Goal: Transaction & Acquisition: Obtain resource

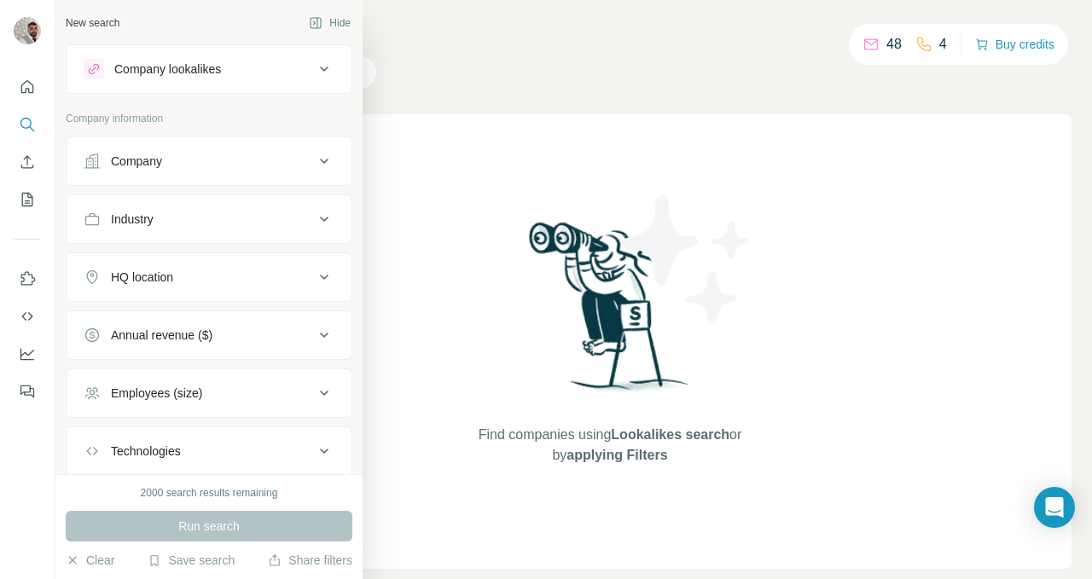
click at [250, 57] on button "Company lookalikes" at bounding box center [209, 69] width 285 height 41
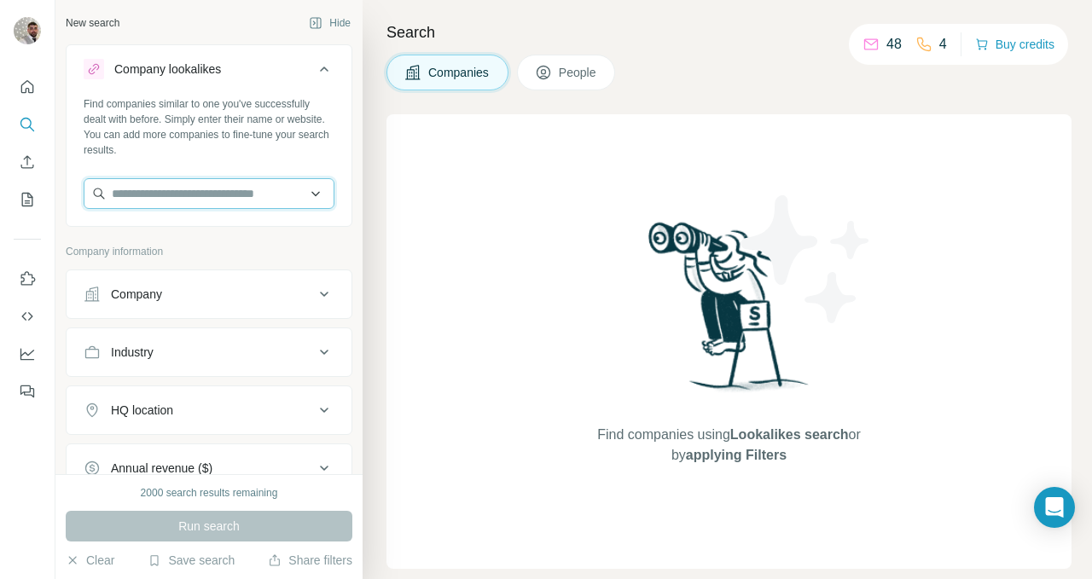
click at [206, 183] on input "text" at bounding box center [209, 193] width 251 height 31
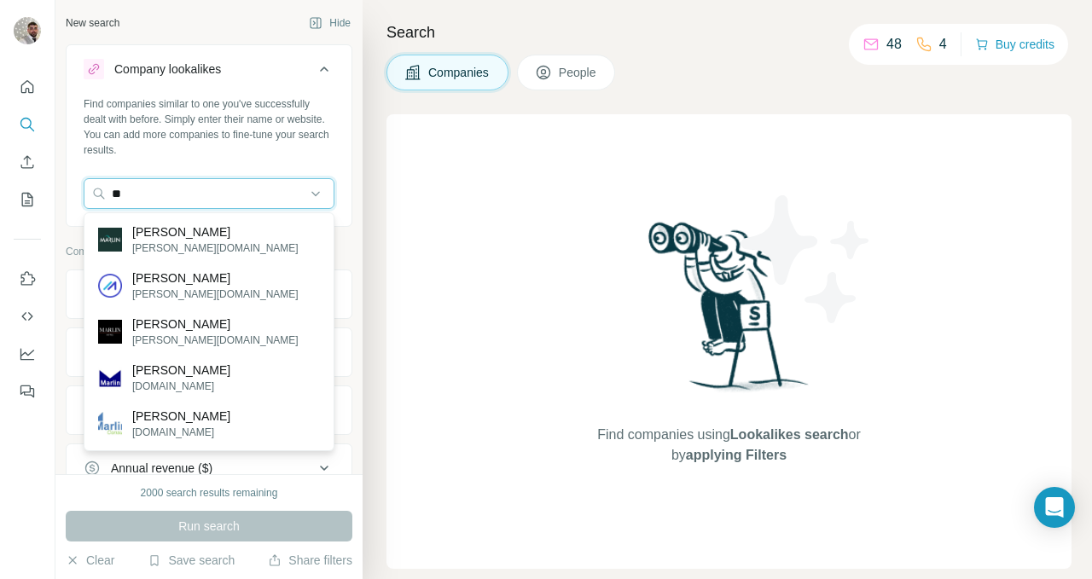
type input "*"
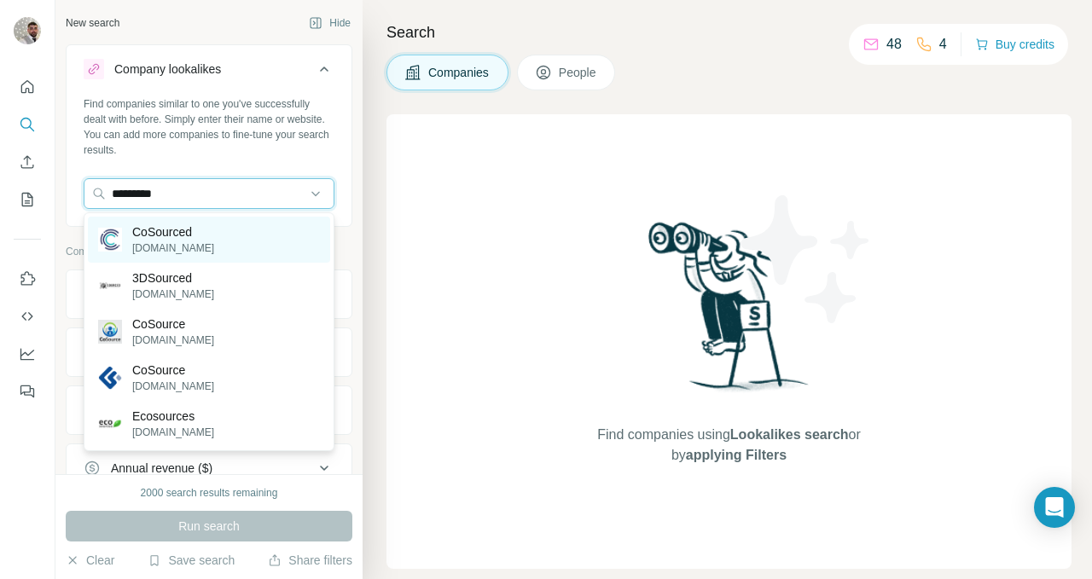
type input "*********"
click at [183, 237] on p "CoSourced" at bounding box center [173, 232] width 82 height 17
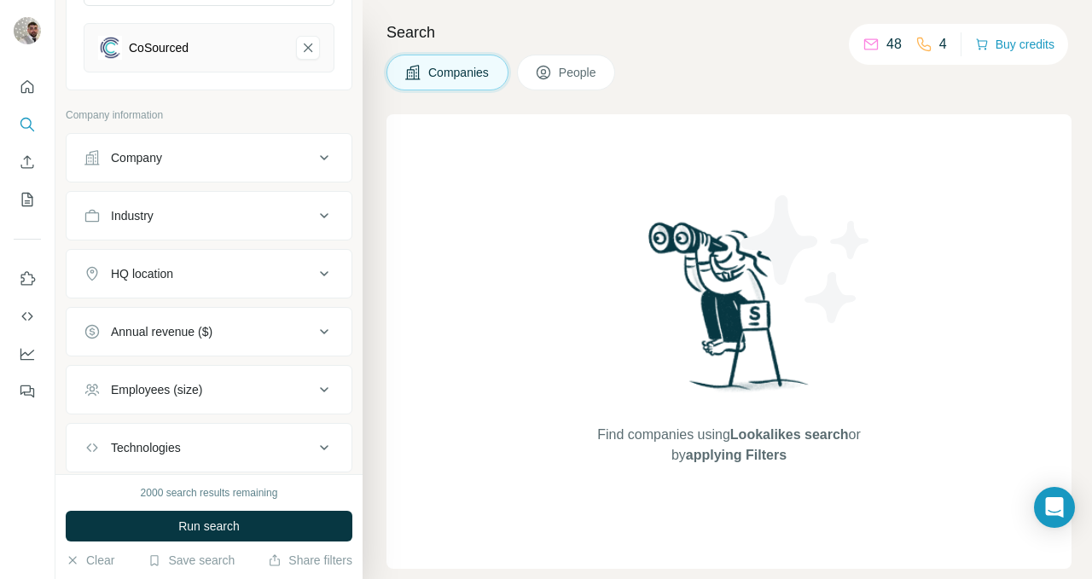
scroll to position [207, 0]
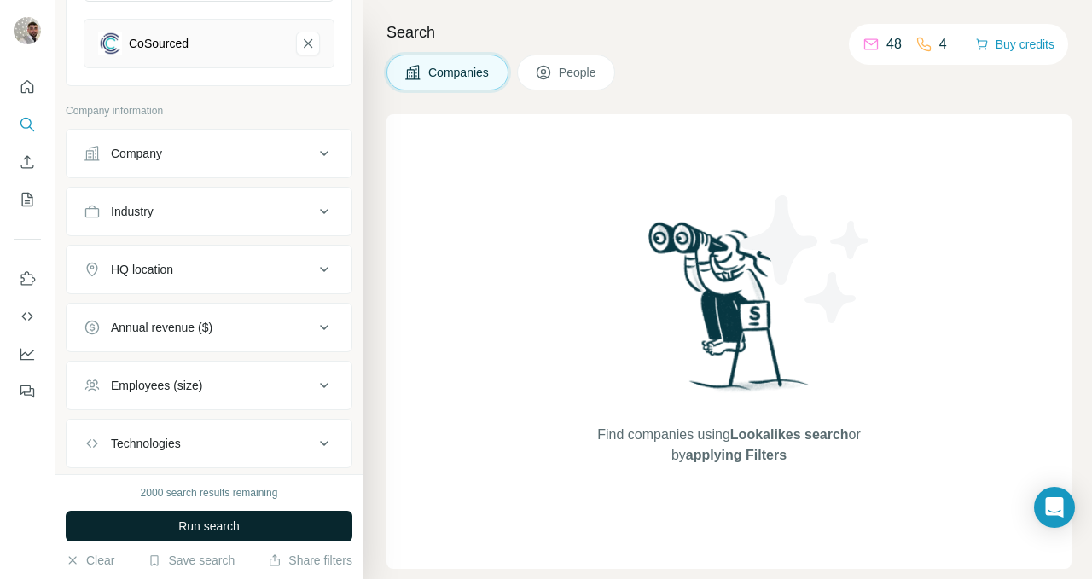
click at [206, 525] on span "Run search" at bounding box center [208, 526] width 61 height 17
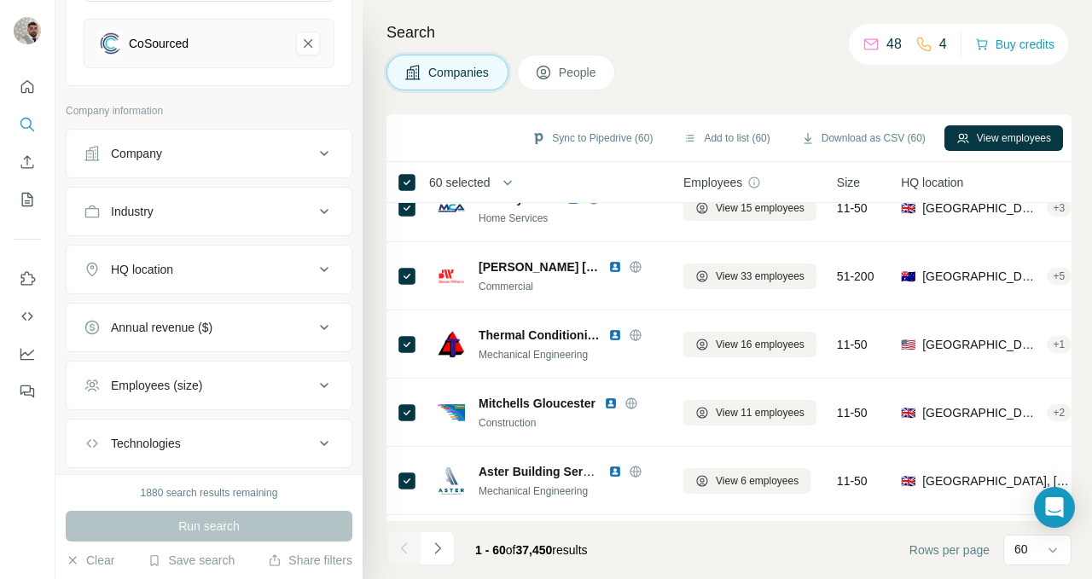
scroll to position [0, 0]
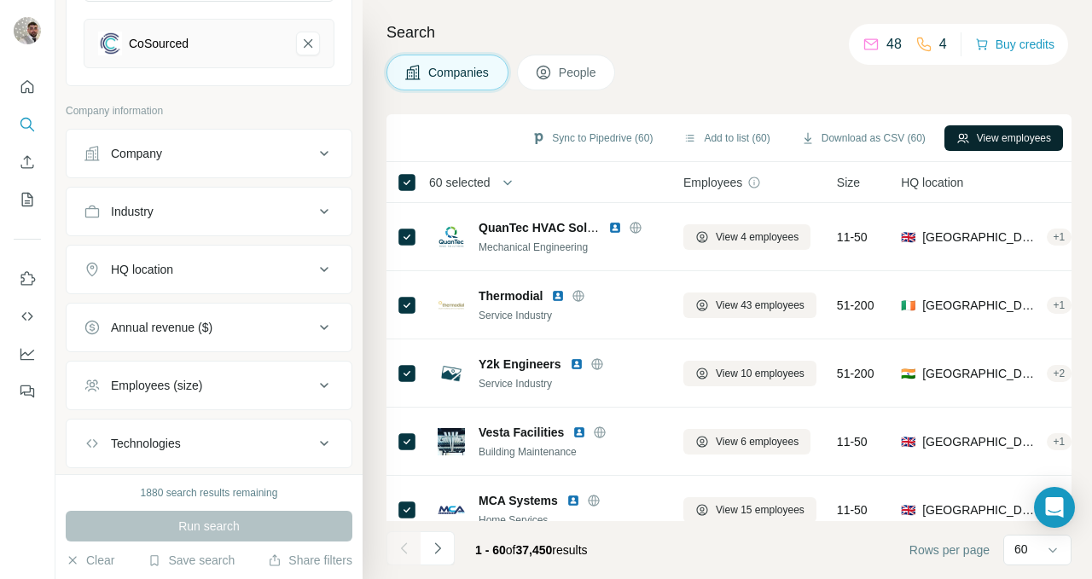
click at [1007, 140] on button "View employees" at bounding box center [1003, 138] width 119 height 26
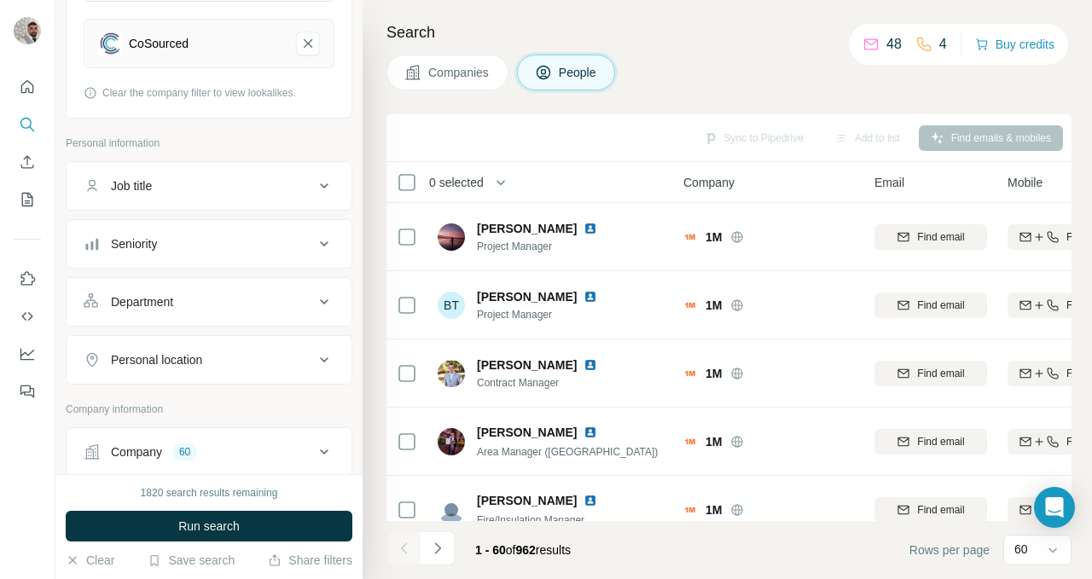
click at [457, 66] on span "Companies" at bounding box center [459, 72] width 62 height 17
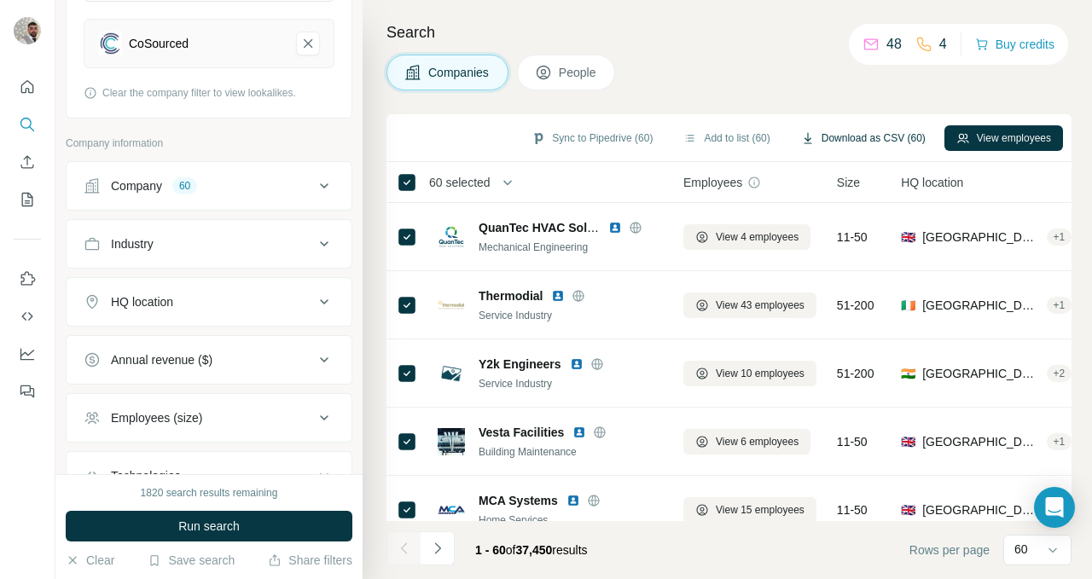
click at [847, 137] on button "Download as CSV (60)" at bounding box center [863, 138] width 148 height 26
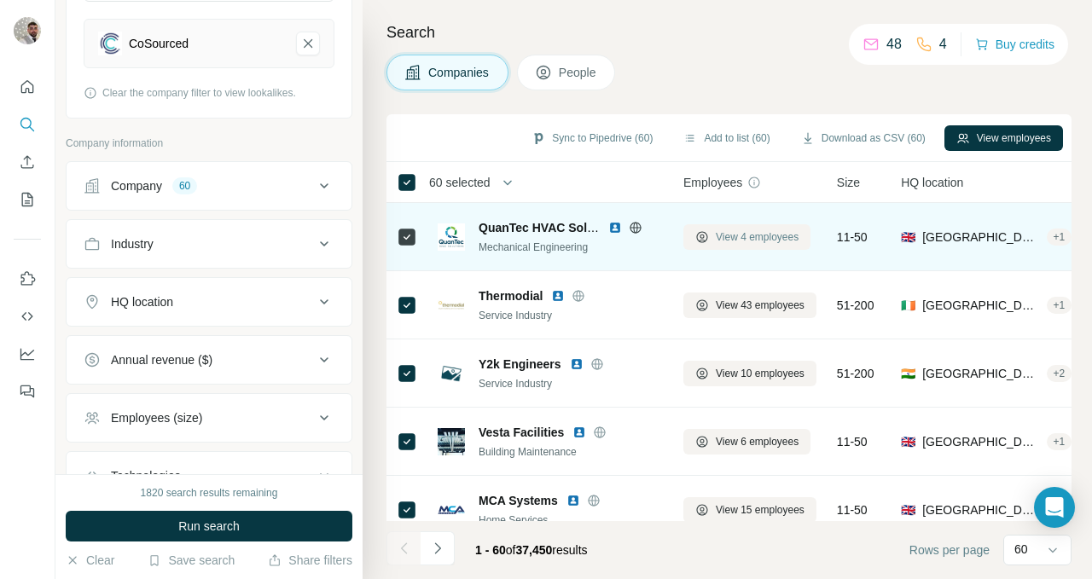
click at [785, 241] on span "View 4 employees" at bounding box center [757, 236] width 83 height 15
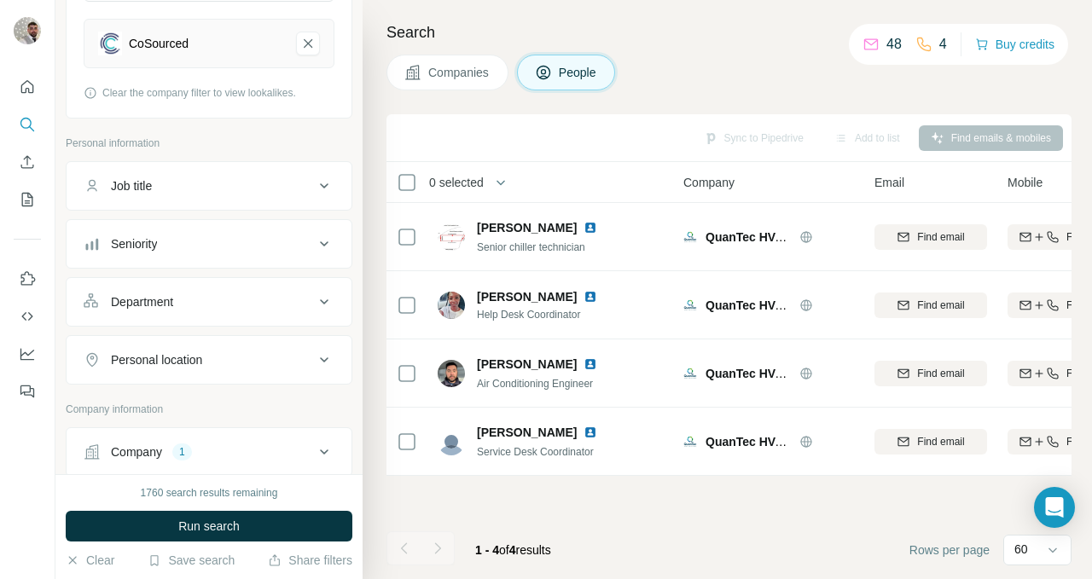
click at [486, 71] on span "Companies" at bounding box center [459, 72] width 62 height 17
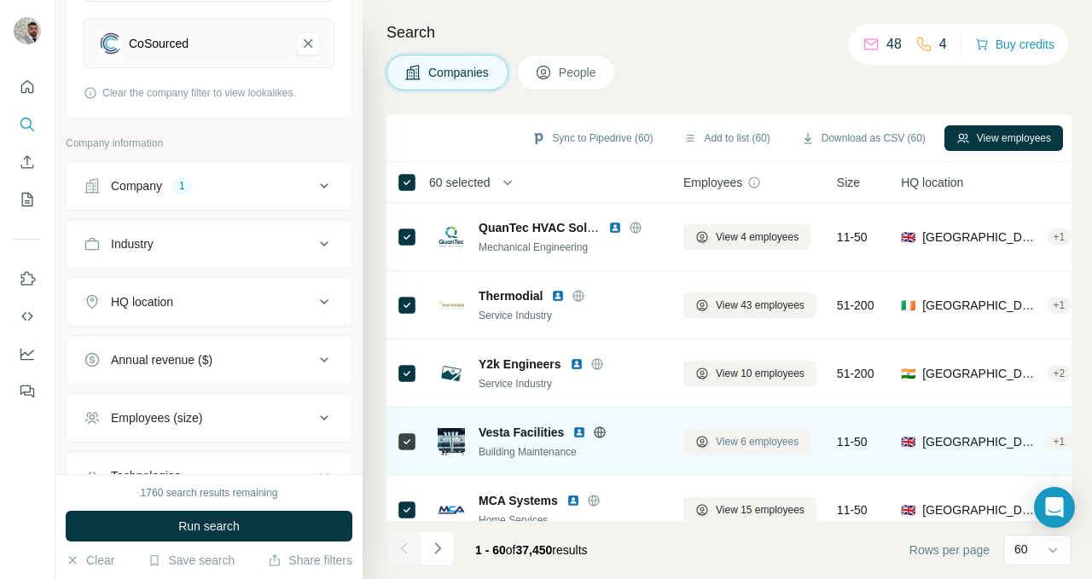
click at [721, 444] on span "View 6 employees" at bounding box center [757, 441] width 83 height 15
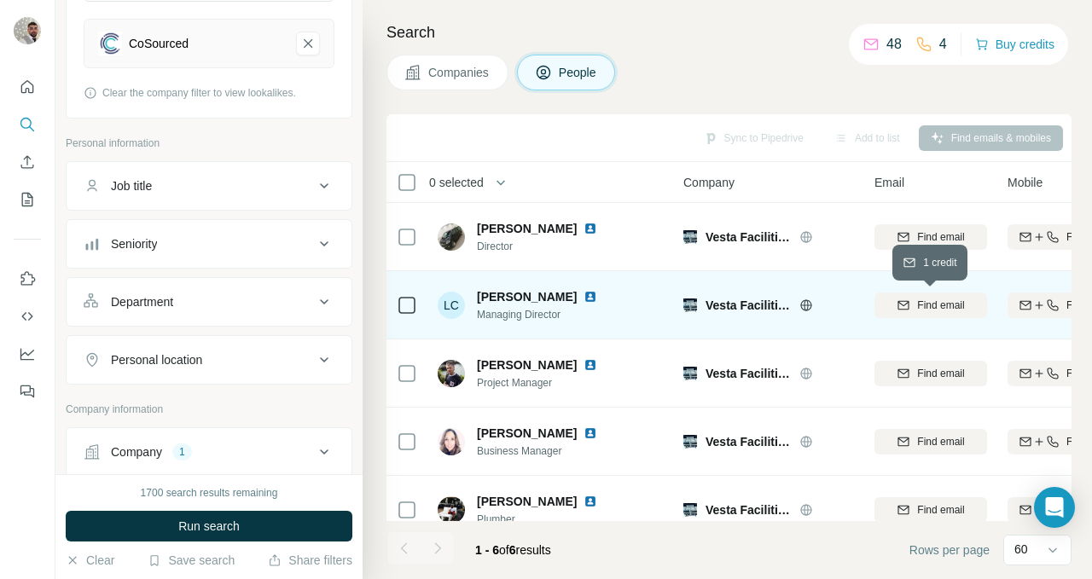
click at [968, 302] on div "Find email" at bounding box center [930, 305] width 113 height 15
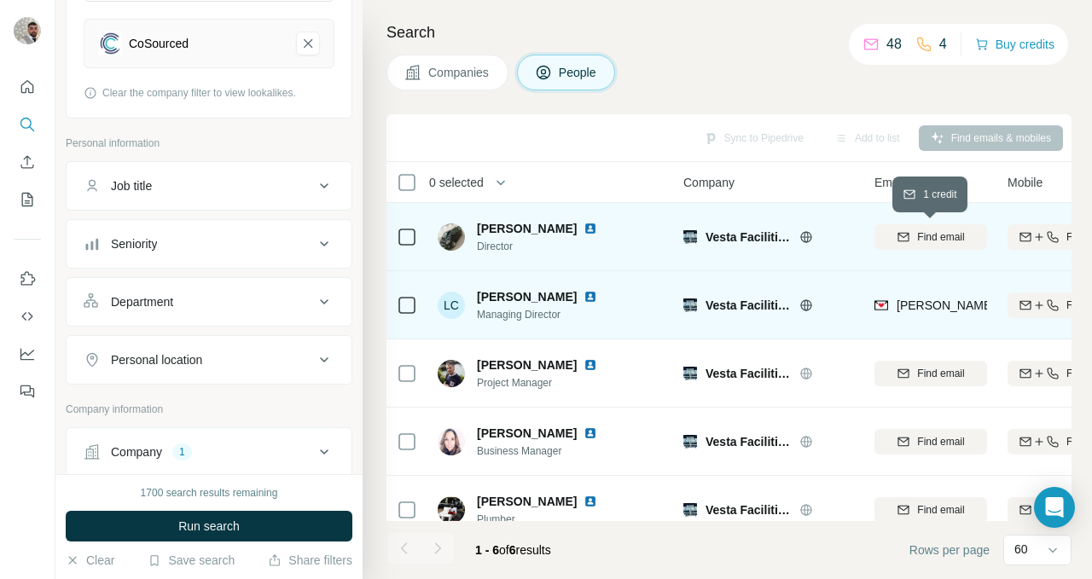
click at [925, 239] on span "Find email" at bounding box center [940, 236] width 47 height 15
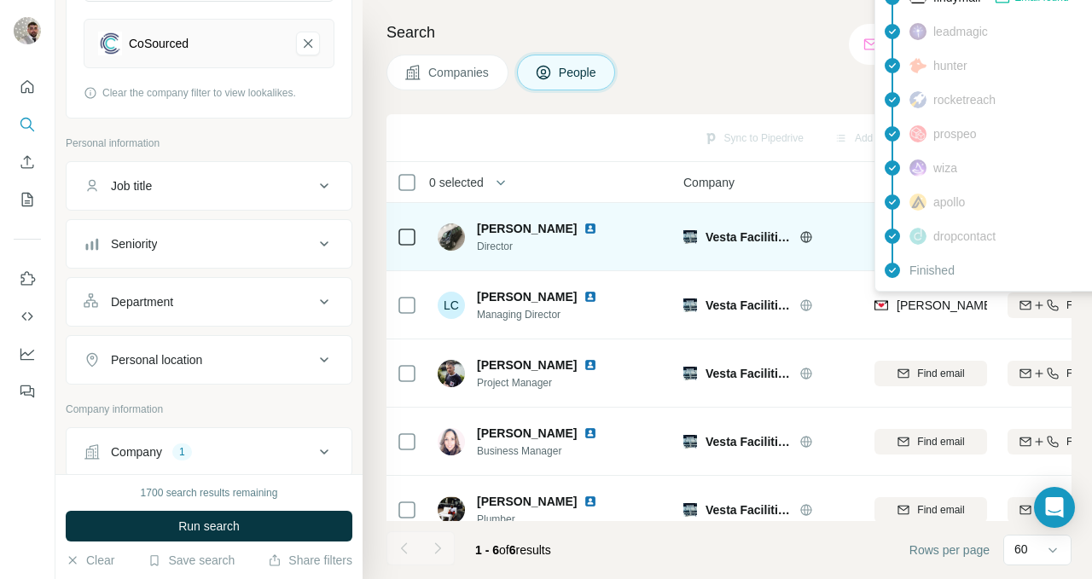
click at [914, 306] on span "lee@vestafacilities.com" at bounding box center [1047, 306] width 300 height 14
click at [878, 305] on img at bounding box center [881, 305] width 14 height 17
click at [906, 303] on span "lee@vestafacilities.com" at bounding box center [1047, 306] width 300 height 14
click at [923, 304] on span "lee@vestafacilities.com" at bounding box center [1047, 306] width 300 height 14
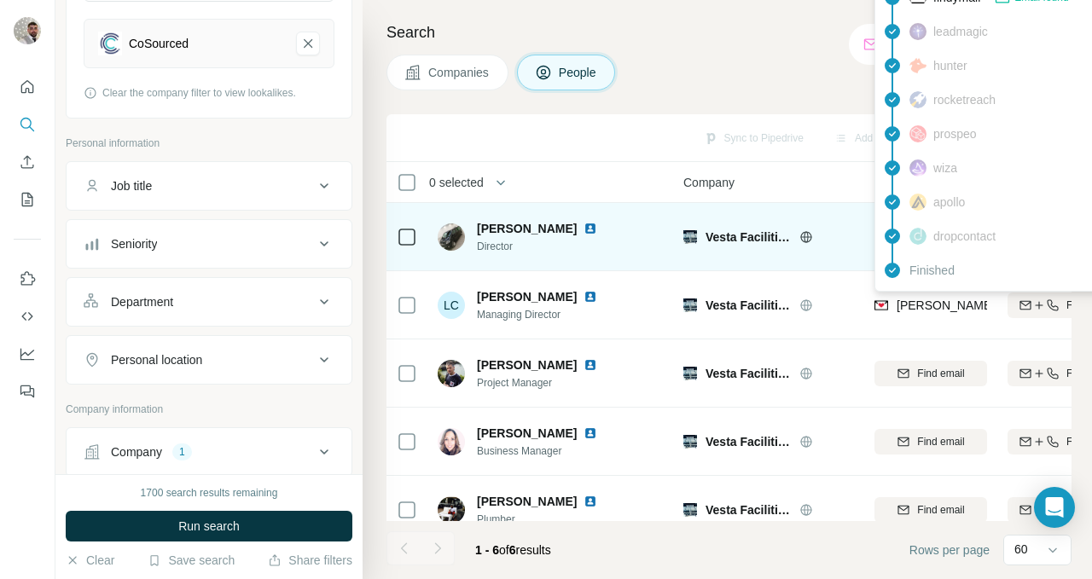
click at [828, 173] on div "Company" at bounding box center [768, 182] width 171 height 20
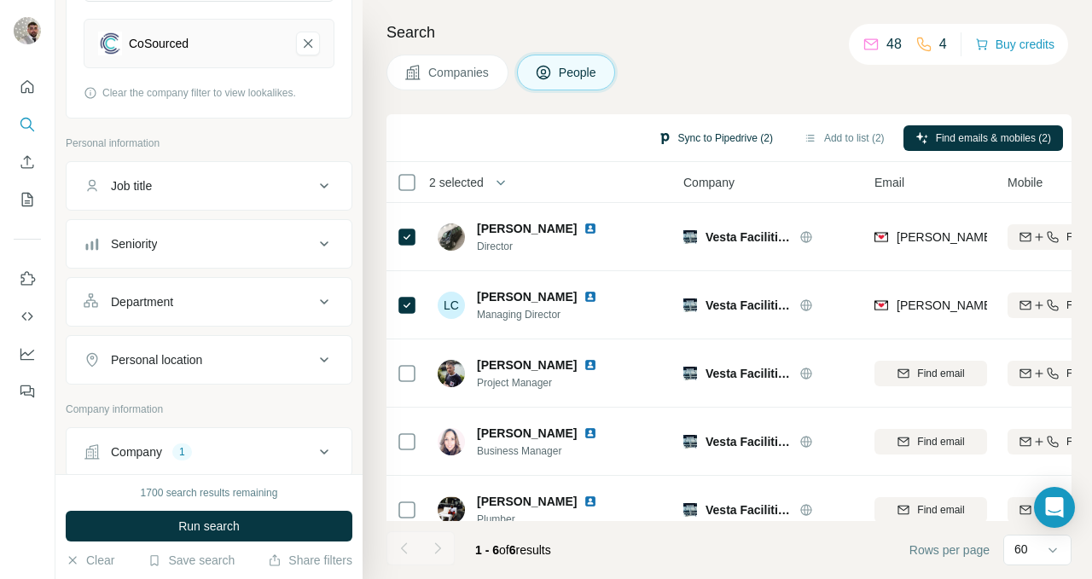
click at [717, 141] on button "Sync to Pipedrive (2)" at bounding box center [715, 138] width 139 height 26
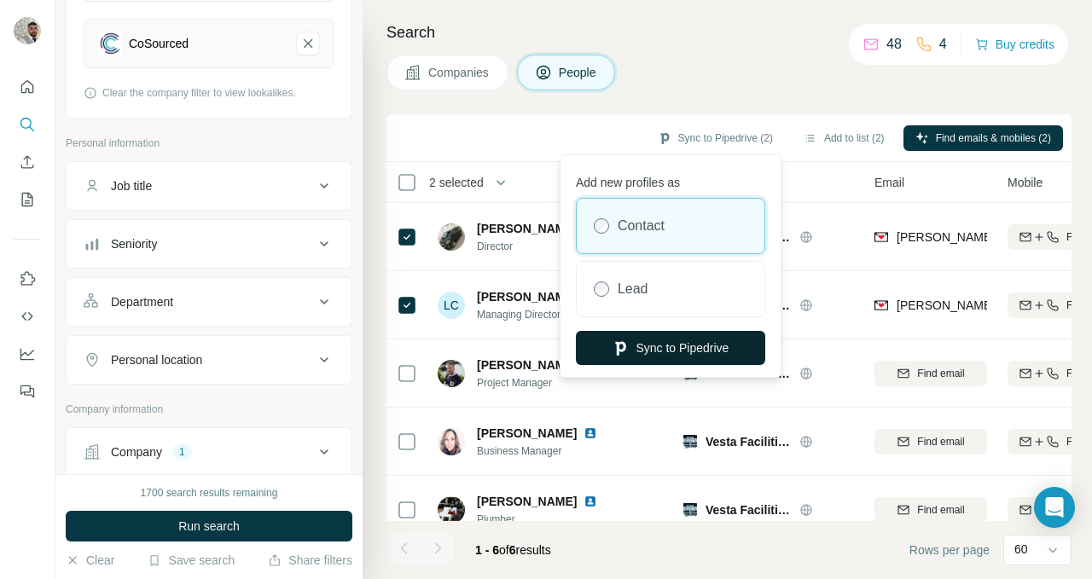
click at [692, 345] on button "Sync to Pipedrive" at bounding box center [670, 348] width 189 height 34
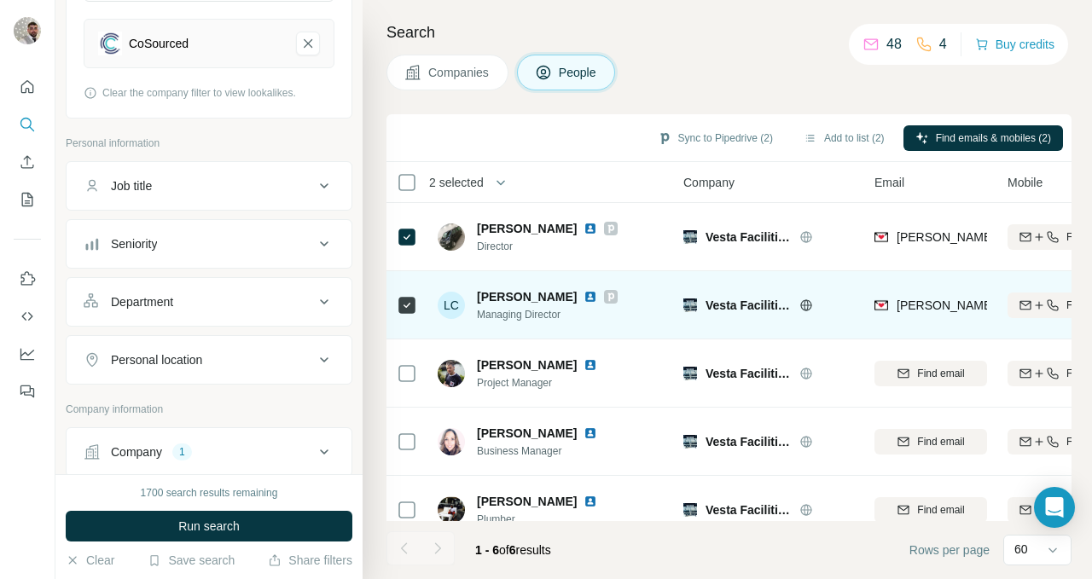
click at [408, 295] on icon at bounding box center [407, 305] width 20 height 20
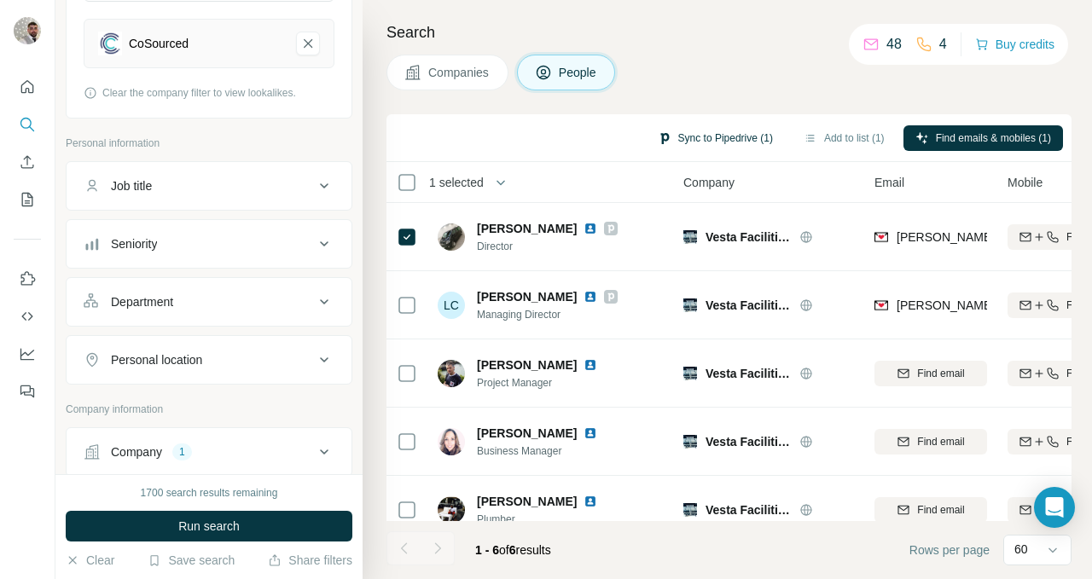
click at [686, 136] on button "Sync to Pipedrive (1)" at bounding box center [715, 138] width 139 height 26
click at [469, 72] on span "Companies" at bounding box center [459, 72] width 62 height 17
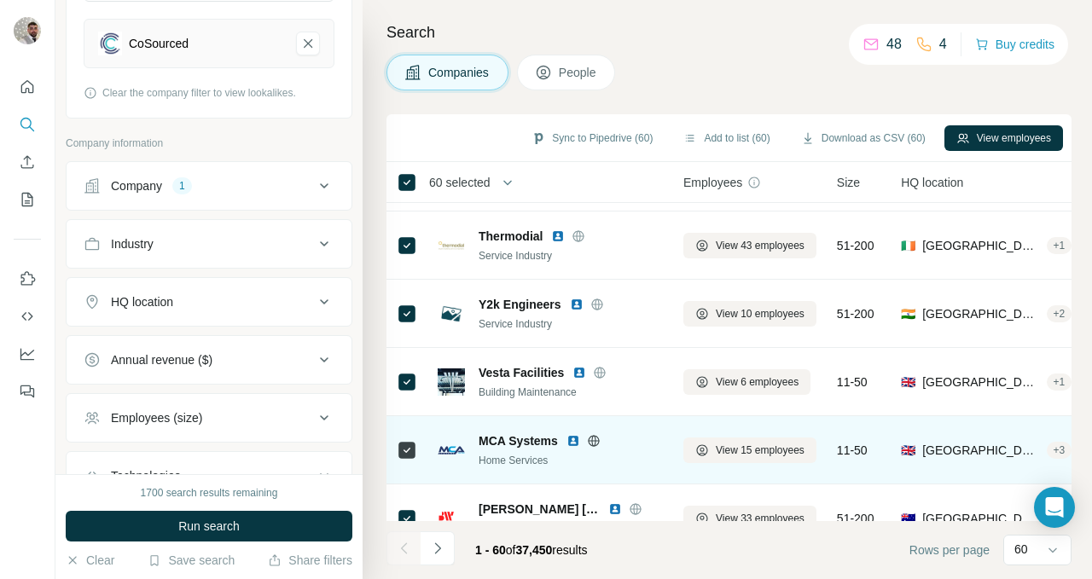
scroll to position [114, 0]
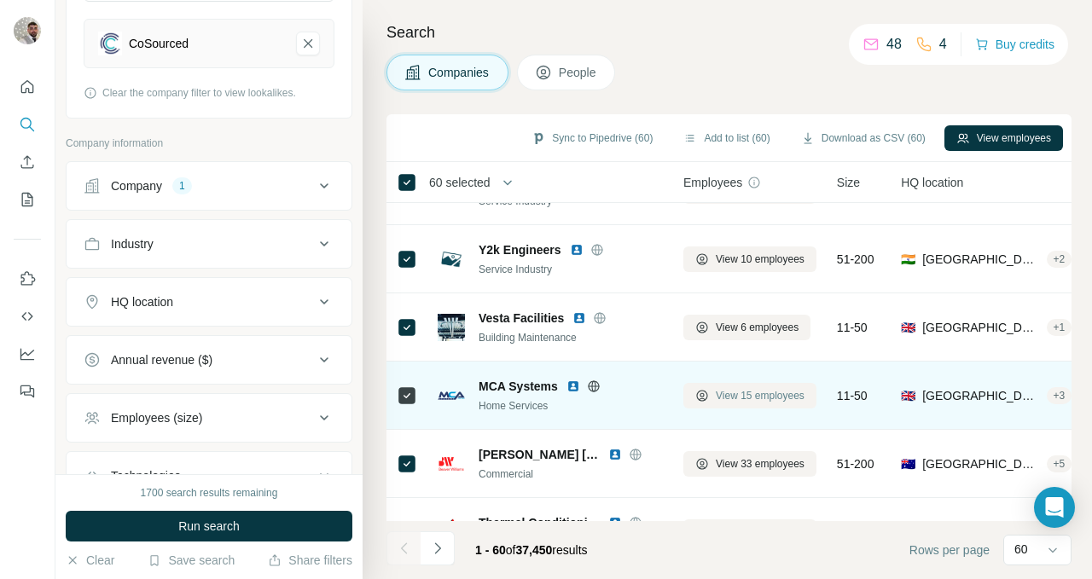
click at [723, 392] on span "View 15 employees" at bounding box center [760, 395] width 89 height 15
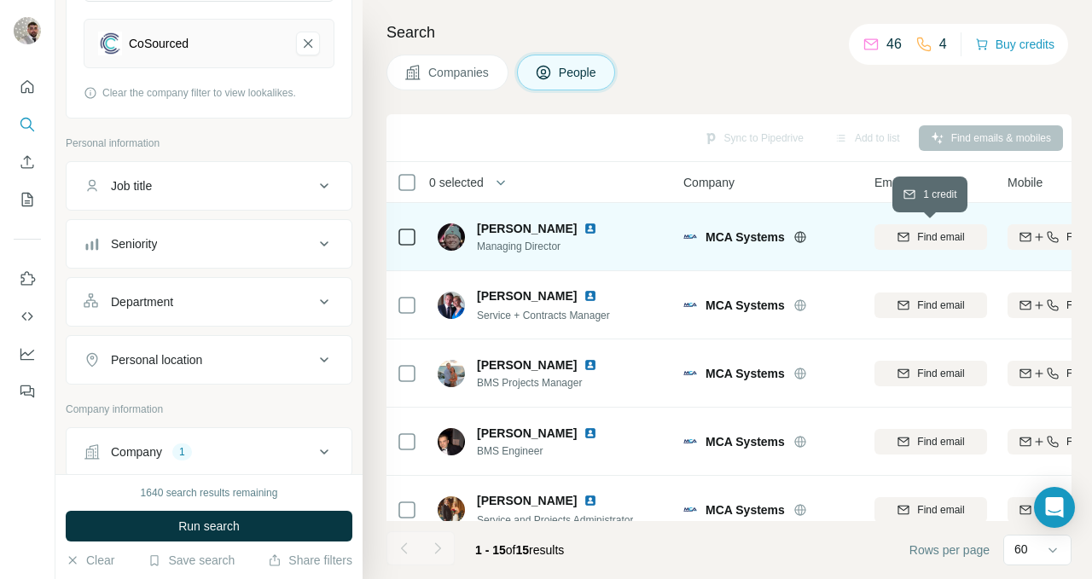
click at [898, 236] on icon "button" at bounding box center [903, 236] width 11 height 9
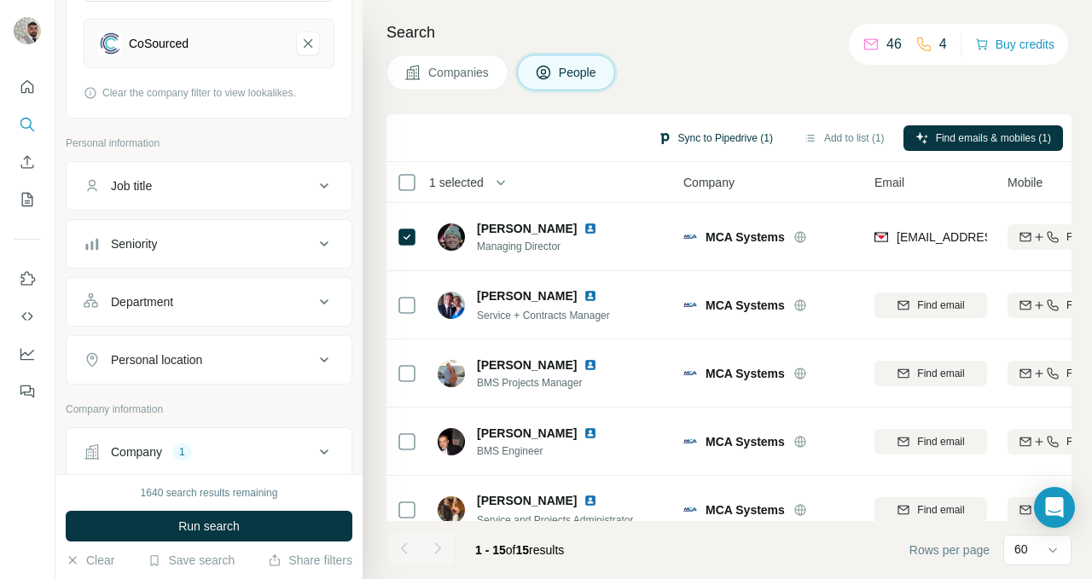
click at [676, 141] on button "Sync to Pipedrive (1)" at bounding box center [715, 138] width 139 height 26
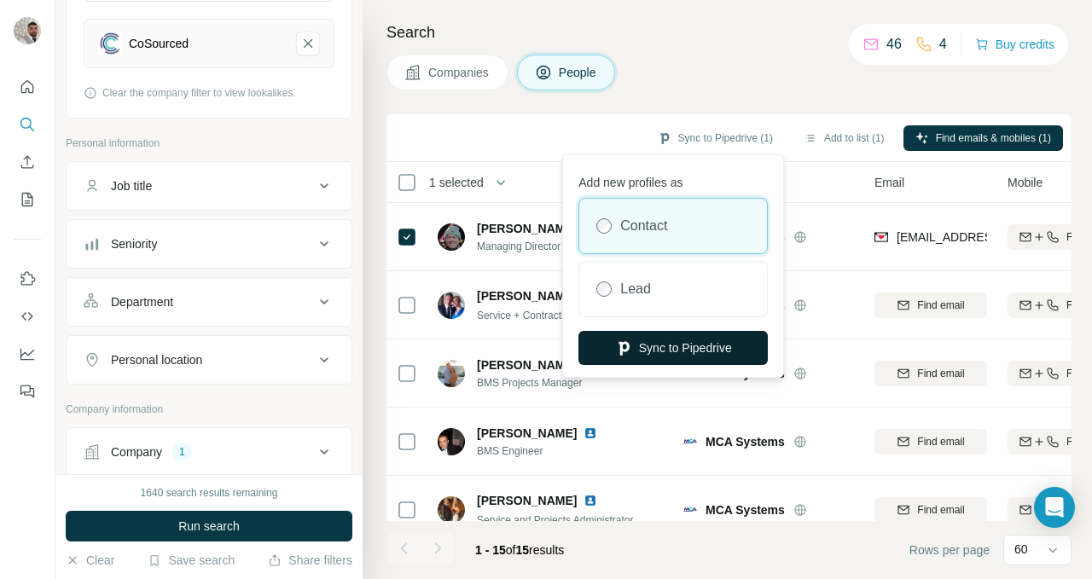
click at [665, 349] on button "Sync to Pipedrive" at bounding box center [672, 348] width 189 height 34
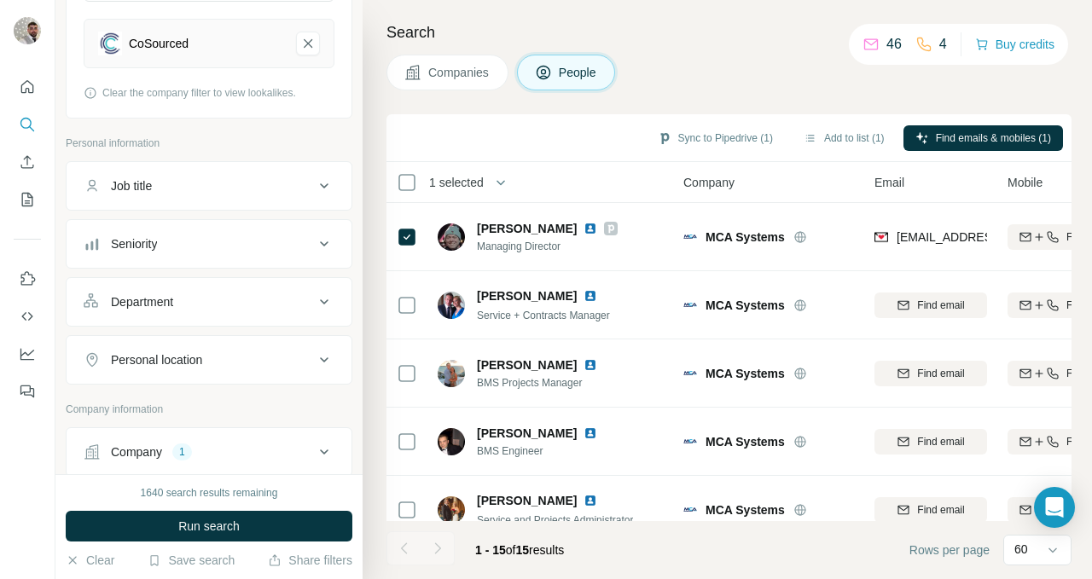
click at [483, 72] on span "Companies" at bounding box center [459, 72] width 62 height 17
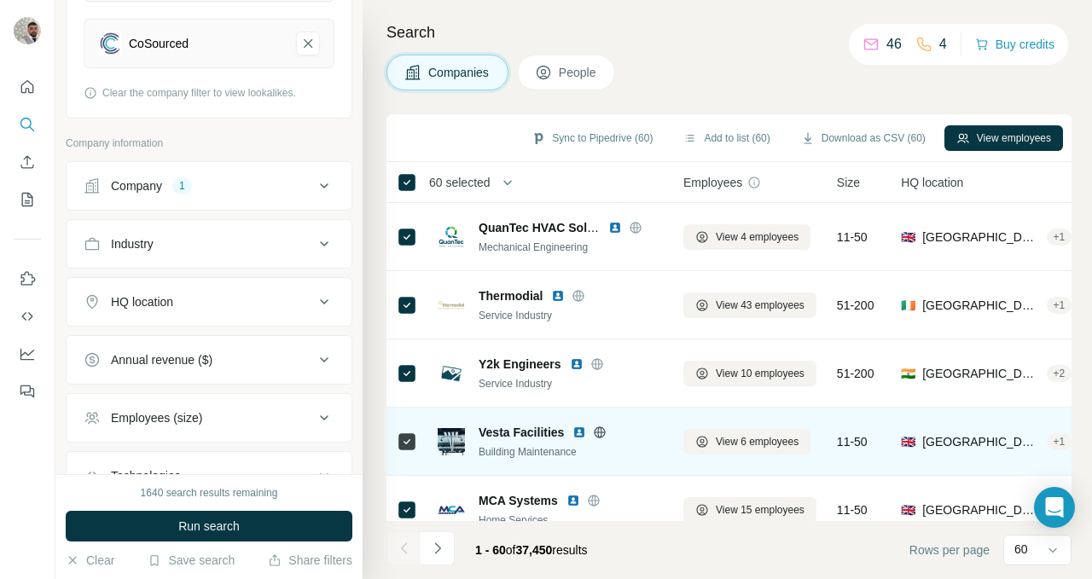
scroll to position [99, 0]
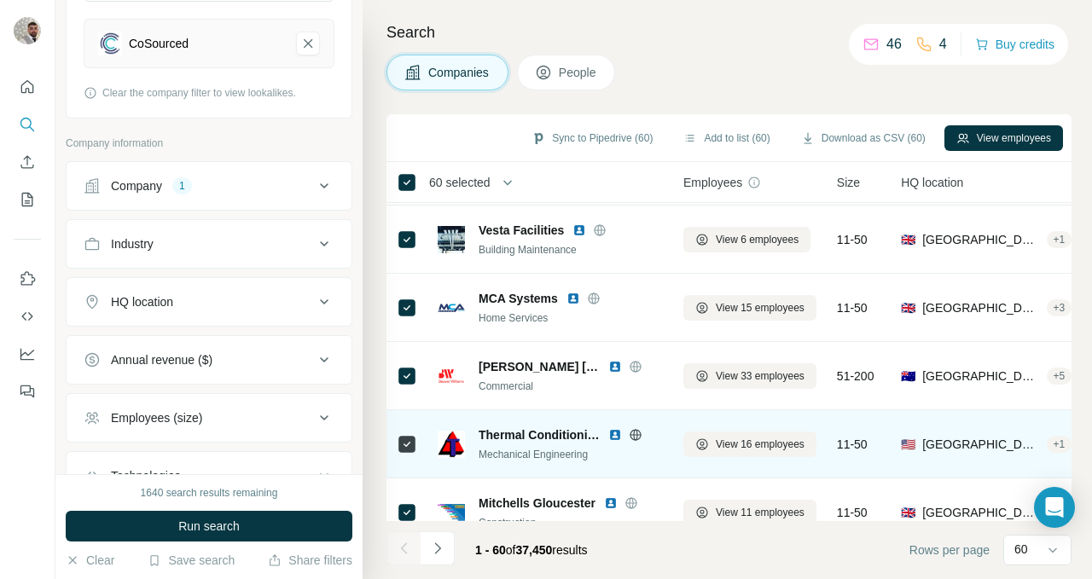
scroll to position [320, 0]
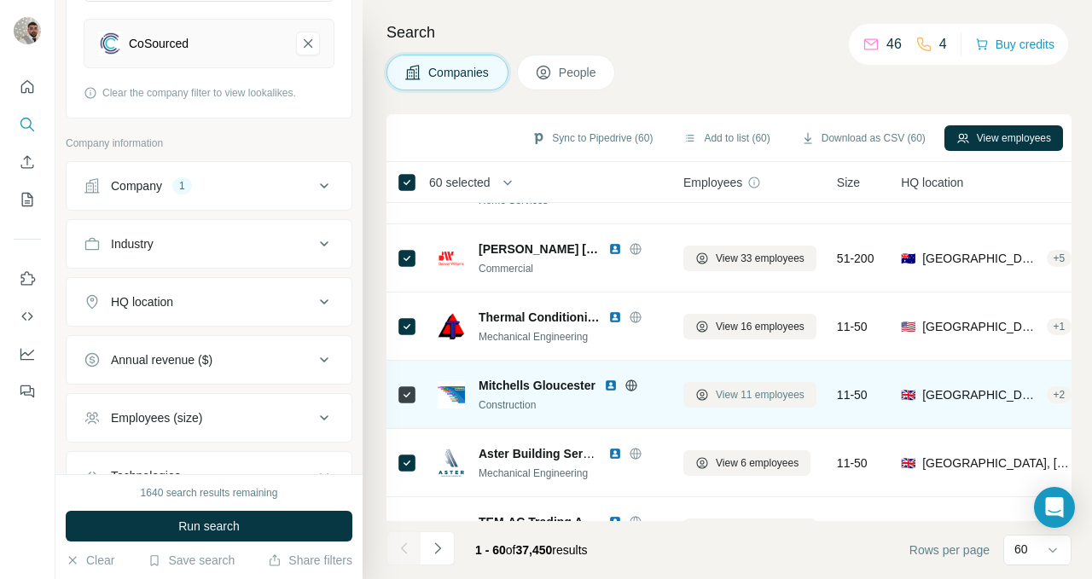
click at [705, 394] on icon at bounding box center [702, 395] width 14 height 14
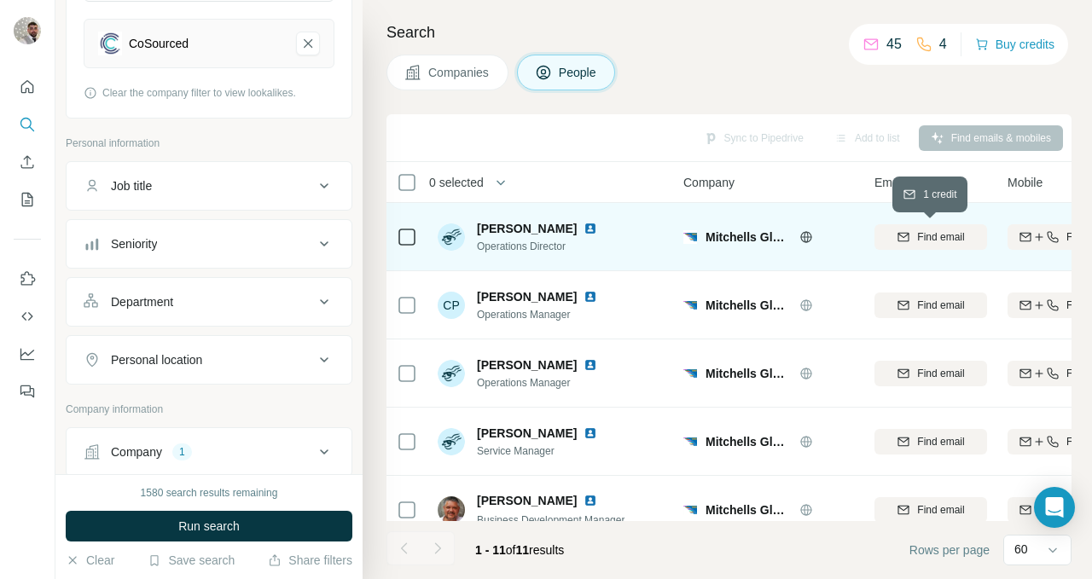
click at [926, 235] on span "Find email" at bounding box center [940, 236] width 47 height 15
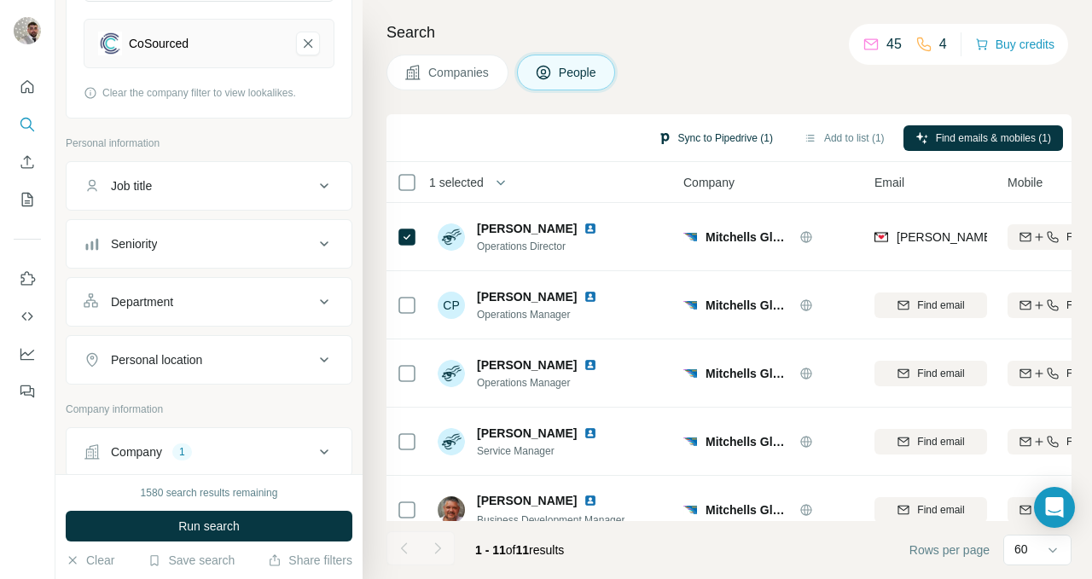
click at [702, 136] on button "Sync to Pipedrive (1)" at bounding box center [715, 138] width 139 height 26
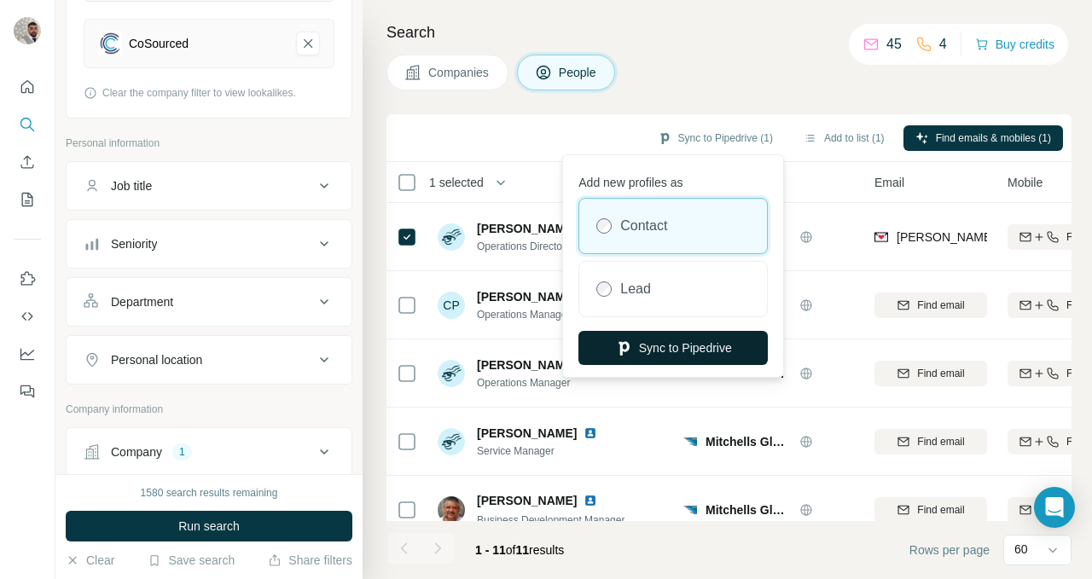
click at [673, 350] on button "Sync to Pipedrive" at bounding box center [672, 348] width 189 height 34
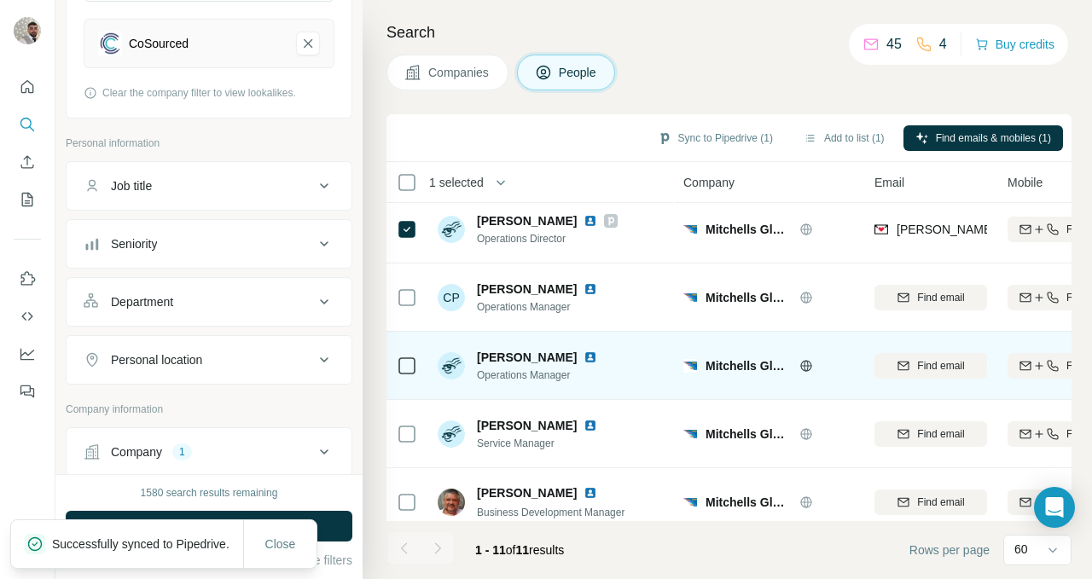
scroll to position [9, 0]
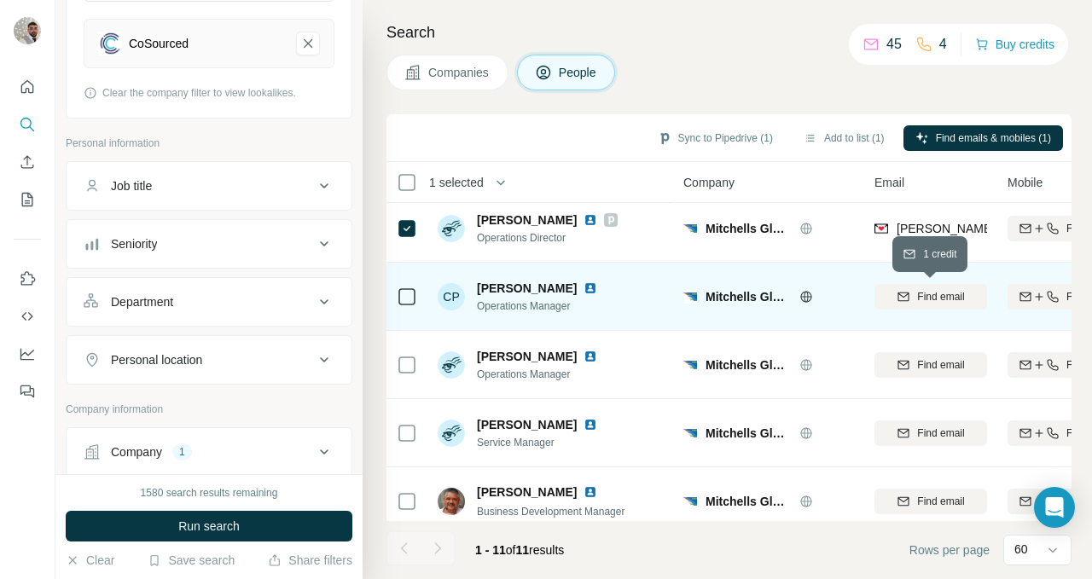
click at [921, 302] on span "Find email" at bounding box center [940, 296] width 47 height 15
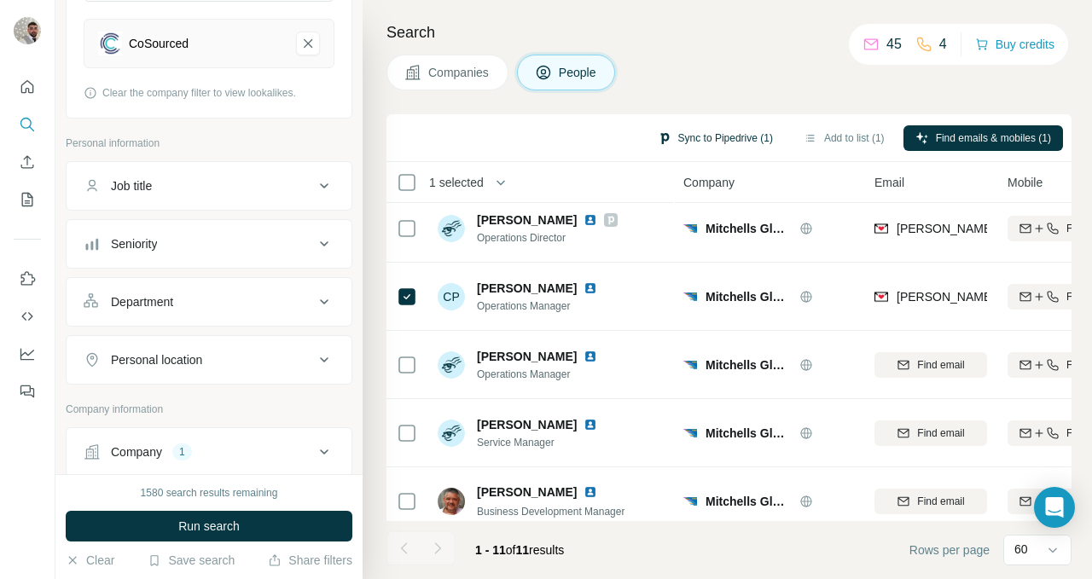
click at [689, 133] on button "Sync to Pipedrive (1)" at bounding box center [715, 138] width 139 height 26
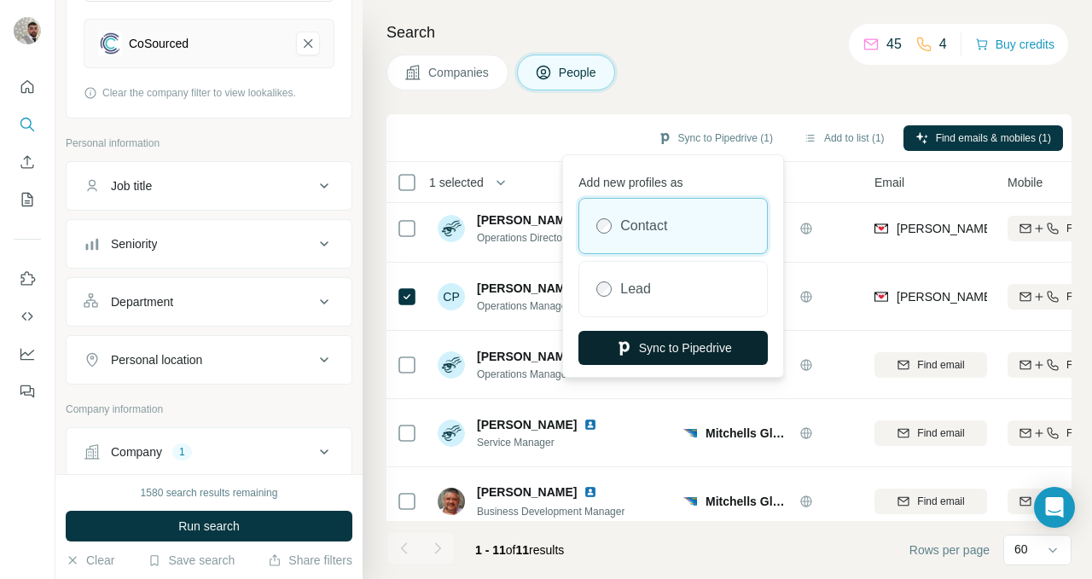
click at [705, 349] on button "Sync to Pipedrive" at bounding box center [672, 348] width 189 height 34
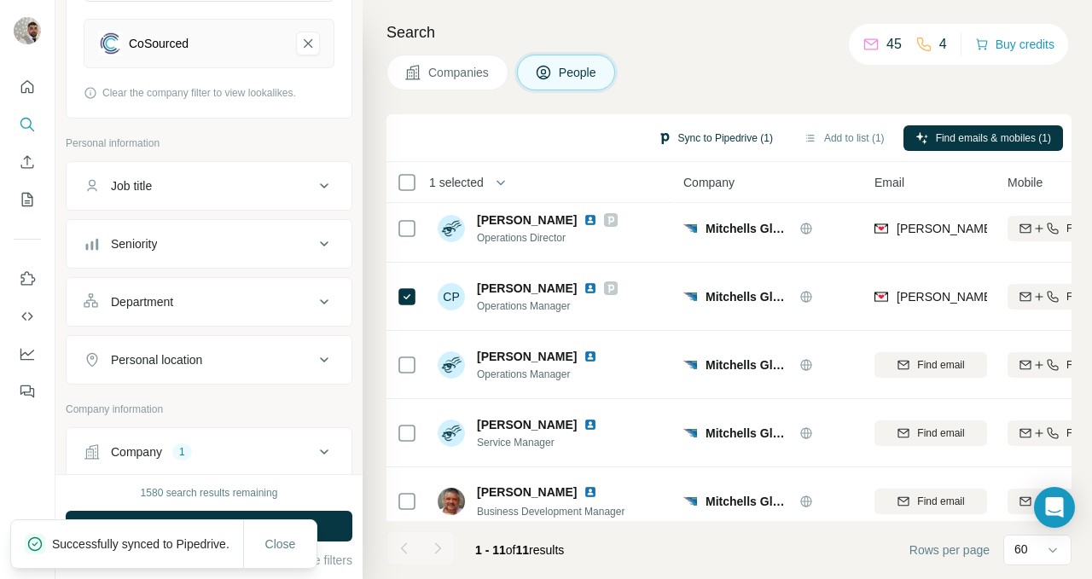
click at [688, 144] on button "Sync to Pipedrive (1)" at bounding box center [715, 138] width 139 height 26
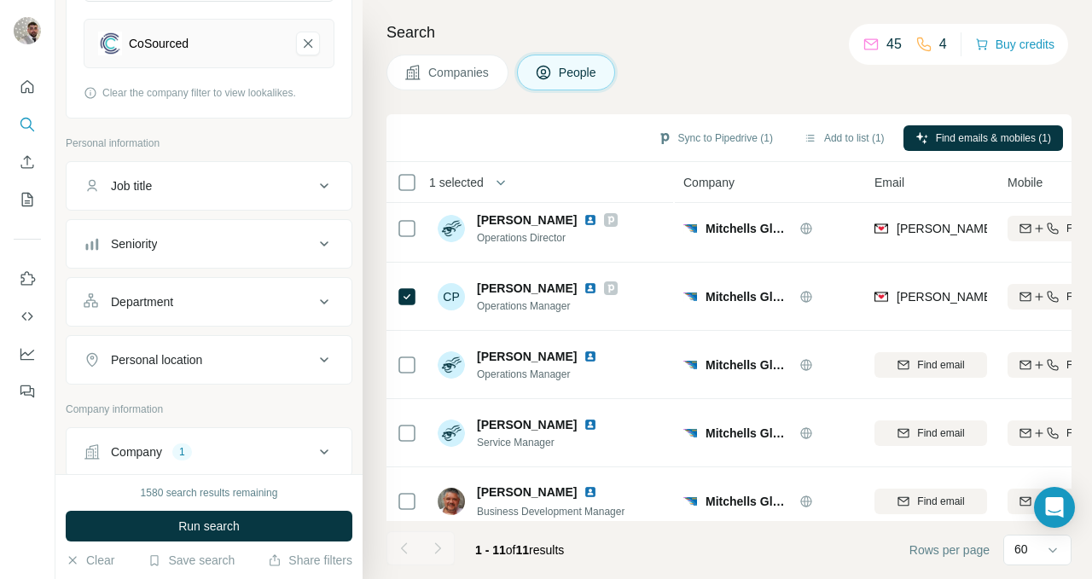
click at [616, 120] on div "Sync to Pipedrive (1) Add to list (1) Find emails & mobiles (1)" at bounding box center [728, 138] width 685 height 48
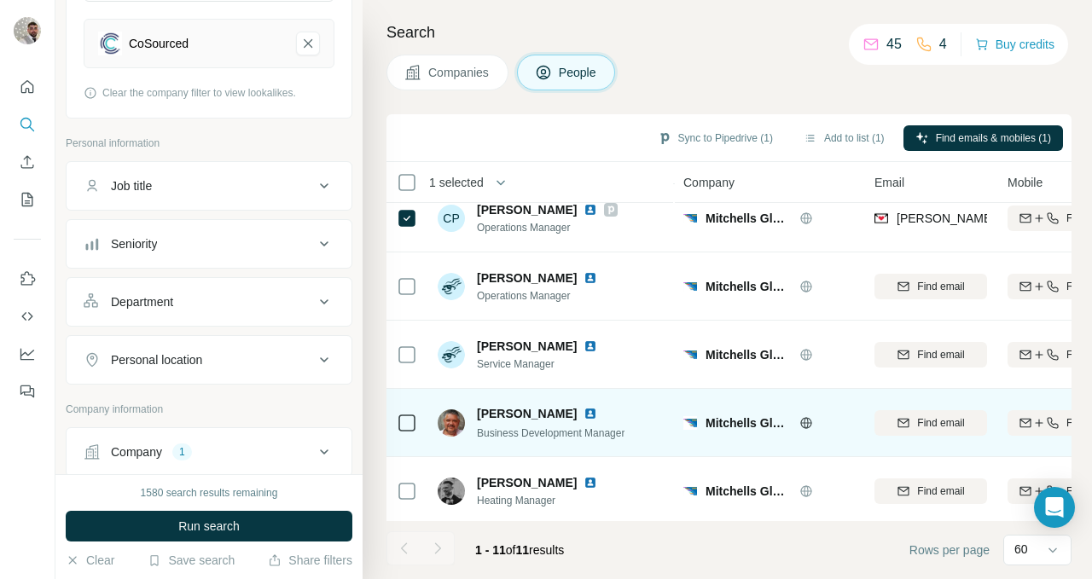
scroll to position [88, 0]
click at [903, 420] on icon "button" at bounding box center [904, 422] width 14 height 14
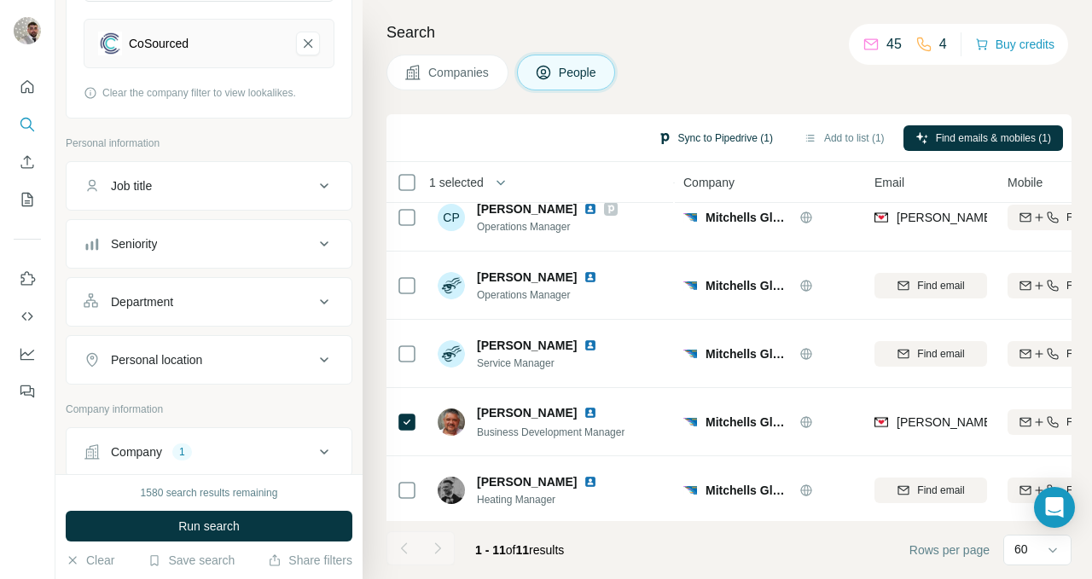
click at [682, 133] on button "Sync to Pipedrive (1)" at bounding box center [715, 138] width 139 height 26
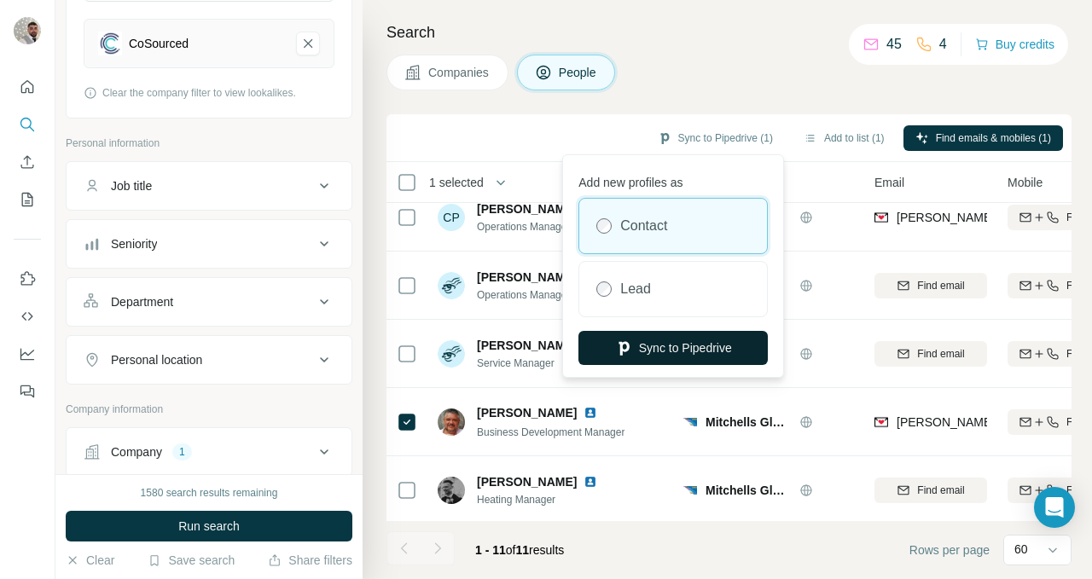
click at [659, 346] on button "Sync to Pipedrive" at bounding box center [672, 348] width 189 height 34
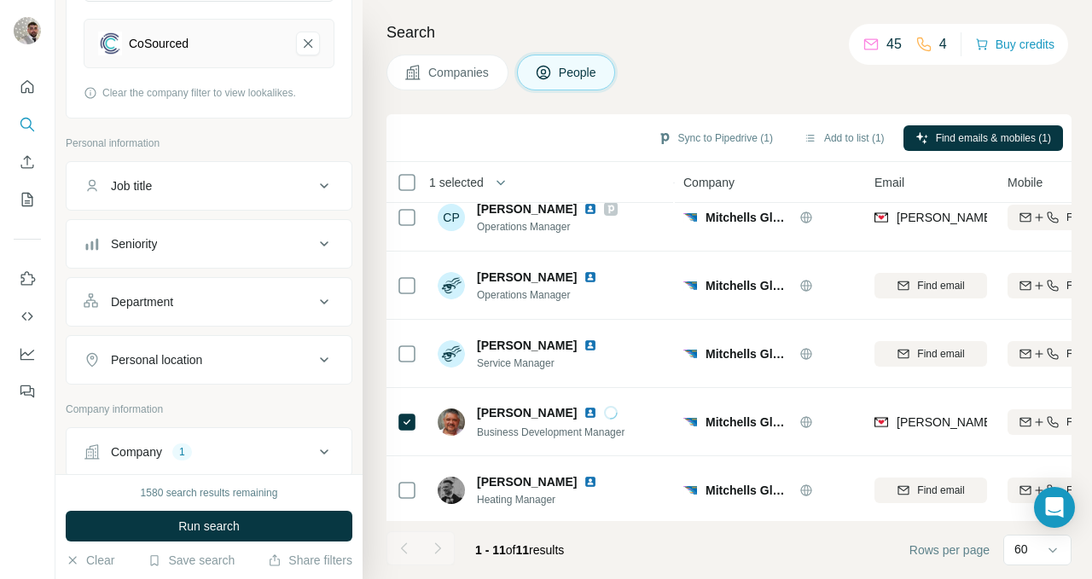
click at [446, 82] on button "Companies" at bounding box center [447, 73] width 122 height 36
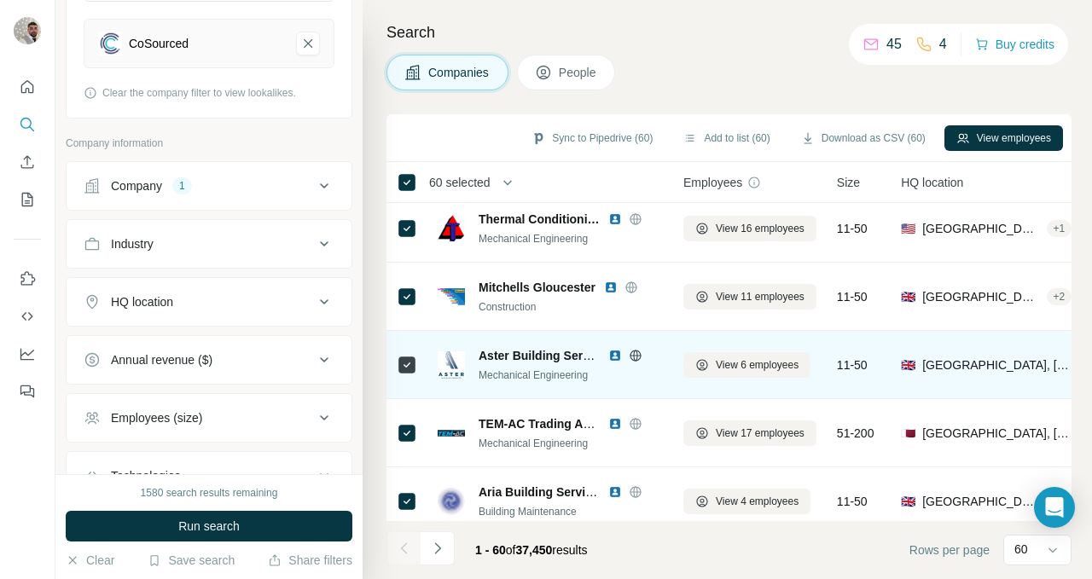
scroll to position [438, 0]
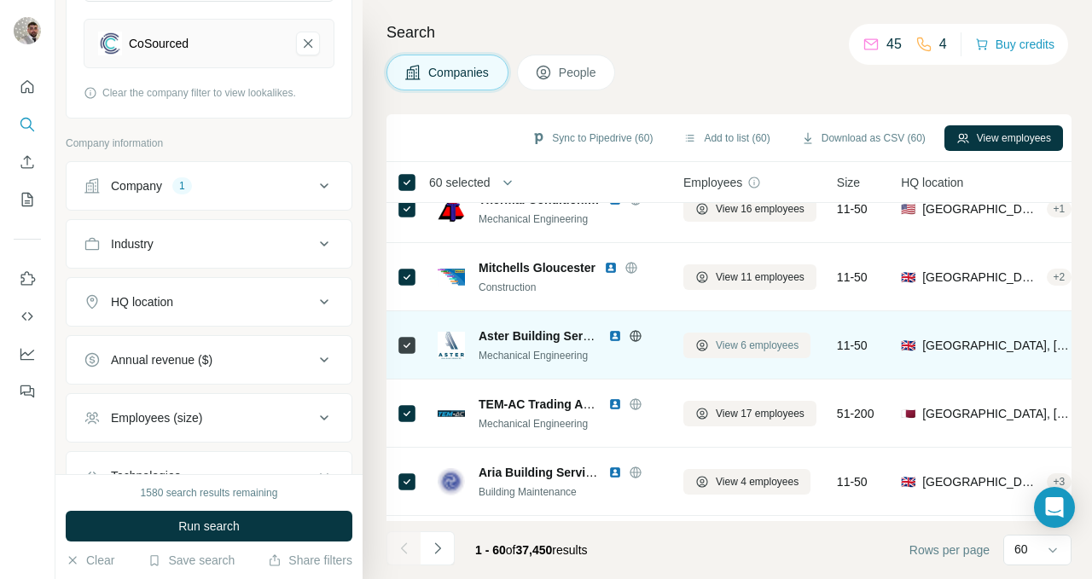
click at [716, 348] on span "View 6 employees" at bounding box center [757, 345] width 83 height 15
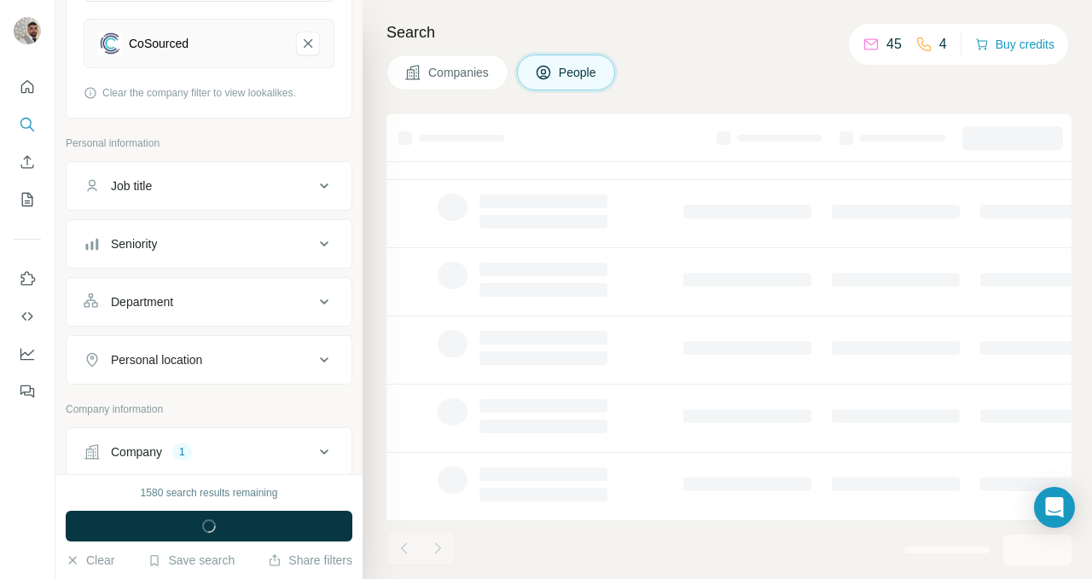
scroll to position [364, 0]
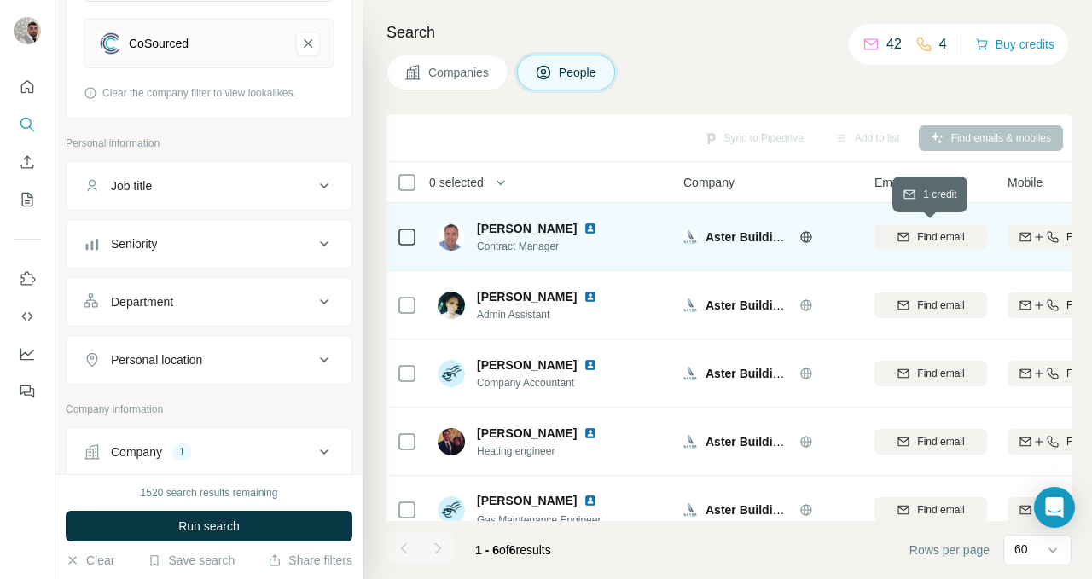
click at [921, 233] on span "Find email" at bounding box center [940, 236] width 47 height 15
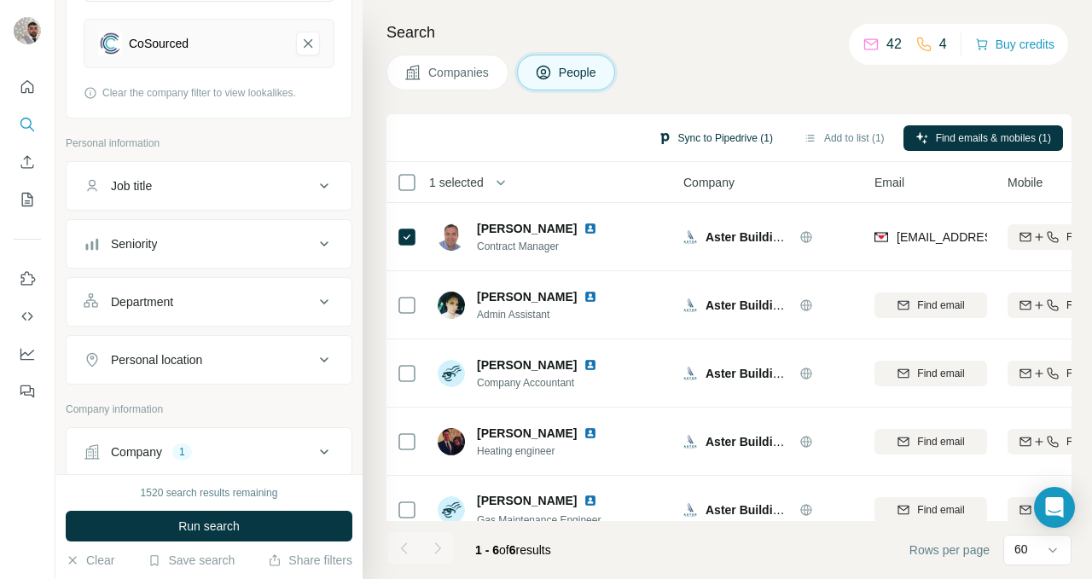
click at [682, 128] on button "Sync to Pipedrive (1)" at bounding box center [715, 138] width 139 height 26
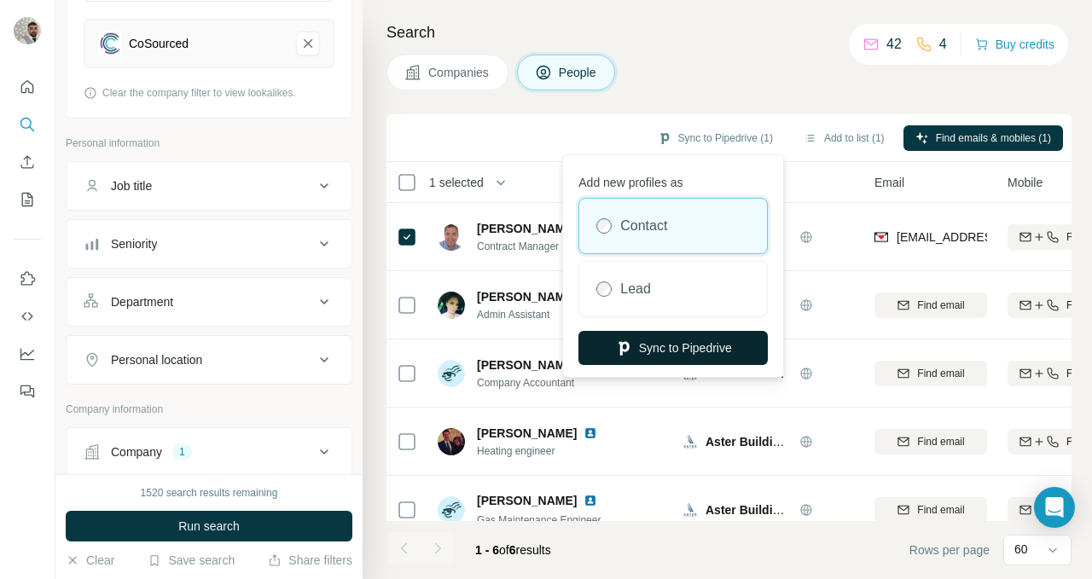
click at [723, 351] on button "Sync to Pipedrive" at bounding box center [672, 348] width 189 height 34
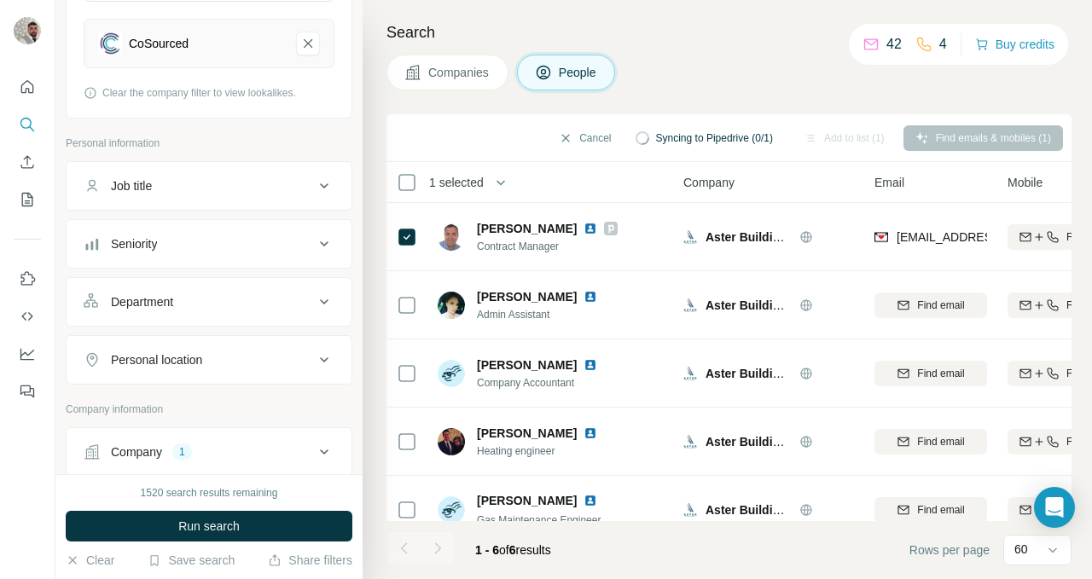
click at [488, 73] on span "Companies" at bounding box center [459, 72] width 62 height 17
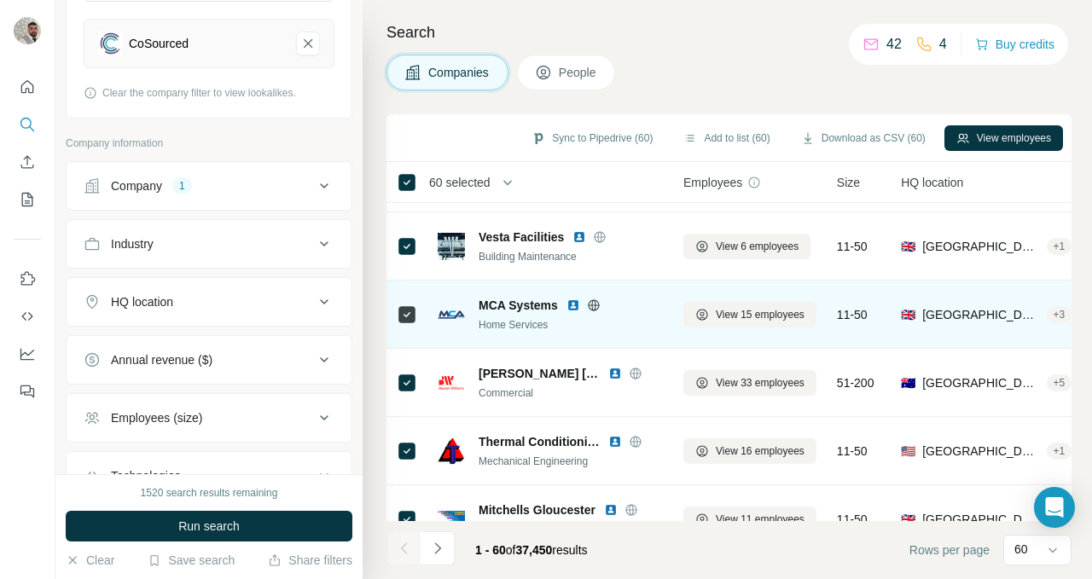
scroll to position [239, 0]
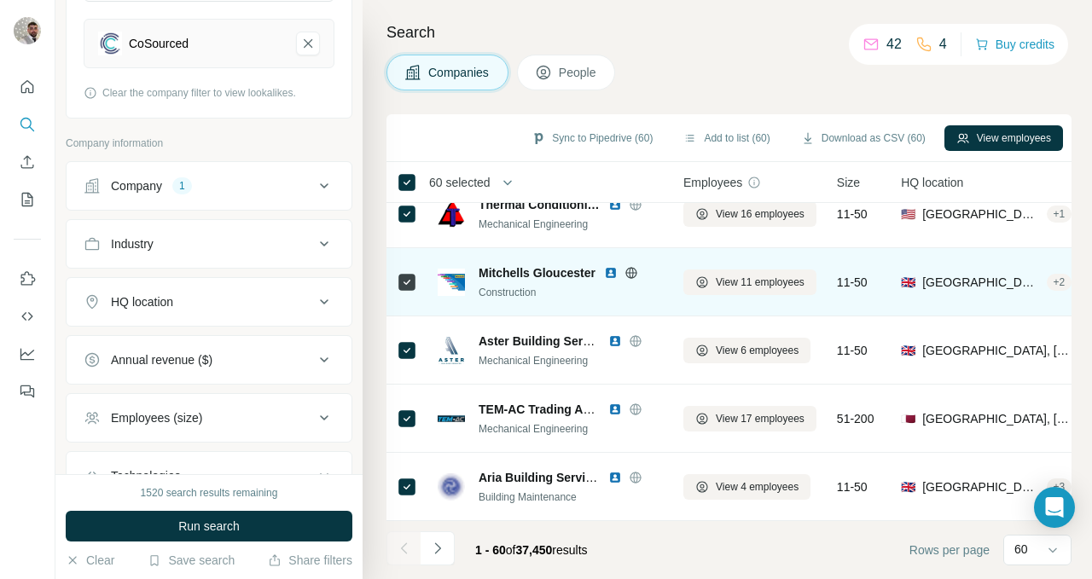
scroll to position [437, 0]
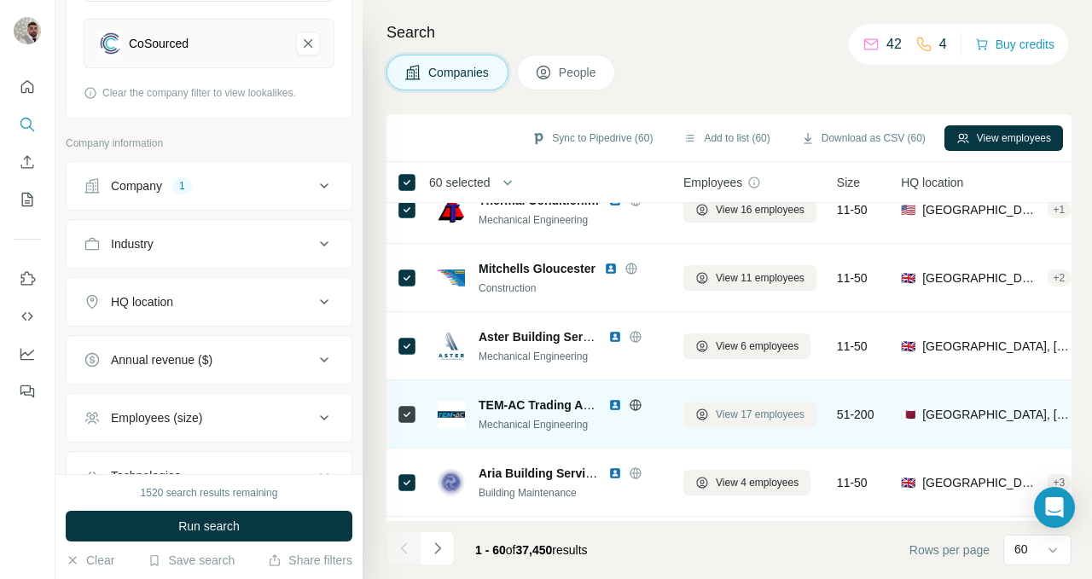
click at [740, 419] on span "View 17 employees" at bounding box center [760, 414] width 89 height 15
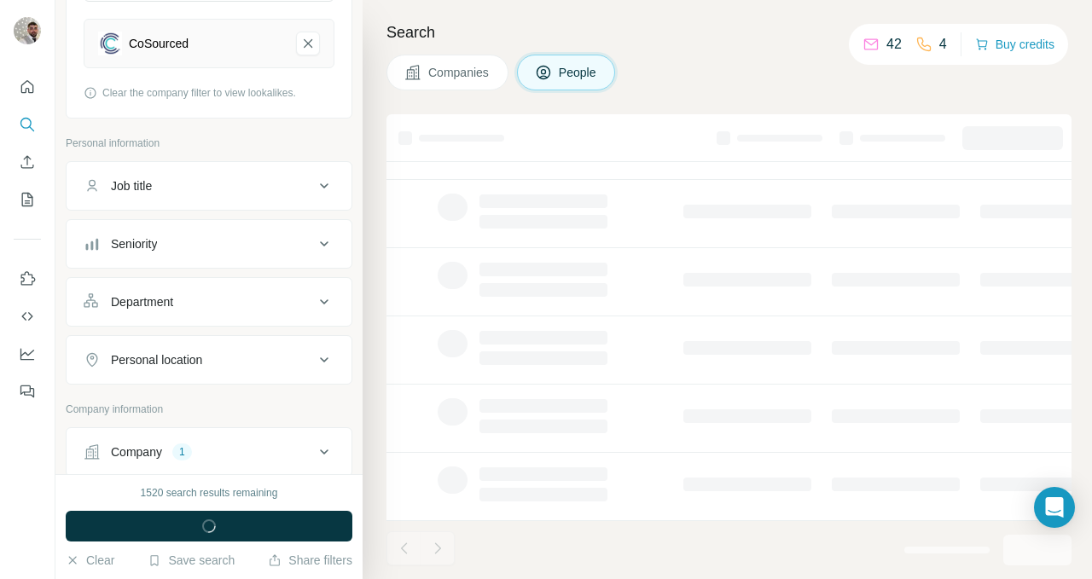
scroll to position [364, 0]
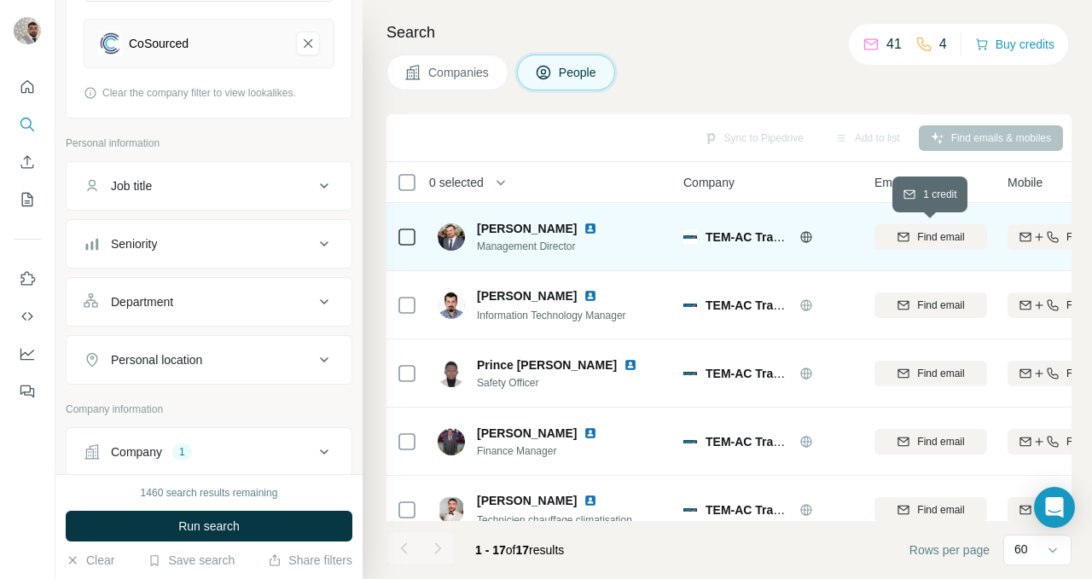
click at [910, 239] on div "Find email" at bounding box center [930, 236] width 113 height 15
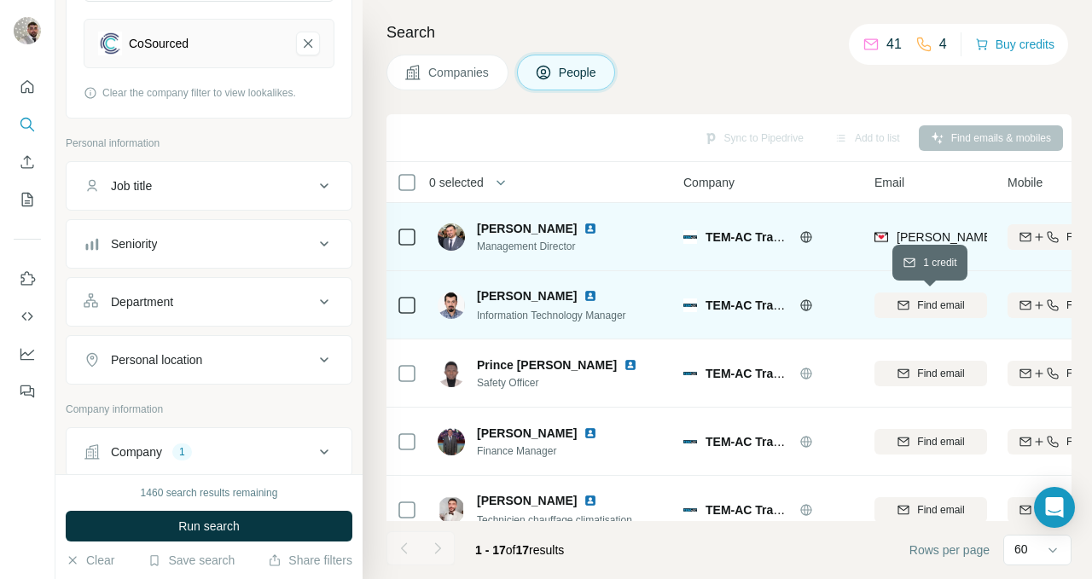
click at [901, 306] on icon "button" at bounding box center [904, 306] width 14 height 14
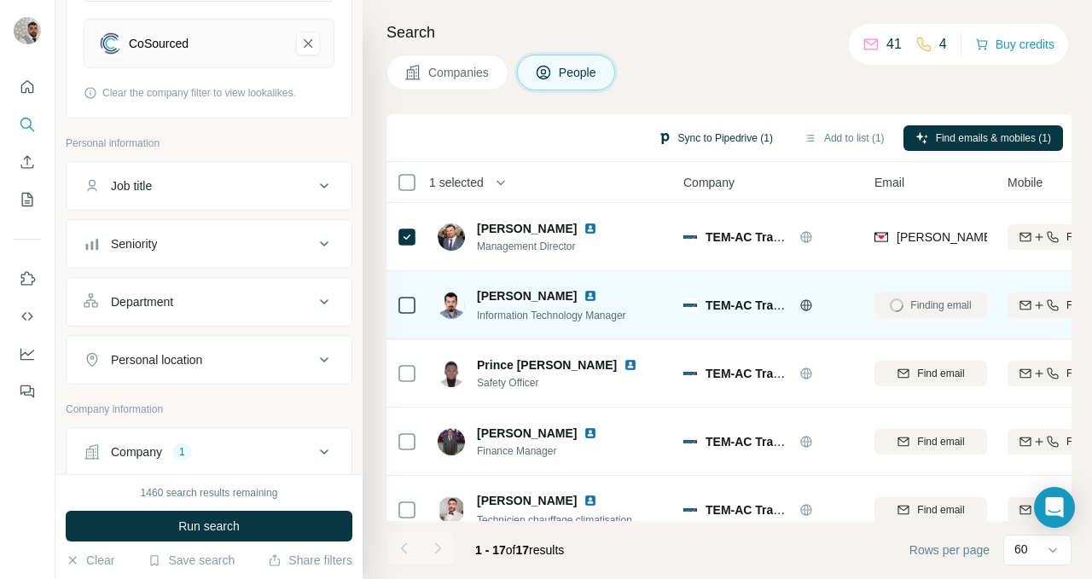
click at [680, 137] on button "Sync to Pipedrive (1)" at bounding box center [715, 138] width 139 height 26
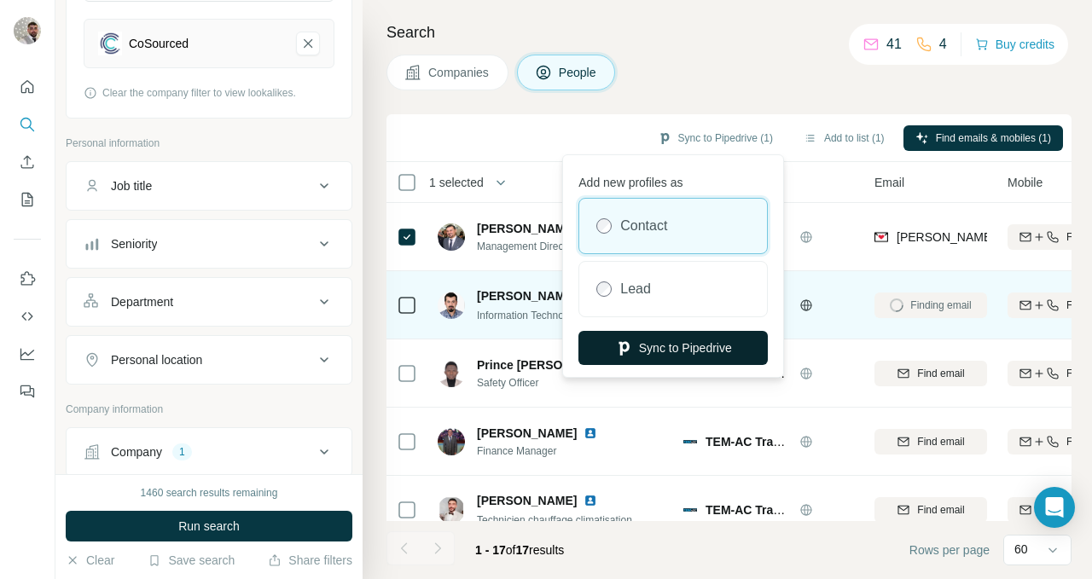
click at [650, 351] on button "Sync to Pipedrive" at bounding box center [672, 348] width 189 height 34
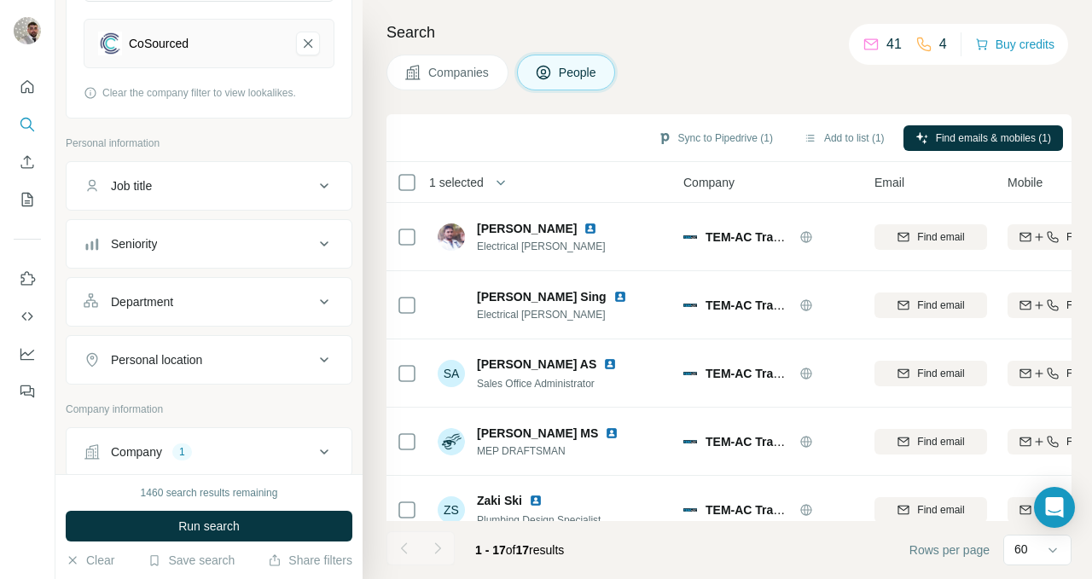
scroll to position [842, 0]
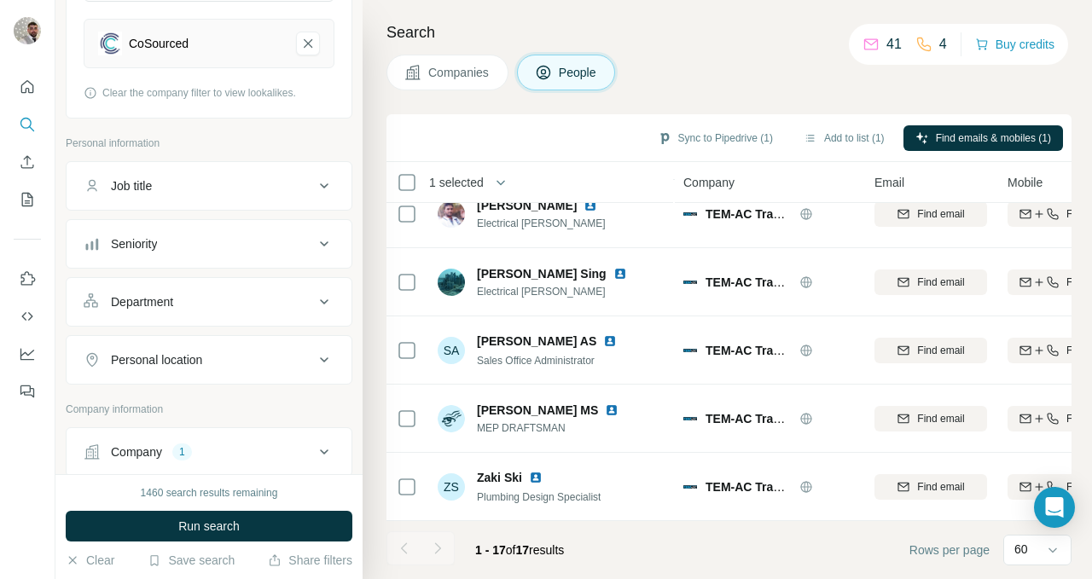
click at [472, 72] on span "Companies" at bounding box center [459, 72] width 62 height 17
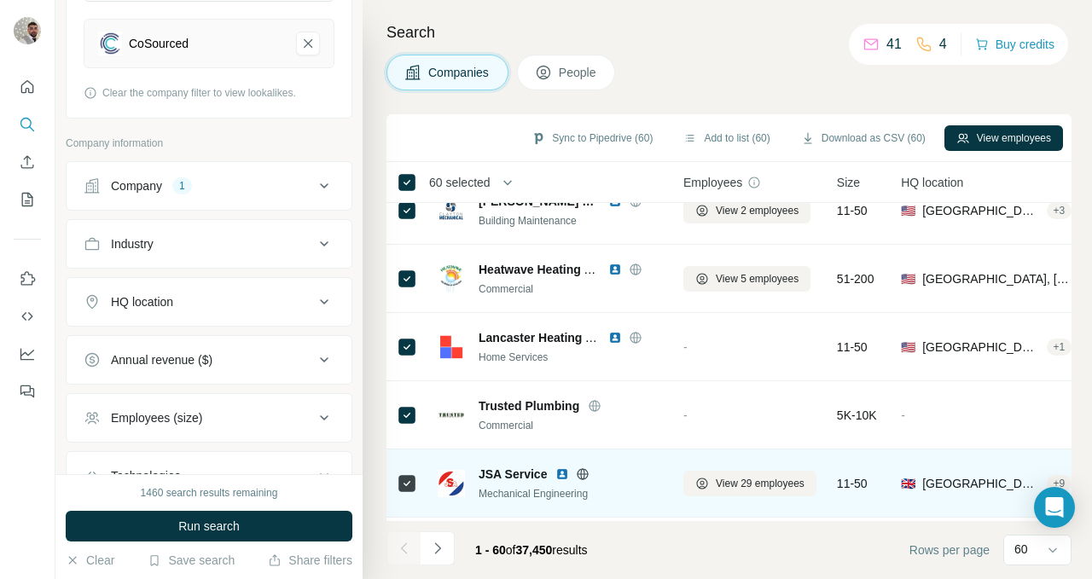
scroll to position [1690, 0]
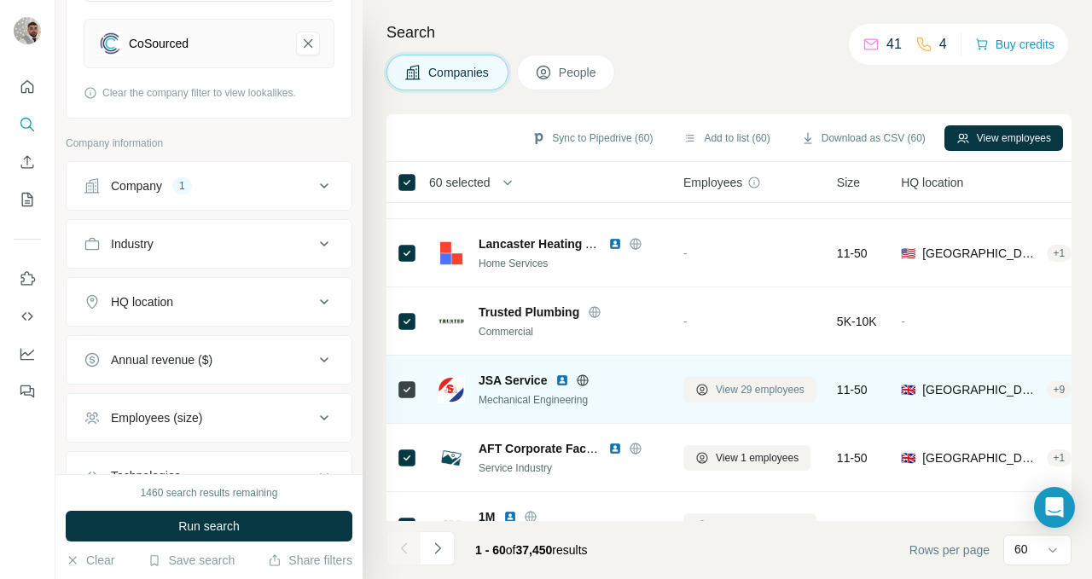
click at [745, 392] on span "View 29 employees" at bounding box center [760, 389] width 89 height 15
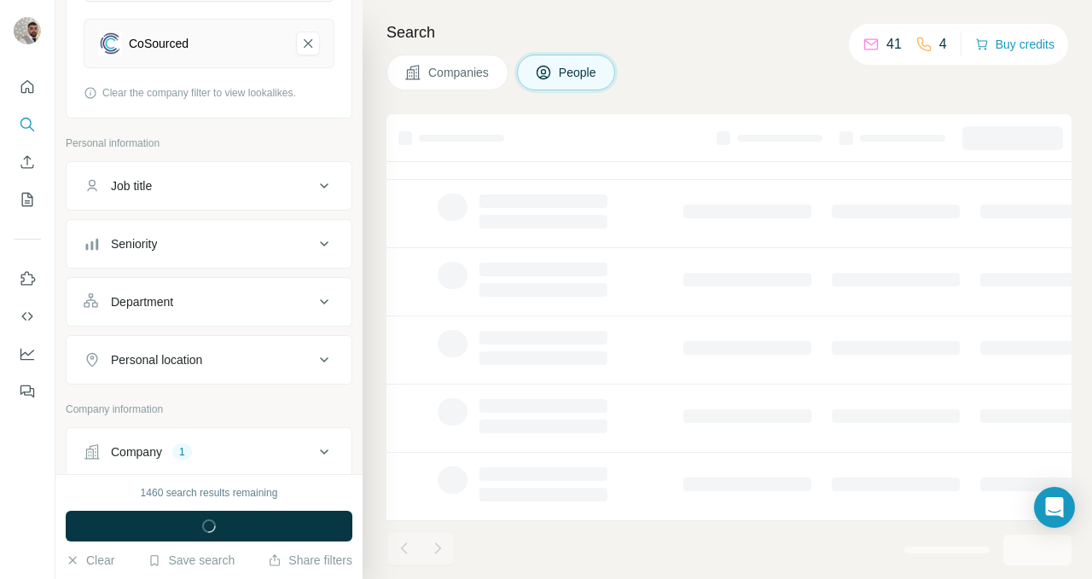
scroll to position [364, 0]
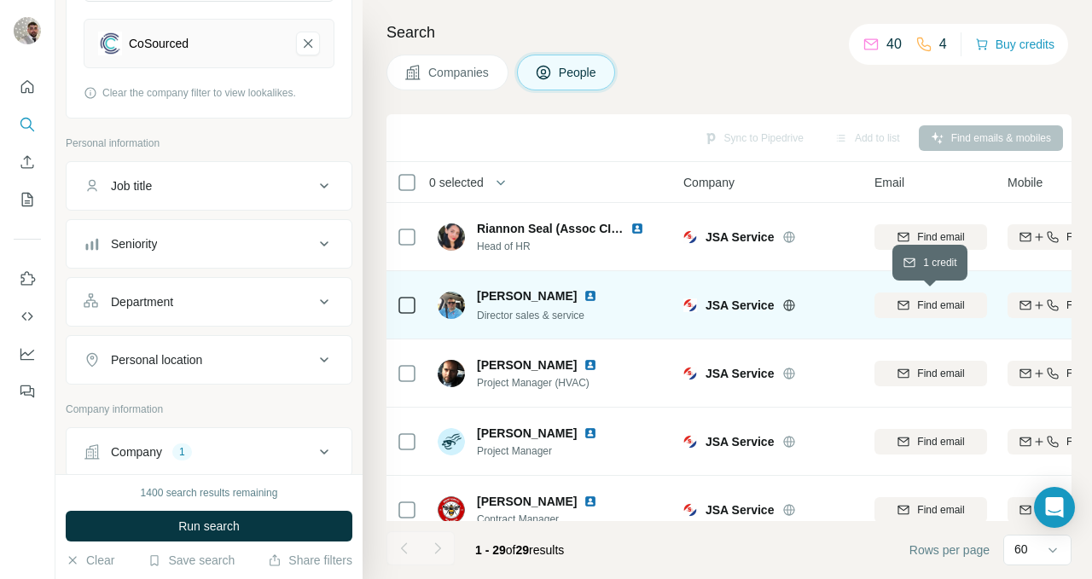
click at [914, 305] on div "Find email" at bounding box center [930, 305] width 113 height 15
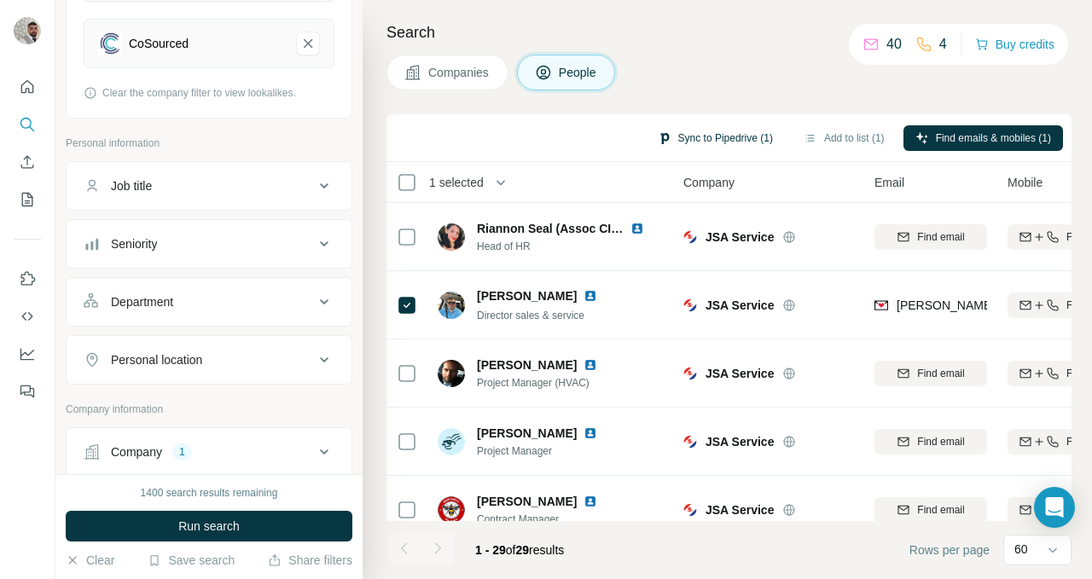
click at [707, 135] on button "Sync to Pipedrive (1)" at bounding box center [715, 138] width 139 height 26
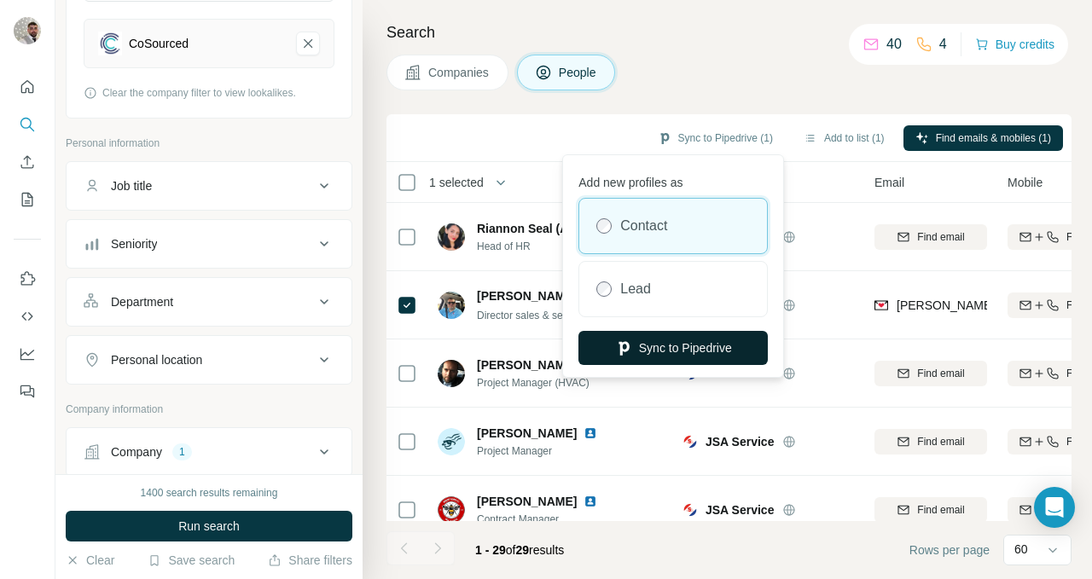
click at [687, 344] on button "Sync to Pipedrive" at bounding box center [672, 348] width 189 height 34
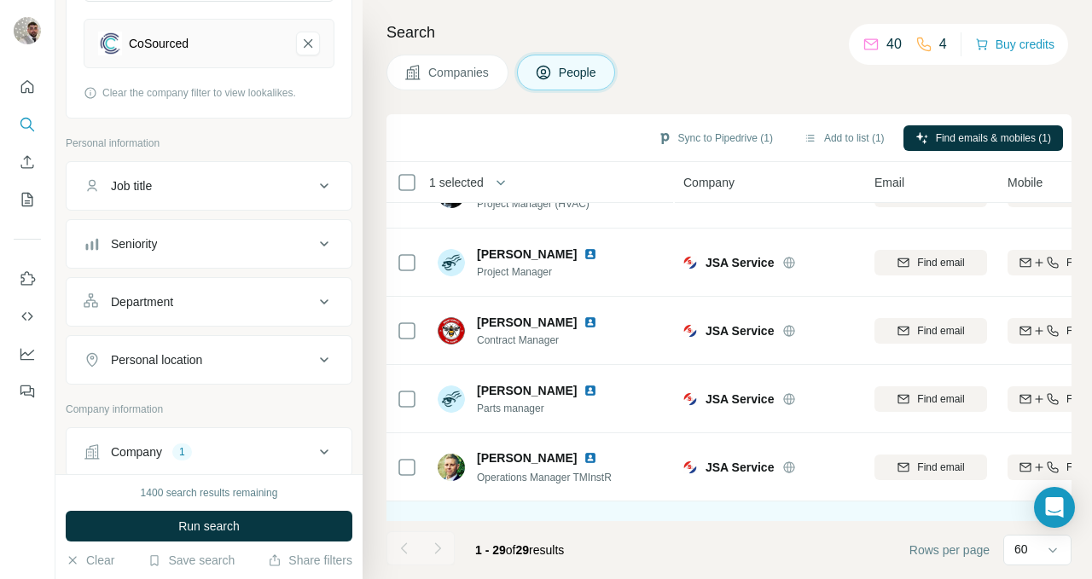
scroll to position [383, 0]
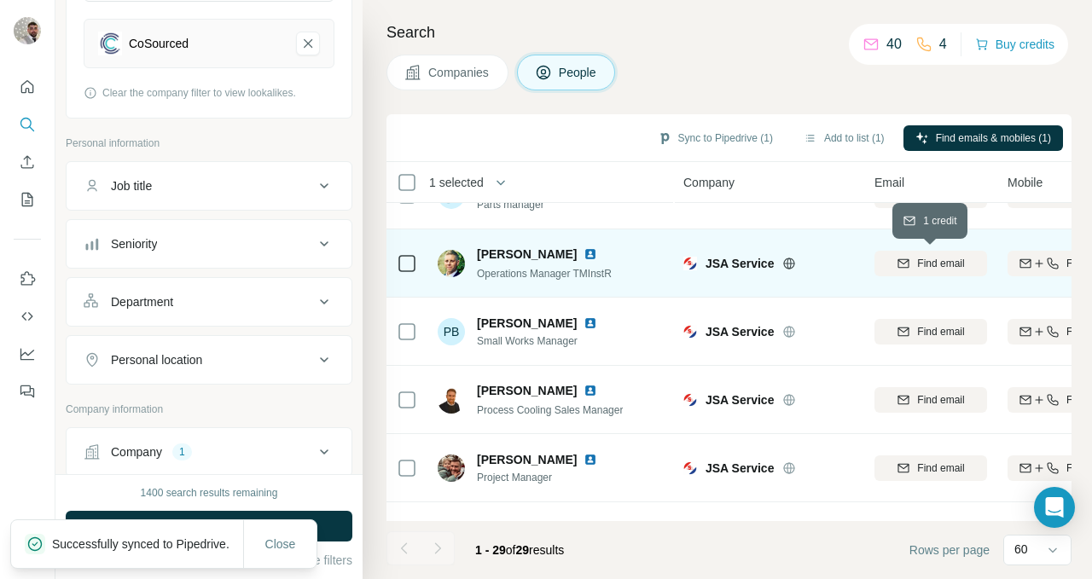
click at [904, 264] on icon "button" at bounding box center [904, 264] width 14 height 14
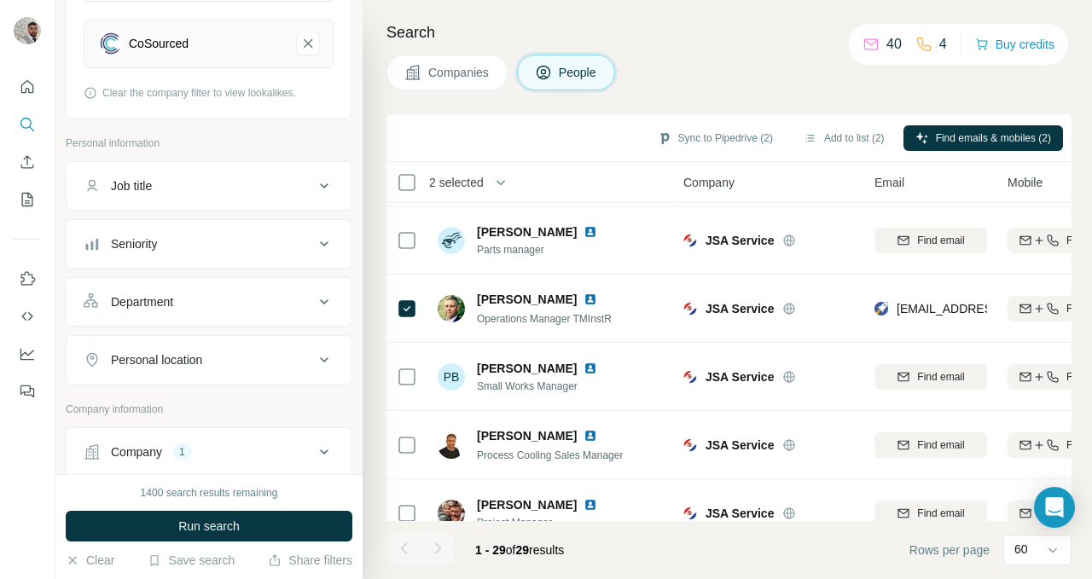
scroll to position [0, 0]
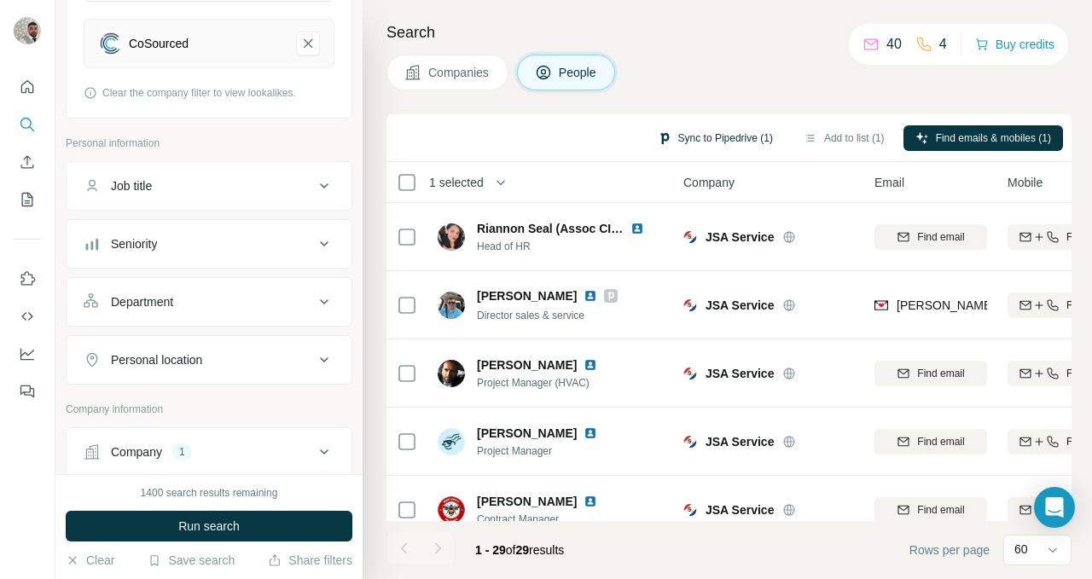
click at [703, 130] on button "Sync to Pipedrive (1)" at bounding box center [715, 138] width 139 height 26
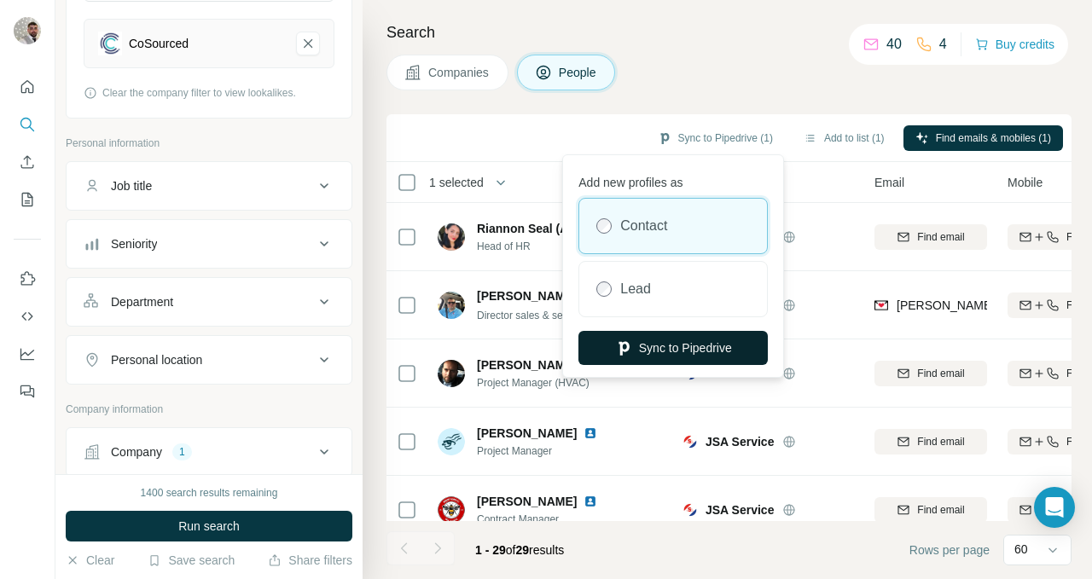
click at [678, 348] on button "Sync to Pipedrive" at bounding box center [672, 348] width 189 height 34
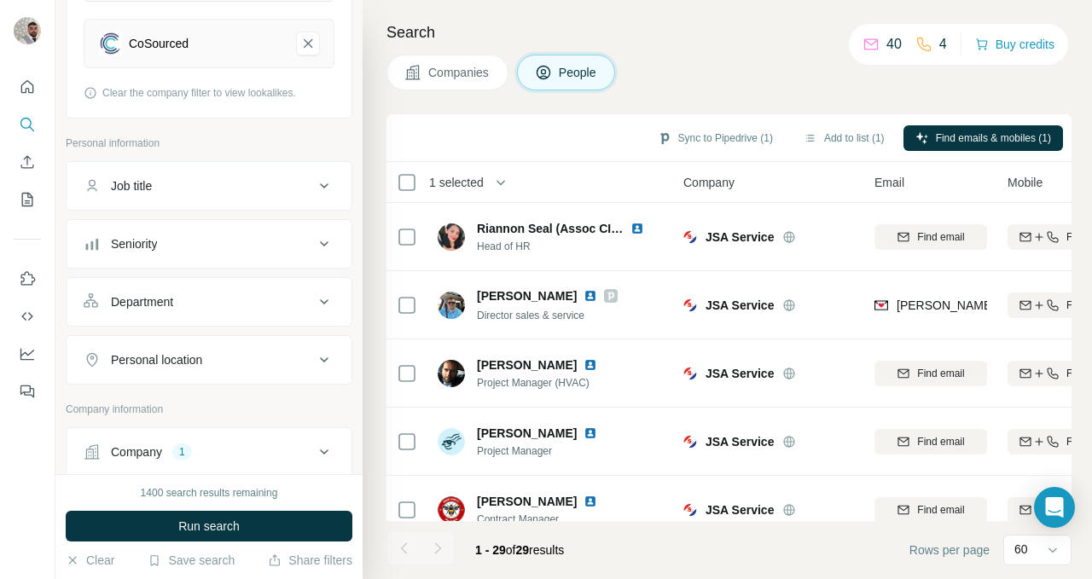
click at [497, 71] on button "Companies" at bounding box center [447, 73] width 122 height 36
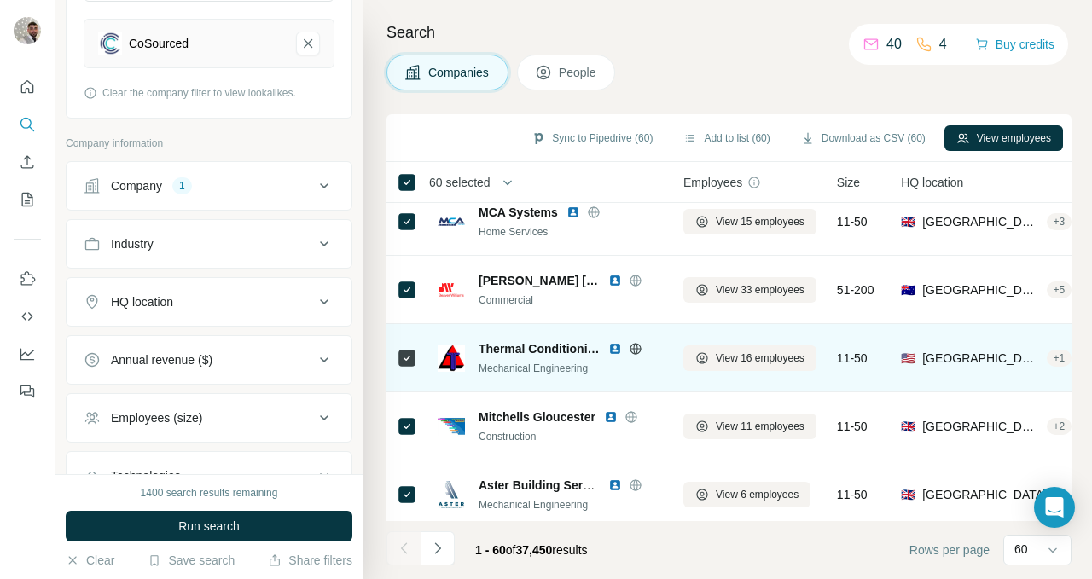
scroll to position [289, 0]
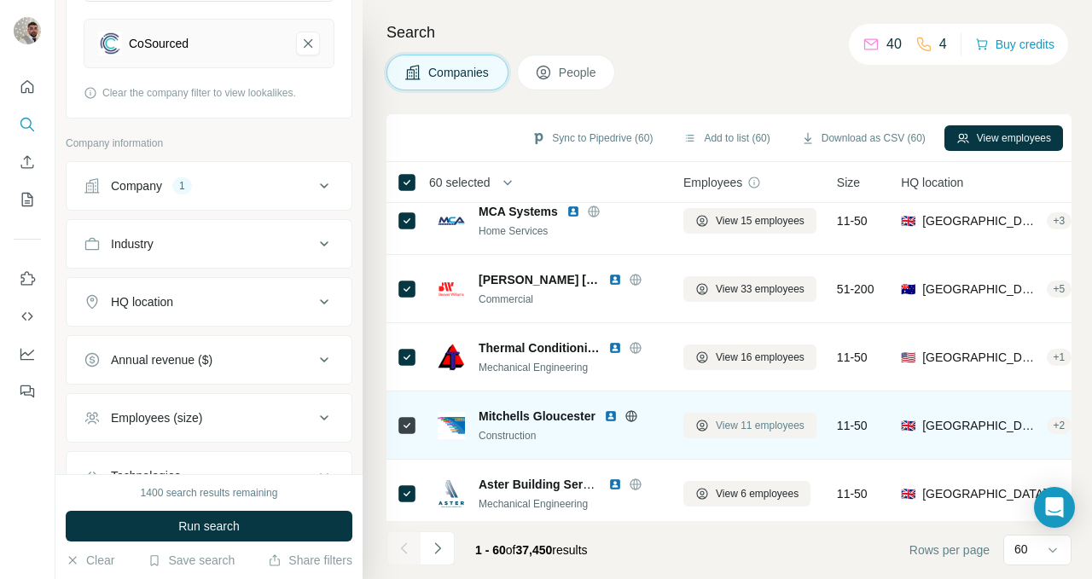
click at [770, 425] on span "View 11 employees" at bounding box center [760, 425] width 89 height 15
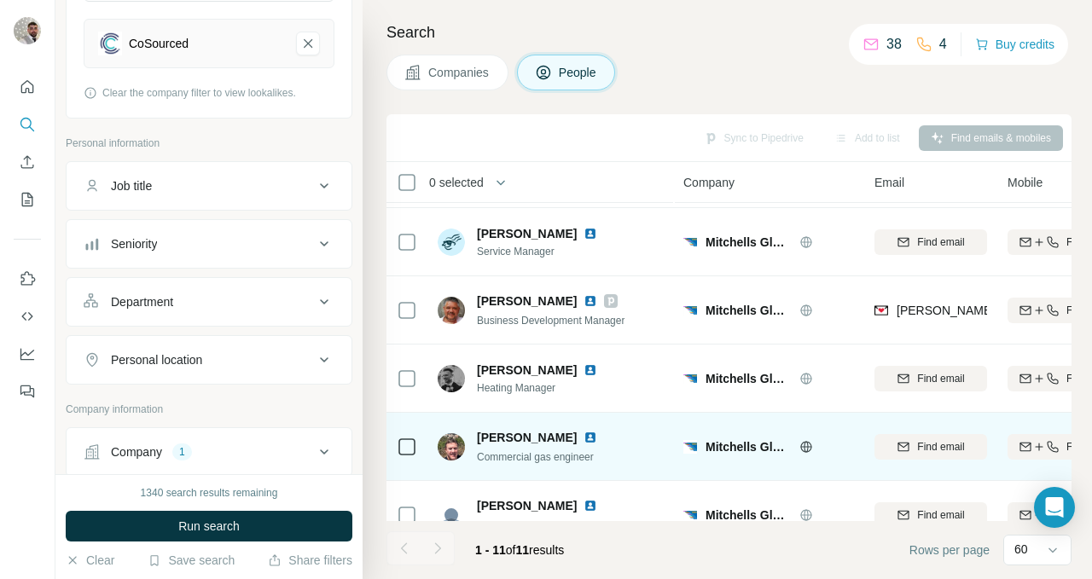
scroll to position [186, 0]
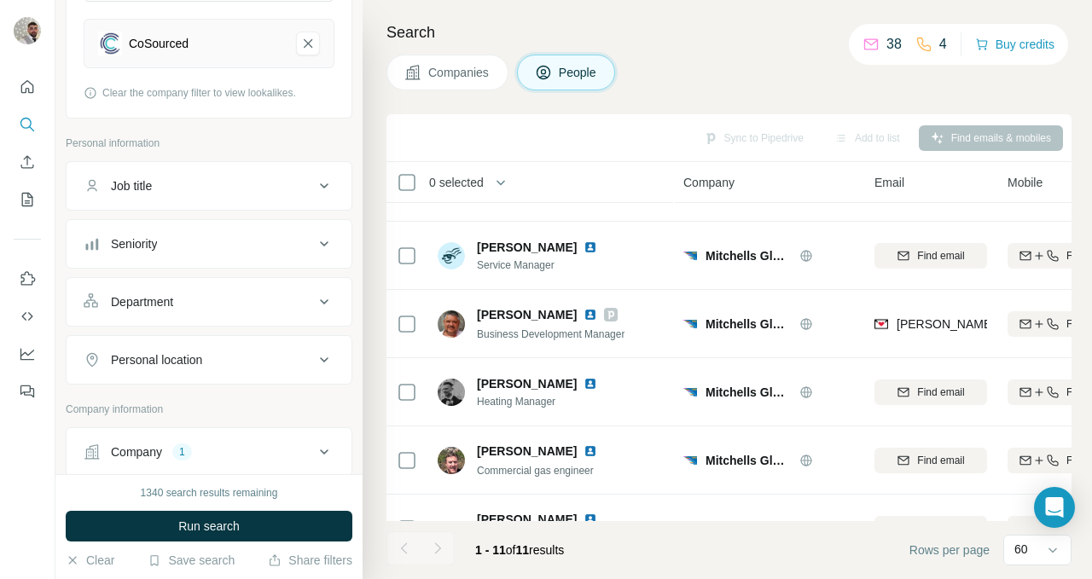
click at [478, 72] on span "Companies" at bounding box center [459, 72] width 62 height 17
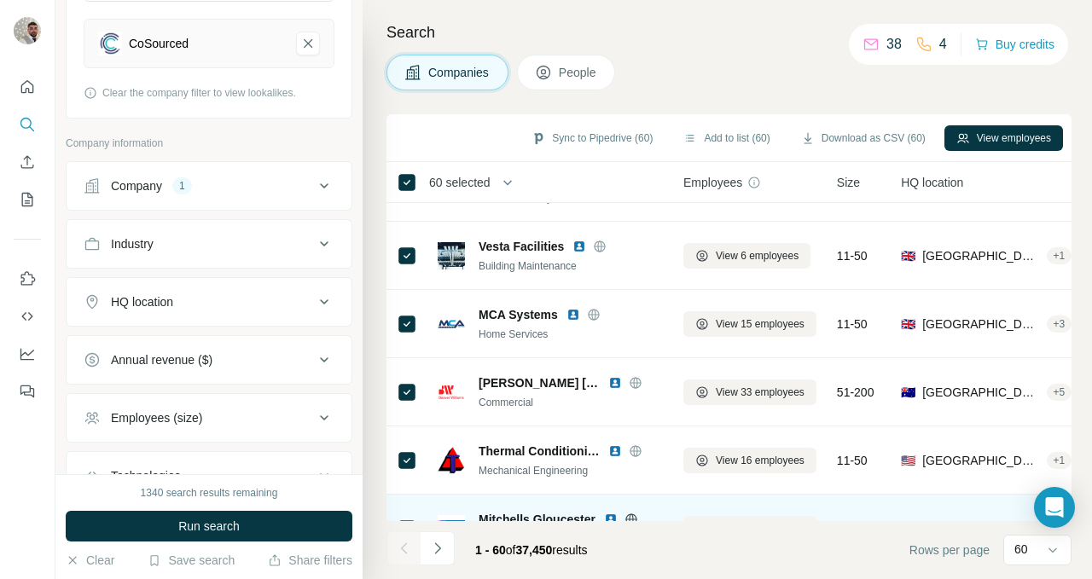
scroll to position [320, 0]
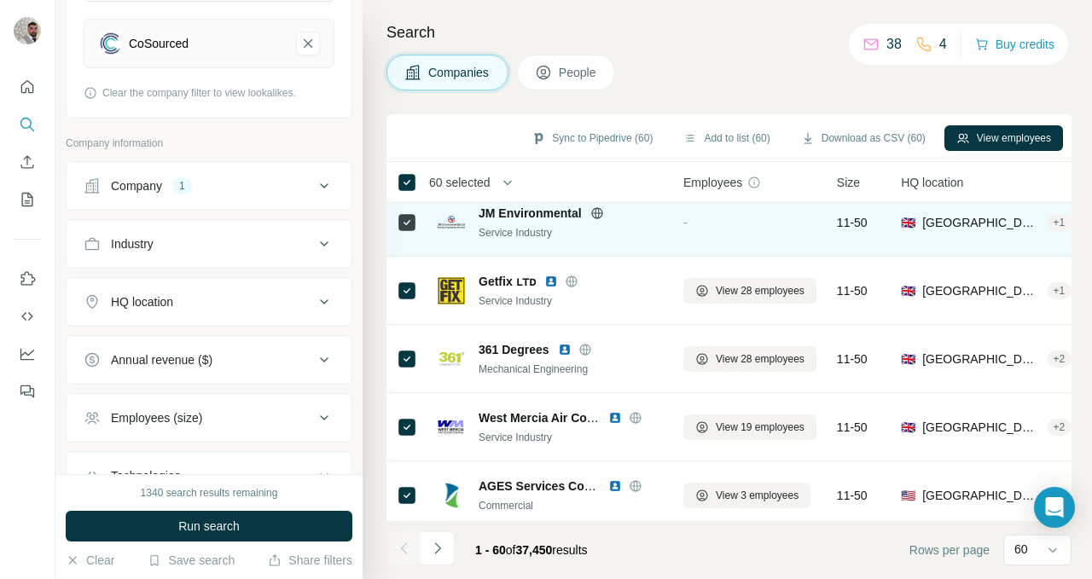
scroll to position [1177, 0]
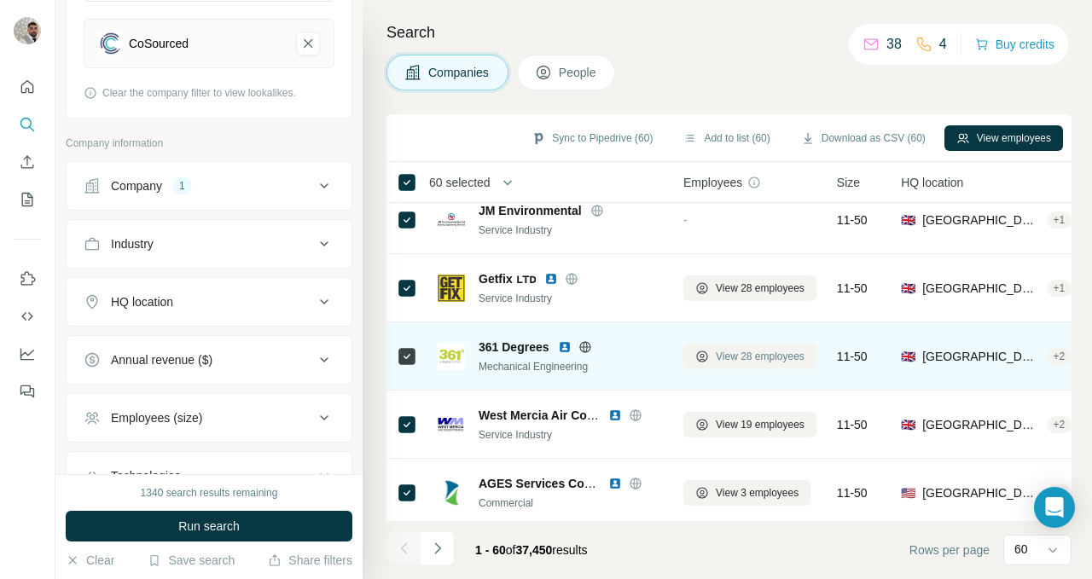
click at [800, 358] on span "View 28 employees" at bounding box center [760, 356] width 89 height 15
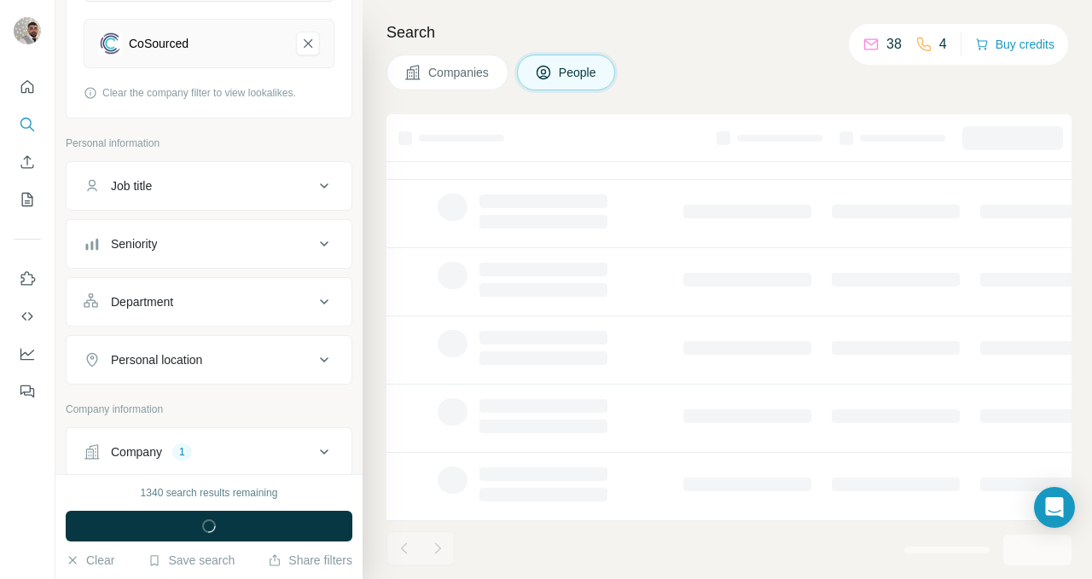
scroll to position [364, 0]
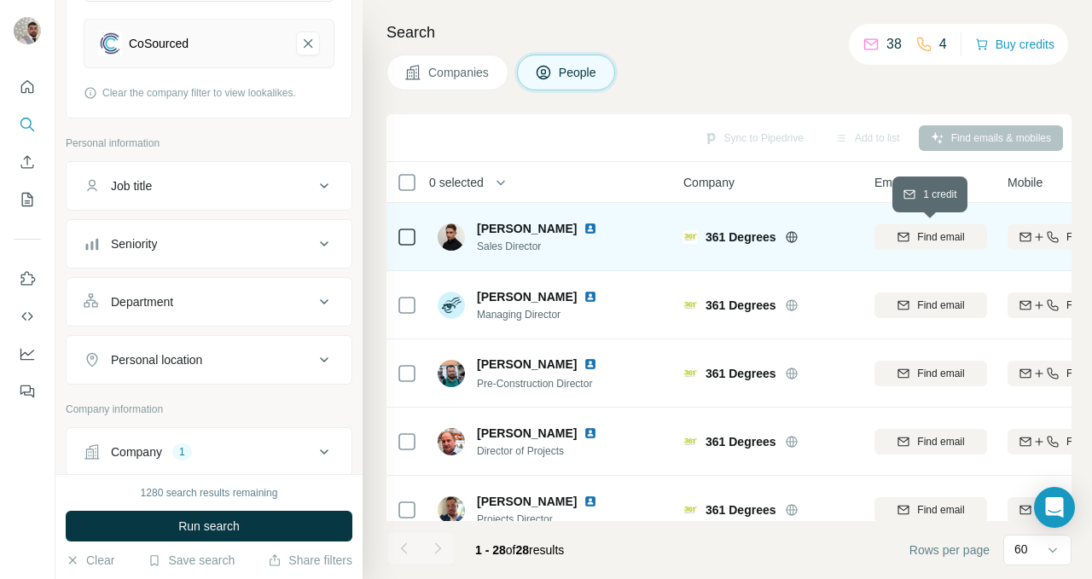
click at [917, 239] on span "Find email" at bounding box center [940, 236] width 47 height 15
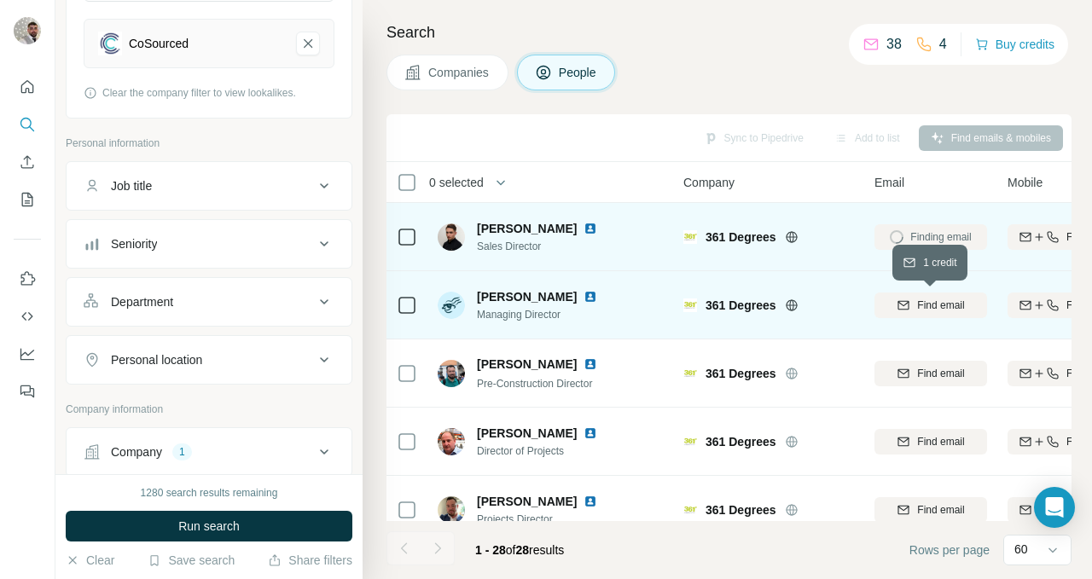
click at [927, 305] on span "Find email" at bounding box center [940, 305] width 47 height 15
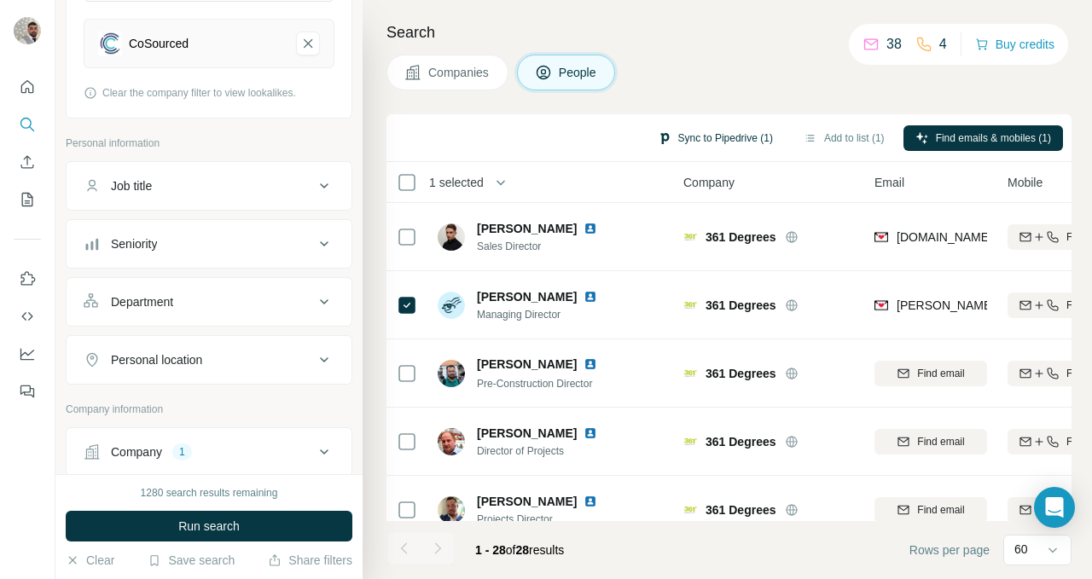
click at [712, 138] on button "Sync to Pipedrive (1)" at bounding box center [715, 138] width 139 height 26
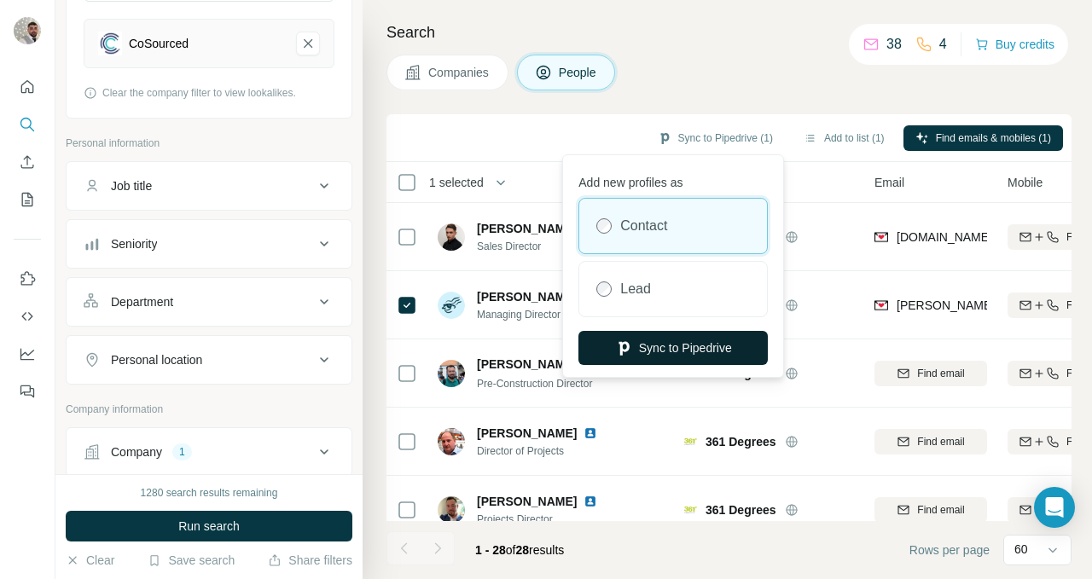
click at [653, 355] on button "Sync to Pipedrive" at bounding box center [672, 348] width 189 height 34
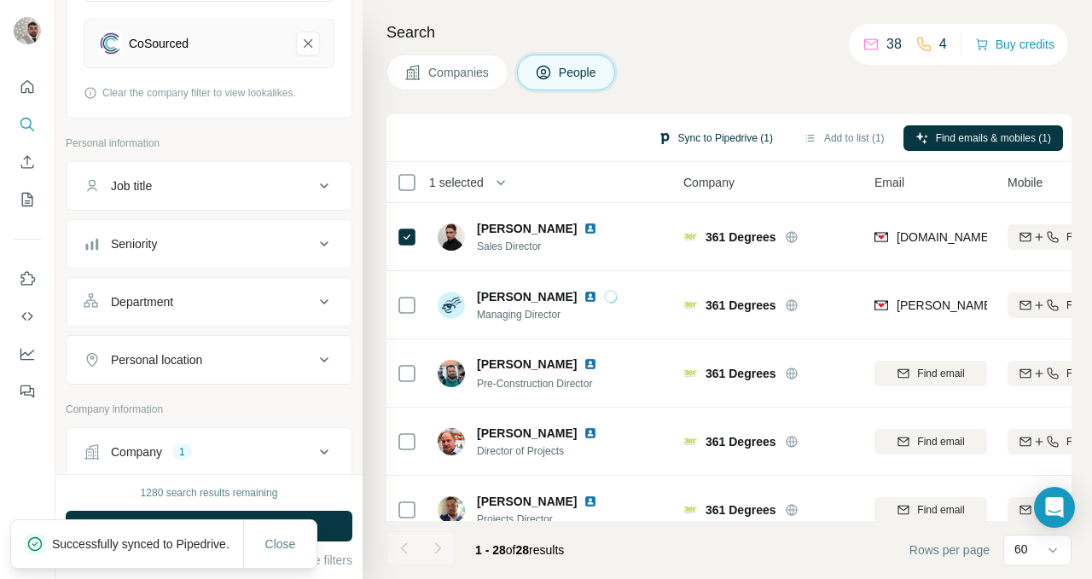
click at [725, 138] on button "Sync to Pipedrive (1)" at bounding box center [715, 138] width 139 height 26
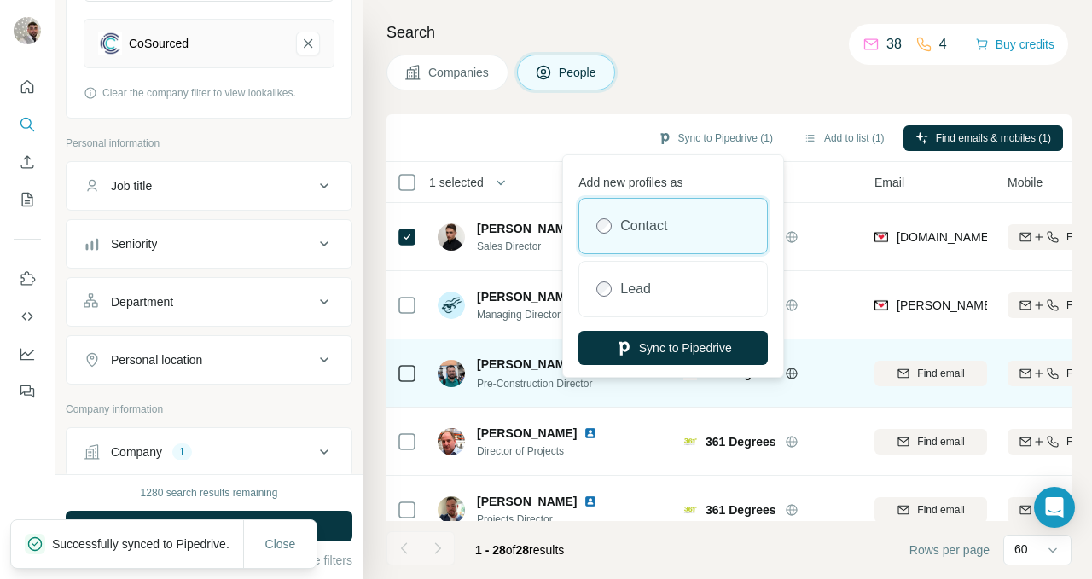
click at [669, 346] on button "Sync to Pipedrive" at bounding box center [672, 348] width 189 height 34
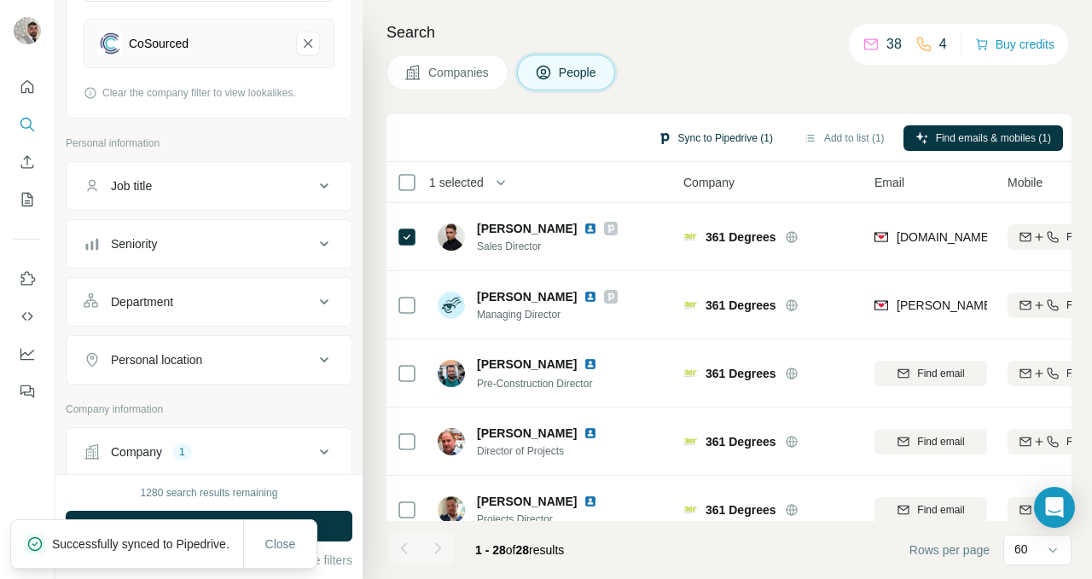
click at [720, 141] on button "Sync to Pipedrive (1)" at bounding box center [715, 138] width 139 height 26
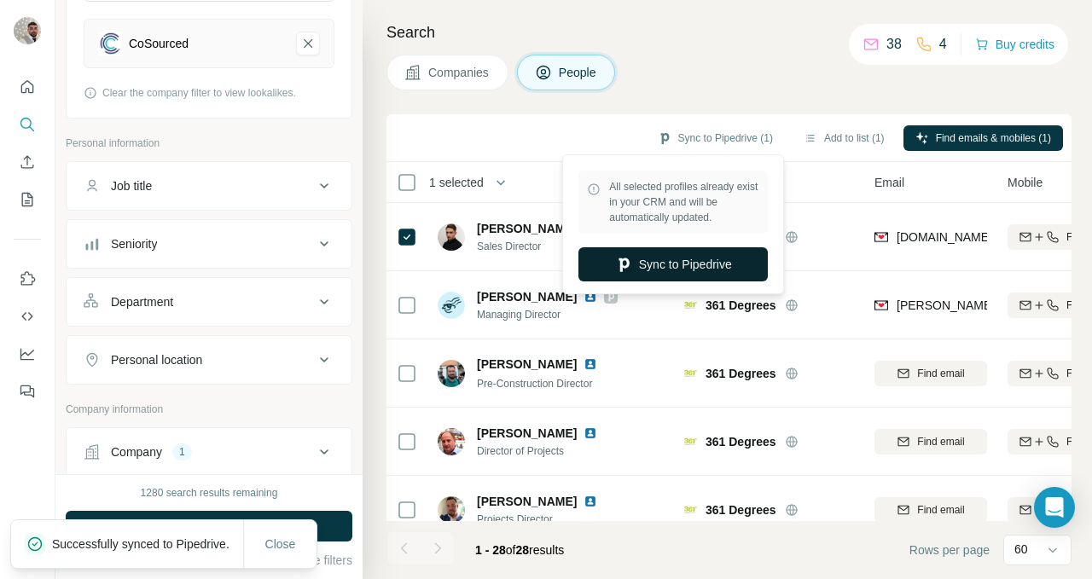
click at [675, 262] on button "Sync to Pipedrive" at bounding box center [672, 264] width 189 height 34
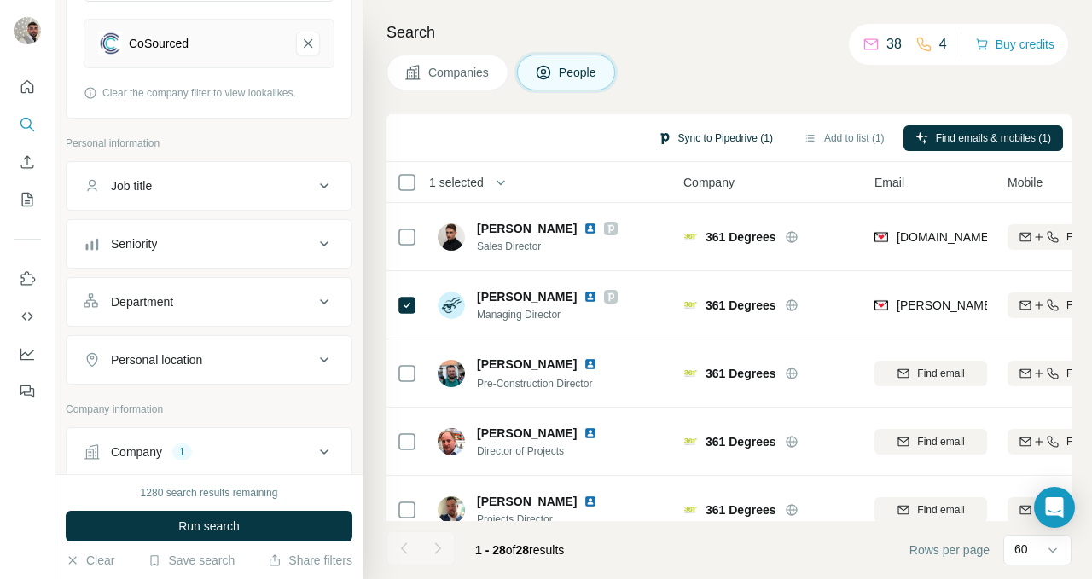
click at [711, 135] on button "Sync to Pipedrive (1)" at bounding box center [715, 138] width 139 height 26
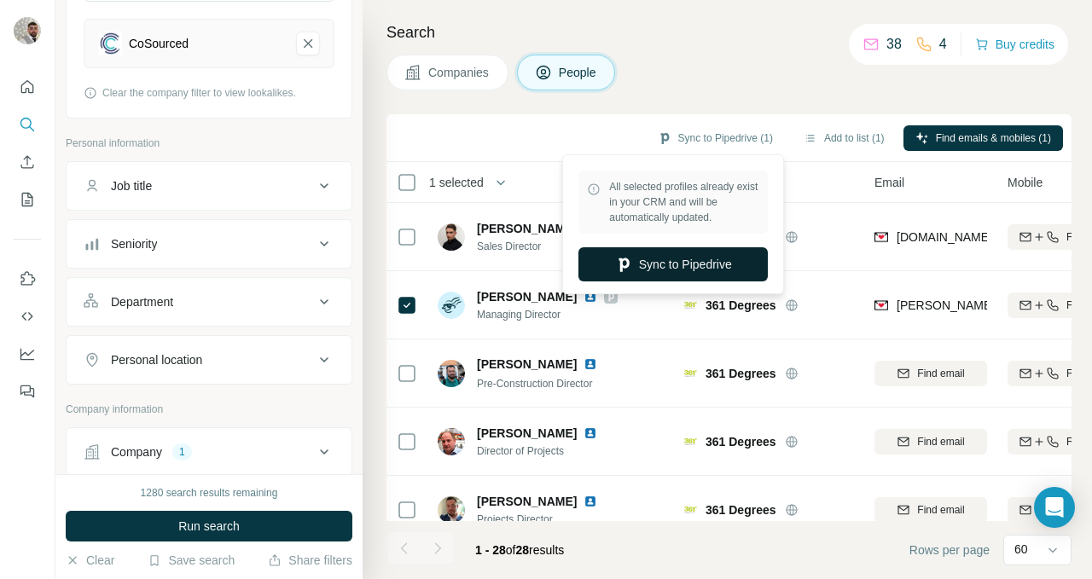
click at [688, 263] on button "Sync to Pipedrive" at bounding box center [672, 264] width 189 height 34
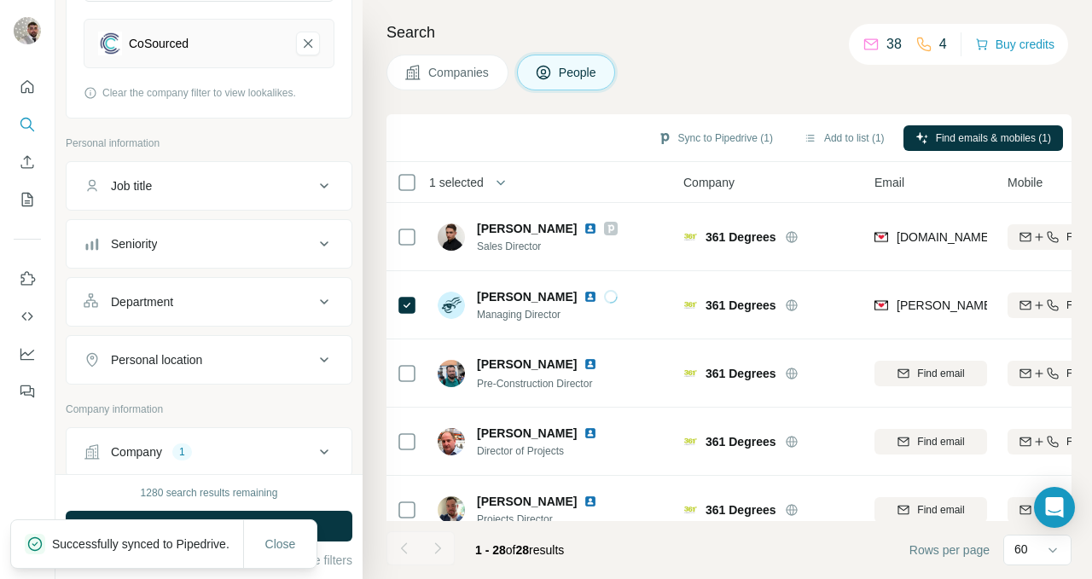
click at [438, 78] on span "Companies" at bounding box center [459, 72] width 62 height 17
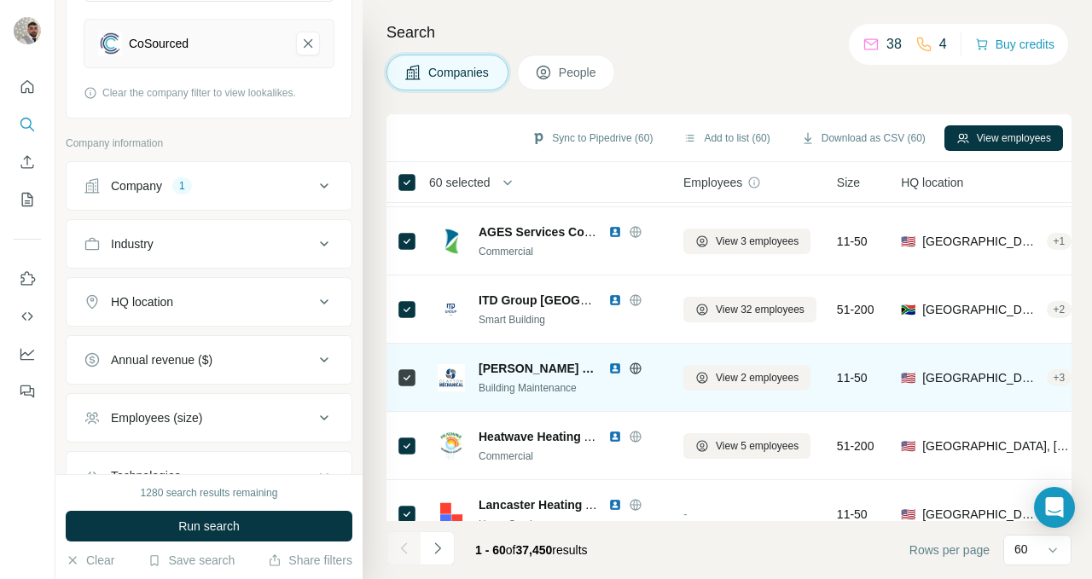
scroll to position [1470, 0]
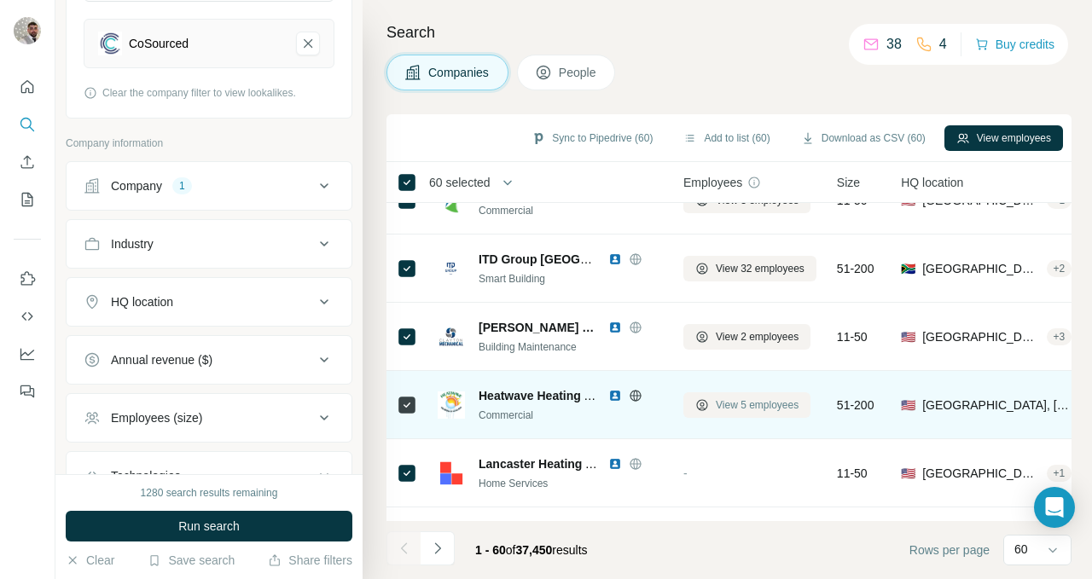
click at [709, 404] on button "View 5 employees" at bounding box center [746, 405] width 127 height 26
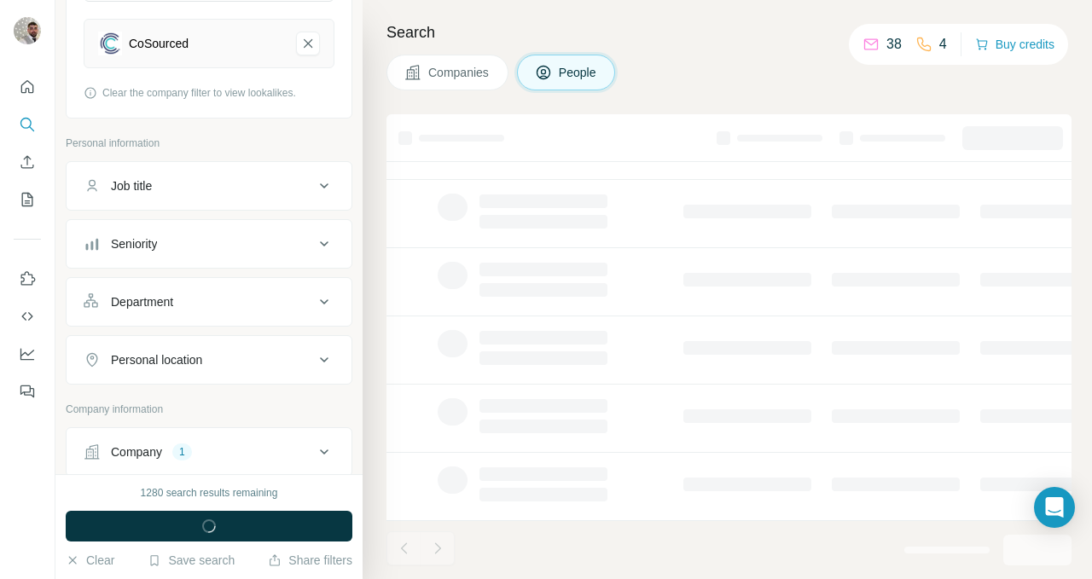
scroll to position [364, 0]
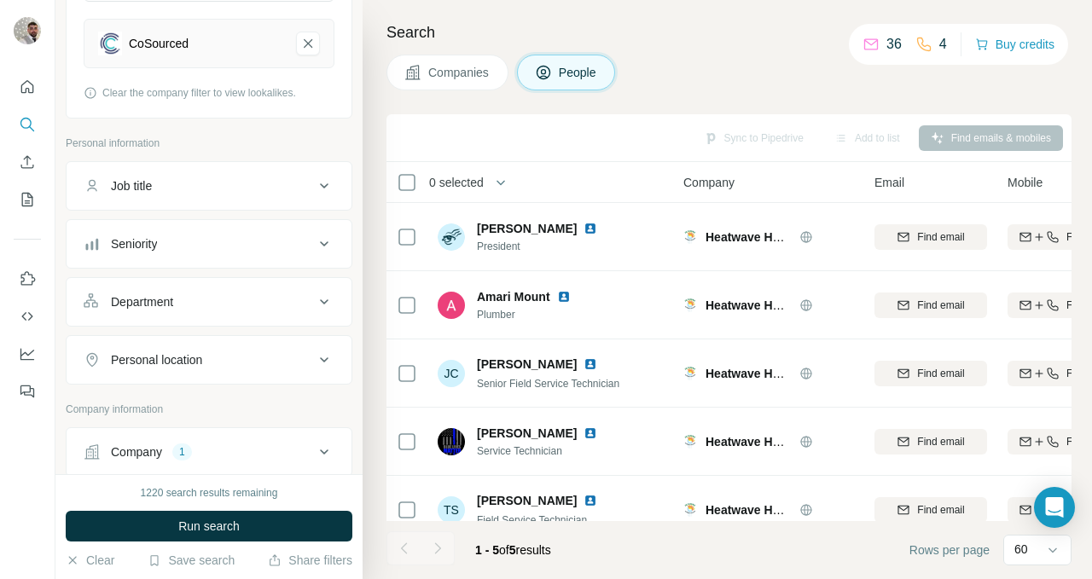
click at [454, 67] on span "Companies" at bounding box center [459, 72] width 62 height 17
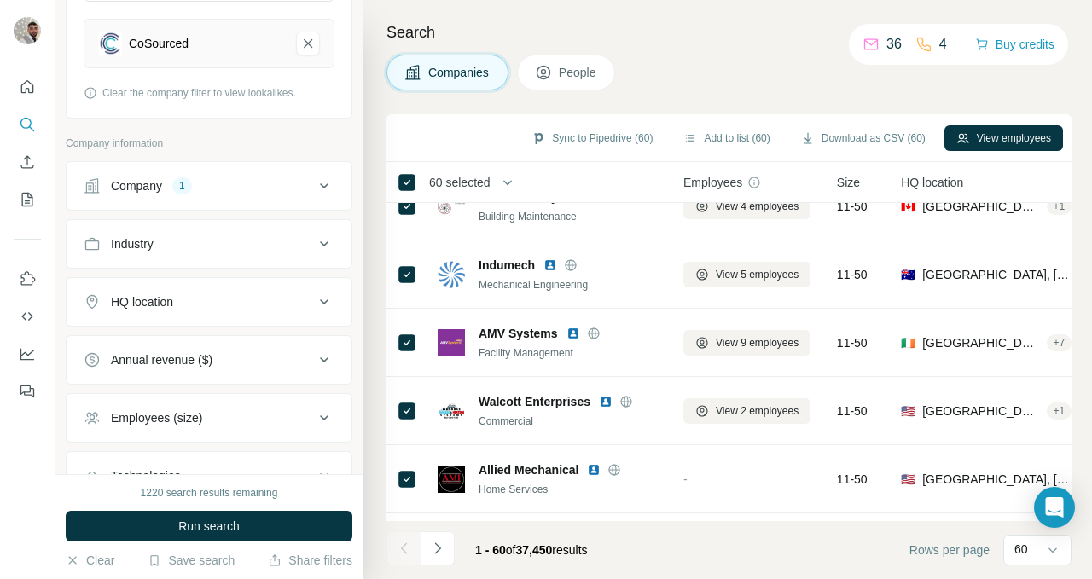
scroll to position [1969, 0]
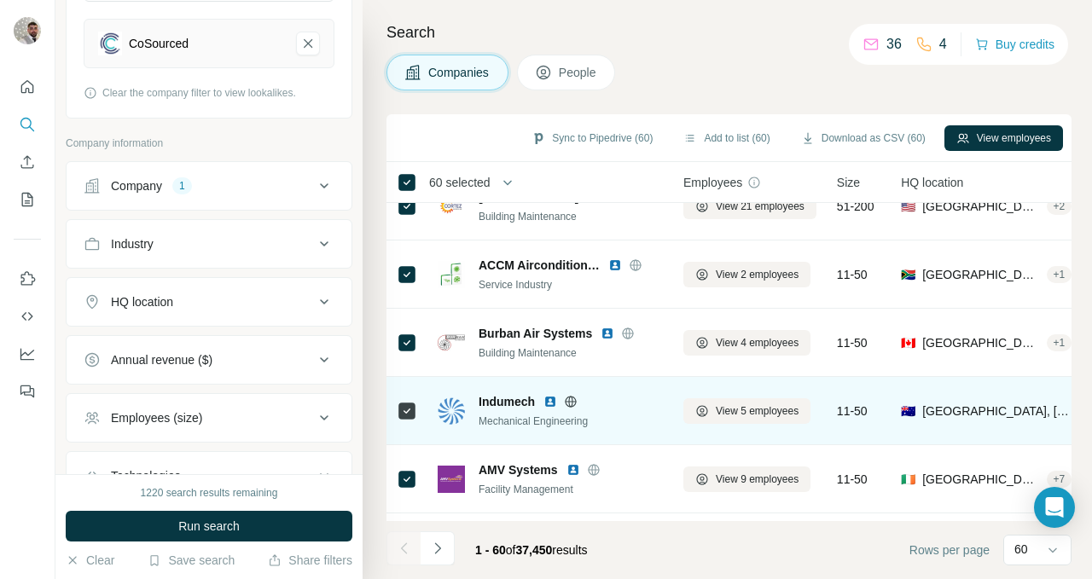
scroll to position [2189, 0]
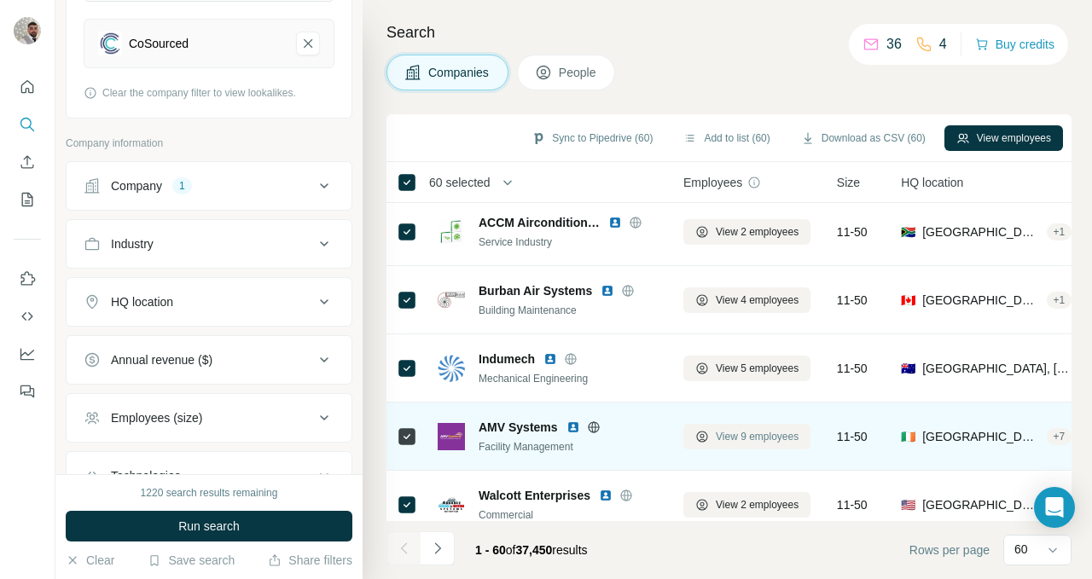
click at [751, 435] on span "View 9 employees" at bounding box center [757, 436] width 83 height 15
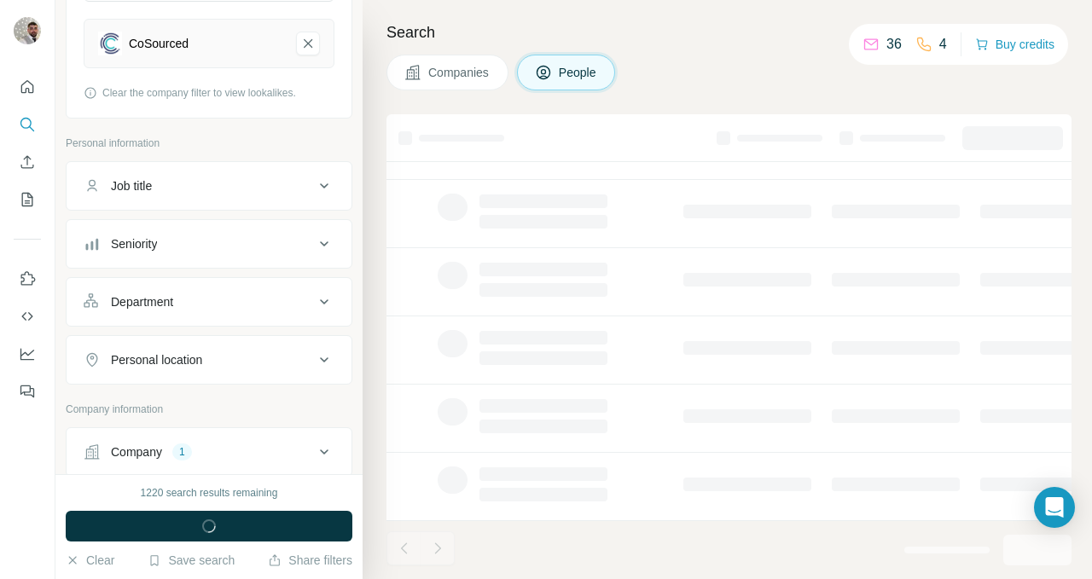
scroll to position [364, 0]
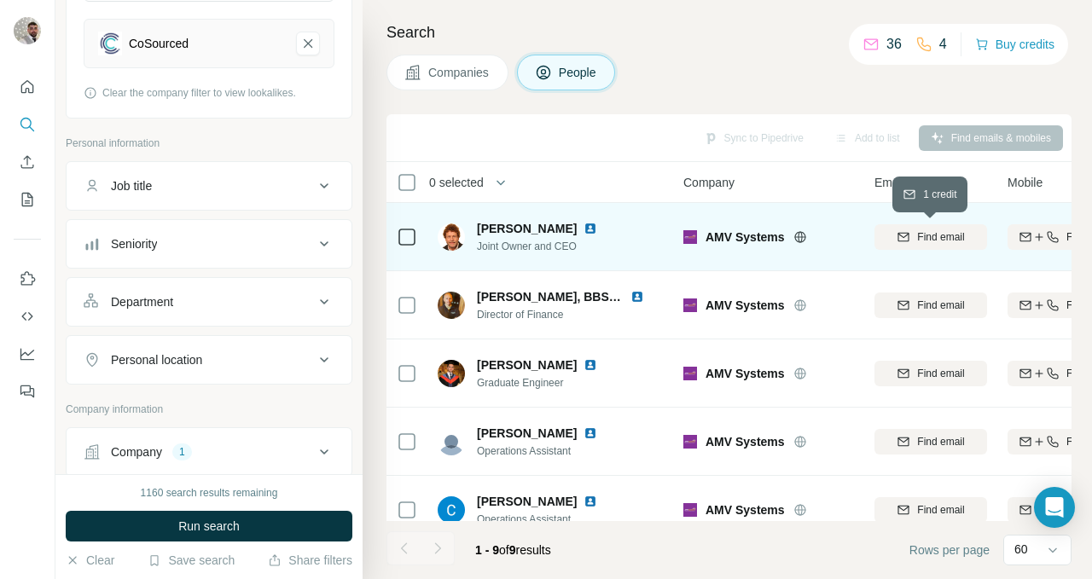
click at [903, 239] on icon "button" at bounding box center [904, 237] width 14 height 14
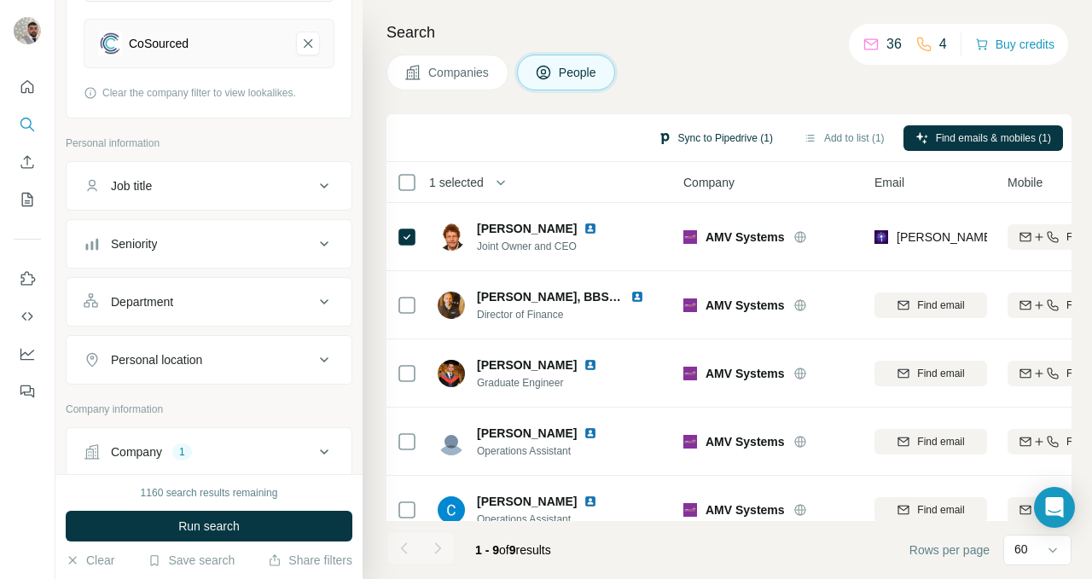
click at [665, 136] on button "Sync to Pipedrive (1)" at bounding box center [715, 138] width 139 height 26
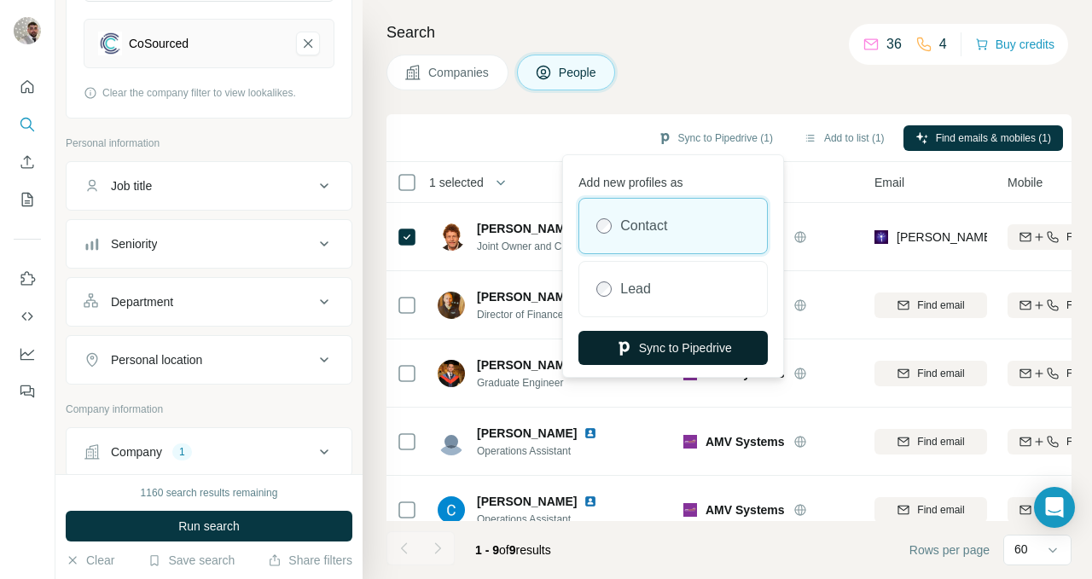
click at [647, 353] on button "Sync to Pipedrive" at bounding box center [672, 348] width 189 height 34
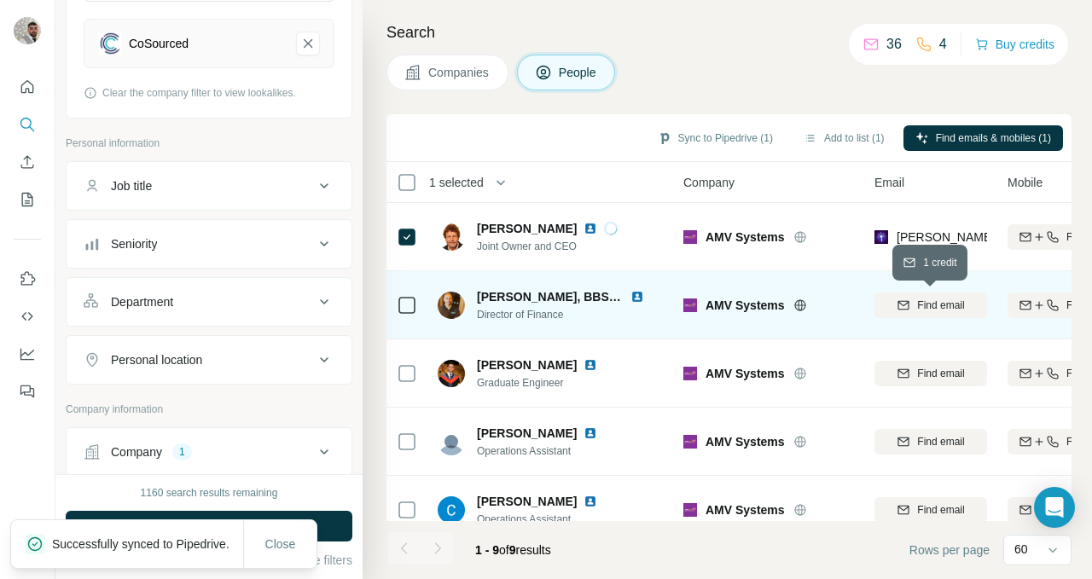
click at [907, 299] on icon "button" at bounding box center [904, 306] width 14 height 14
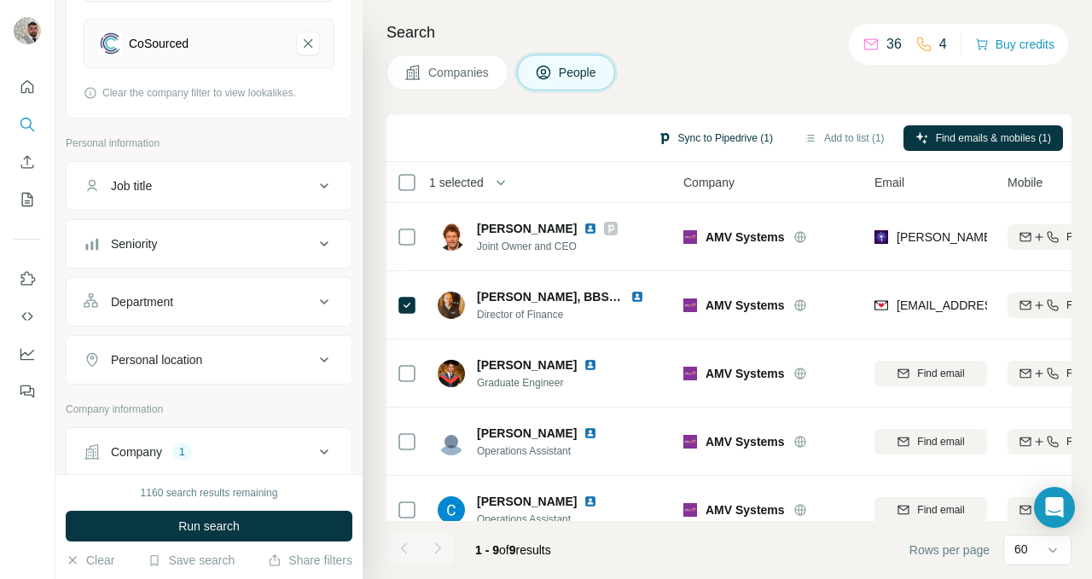
click at [705, 131] on button "Sync to Pipedrive (1)" at bounding box center [715, 138] width 139 height 26
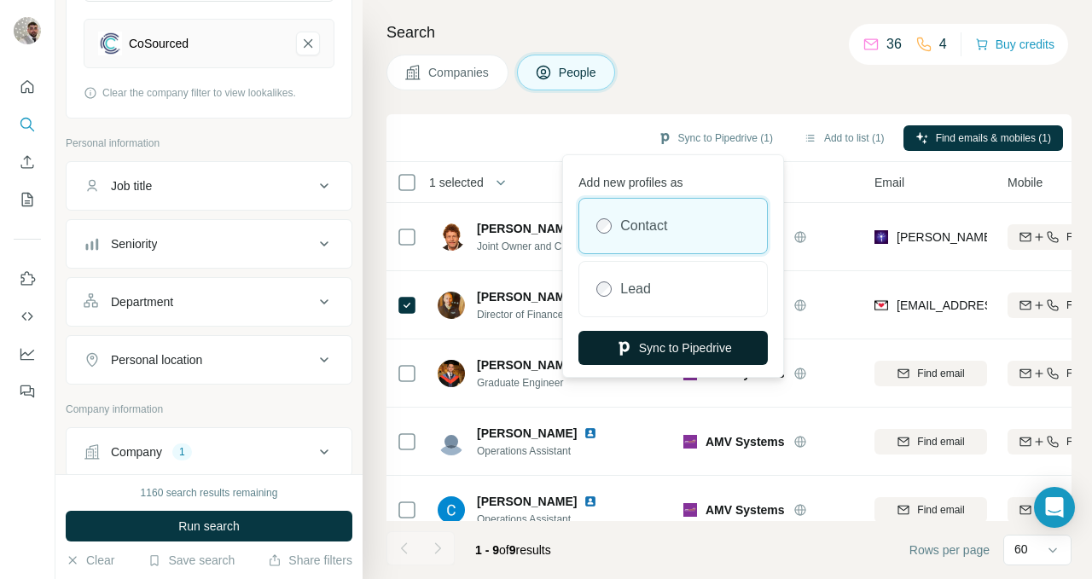
click at [694, 345] on button "Sync to Pipedrive" at bounding box center [672, 348] width 189 height 34
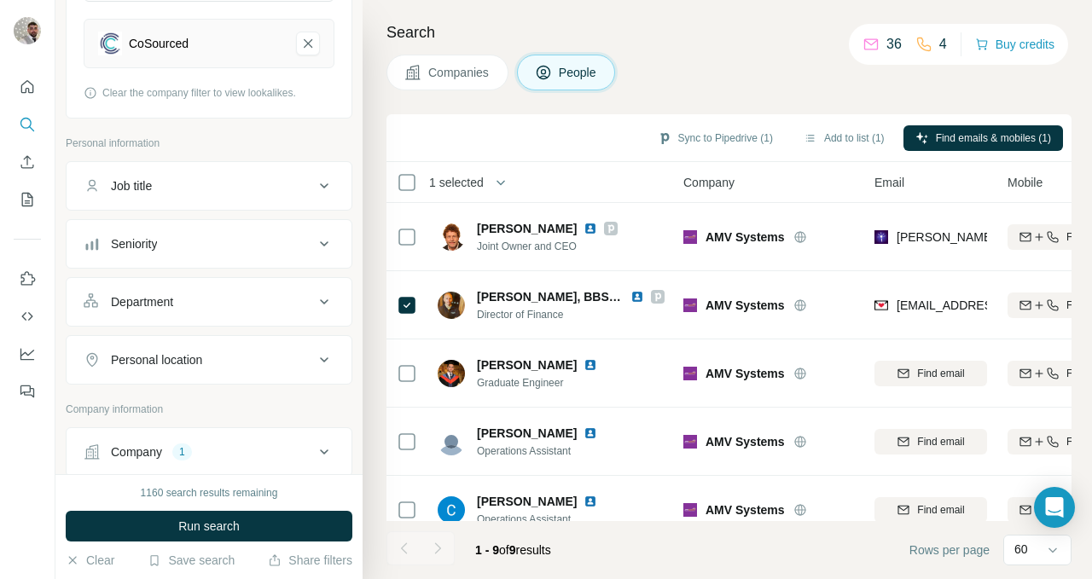
click at [445, 78] on span "Companies" at bounding box center [459, 72] width 62 height 17
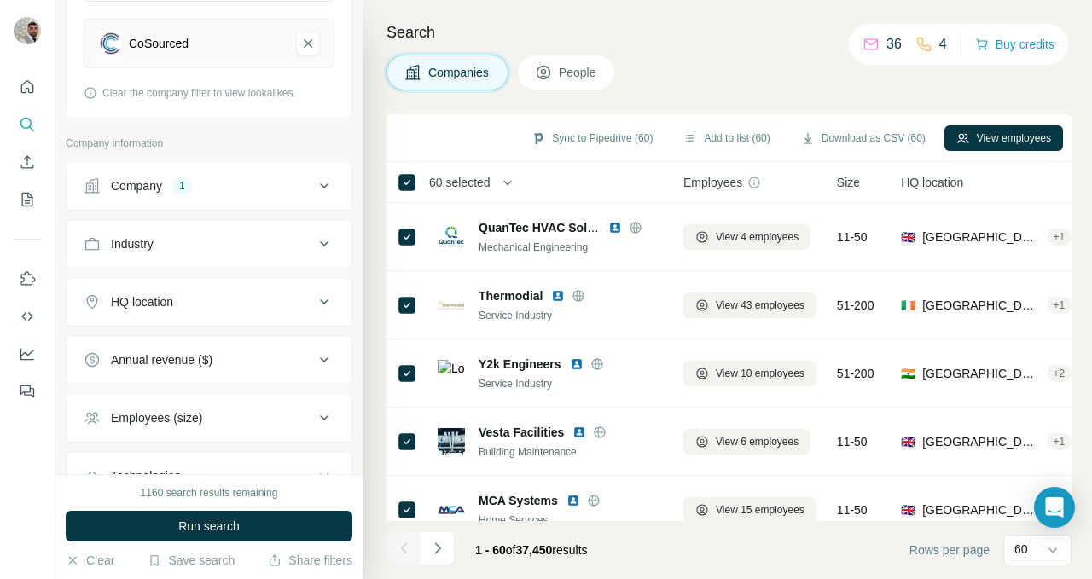
click at [460, 71] on span "Companies" at bounding box center [459, 72] width 62 height 17
click at [466, 139] on div "Sync to Pipedrive (60) Add to list (60) Download as CSV (60) View employees" at bounding box center [729, 138] width 668 height 30
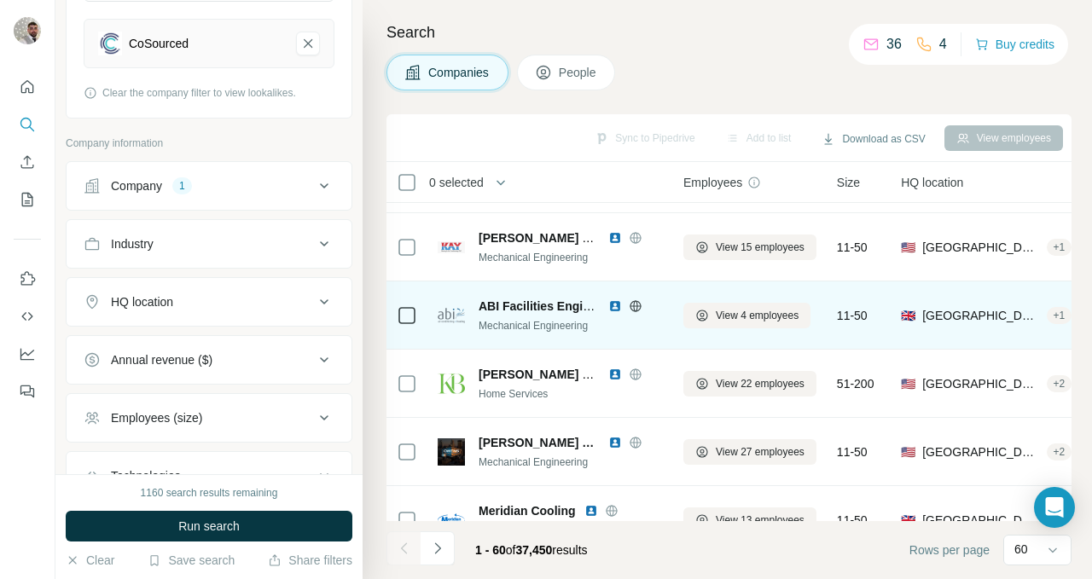
scroll to position [2679, 0]
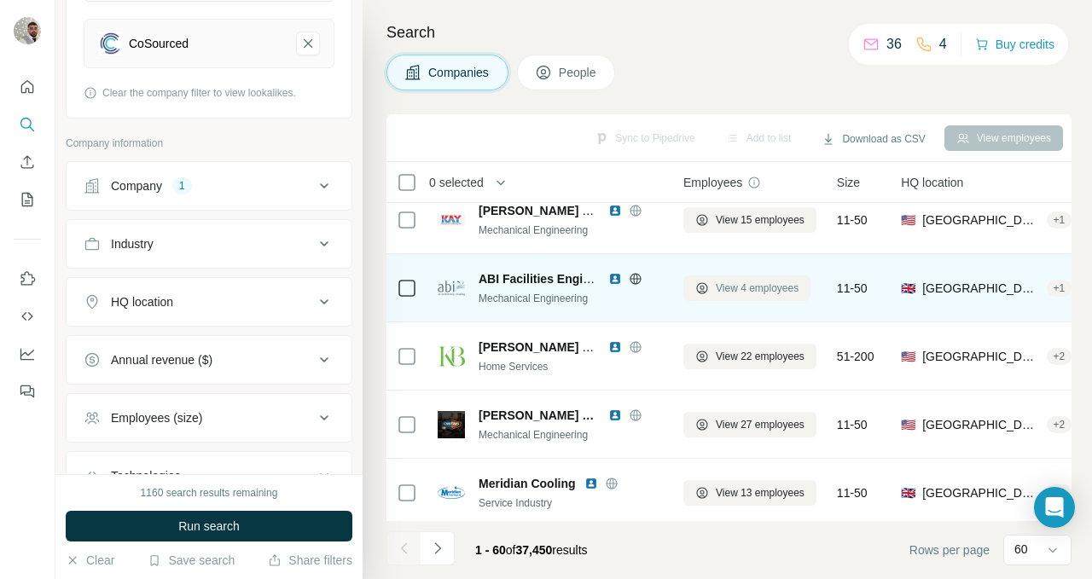
click at [737, 284] on span "View 4 employees" at bounding box center [757, 288] width 83 height 15
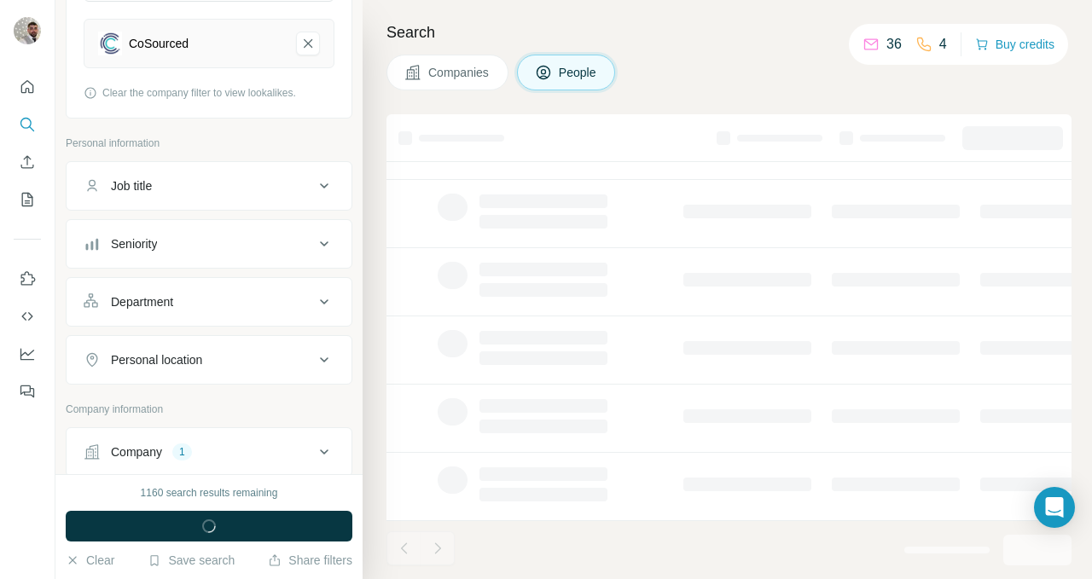
scroll to position [364, 0]
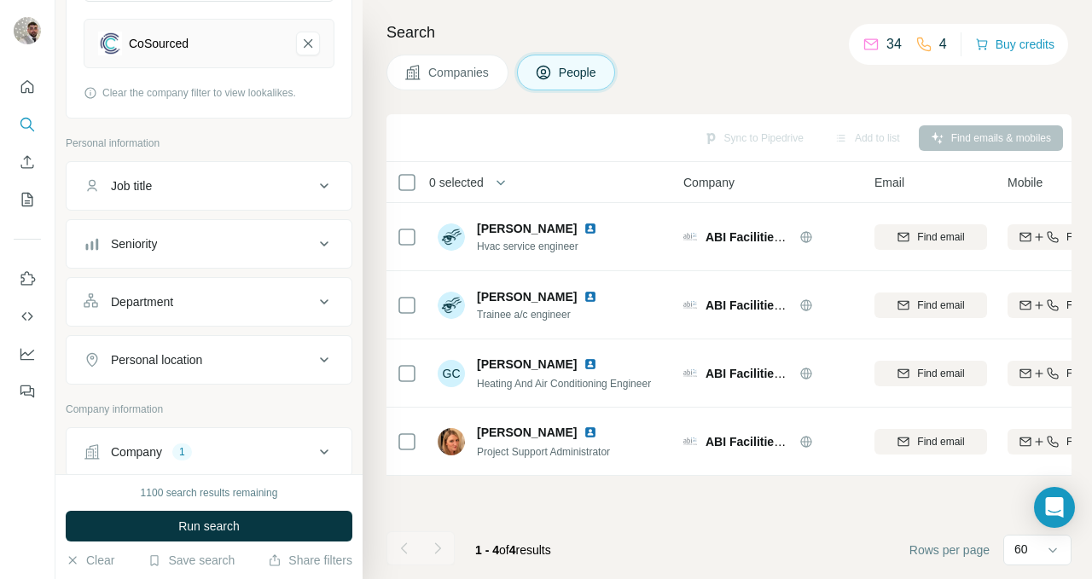
click at [456, 70] on span "Companies" at bounding box center [459, 72] width 62 height 17
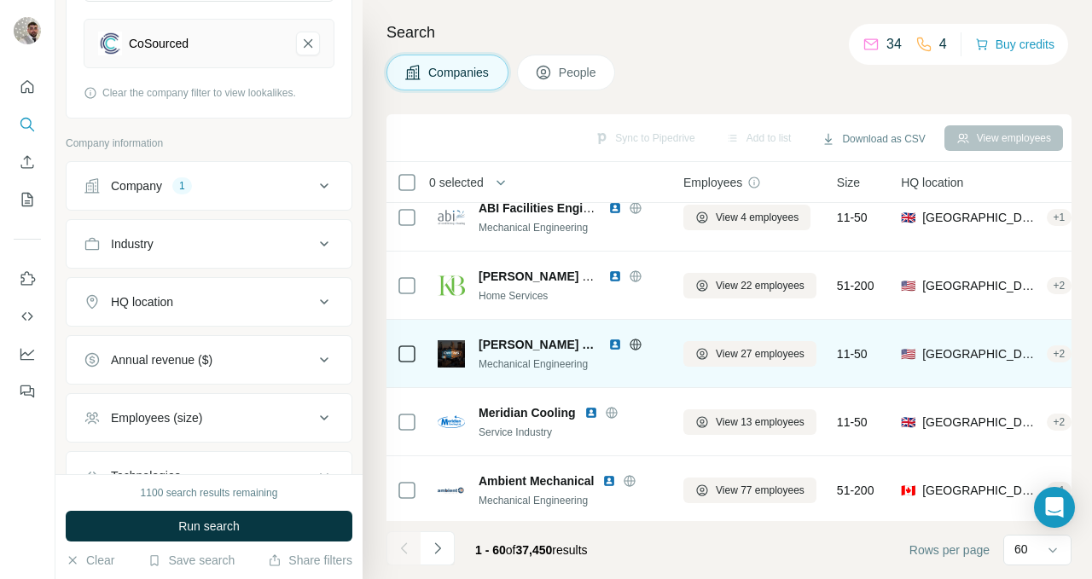
scroll to position [2751, 0]
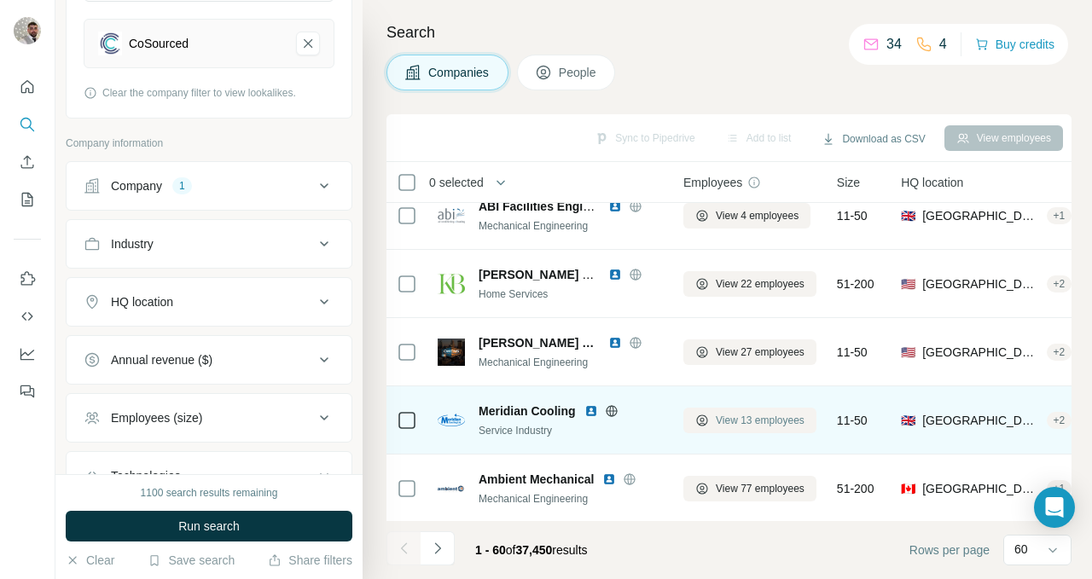
click at [723, 421] on span "View 13 employees" at bounding box center [760, 420] width 89 height 15
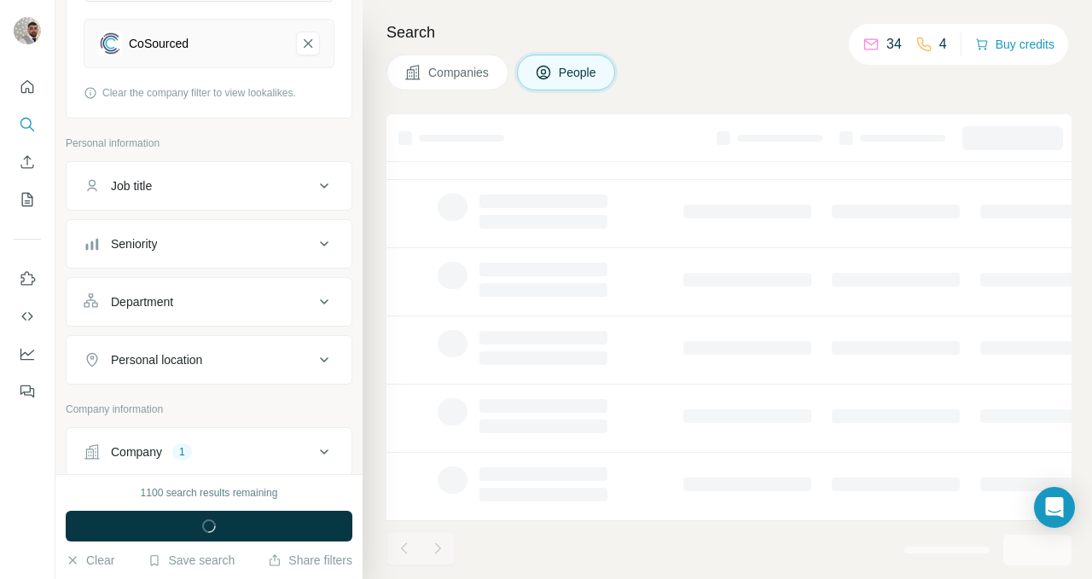
scroll to position [364, 0]
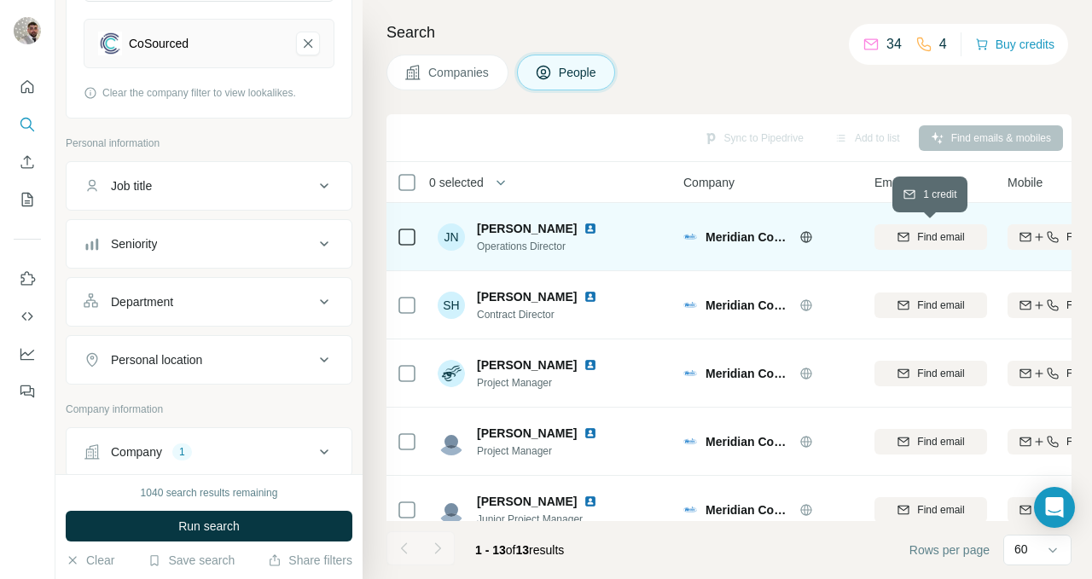
click at [892, 234] on div "Find email" at bounding box center [930, 236] width 113 height 15
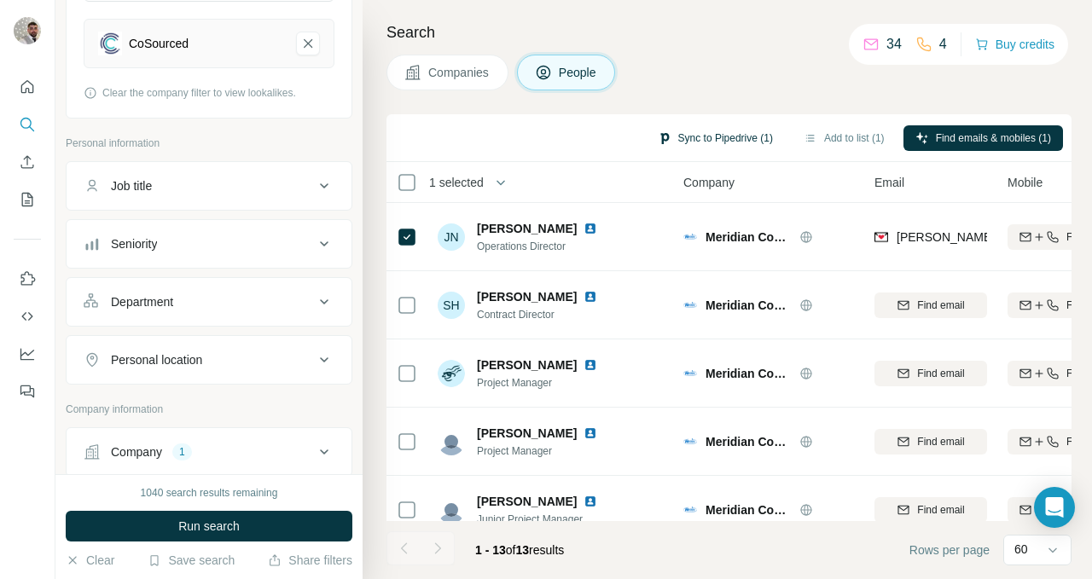
click at [679, 131] on button "Sync to Pipedrive (1)" at bounding box center [715, 138] width 139 height 26
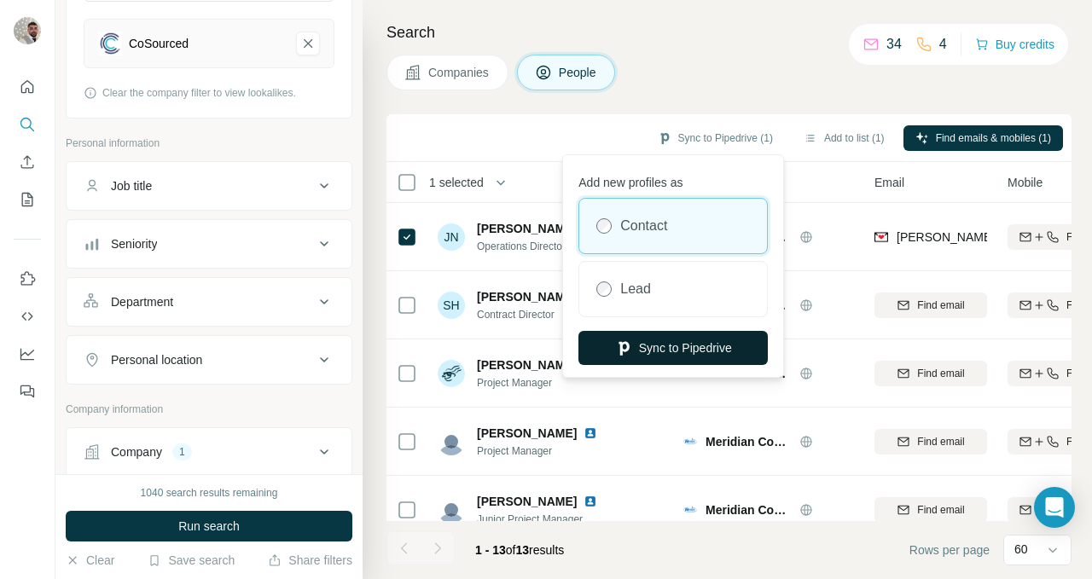
click at [688, 356] on button "Sync to Pipedrive" at bounding box center [672, 348] width 189 height 34
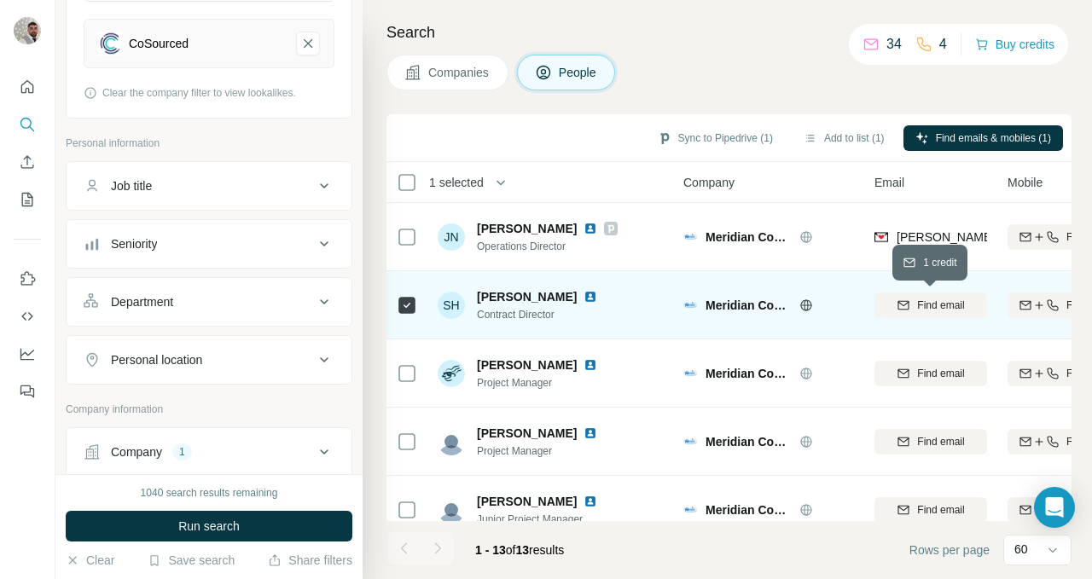
click at [914, 302] on div "Find email" at bounding box center [930, 305] width 113 height 15
click at [684, 134] on button "Sync to Pipedrive (1)" at bounding box center [715, 138] width 139 height 26
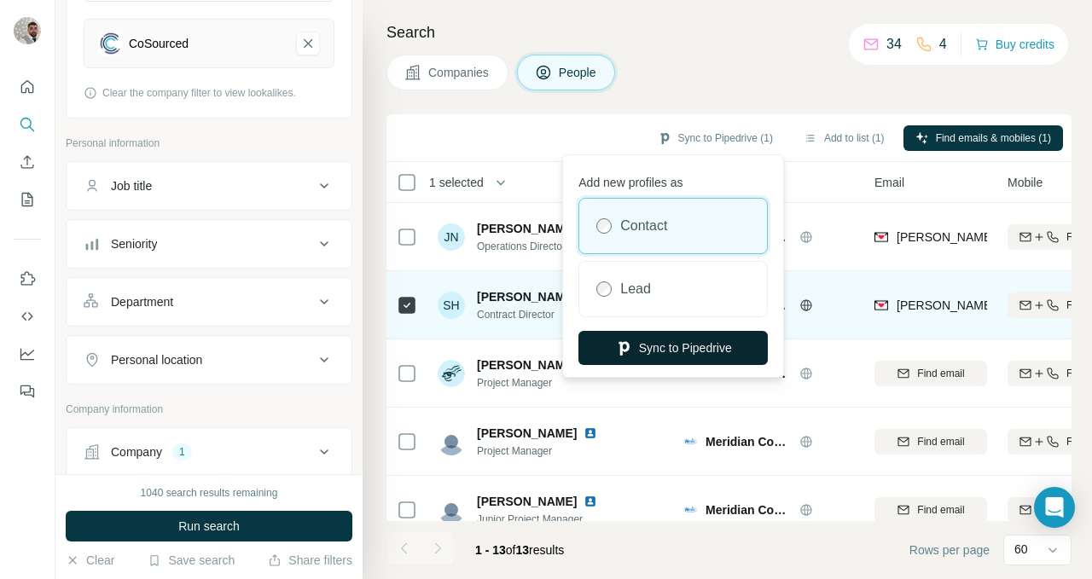
click at [677, 349] on button "Sync to Pipedrive" at bounding box center [672, 348] width 189 height 34
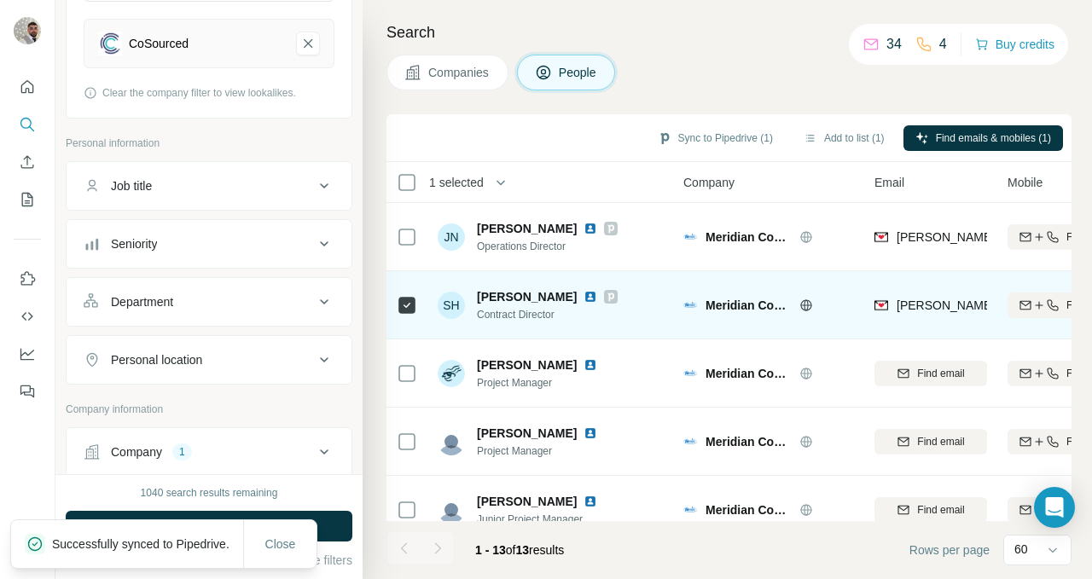
click at [457, 76] on span "Companies" at bounding box center [459, 72] width 62 height 17
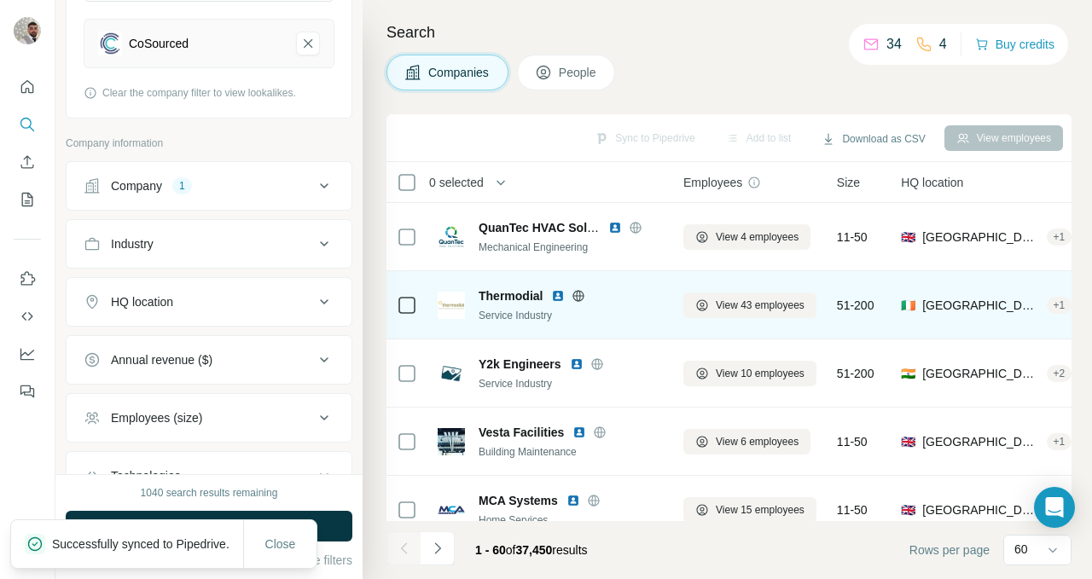
scroll to position [2717, 0]
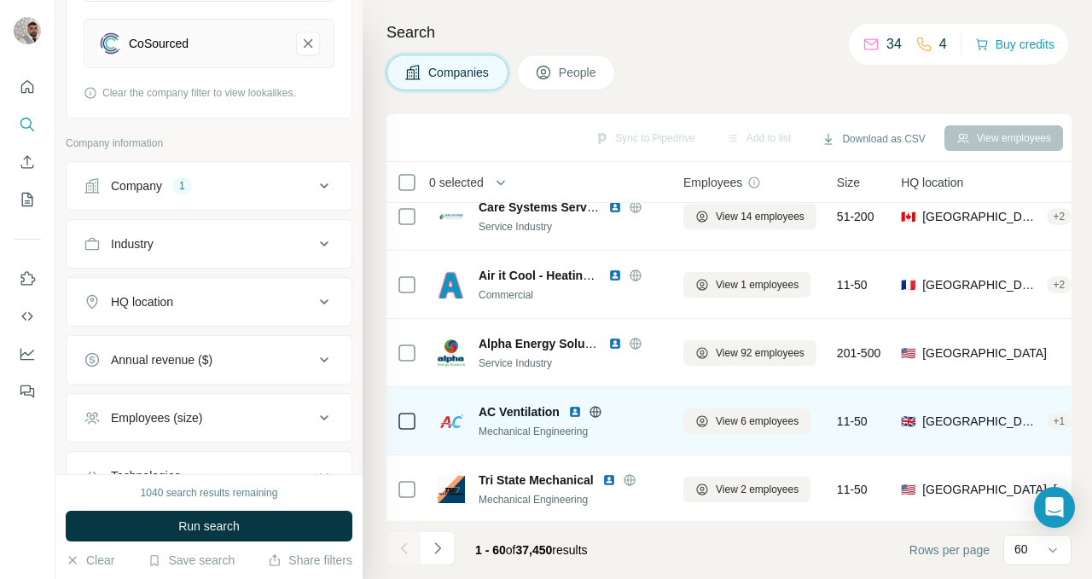
scroll to position [3327, 0]
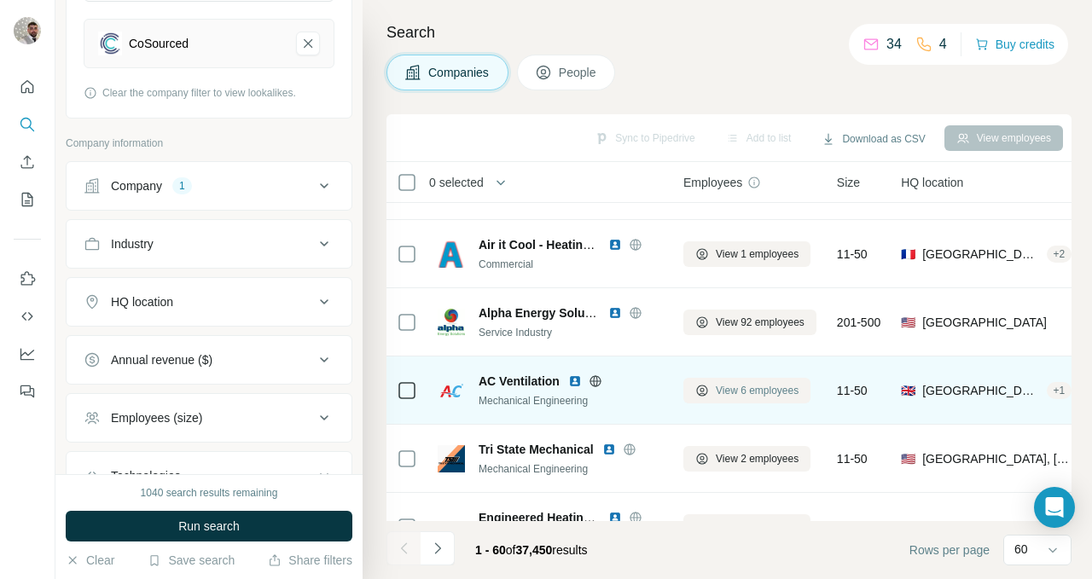
click at [711, 390] on button "View 6 employees" at bounding box center [746, 391] width 127 height 26
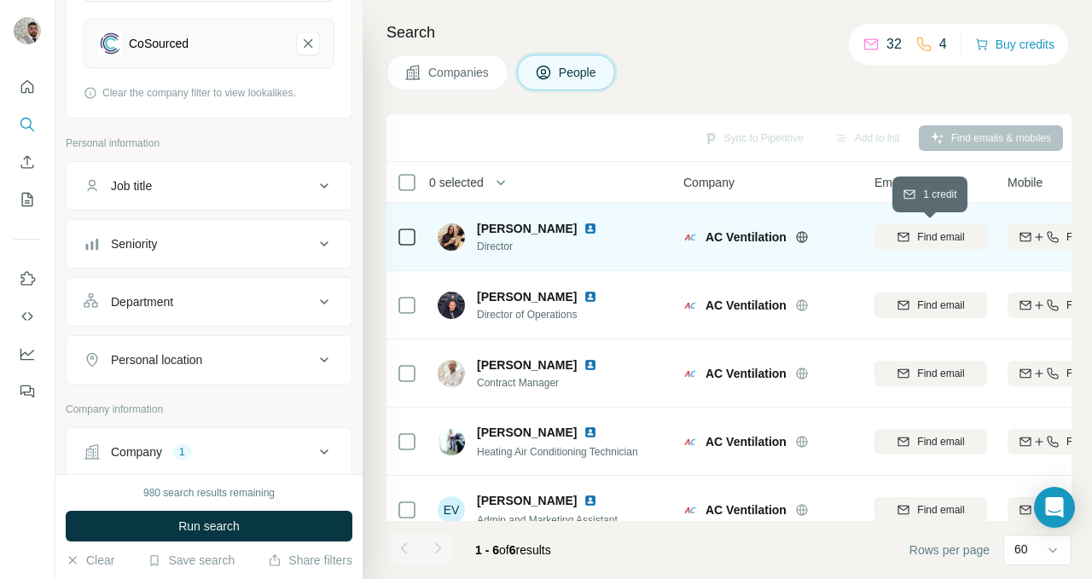
click at [908, 238] on icon "button" at bounding box center [903, 236] width 11 height 9
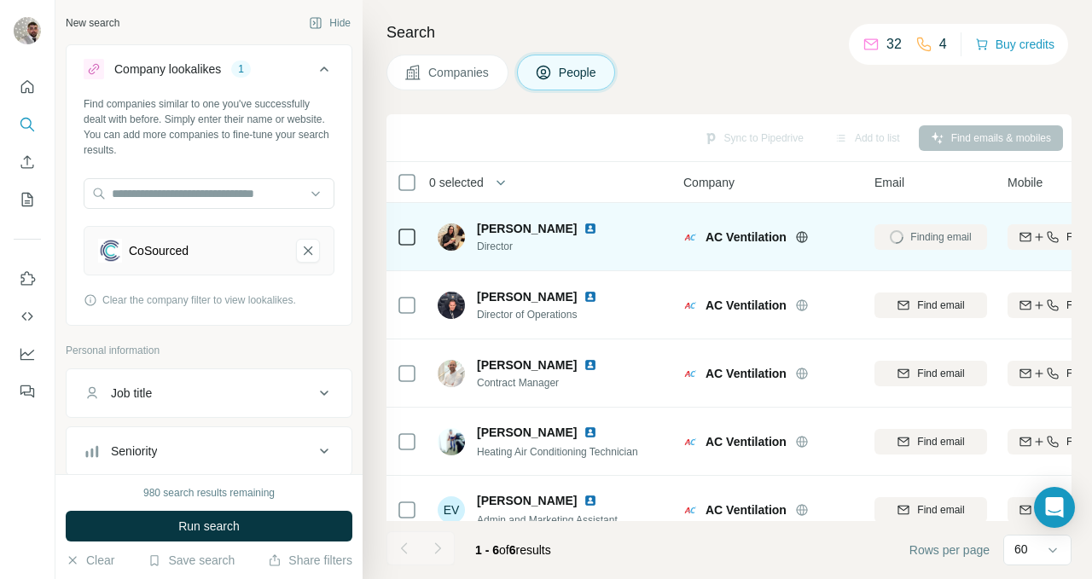
scroll to position [207, 0]
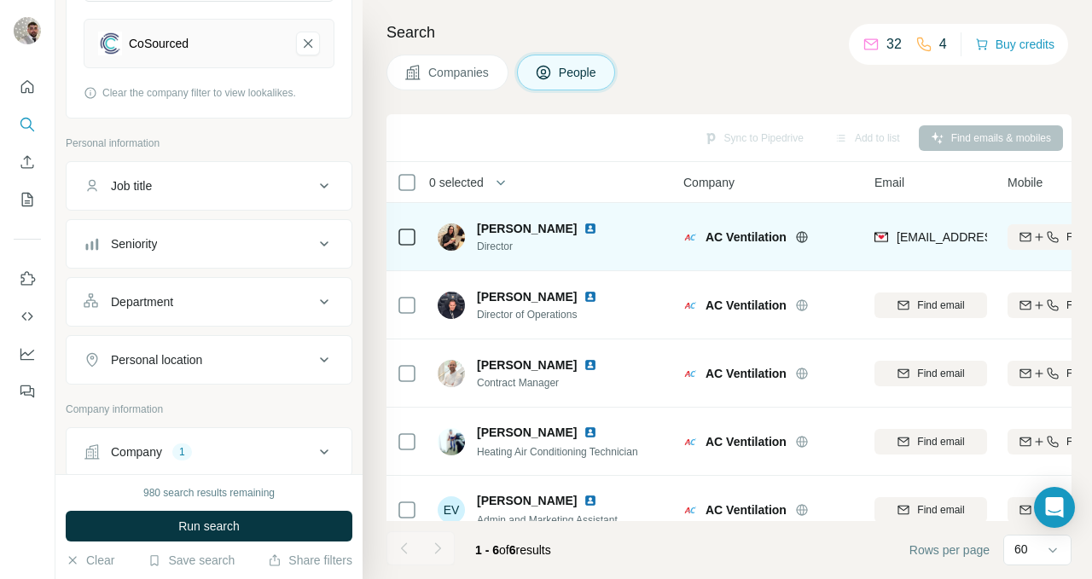
click at [416, 235] on icon at bounding box center [407, 237] width 20 height 20
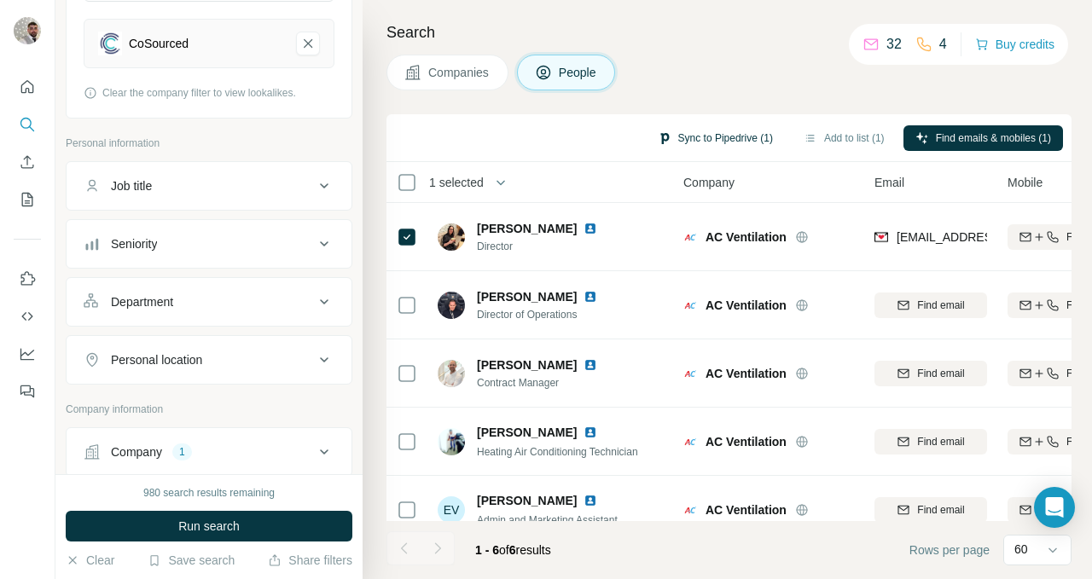
click at [694, 136] on button "Sync to Pipedrive (1)" at bounding box center [715, 138] width 139 height 26
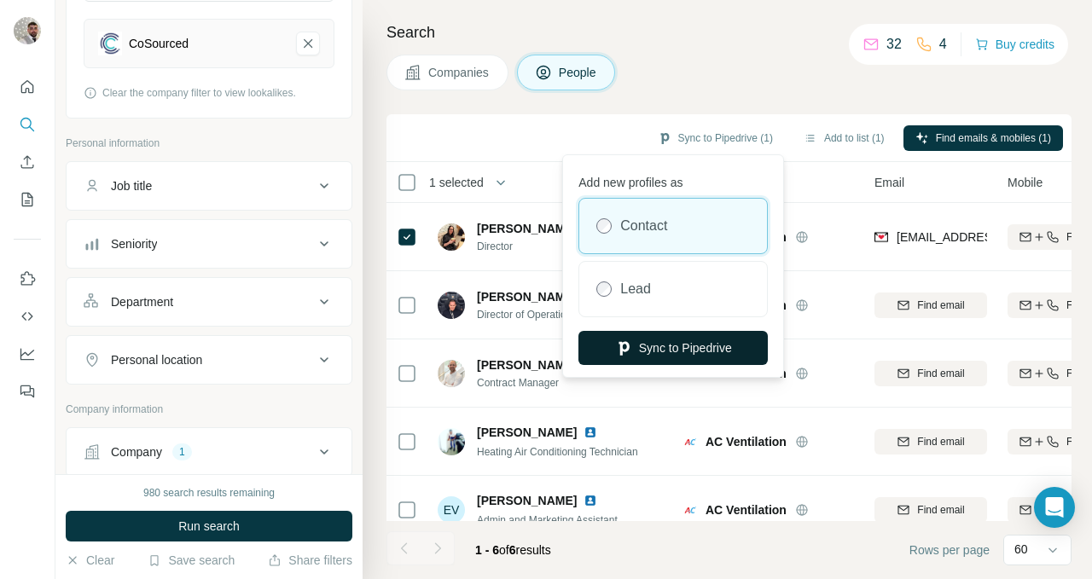
click at [692, 351] on button "Sync to Pipedrive" at bounding box center [672, 348] width 189 height 34
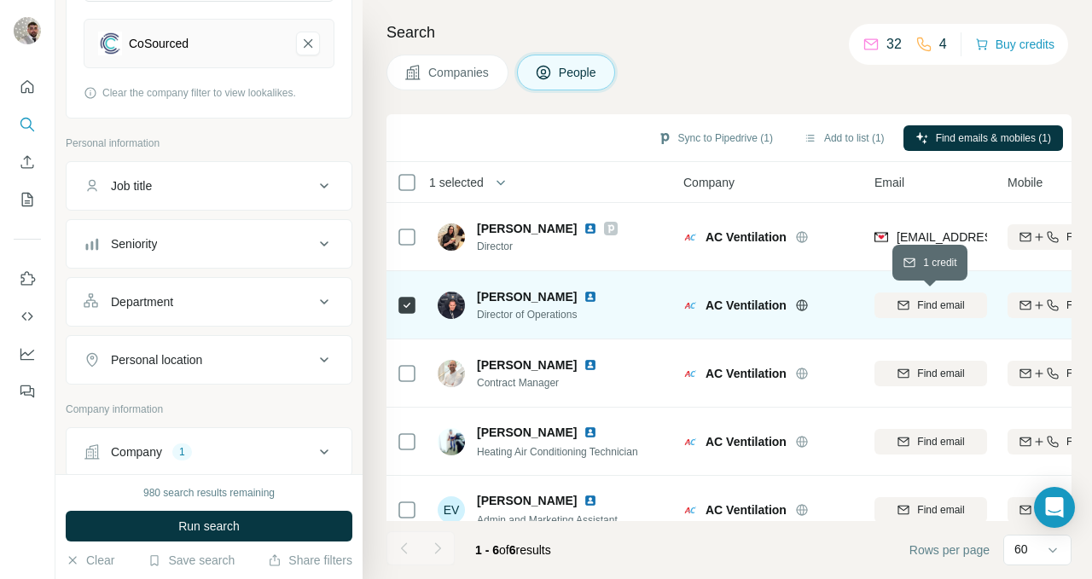
click at [939, 311] on span "Find email" at bounding box center [940, 305] width 47 height 15
click at [711, 136] on button "Sync to Pipedrive (1)" at bounding box center [715, 138] width 139 height 26
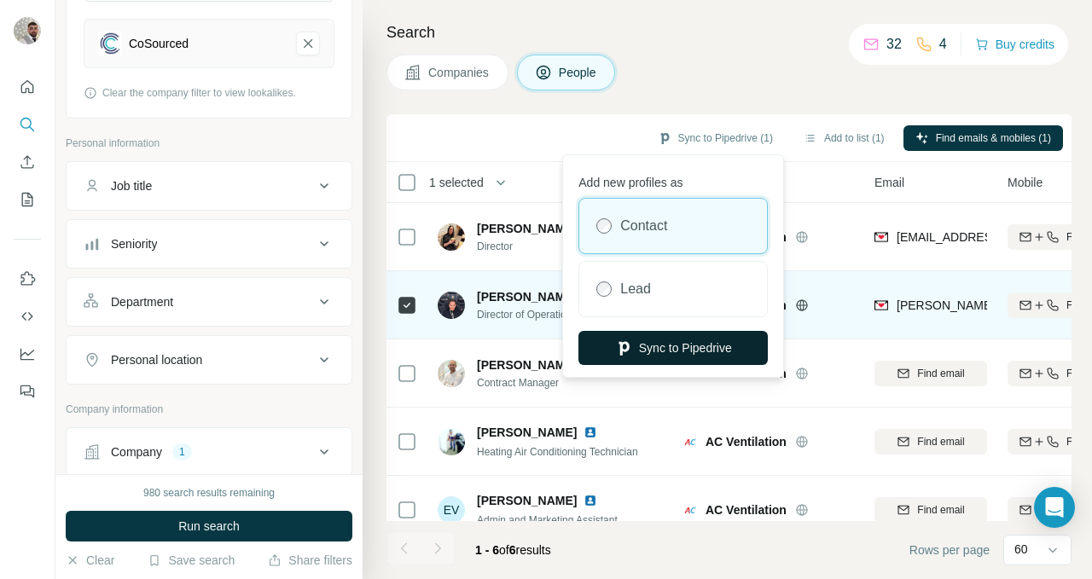
click at [696, 352] on button "Sync to Pipedrive" at bounding box center [672, 348] width 189 height 34
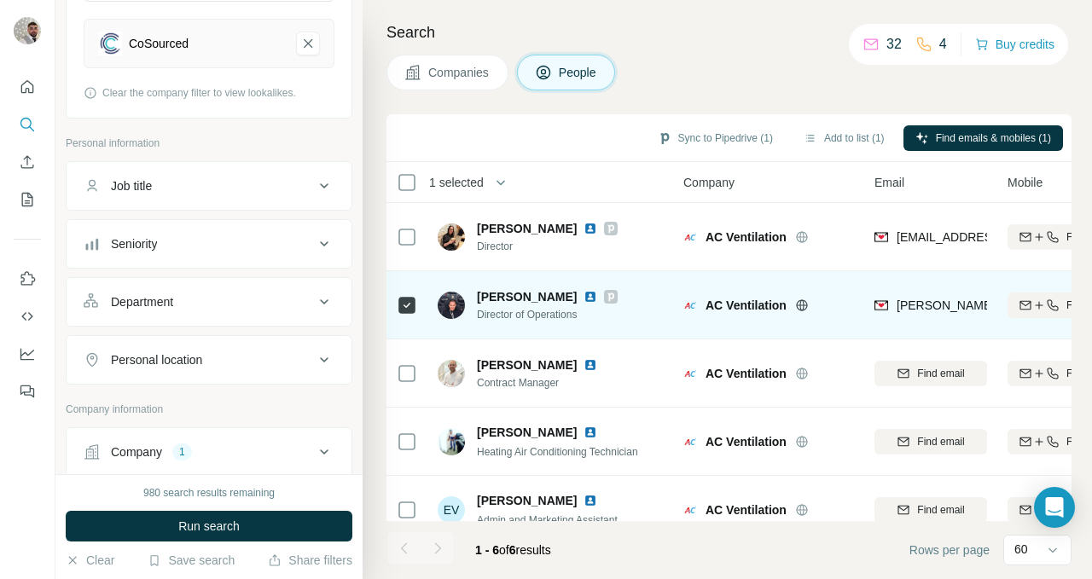
click at [474, 73] on span "Companies" at bounding box center [459, 72] width 62 height 17
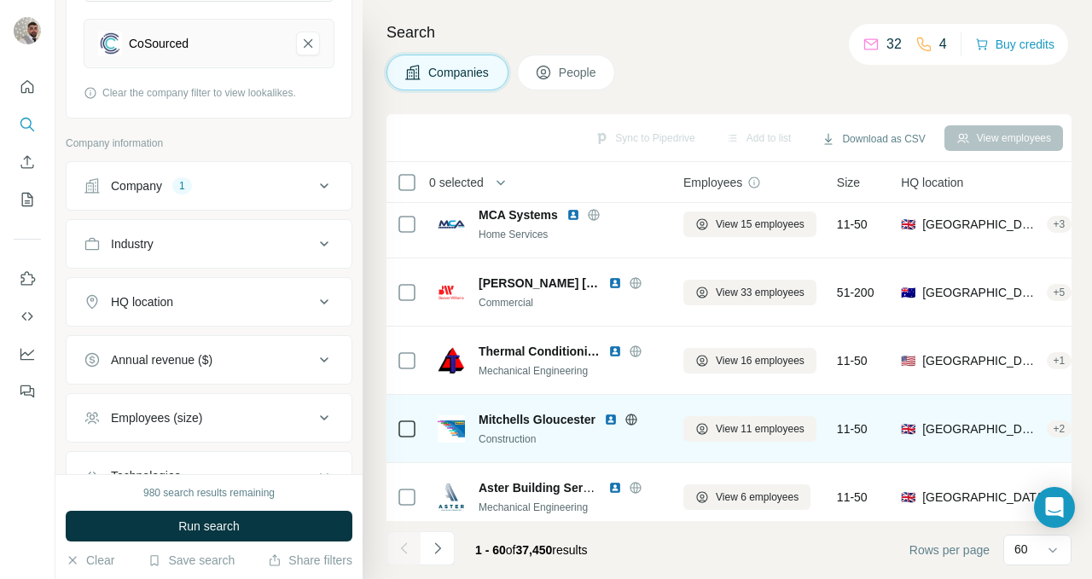
scroll to position [332, 0]
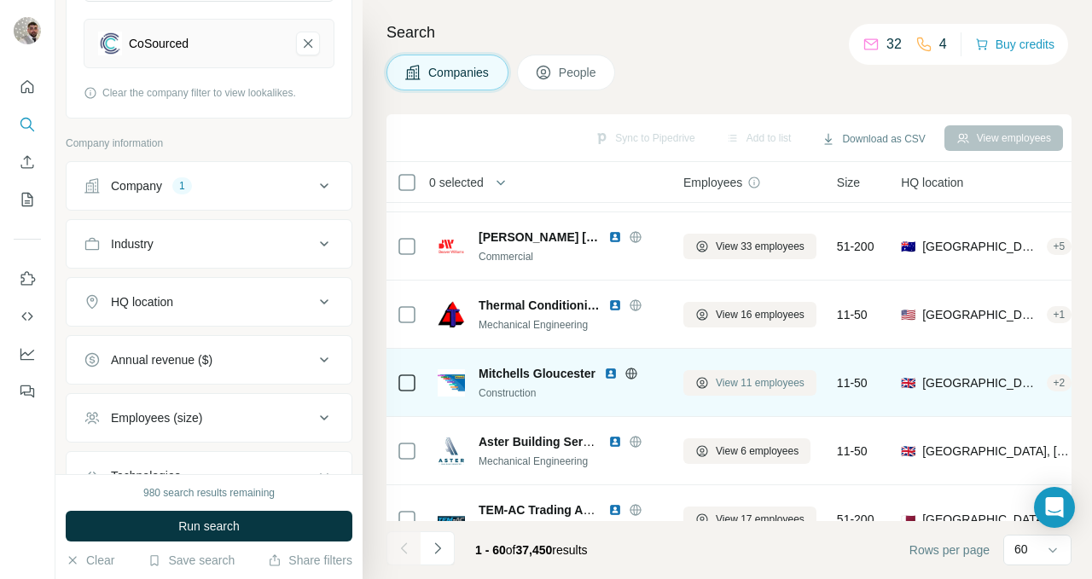
click at [712, 377] on button "View 11 employees" at bounding box center [749, 383] width 133 height 26
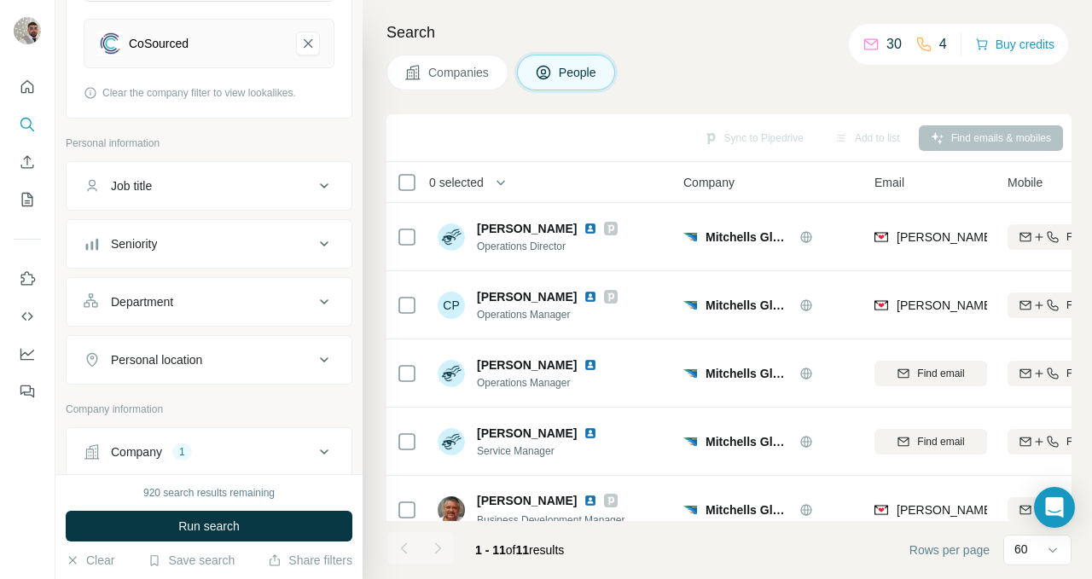
click at [489, 82] on button "Companies" at bounding box center [447, 73] width 122 height 36
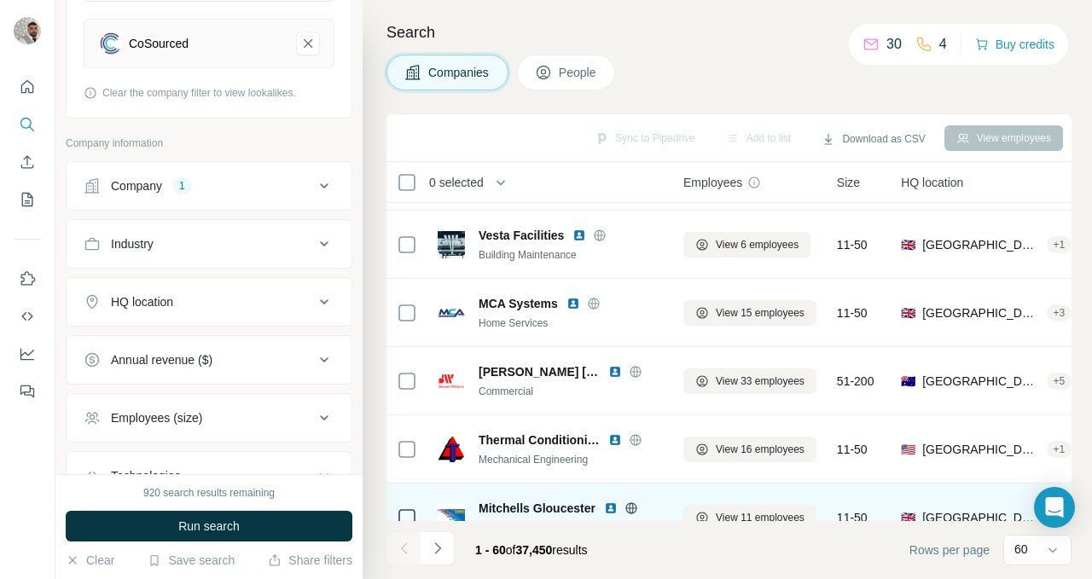
scroll to position [362, 0]
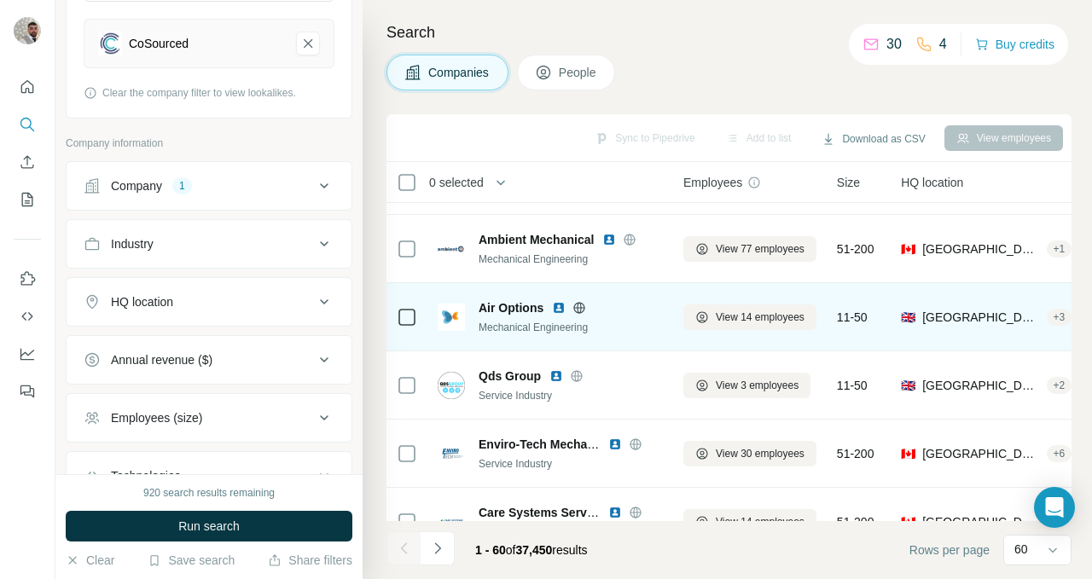
scroll to position [3009, 0]
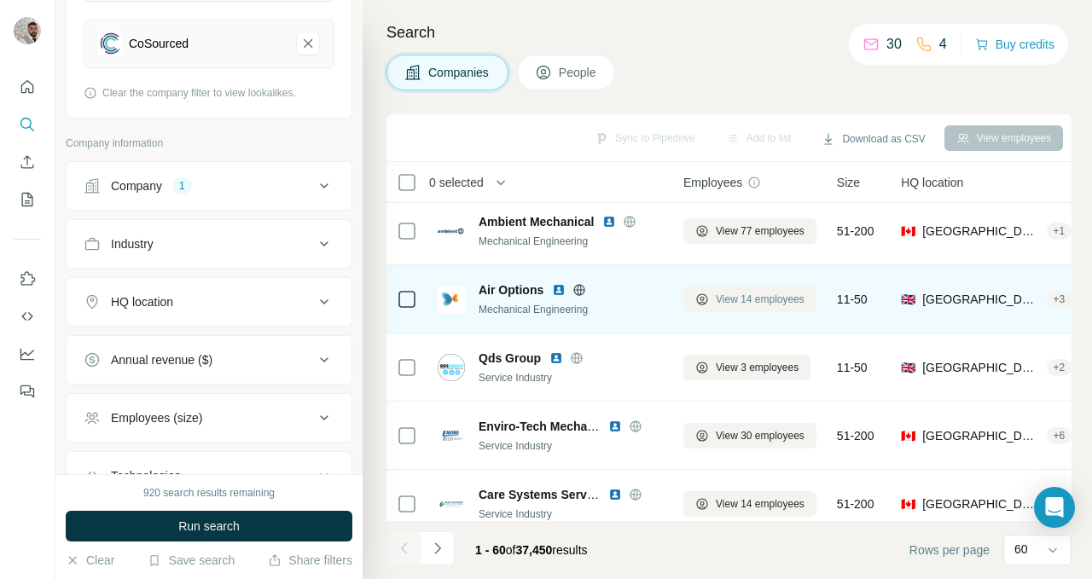
click at [705, 290] on button "View 14 employees" at bounding box center [749, 300] width 133 height 26
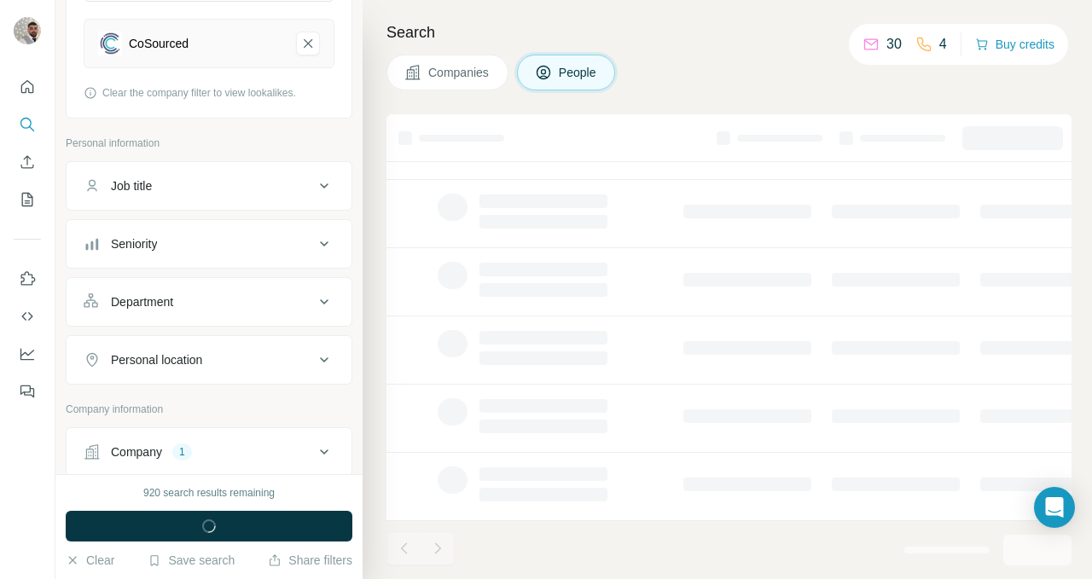
scroll to position [364, 0]
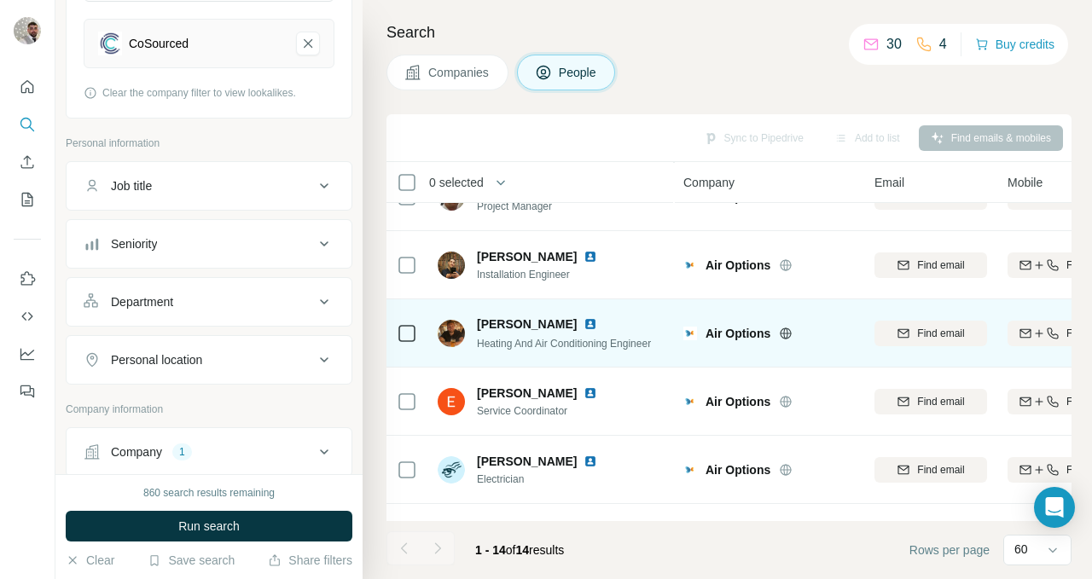
scroll to position [119, 0]
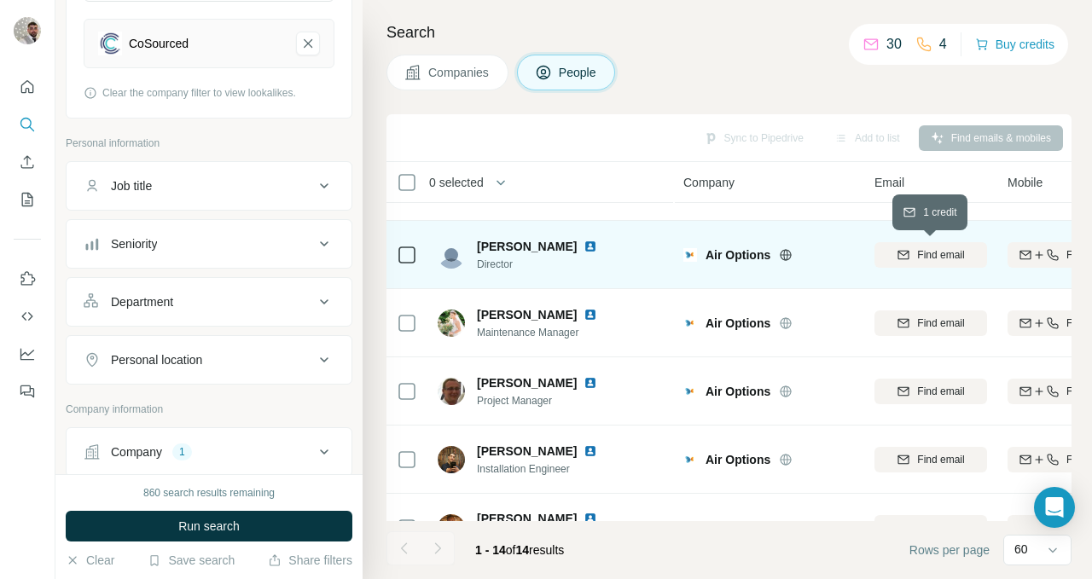
click at [926, 259] on span "Find email" at bounding box center [940, 254] width 47 height 15
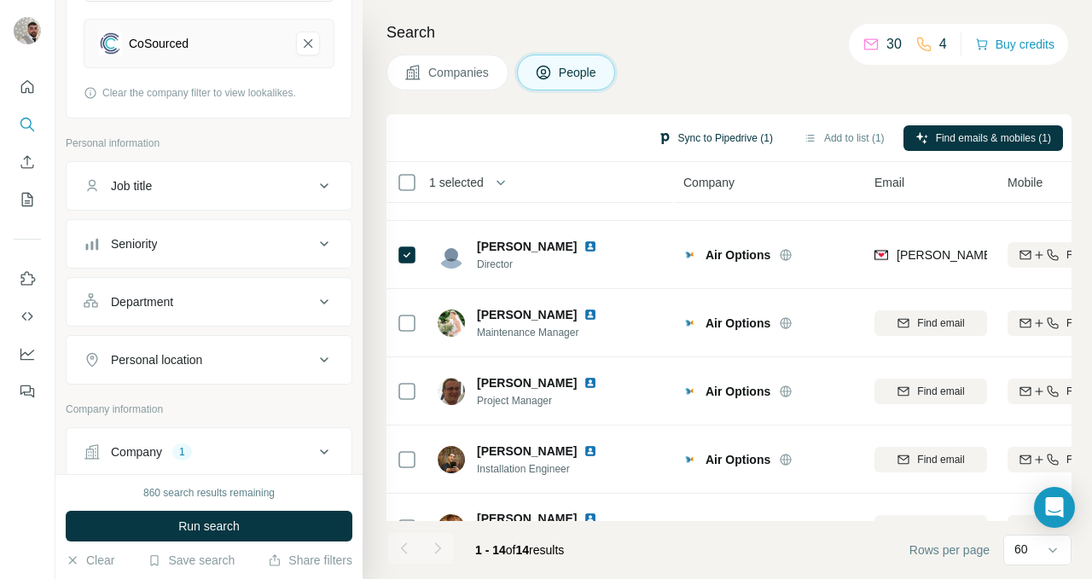
click at [711, 136] on button "Sync to Pipedrive (1)" at bounding box center [715, 138] width 139 height 26
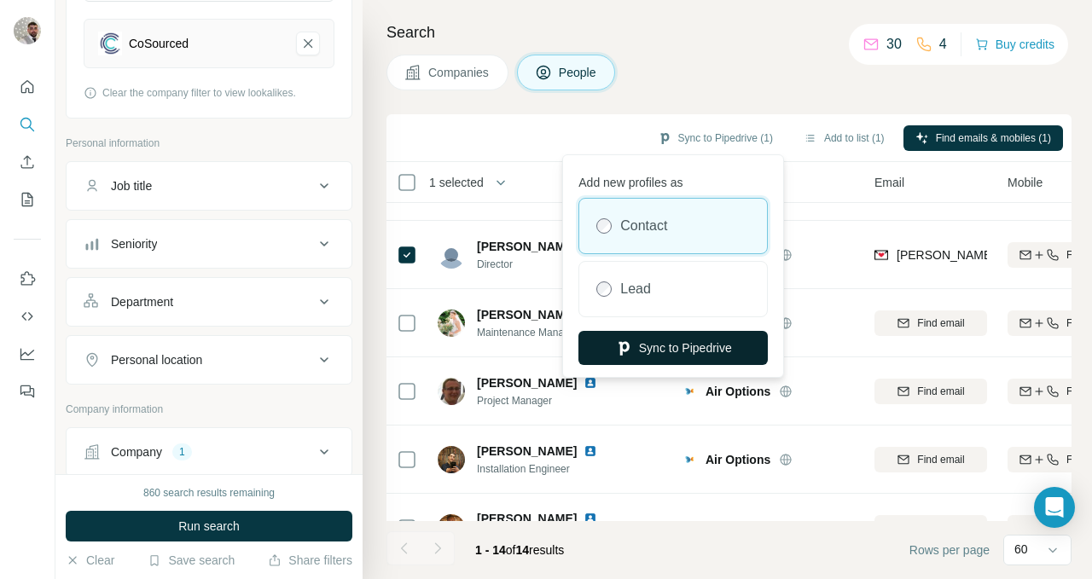
click at [714, 351] on button "Sync to Pipedrive" at bounding box center [672, 348] width 189 height 34
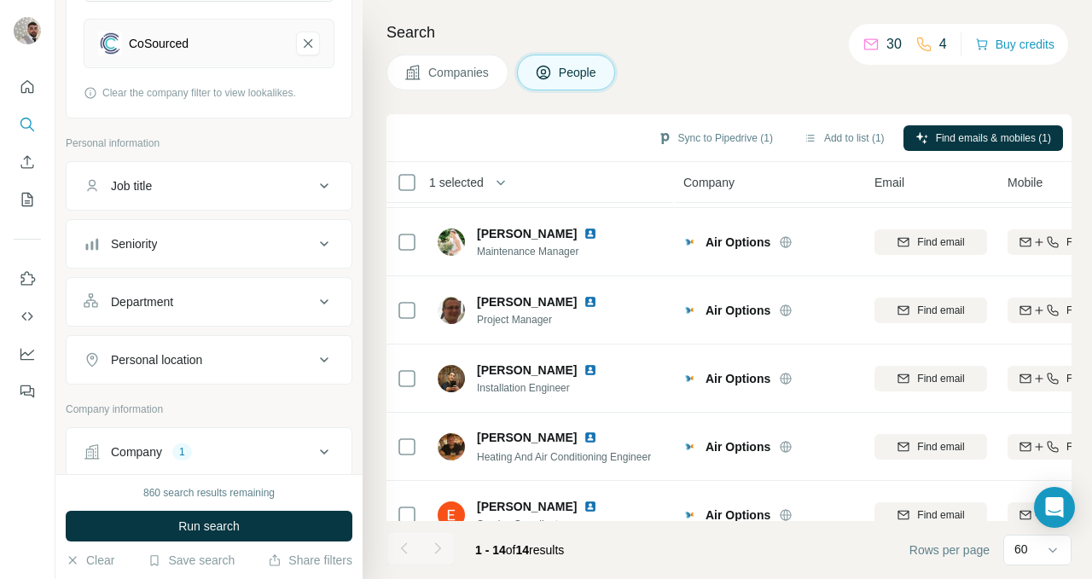
scroll to position [0, 0]
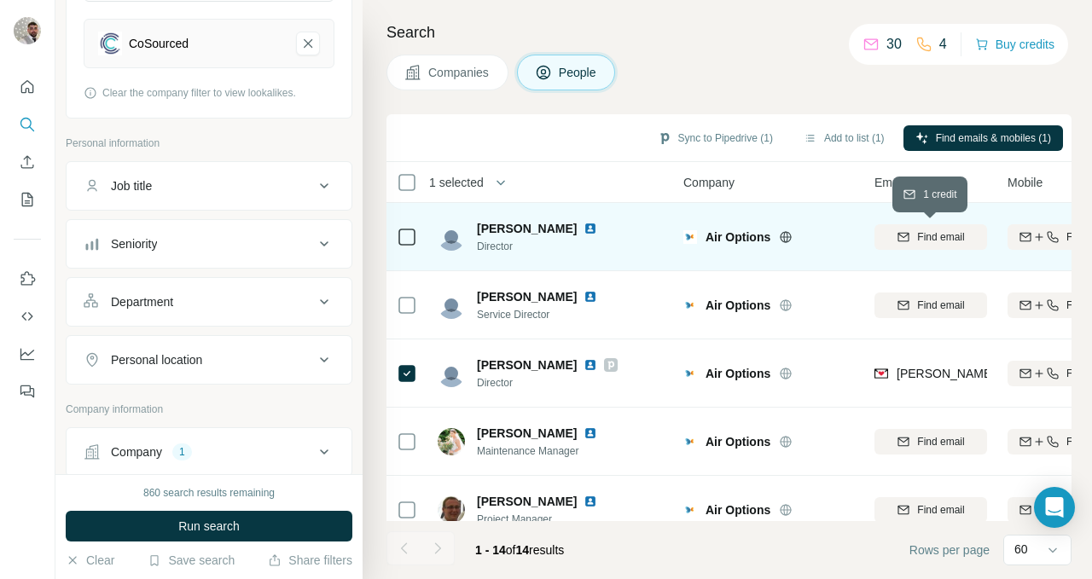
click at [942, 232] on span "Find email" at bounding box center [940, 236] width 47 height 15
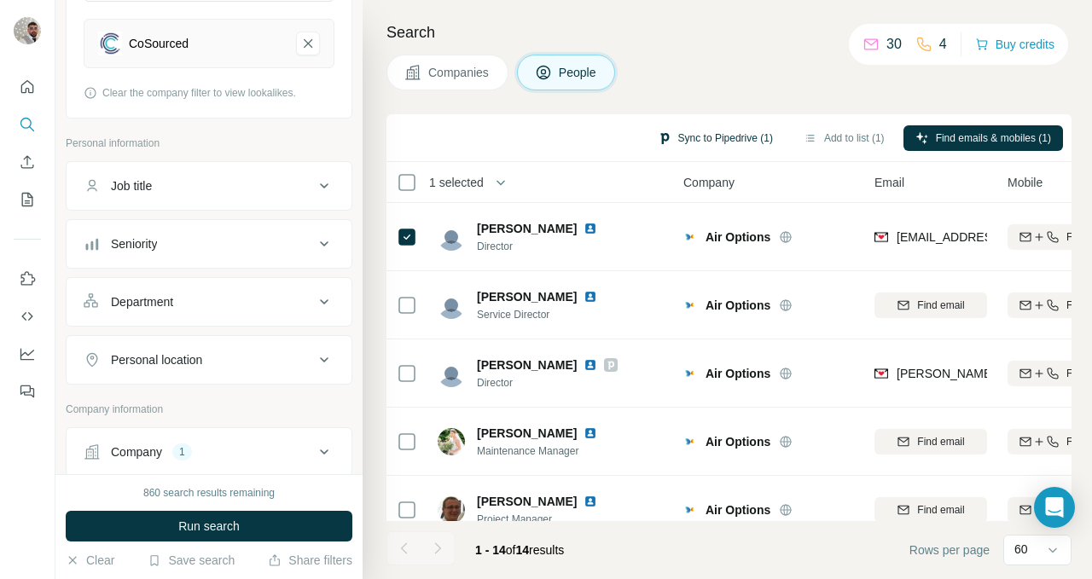
click at [690, 142] on button "Sync to Pipedrive (1)" at bounding box center [715, 138] width 139 height 26
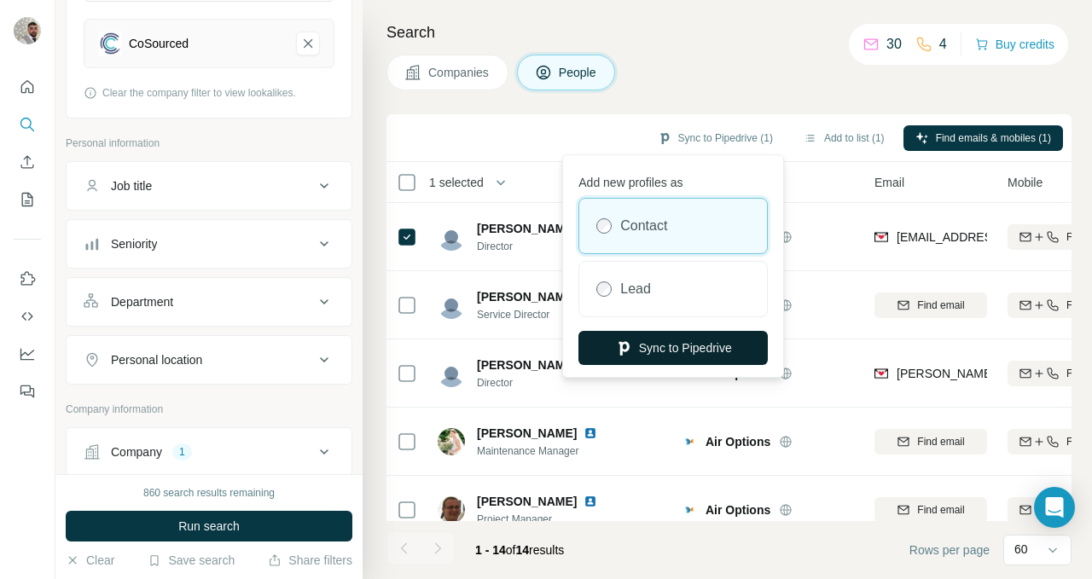
click at [676, 351] on button "Sync to Pipedrive" at bounding box center [672, 348] width 189 height 34
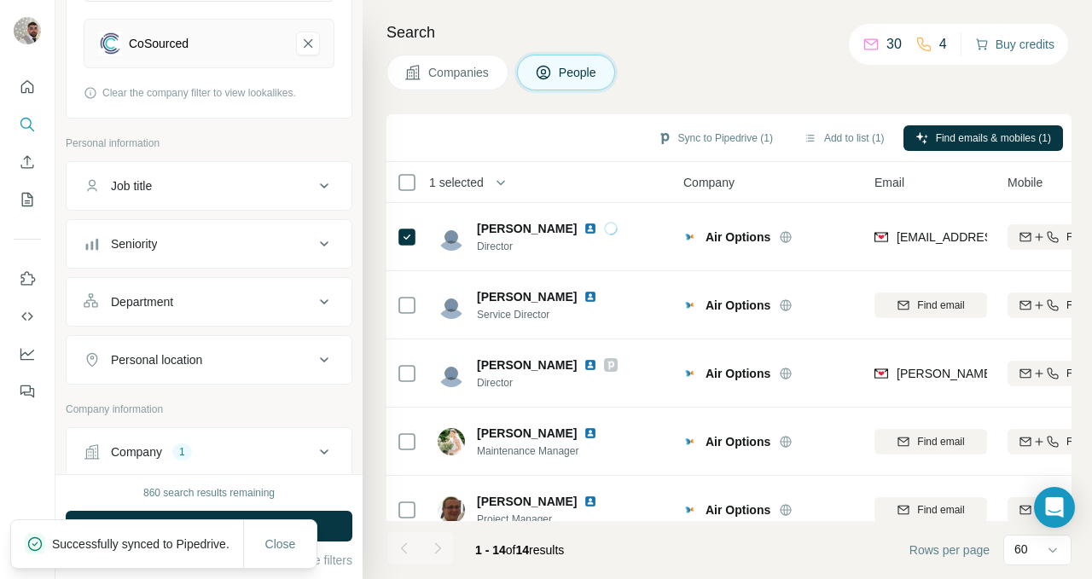
click at [1013, 41] on button "Buy credits" at bounding box center [1014, 44] width 79 height 24
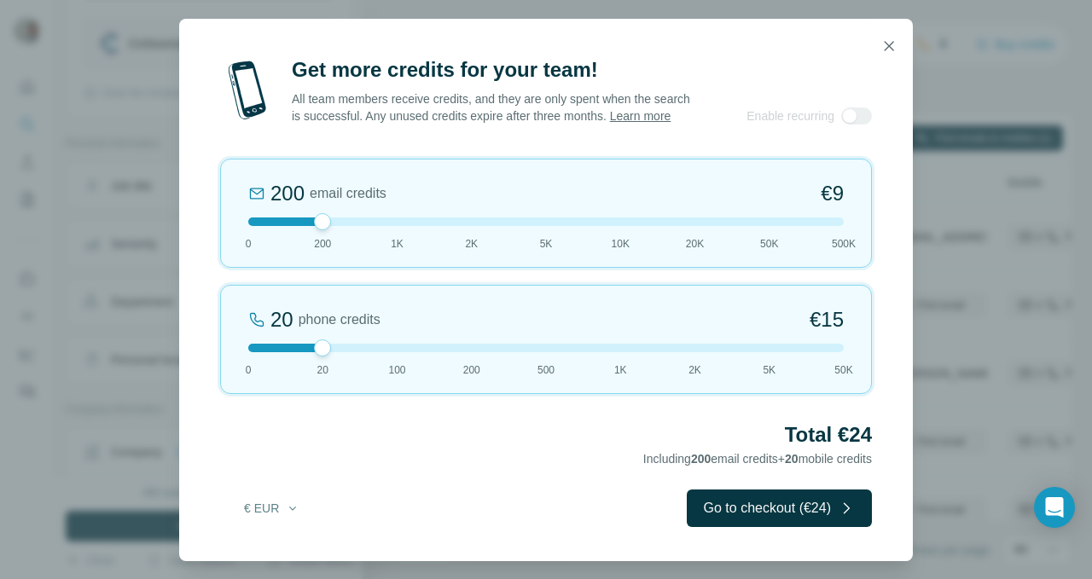
click at [471, 226] on div at bounding box center [545, 222] width 595 height 9
click at [382, 235] on div "2K email credits 5% Discount €80 0 200 1K 2K 5K 10K 20K 50K 500K" at bounding box center [546, 213] width 652 height 109
click at [328, 226] on div at bounding box center [545, 222] width 595 height 9
drag, startPoint x: 322, startPoint y: 354, endPoint x: 261, endPoint y: 348, distance: 60.9
click at [261, 348] on div "0 phone credits €0 [PHONE_NUMBER] 1K 2K 5K 50K" at bounding box center [546, 339] width 652 height 109
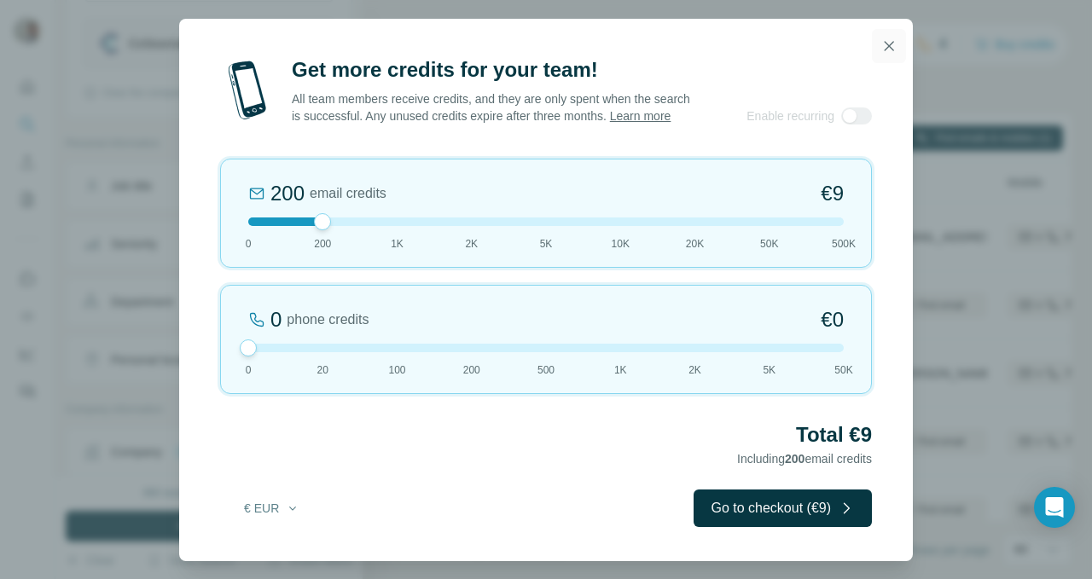
click at [895, 38] on icon "button" at bounding box center [888, 46] width 17 height 17
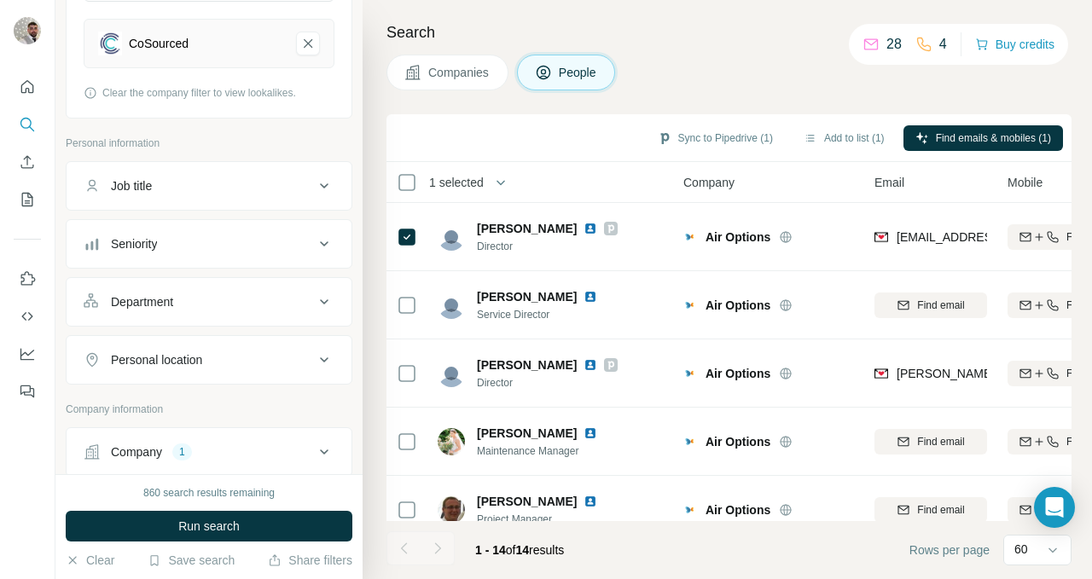
click at [476, 77] on span "Companies" at bounding box center [459, 72] width 62 height 17
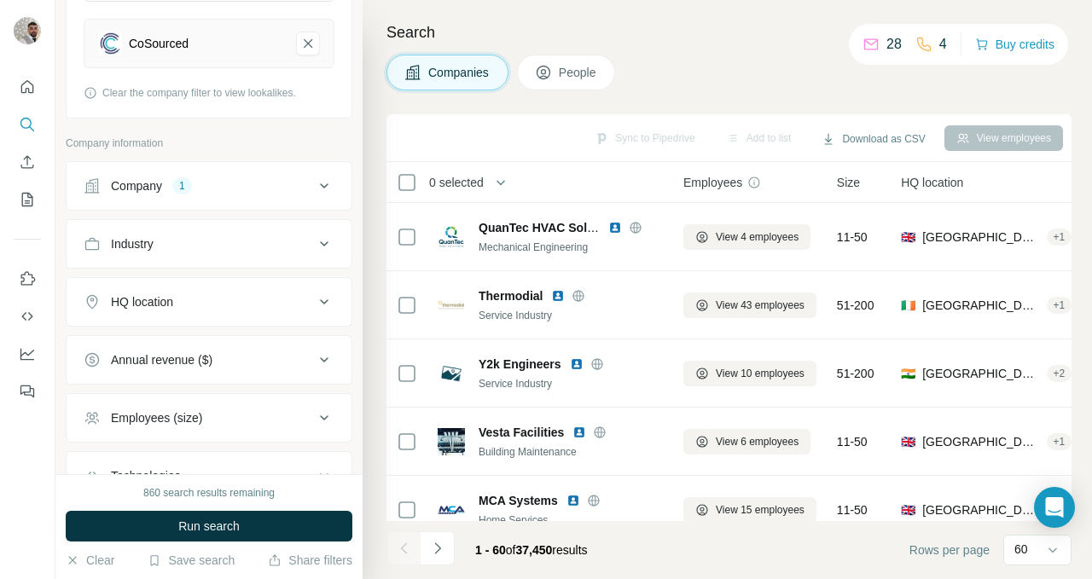
click at [386, 55] on button "Companies" at bounding box center [447, 73] width 122 height 36
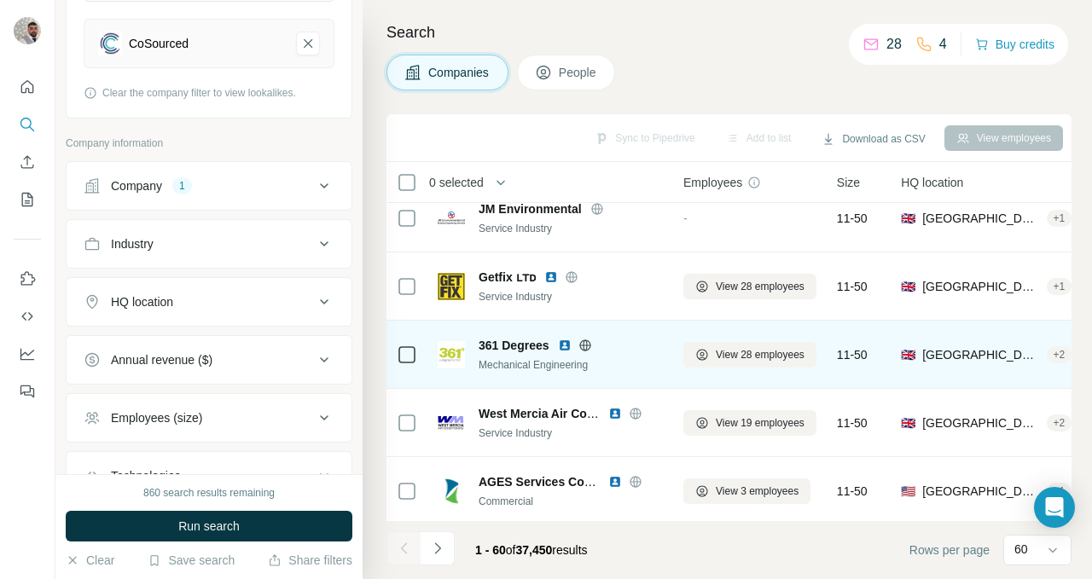
scroll to position [1725, 0]
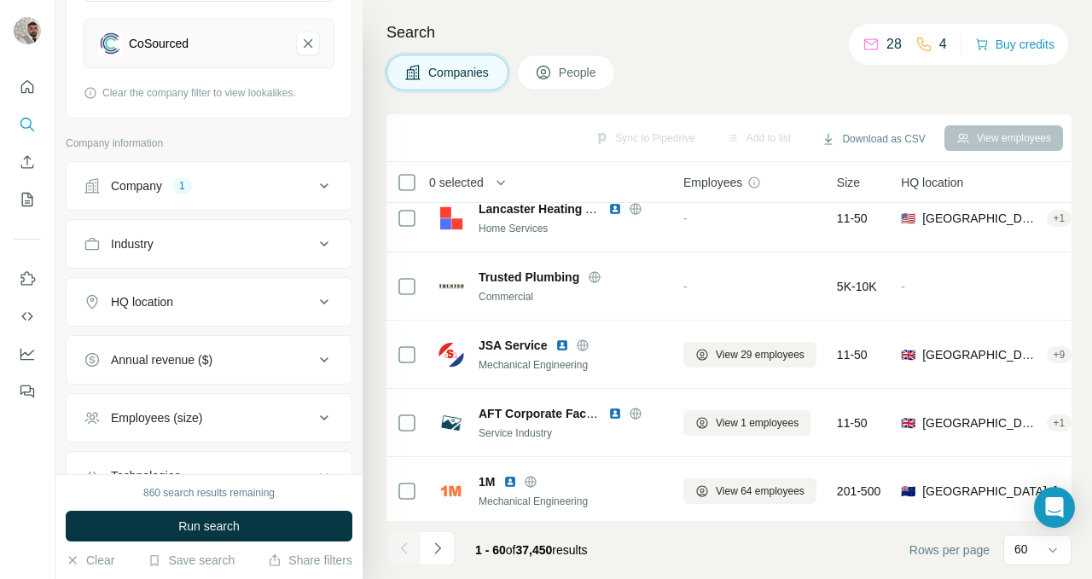
click at [427, 549] on button "Navigate to next page" at bounding box center [438, 548] width 34 height 34
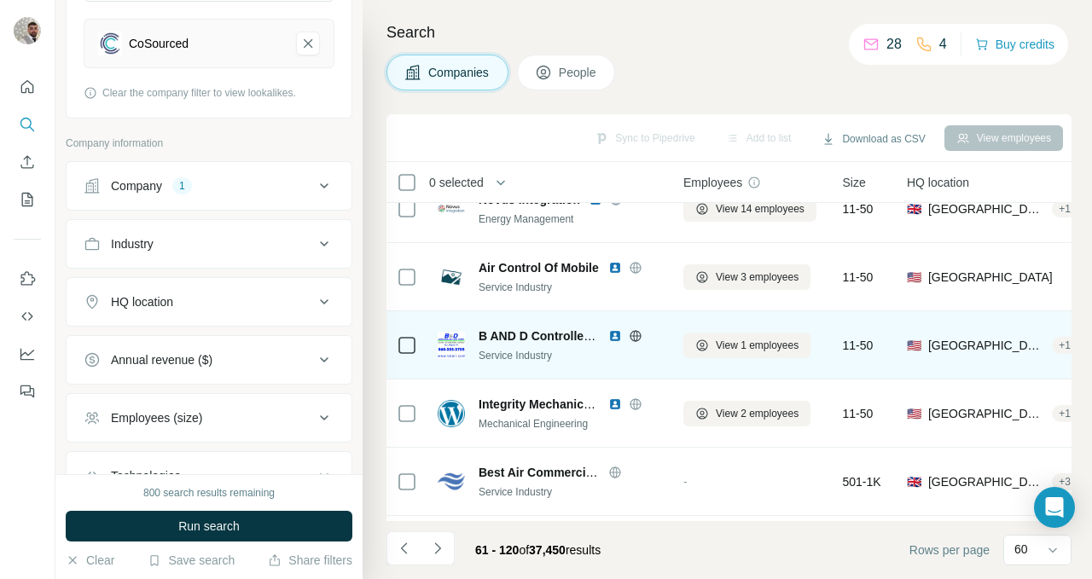
scroll to position [0, 0]
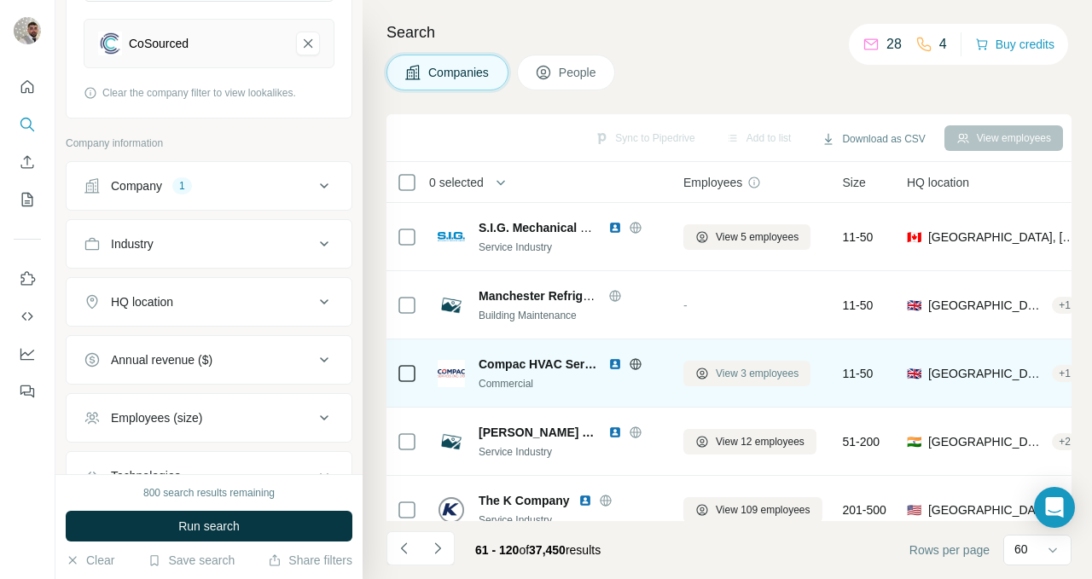
click at [733, 375] on span "View 3 employees" at bounding box center [757, 373] width 83 height 15
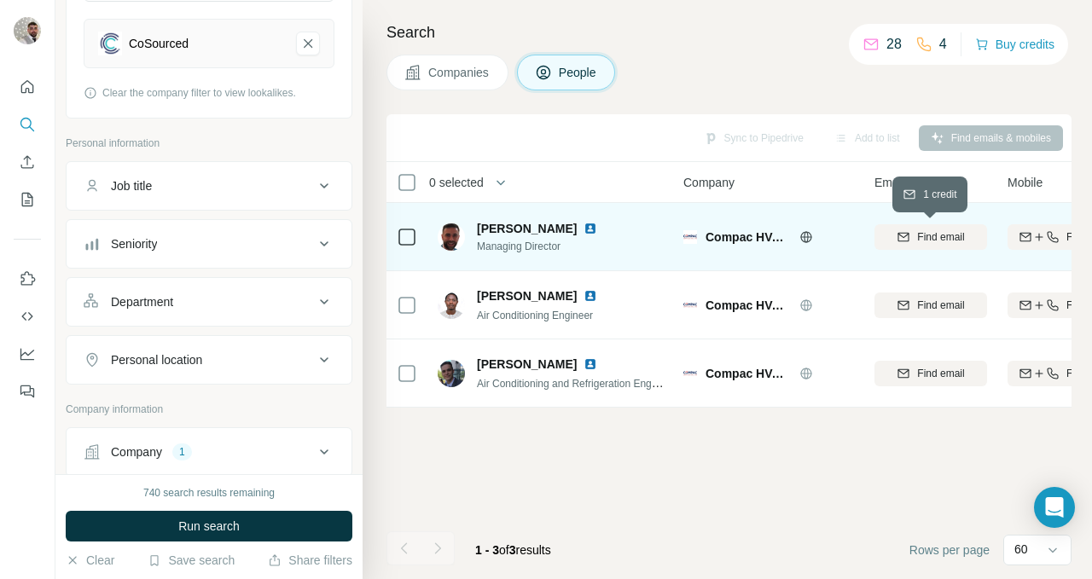
click at [900, 233] on icon "button" at bounding box center [904, 237] width 14 height 14
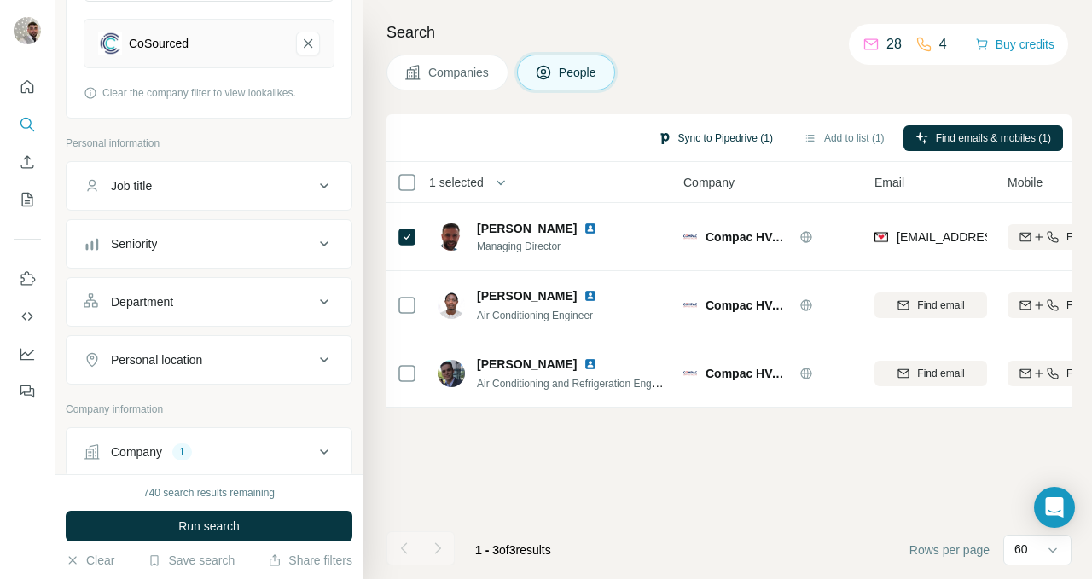
click at [709, 139] on button "Sync to Pipedrive (1)" at bounding box center [715, 138] width 139 height 26
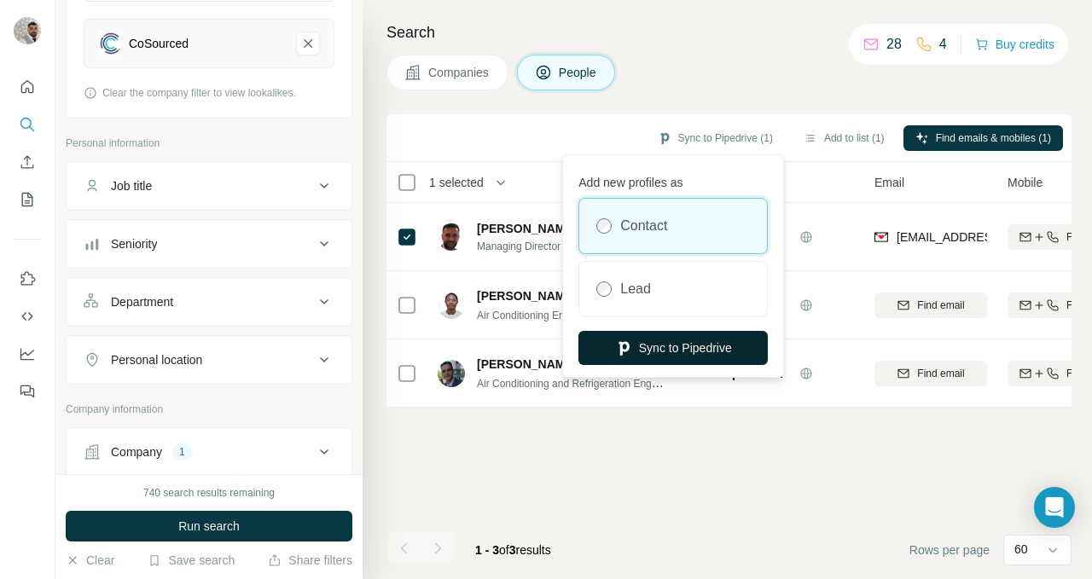
click at [697, 347] on button "Sync to Pipedrive" at bounding box center [672, 348] width 189 height 34
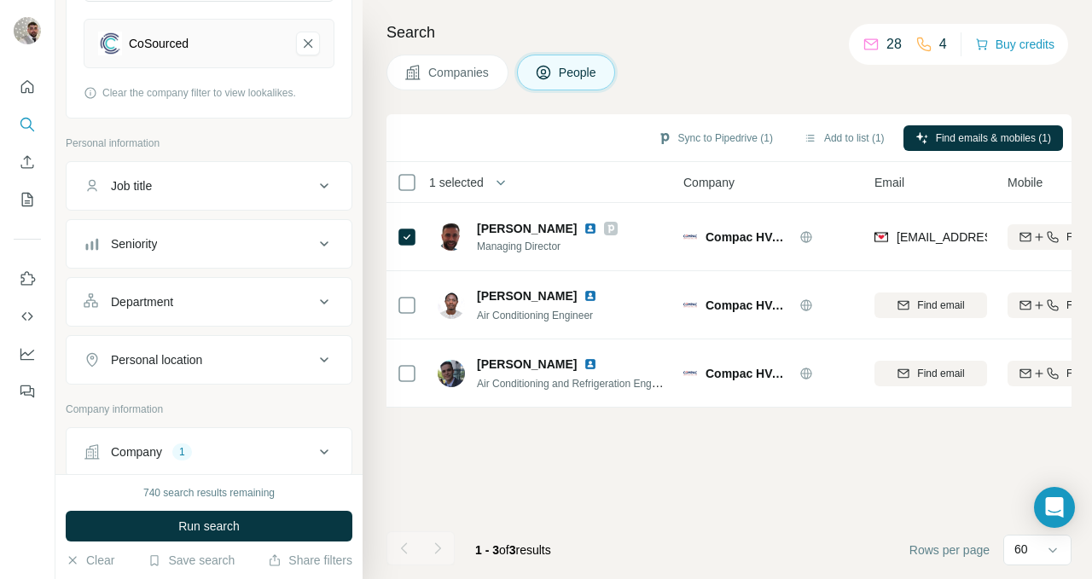
click at [475, 68] on span "Companies" at bounding box center [459, 72] width 62 height 17
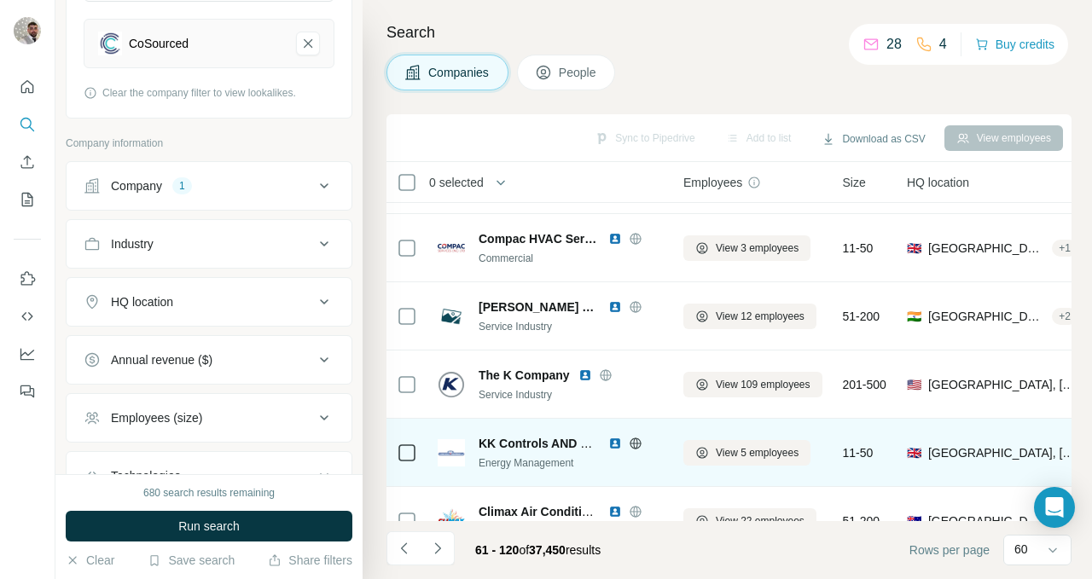
scroll to position [229, 0]
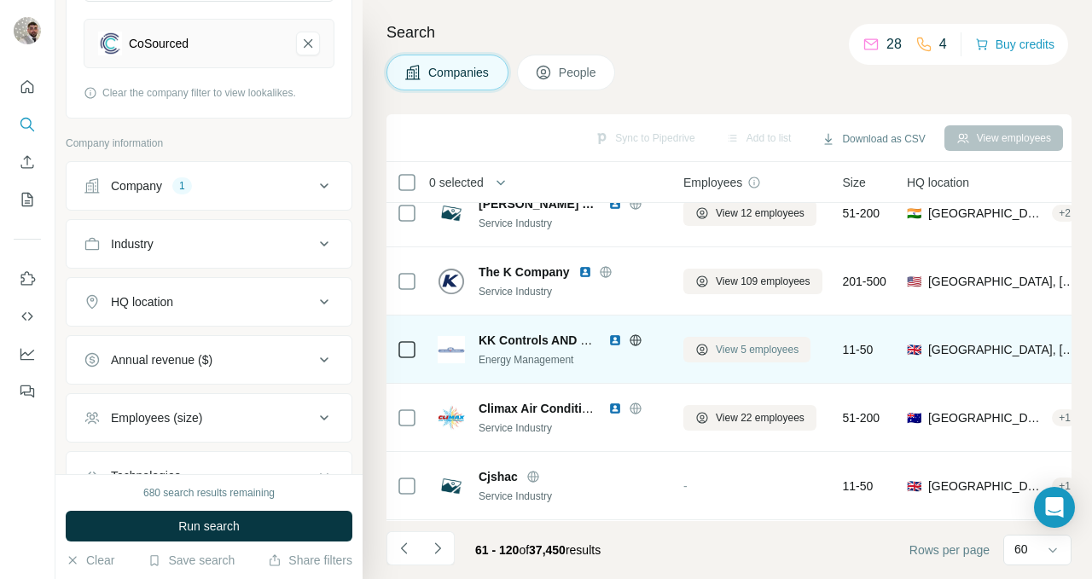
click at [723, 342] on span "View 5 employees" at bounding box center [757, 349] width 83 height 15
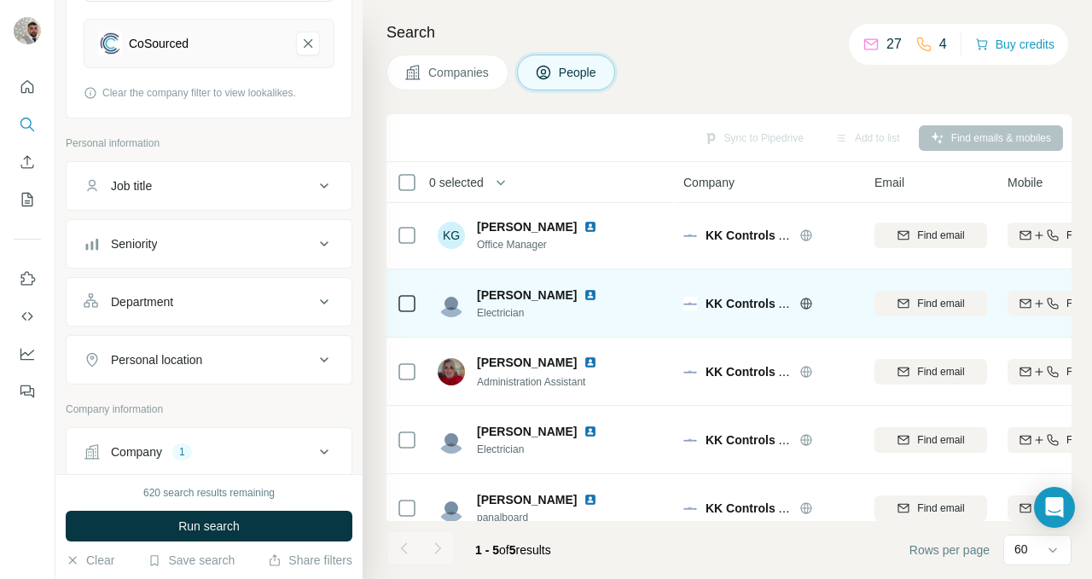
scroll to position [0, 0]
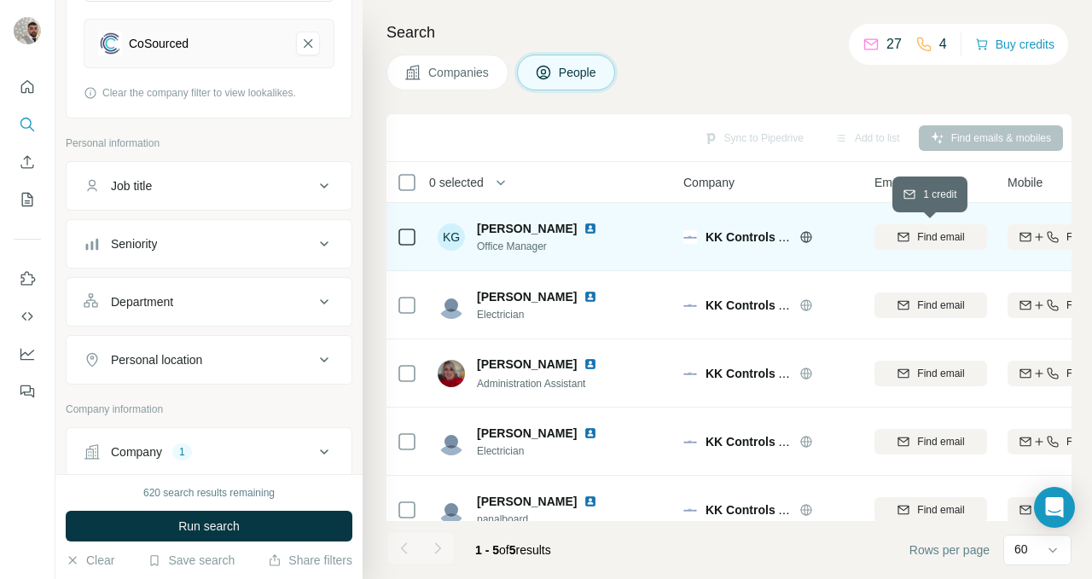
click at [929, 238] on span "Find email" at bounding box center [940, 236] width 47 height 15
click at [479, 69] on span "Companies" at bounding box center [459, 72] width 62 height 17
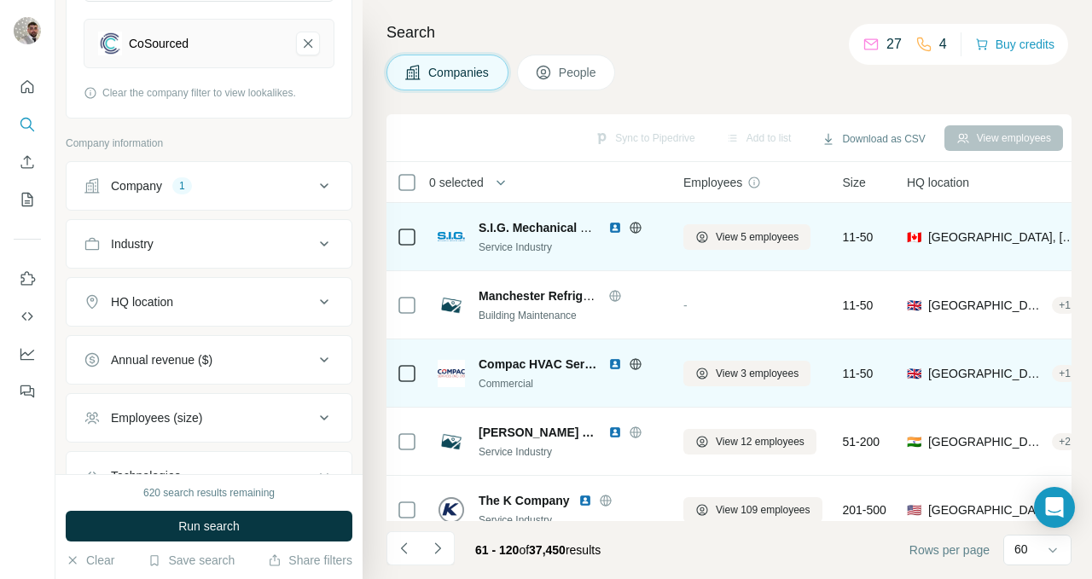
scroll to position [47, 0]
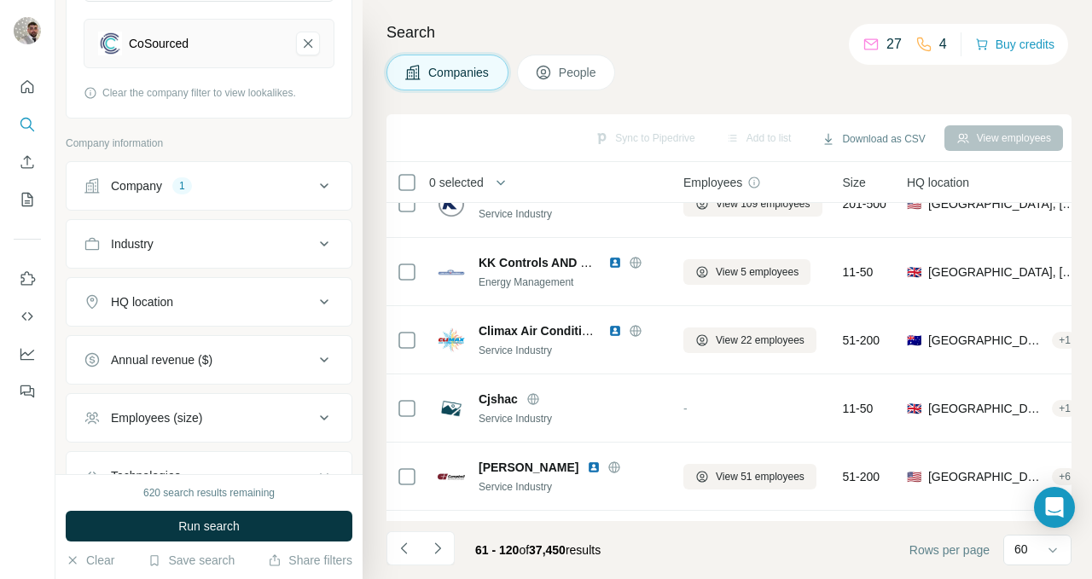
scroll to position [616, 0]
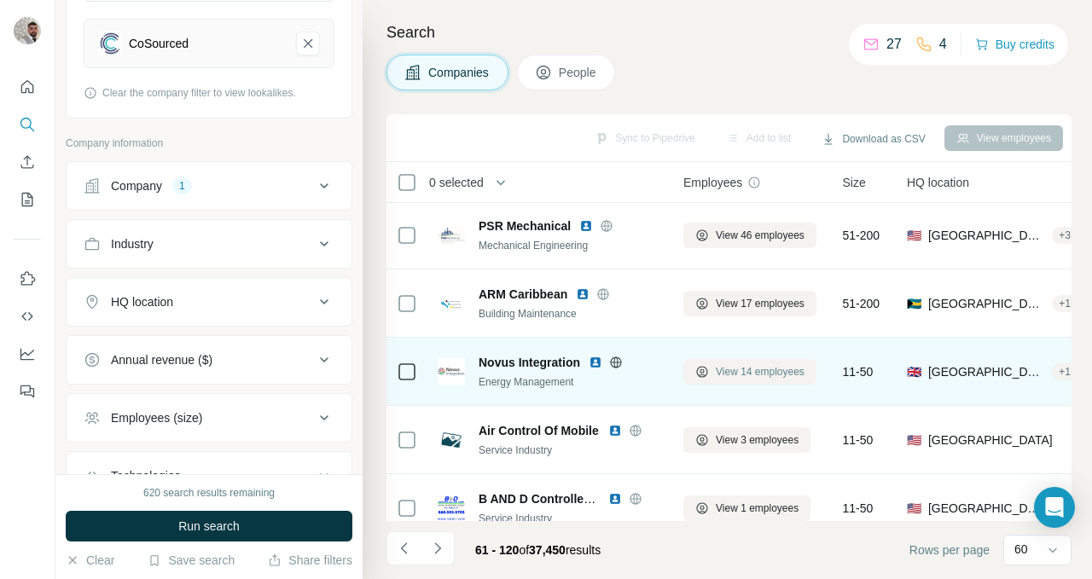
click at [738, 373] on span "View 14 employees" at bounding box center [760, 371] width 89 height 15
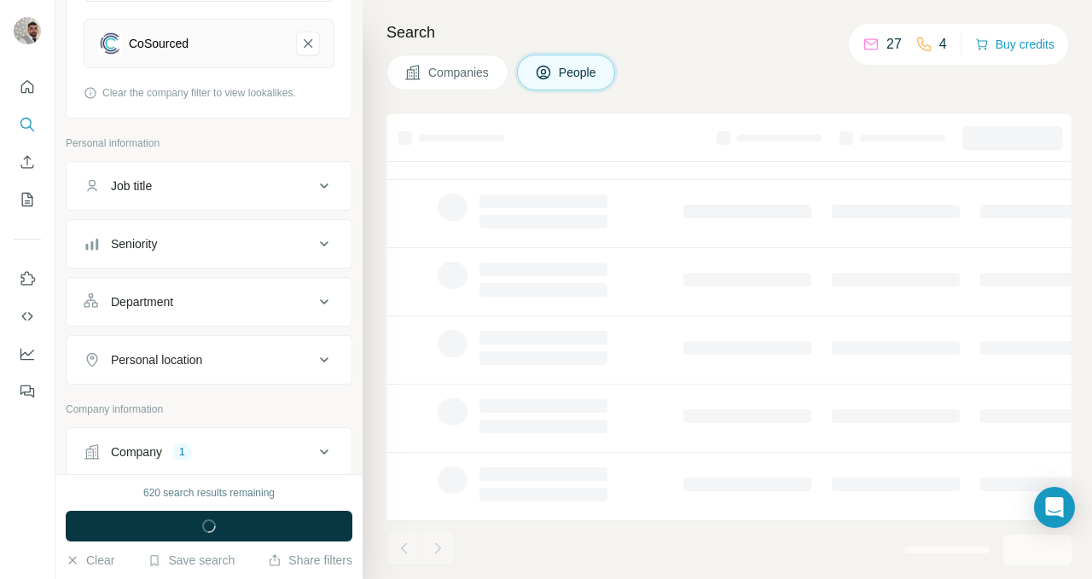
scroll to position [364, 0]
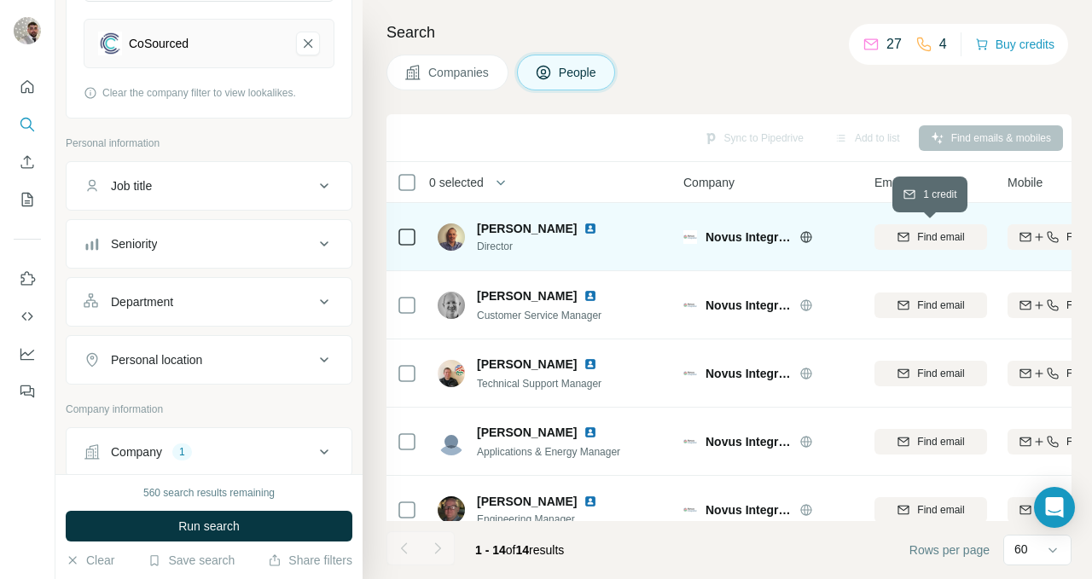
click at [909, 235] on div "Find email" at bounding box center [930, 236] width 113 height 15
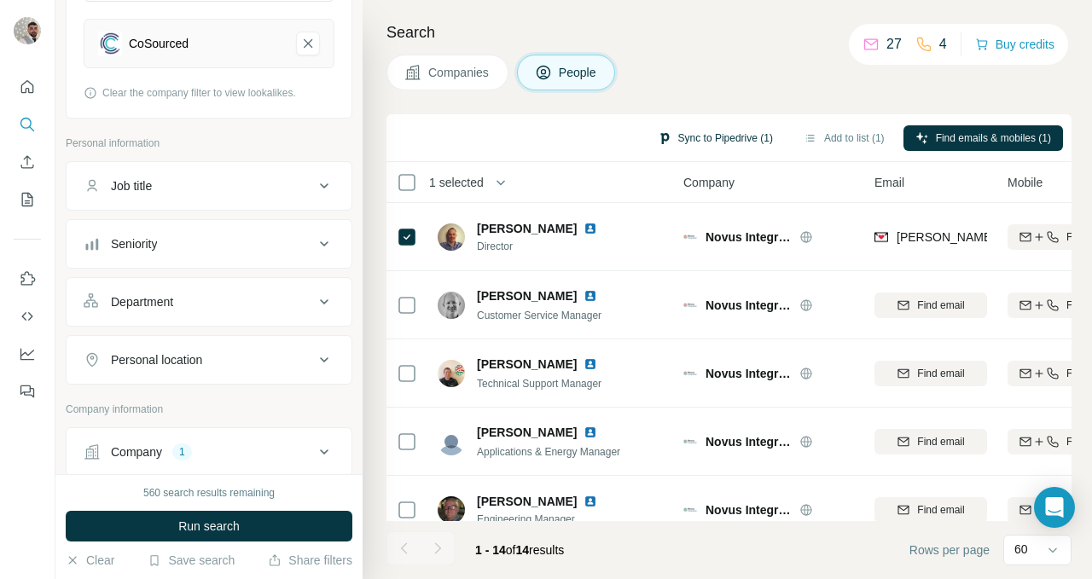
click at [676, 138] on button "Sync to Pipedrive (1)" at bounding box center [715, 138] width 139 height 26
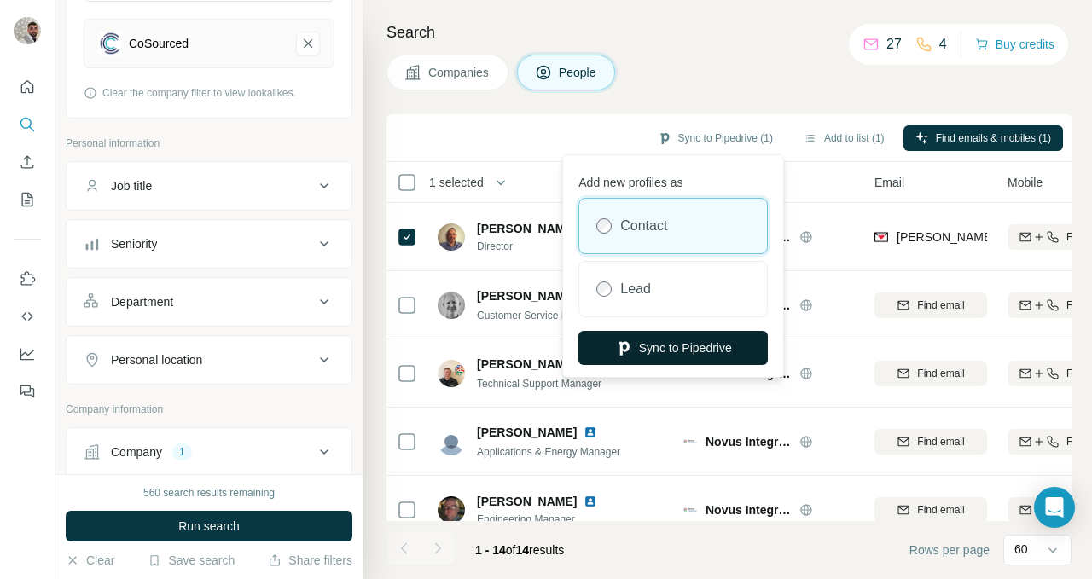
click at [694, 344] on button "Sync to Pipedrive" at bounding box center [672, 348] width 189 height 34
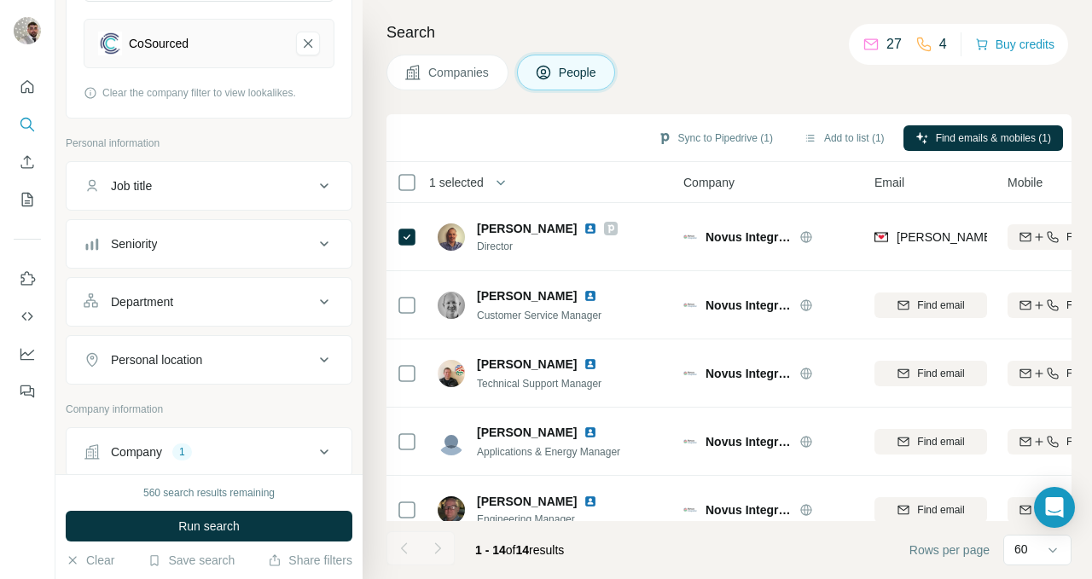
click at [466, 78] on span "Companies" at bounding box center [459, 72] width 62 height 17
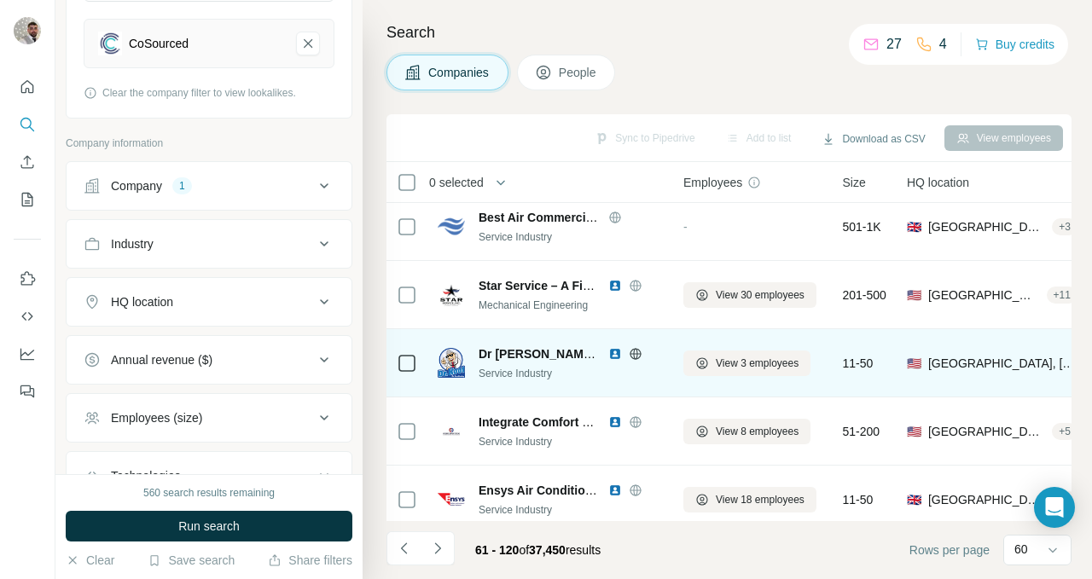
scroll to position [1088, 0]
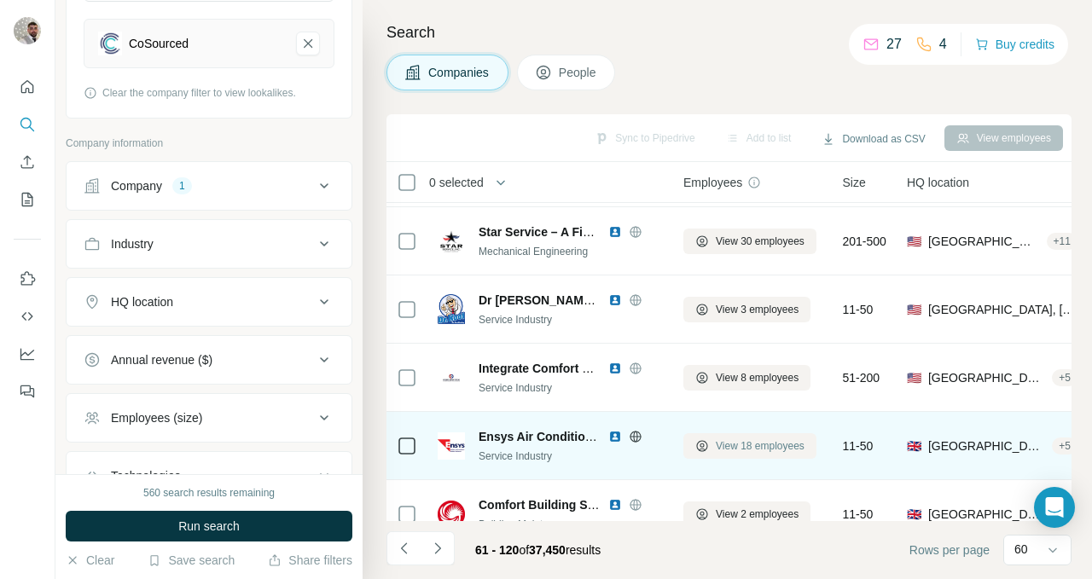
click at [736, 444] on span "View 18 employees" at bounding box center [760, 445] width 89 height 15
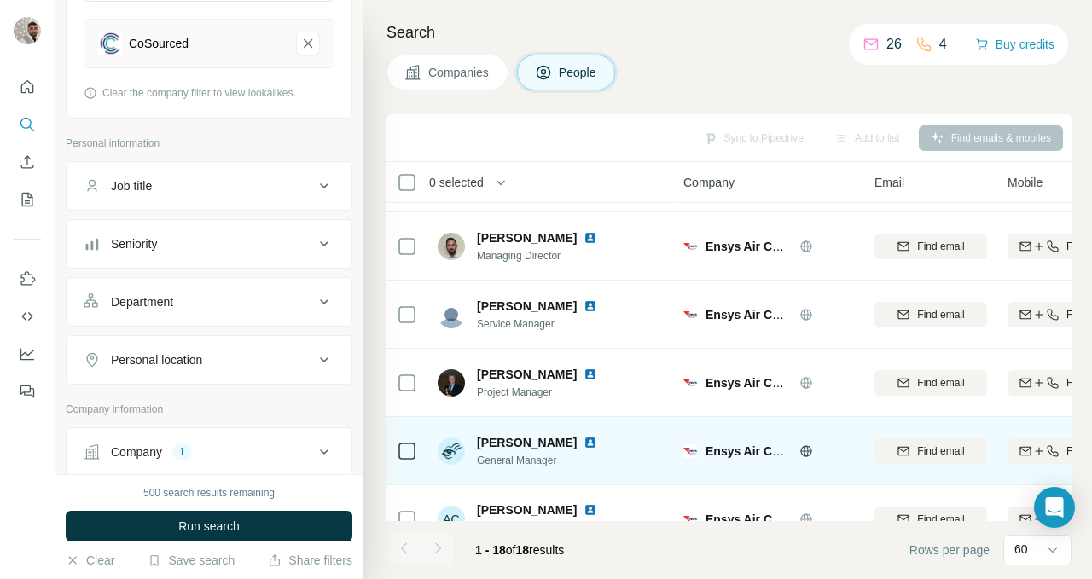
scroll to position [0, 0]
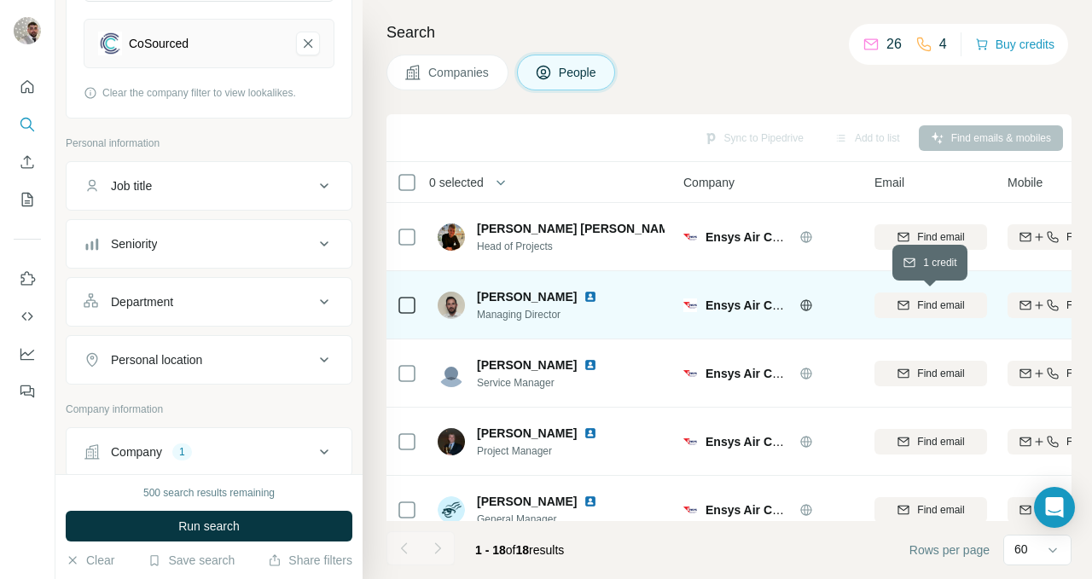
click at [931, 303] on span "Find email" at bounding box center [940, 305] width 47 height 15
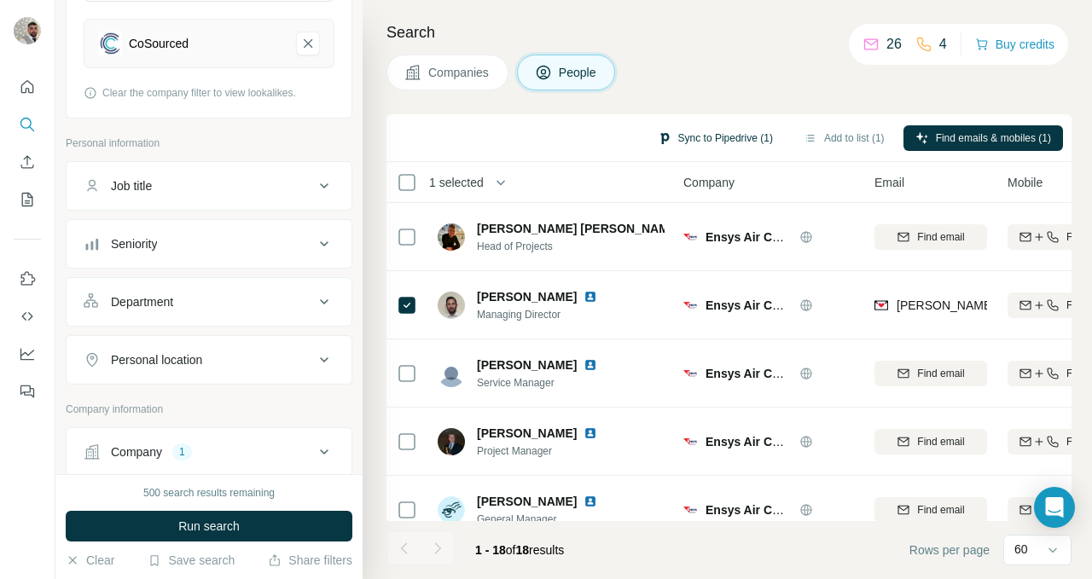
click at [707, 136] on button "Sync to Pipedrive (1)" at bounding box center [715, 138] width 139 height 26
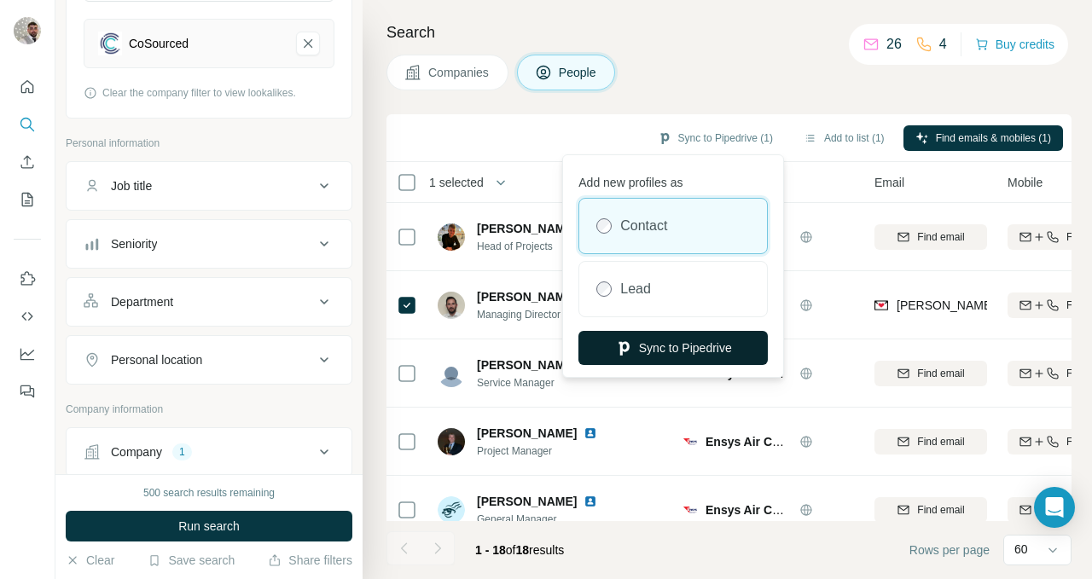
click at [720, 349] on button "Sync to Pipedrive" at bounding box center [672, 348] width 189 height 34
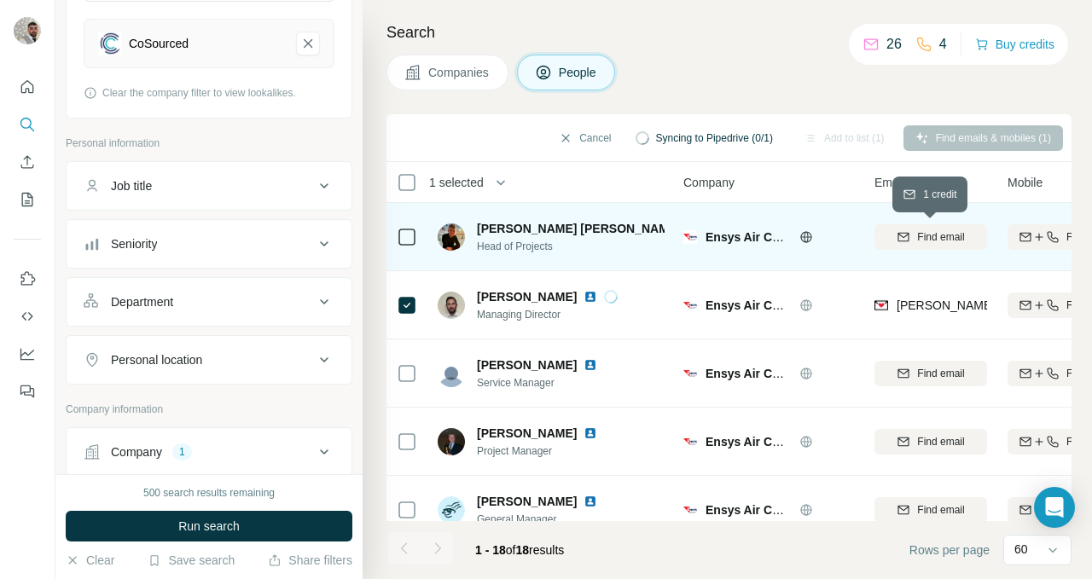
click at [917, 234] on span "Find email" at bounding box center [940, 236] width 47 height 15
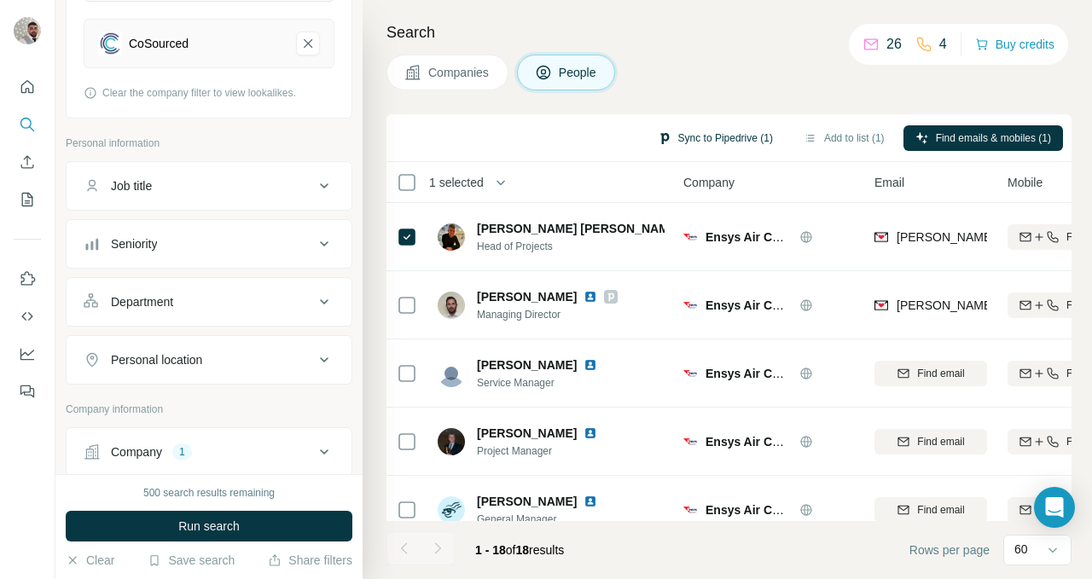
click at [691, 137] on button "Sync to Pipedrive (1)" at bounding box center [715, 138] width 139 height 26
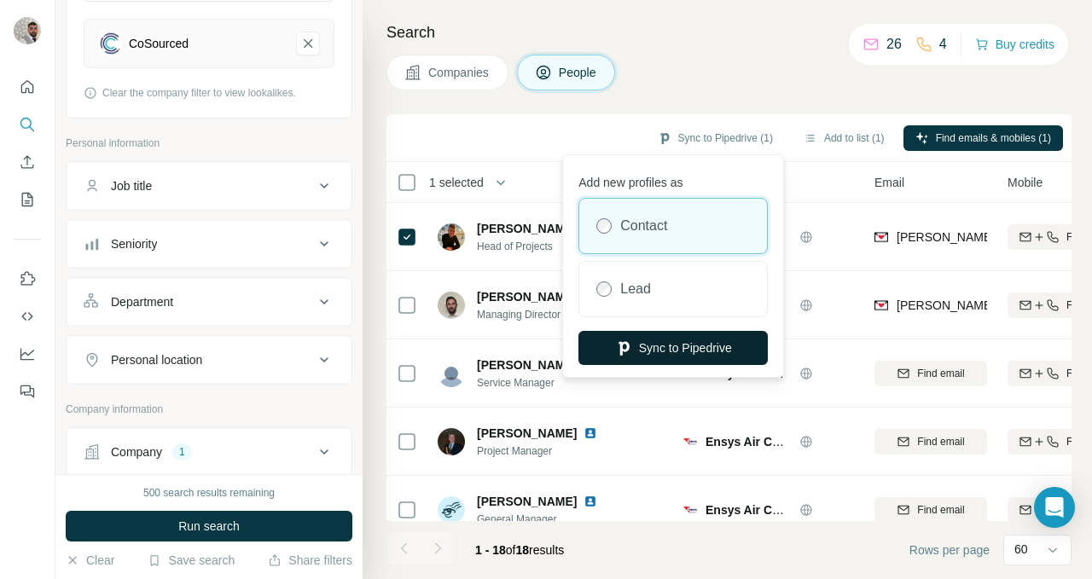
click at [699, 346] on button "Sync to Pipedrive" at bounding box center [672, 348] width 189 height 34
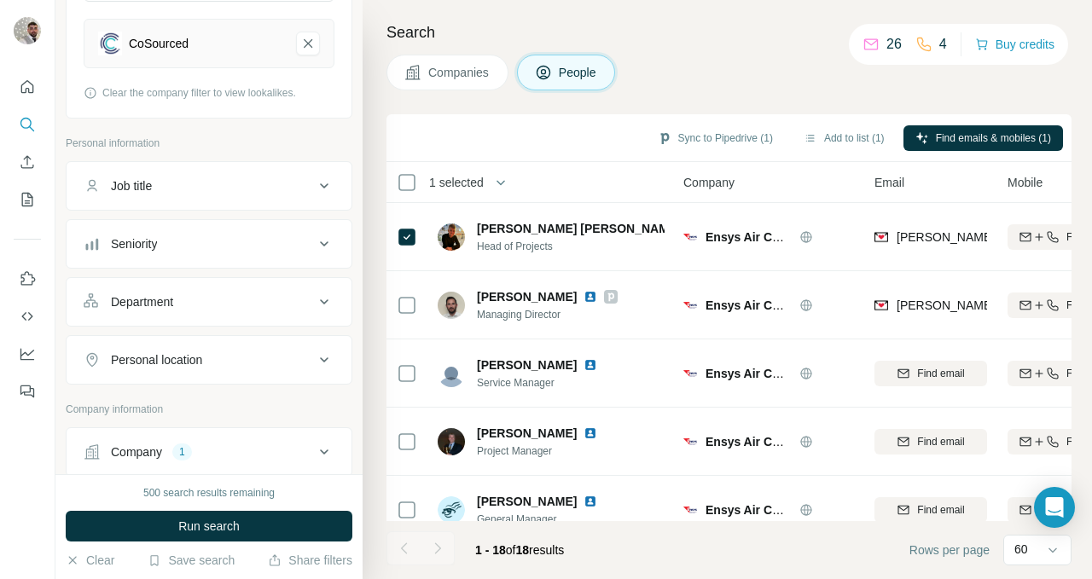
click at [450, 67] on span "Companies" at bounding box center [459, 72] width 62 height 17
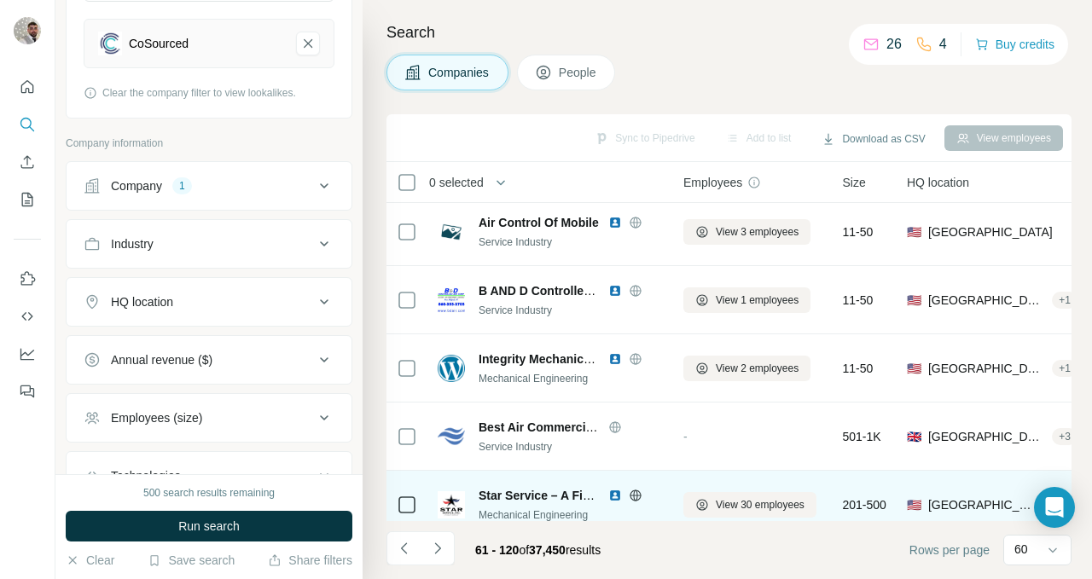
scroll to position [1231, 0]
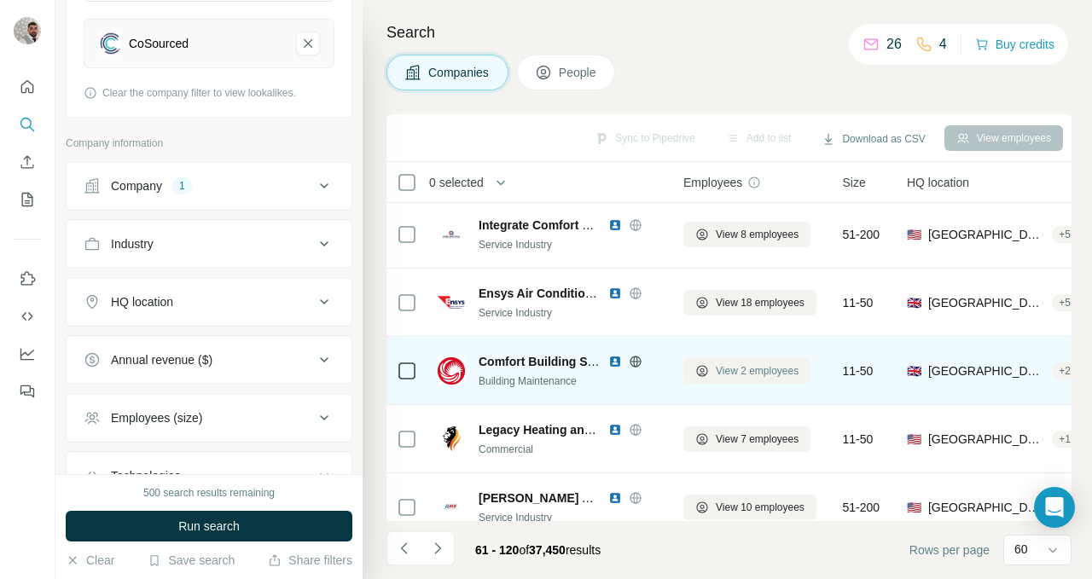
click at [734, 366] on span "View 2 employees" at bounding box center [757, 370] width 83 height 15
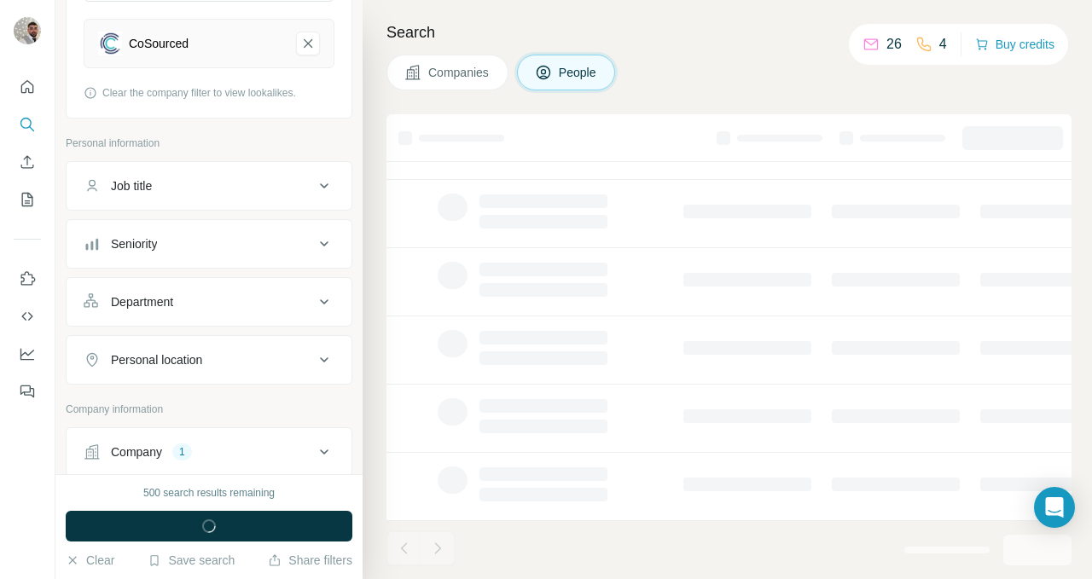
scroll to position [364, 0]
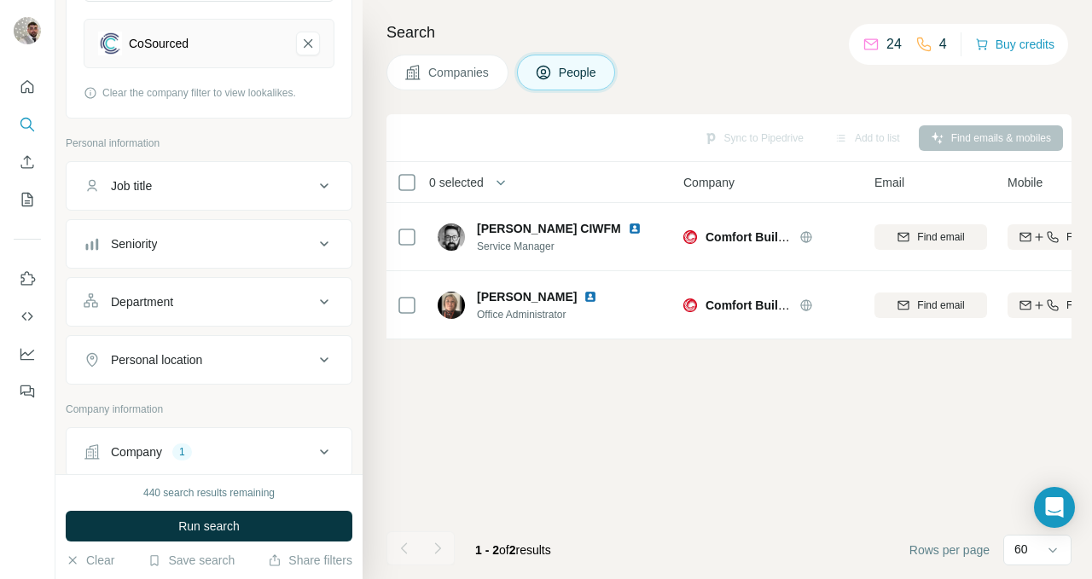
click at [476, 74] on span "Companies" at bounding box center [459, 72] width 62 height 17
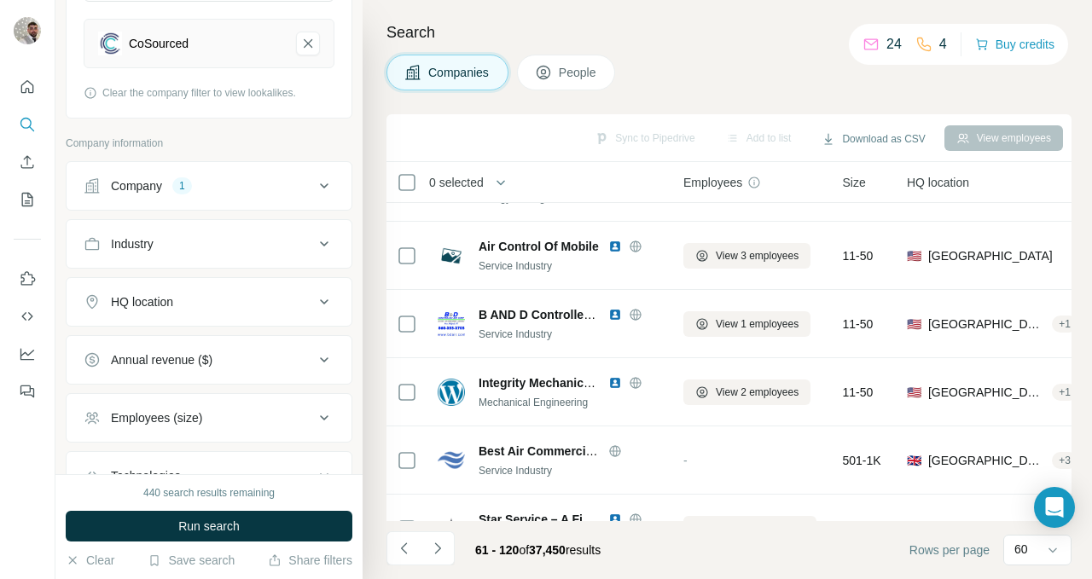
scroll to position [1316, 0]
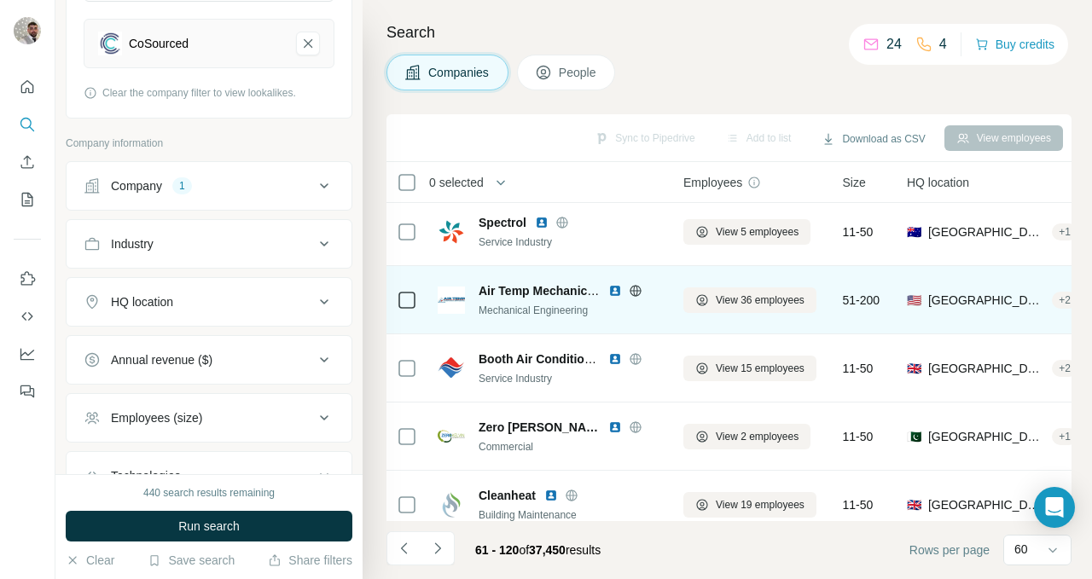
scroll to position [1791, 0]
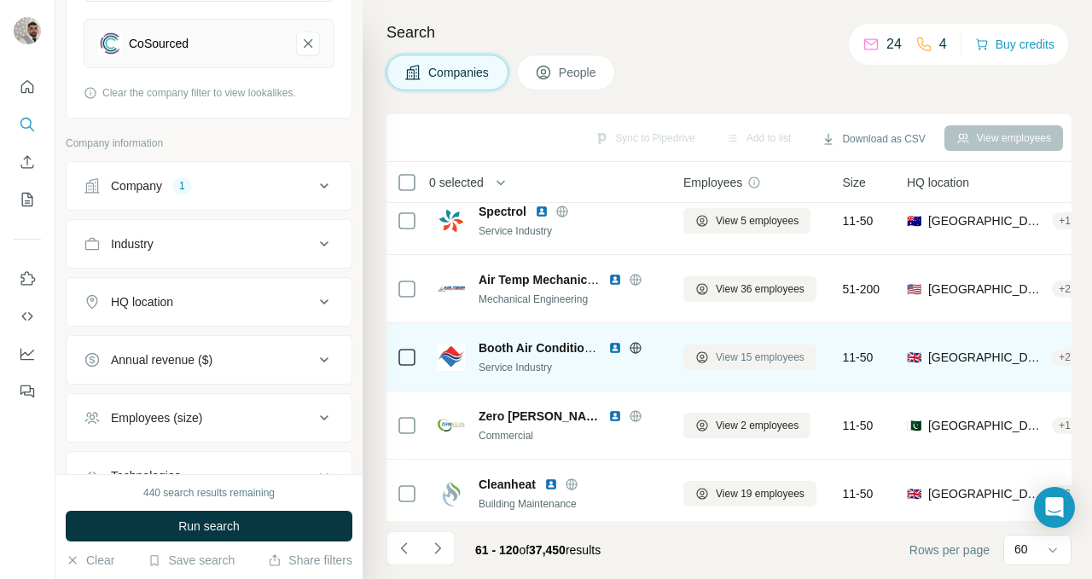
click at [729, 359] on span "View 15 employees" at bounding box center [760, 357] width 89 height 15
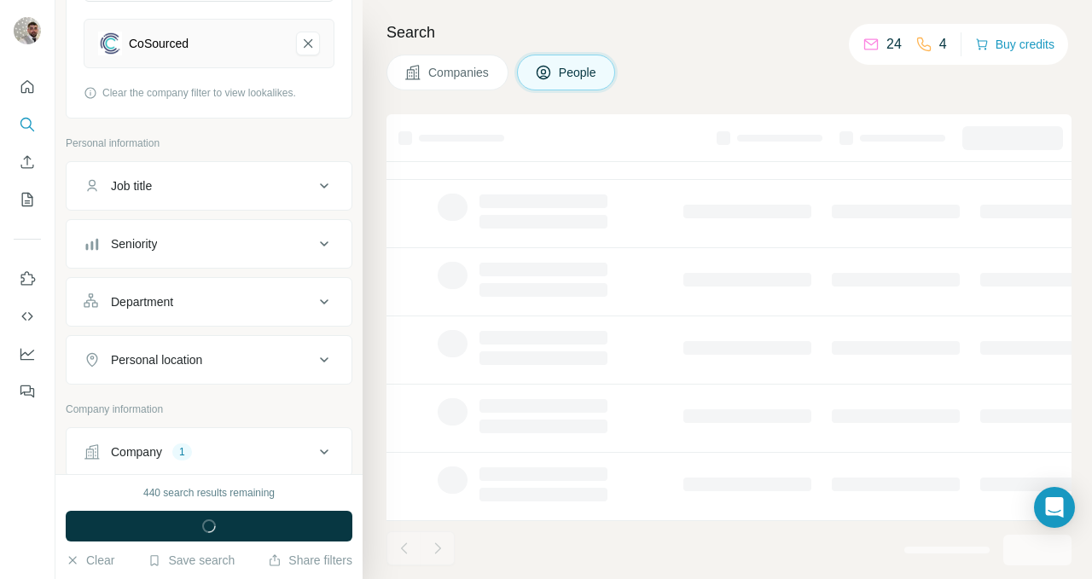
scroll to position [364, 0]
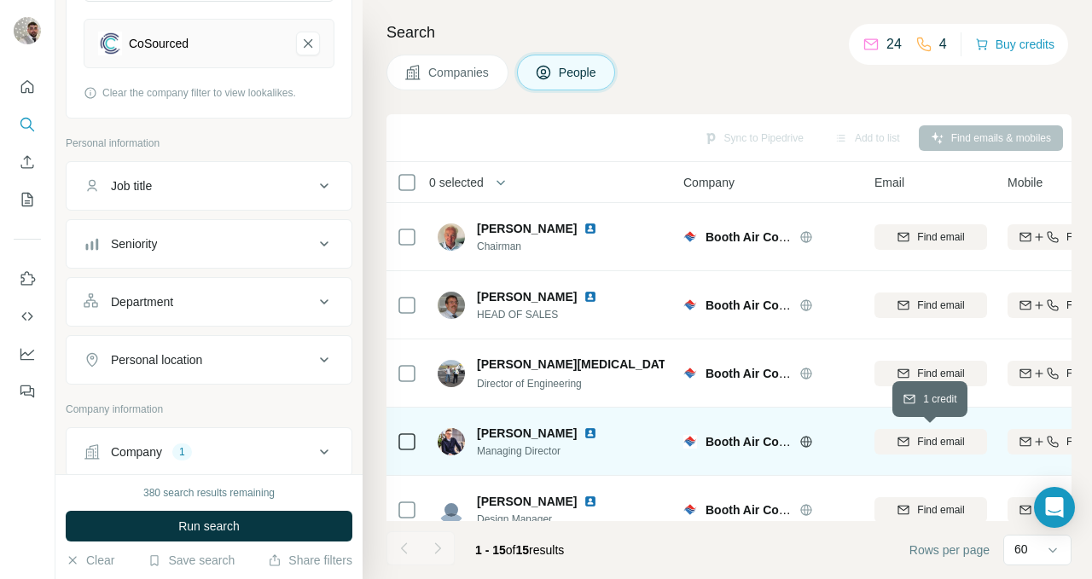
click at [940, 444] on span "Find email" at bounding box center [940, 441] width 47 height 15
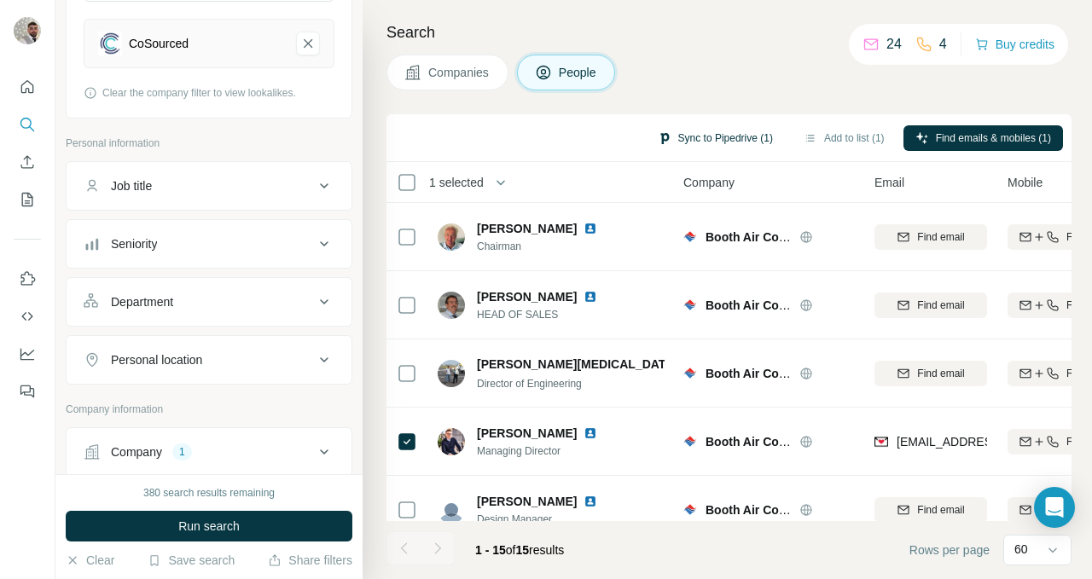
click at [724, 140] on button "Sync to Pipedrive (1)" at bounding box center [715, 138] width 139 height 26
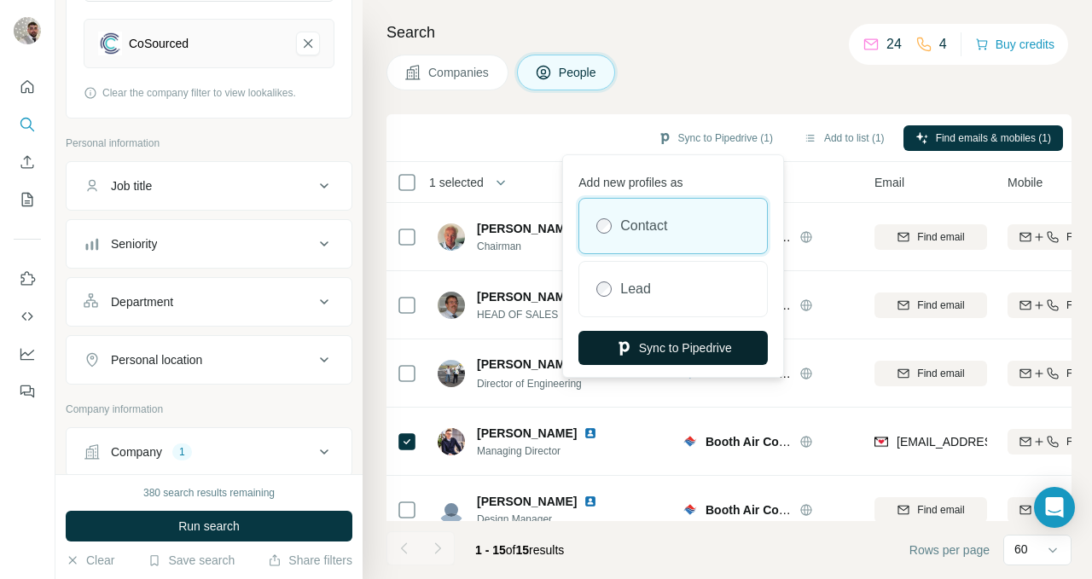
click at [722, 354] on button "Sync to Pipedrive" at bounding box center [672, 348] width 189 height 34
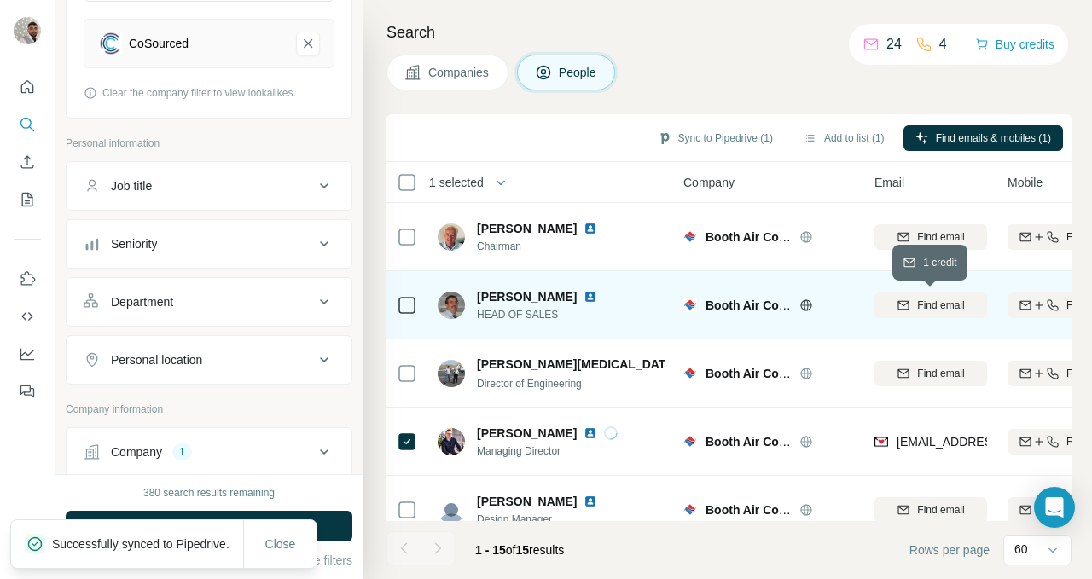
click at [921, 299] on span "Find email" at bounding box center [940, 305] width 47 height 15
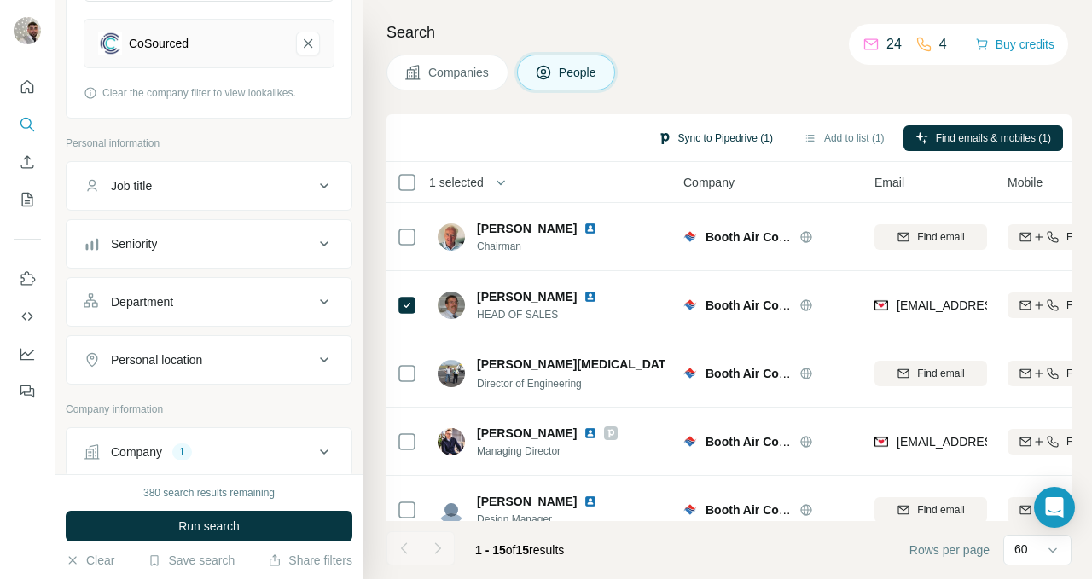
click at [715, 131] on button "Sync to Pipedrive (1)" at bounding box center [715, 138] width 139 height 26
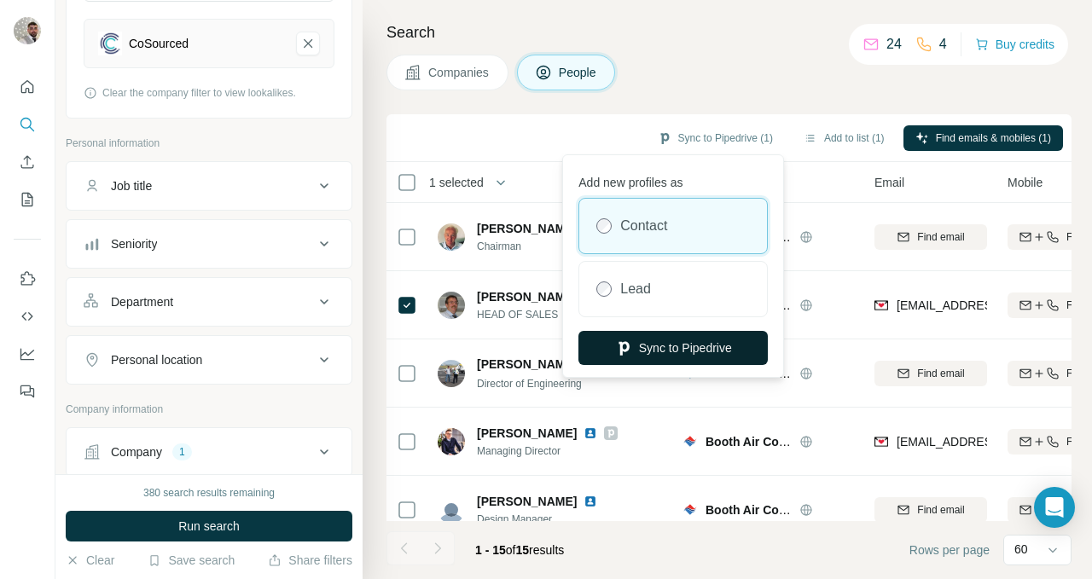
click at [662, 351] on button "Sync to Pipedrive" at bounding box center [672, 348] width 189 height 34
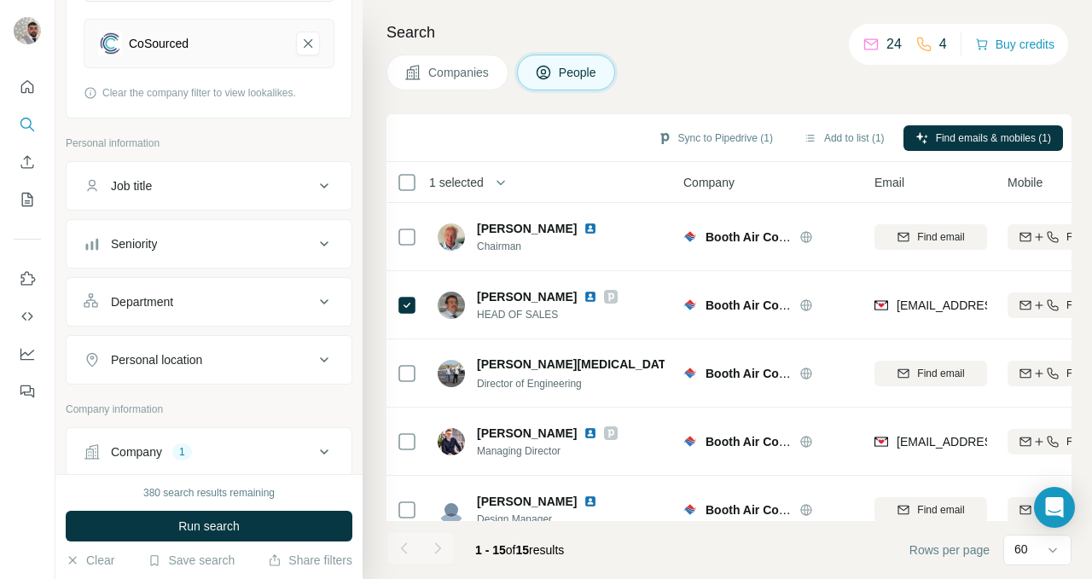
click at [468, 75] on span "Companies" at bounding box center [459, 72] width 62 height 17
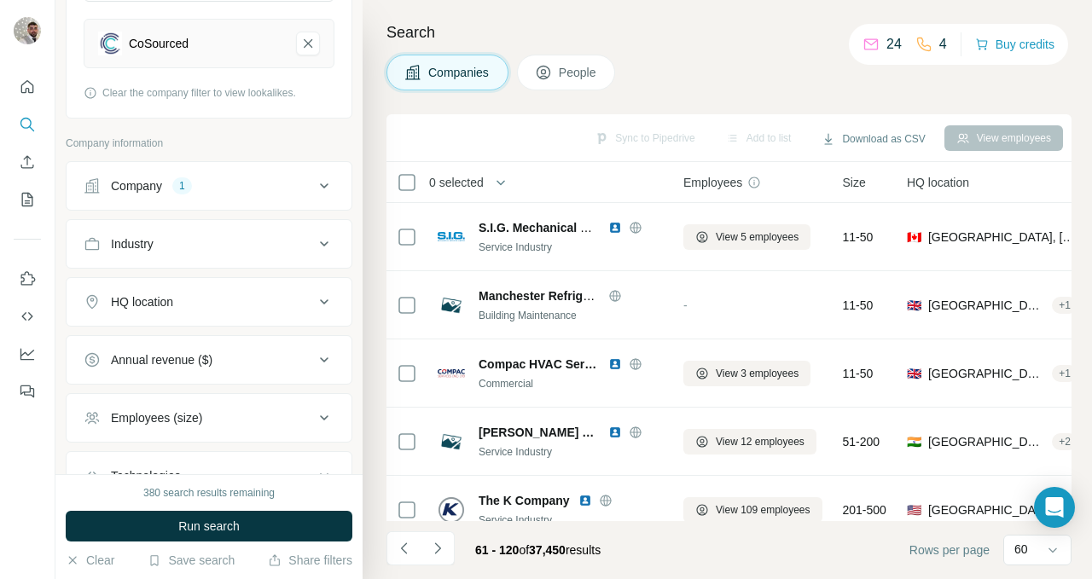
scroll to position [500, 0]
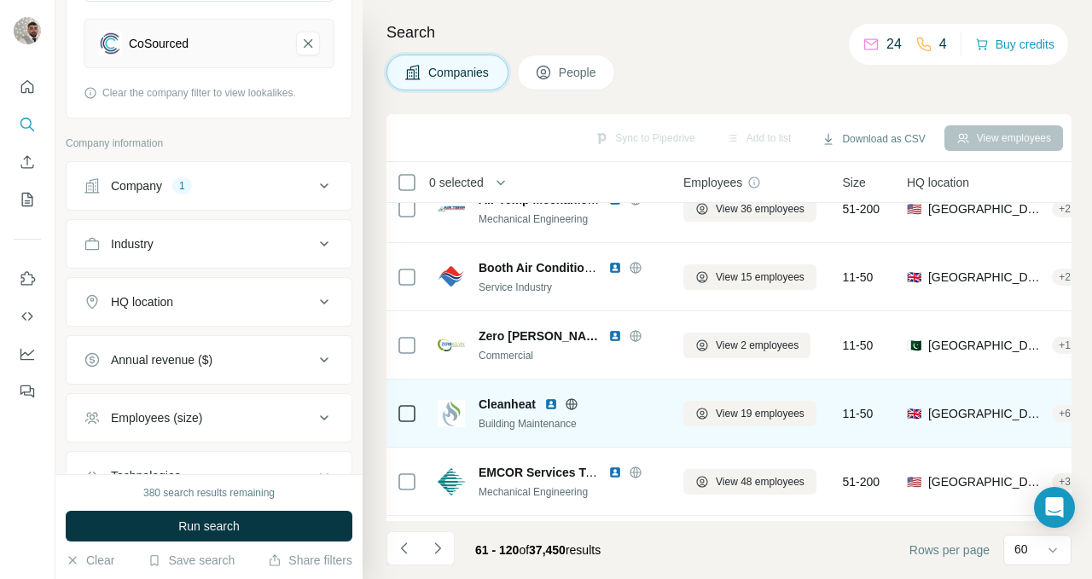
scroll to position [1889, 0]
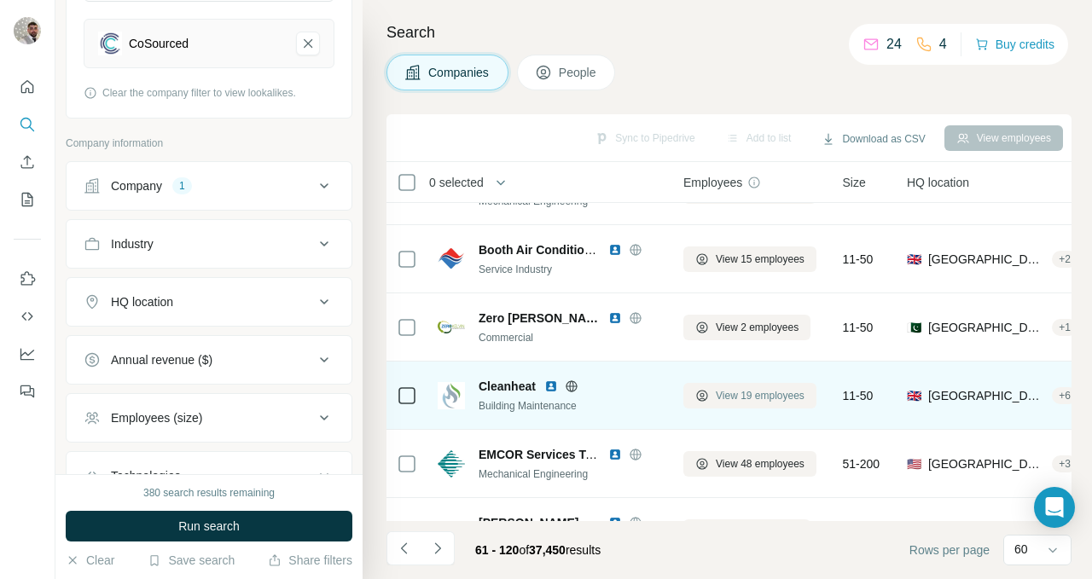
click at [721, 392] on span "View 19 employees" at bounding box center [760, 395] width 89 height 15
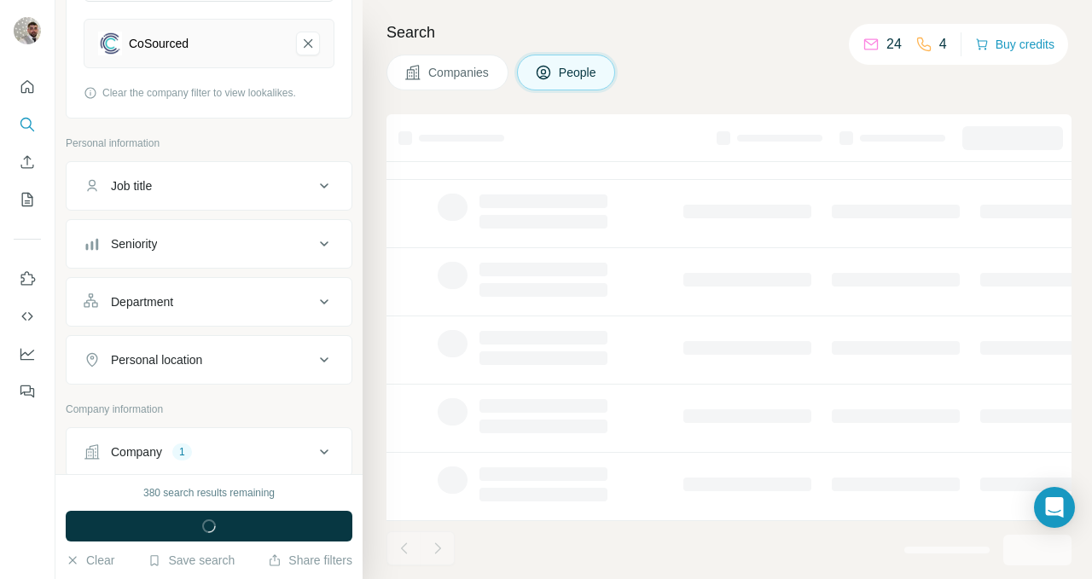
scroll to position [364, 0]
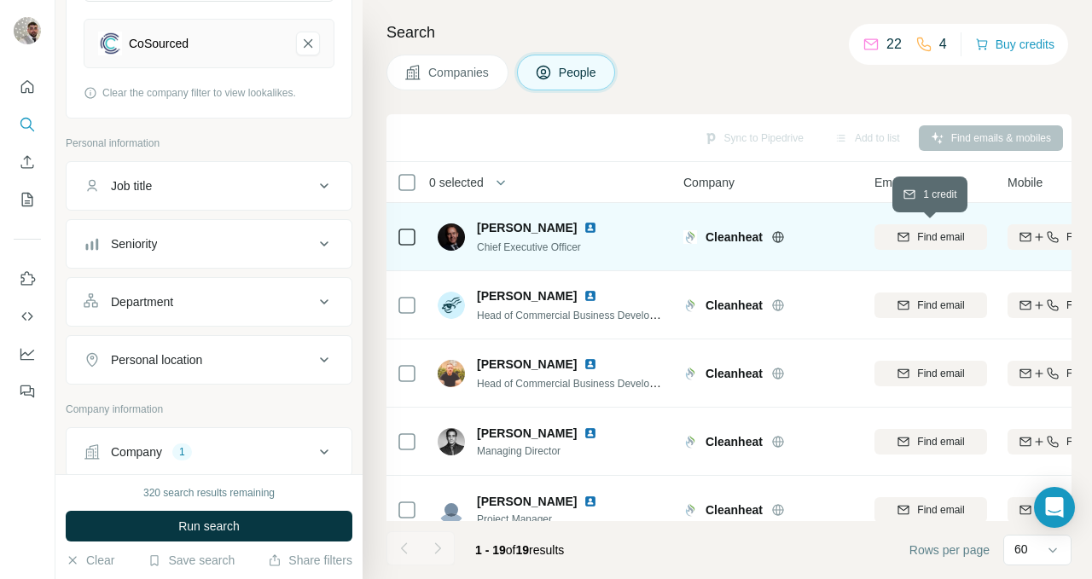
click at [940, 234] on span "Find email" at bounding box center [940, 236] width 47 height 15
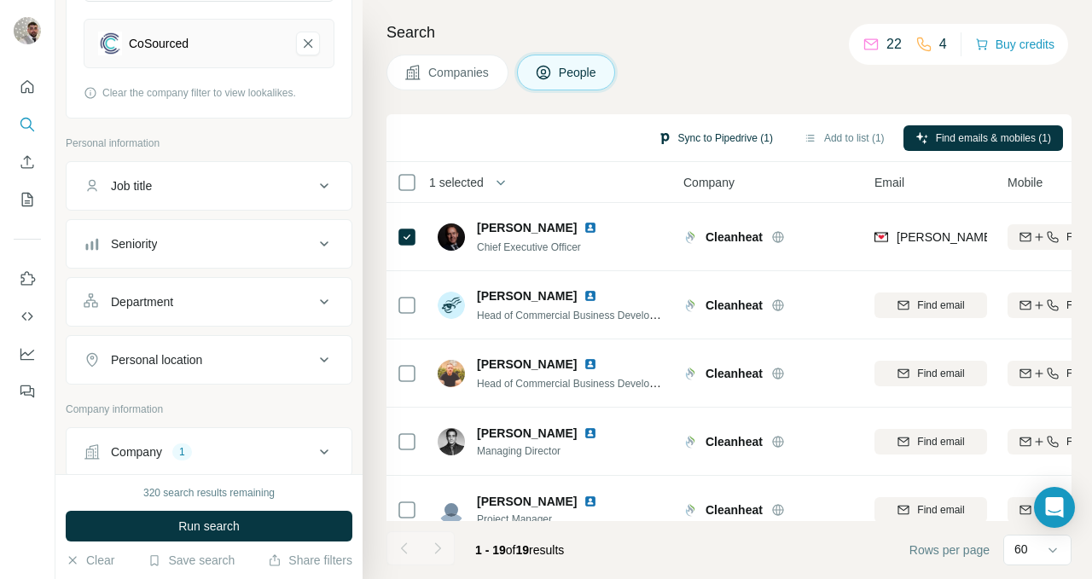
click at [706, 133] on button "Sync to Pipedrive (1)" at bounding box center [715, 138] width 139 height 26
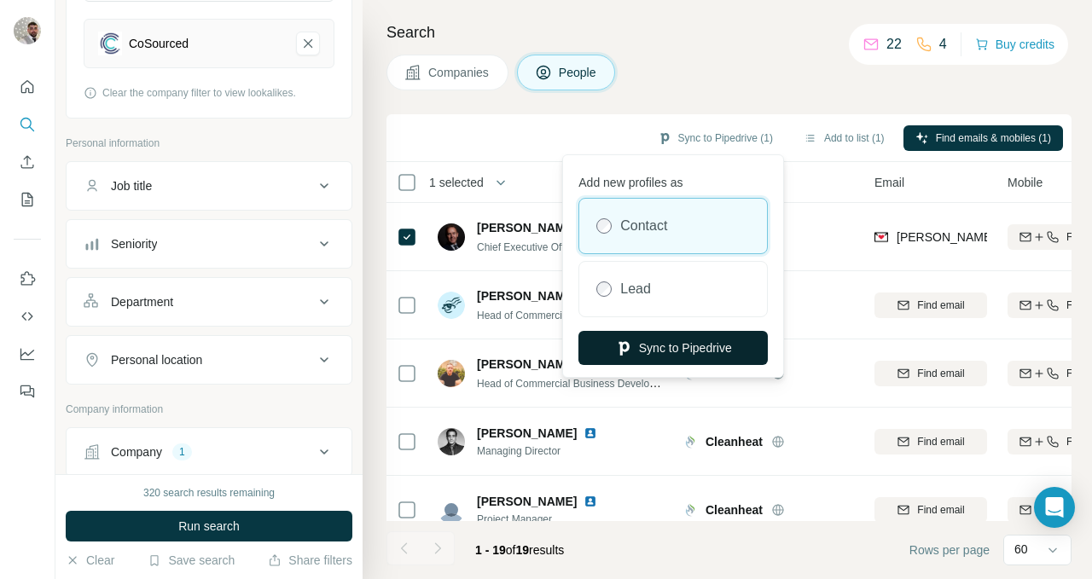
click at [715, 349] on button "Sync to Pipedrive" at bounding box center [672, 348] width 189 height 34
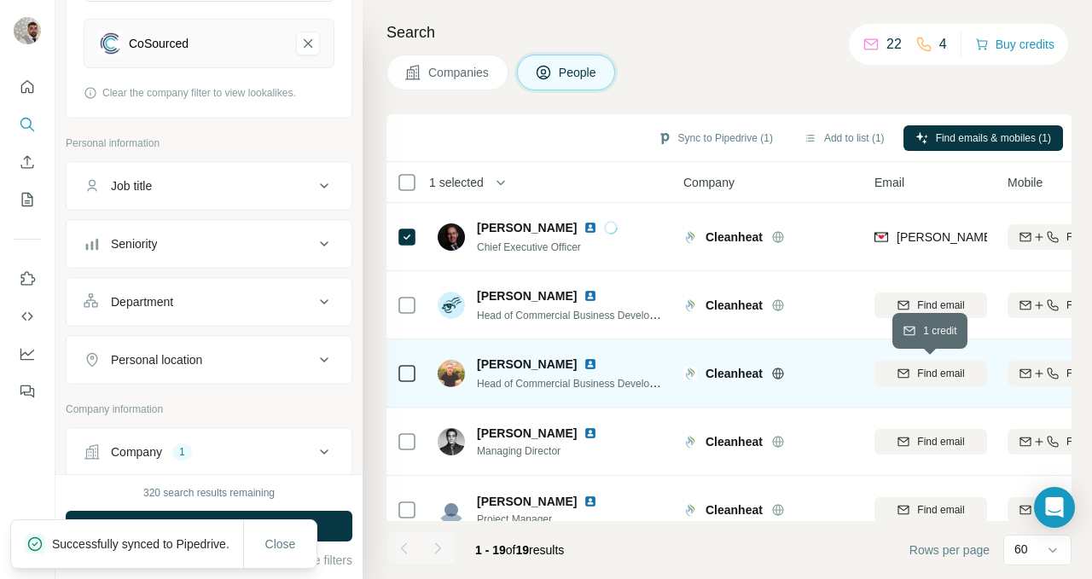
click at [938, 373] on span "Find email" at bounding box center [940, 373] width 47 height 15
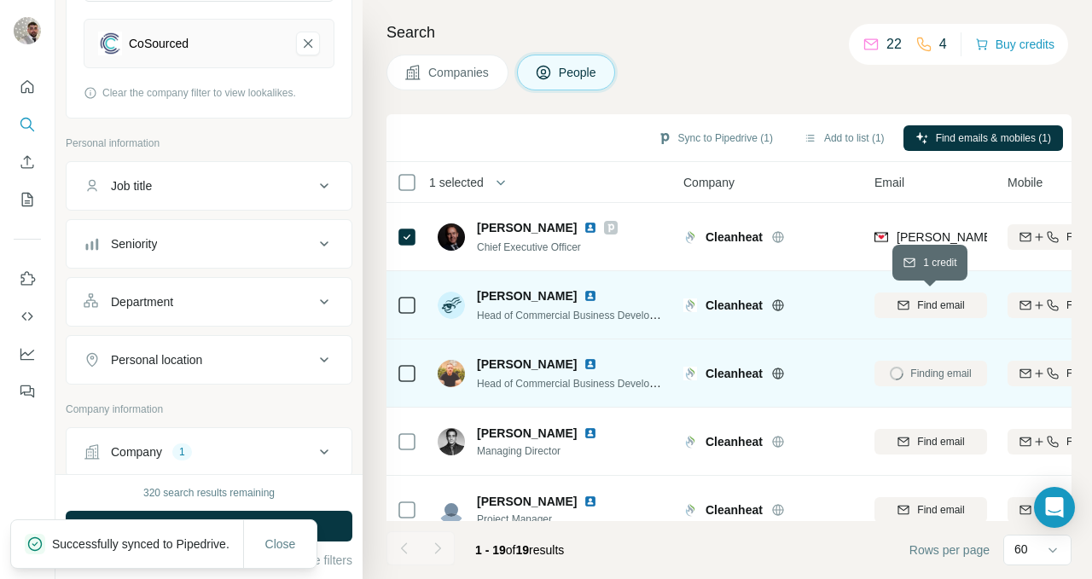
click at [912, 308] on div "Find email" at bounding box center [930, 305] width 113 height 15
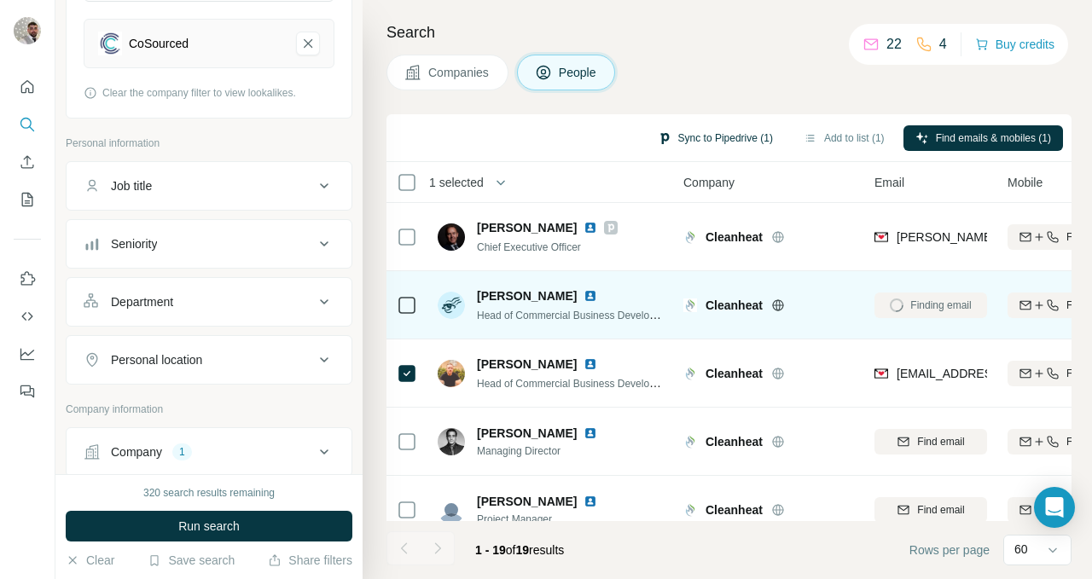
click at [694, 137] on button "Sync to Pipedrive (1)" at bounding box center [715, 138] width 139 height 26
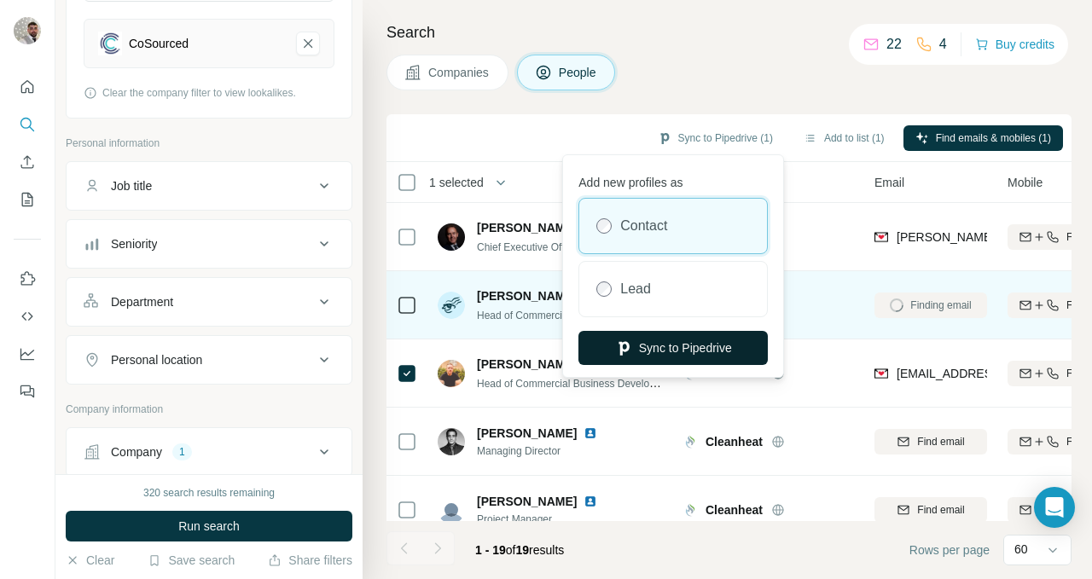
click at [703, 348] on button "Sync to Pipedrive" at bounding box center [672, 348] width 189 height 34
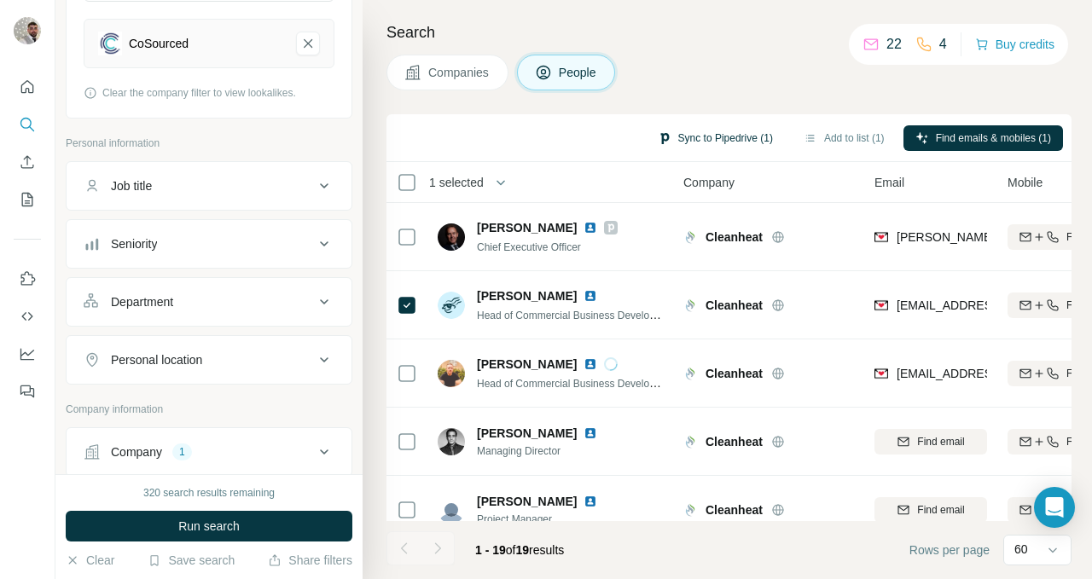
click at [684, 139] on button "Sync to Pipedrive (1)" at bounding box center [715, 138] width 139 height 26
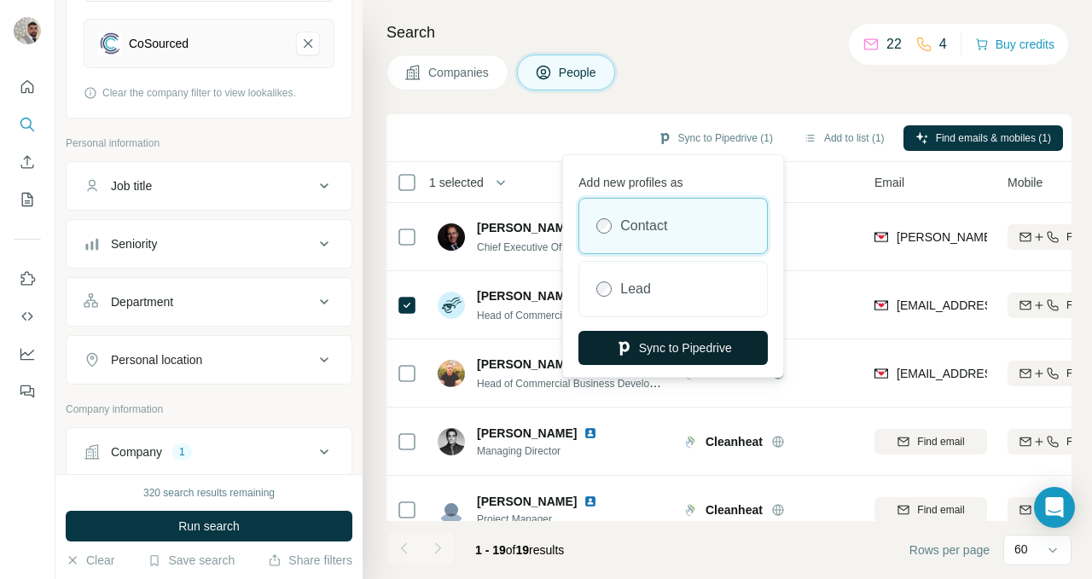
click at [694, 353] on button "Sync to Pipedrive" at bounding box center [672, 348] width 189 height 34
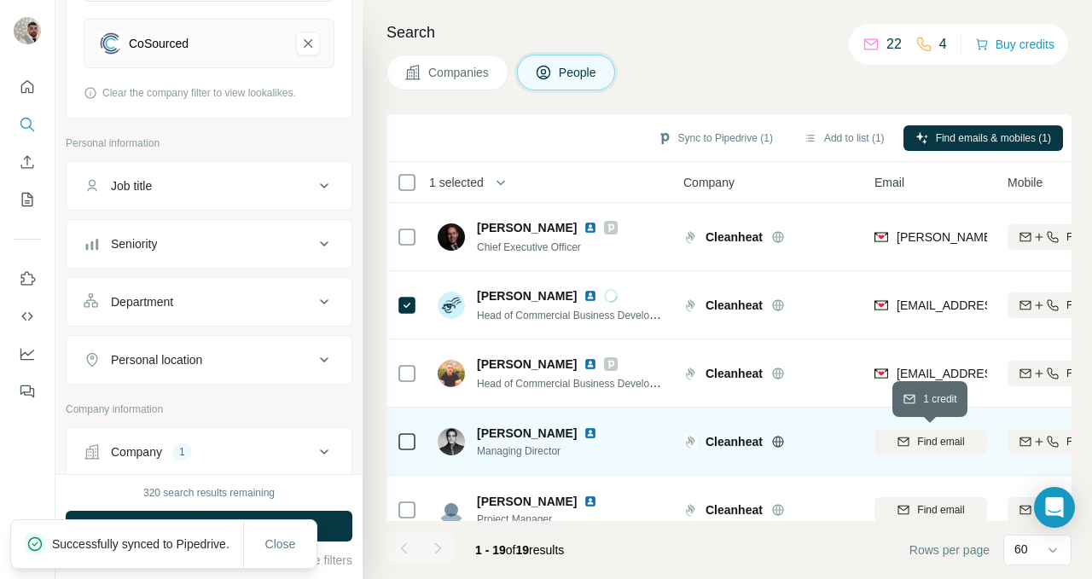
click at [923, 441] on span "Find email" at bounding box center [940, 441] width 47 height 15
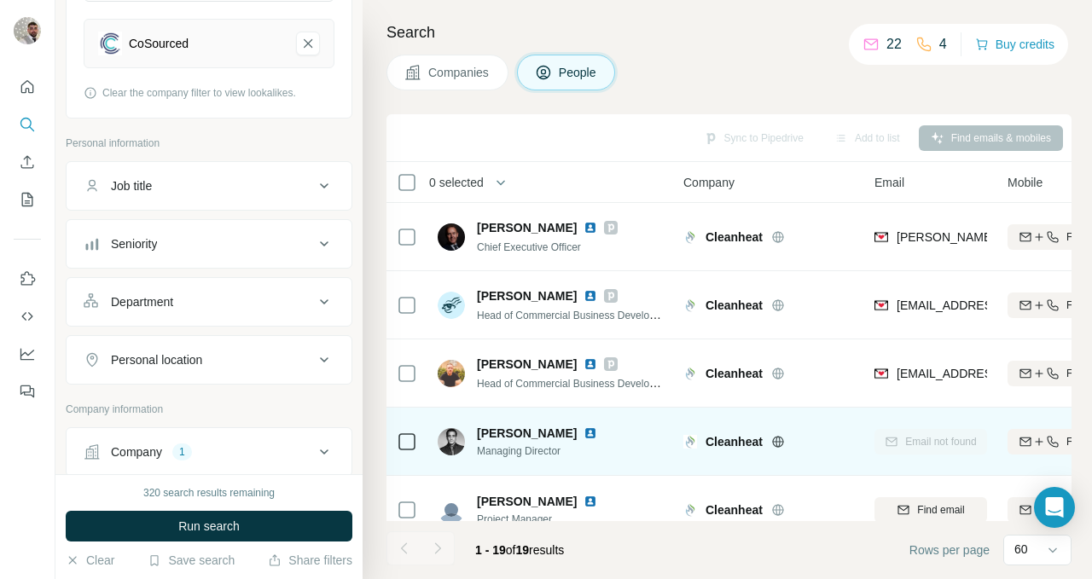
click at [444, 72] on span "Companies" at bounding box center [459, 72] width 62 height 17
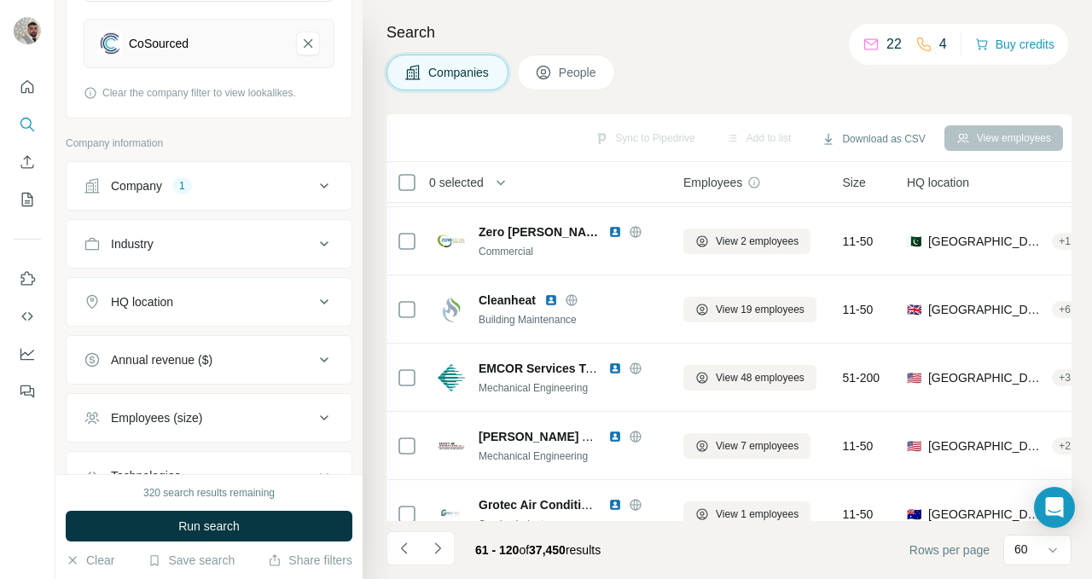
scroll to position [2249, 0]
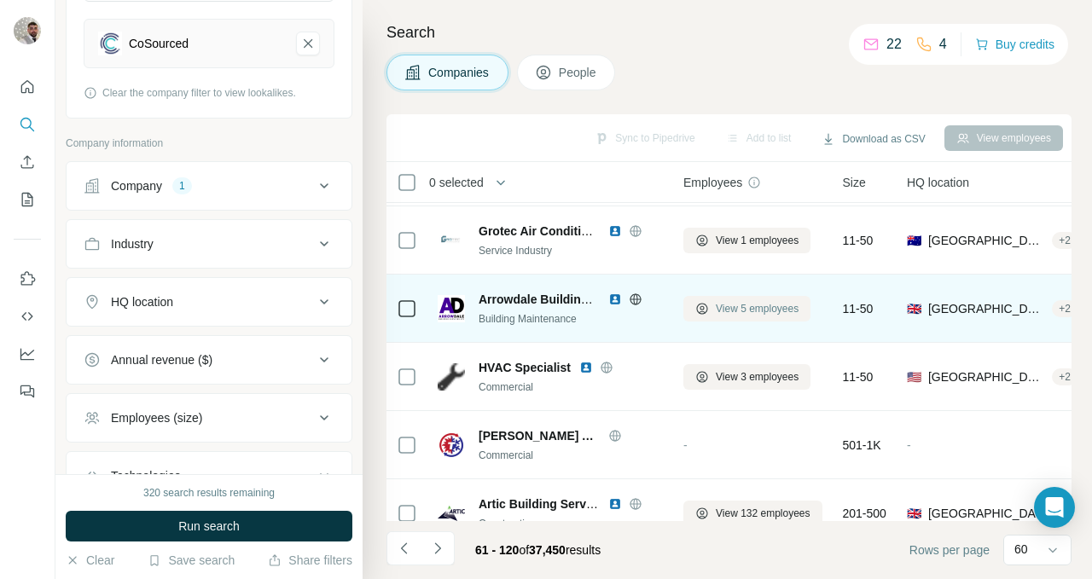
click at [735, 304] on span "View 5 employees" at bounding box center [757, 308] width 83 height 15
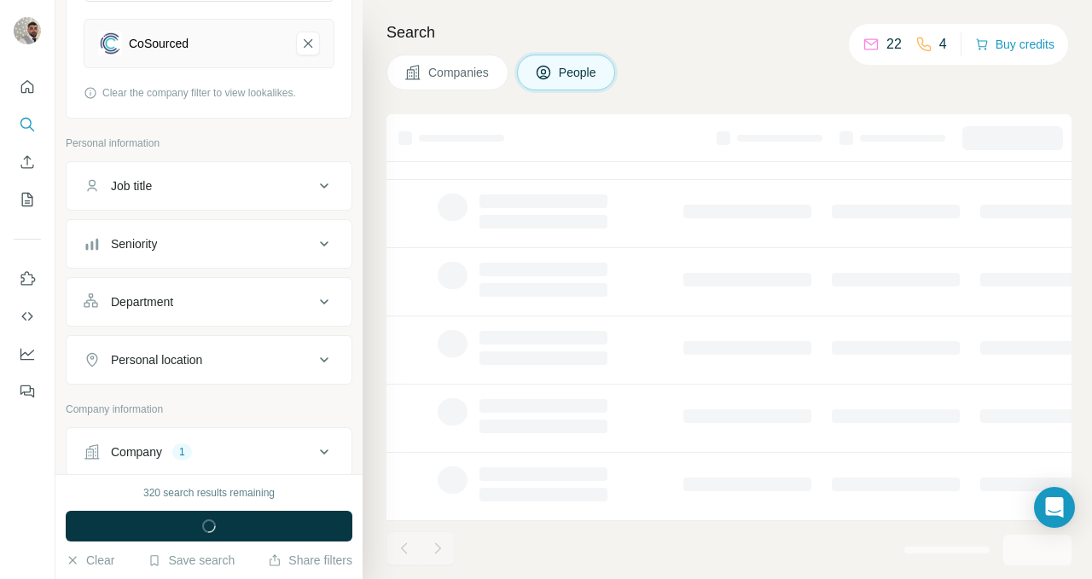
scroll to position [364, 0]
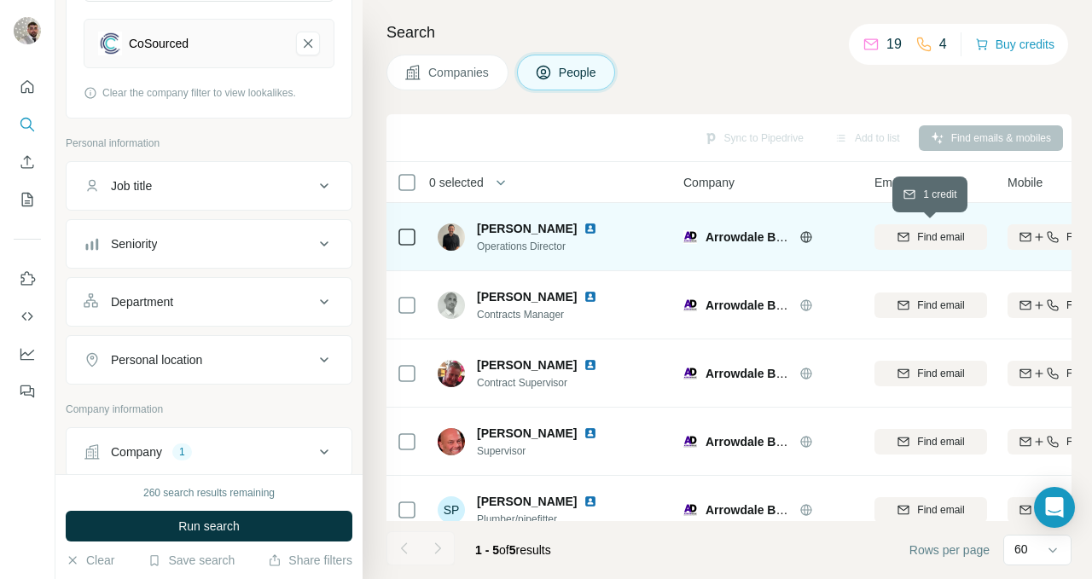
click at [914, 234] on div "Find email" at bounding box center [930, 236] width 113 height 15
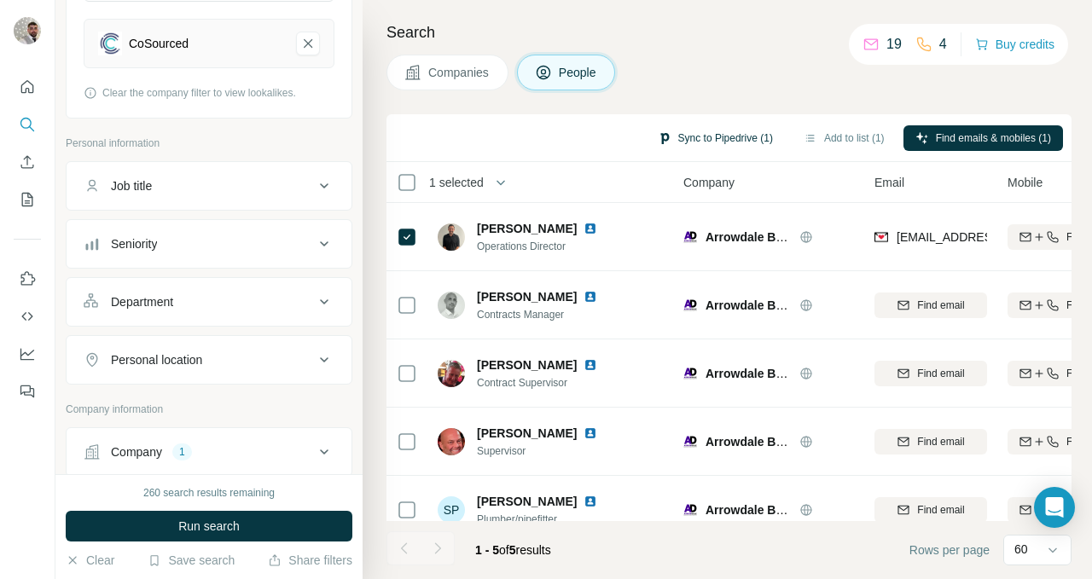
click at [711, 130] on button "Sync to Pipedrive (1)" at bounding box center [715, 138] width 139 height 26
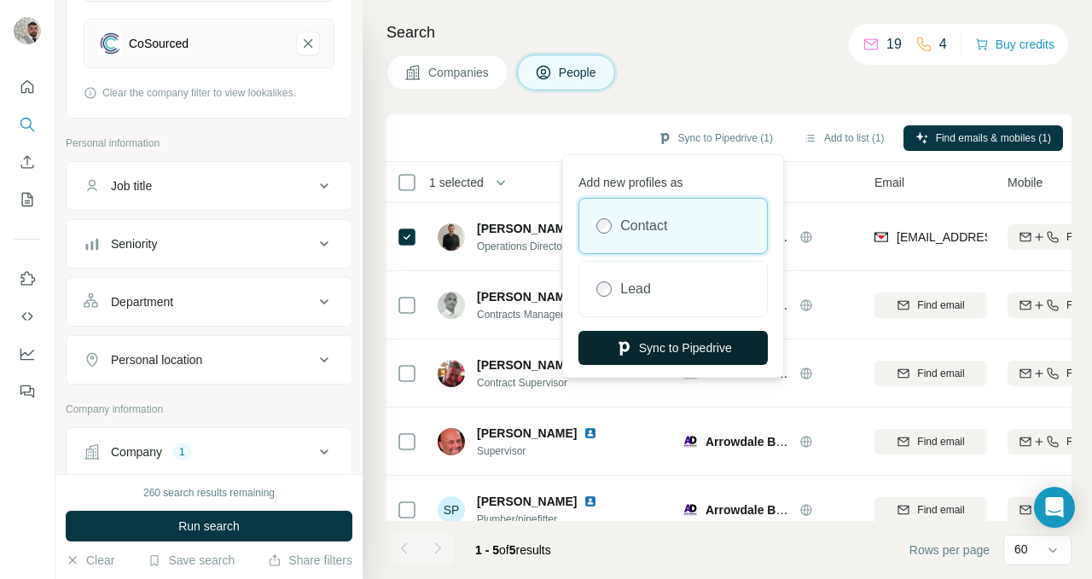
click at [701, 346] on button "Sync to Pipedrive" at bounding box center [672, 348] width 189 height 34
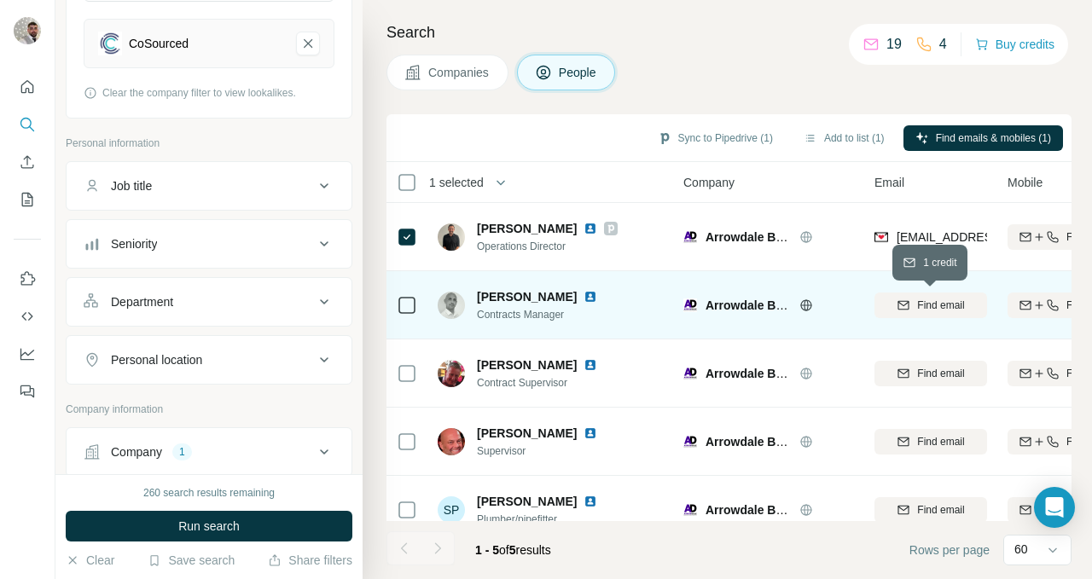
click at [903, 304] on icon "button" at bounding box center [904, 306] width 14 height 14
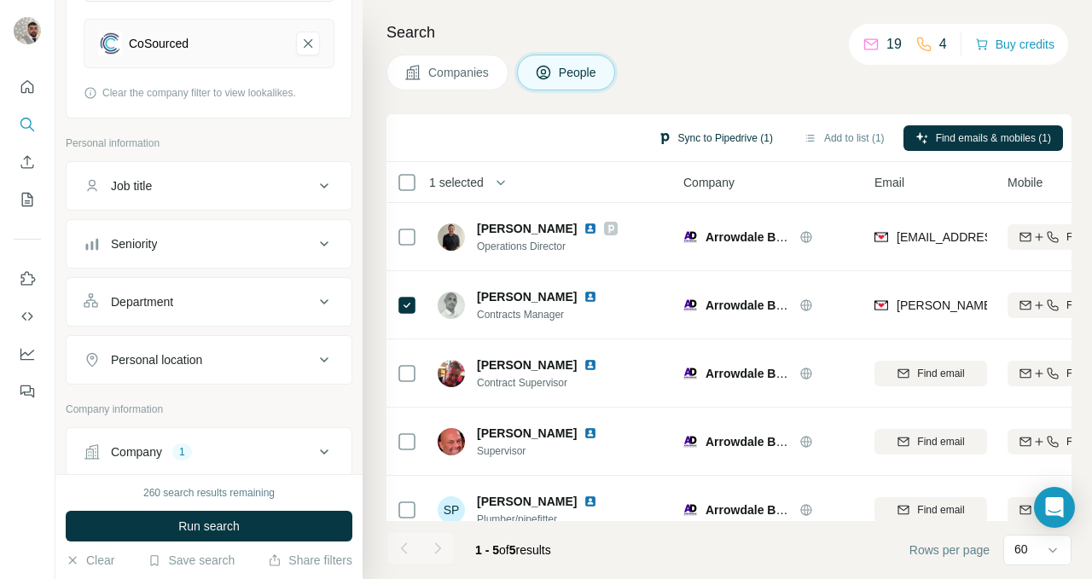
click at [715, 134] on button "Sync to Pipedrive (1)" at bounding box center [715, 138] width 139 height 26
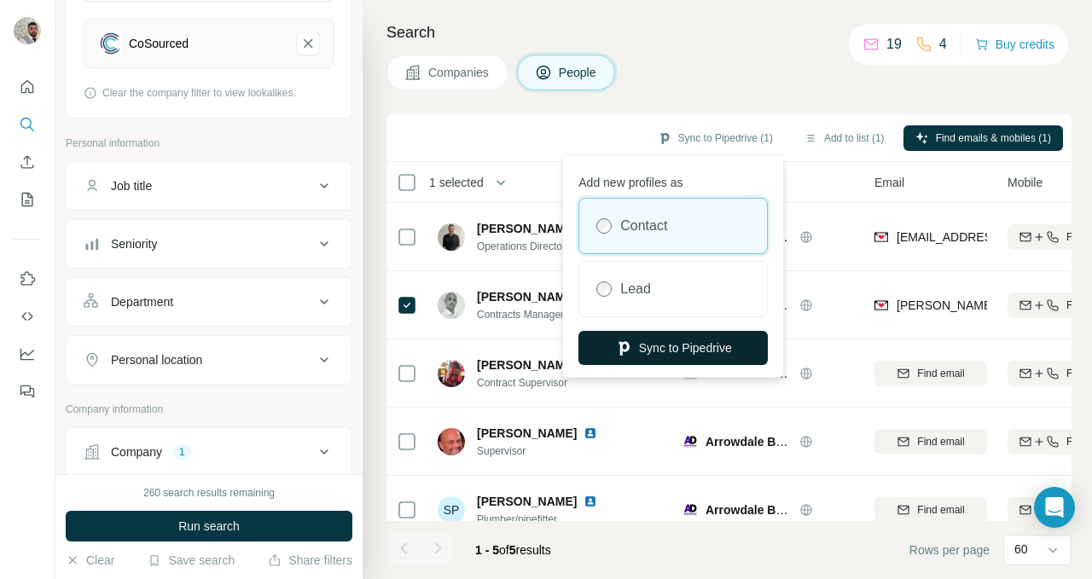
click at [676, 344] on button "Sync to Pipedrive" at bounding box center [672, 348] width 189 height 34
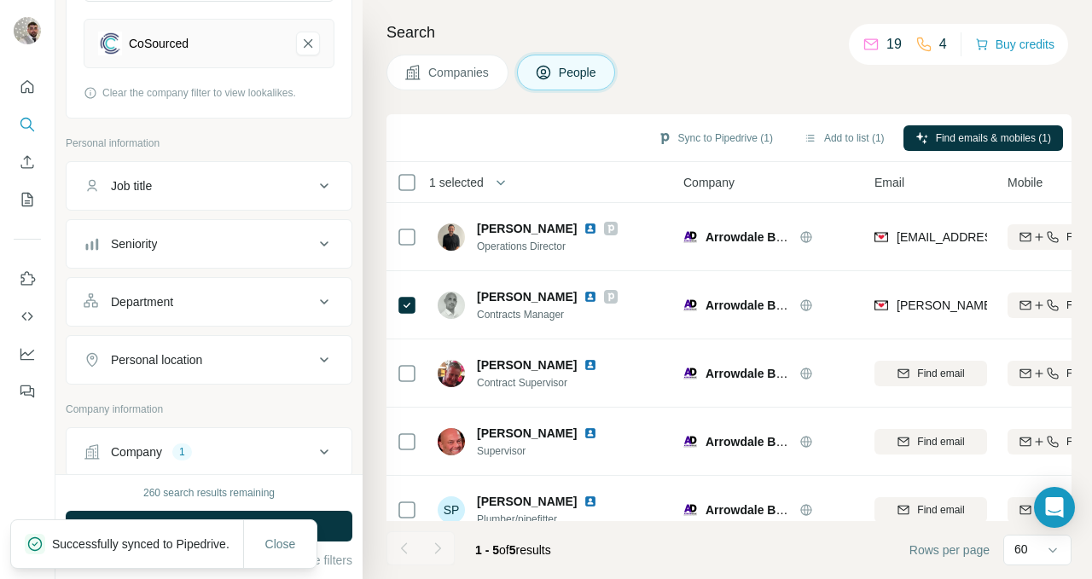
click at [447, 78] on span "Companies" at bounding box center [459, 72] width 62 height 17
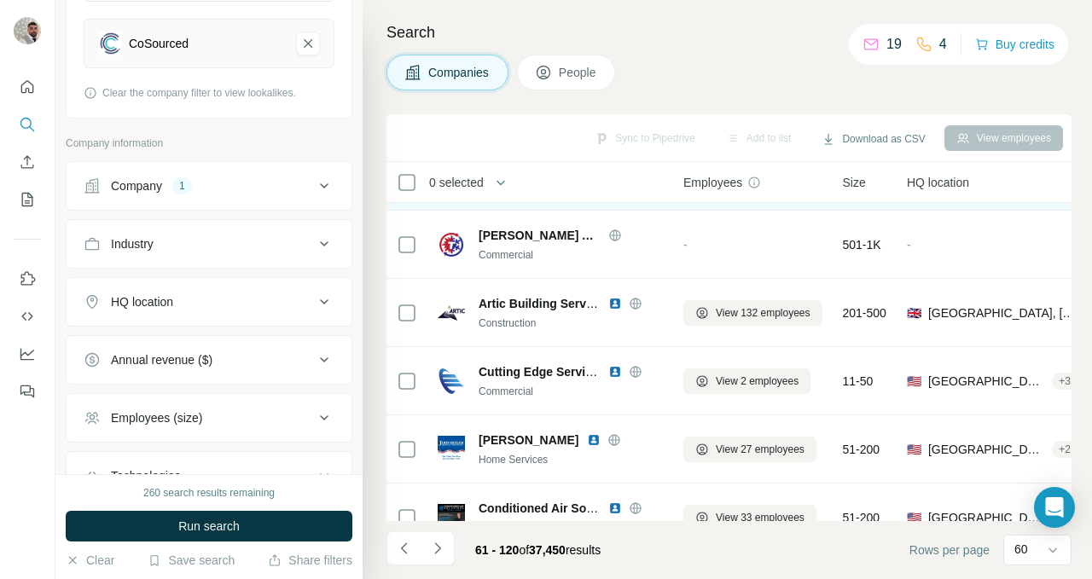
scroll to position [2450, 0]
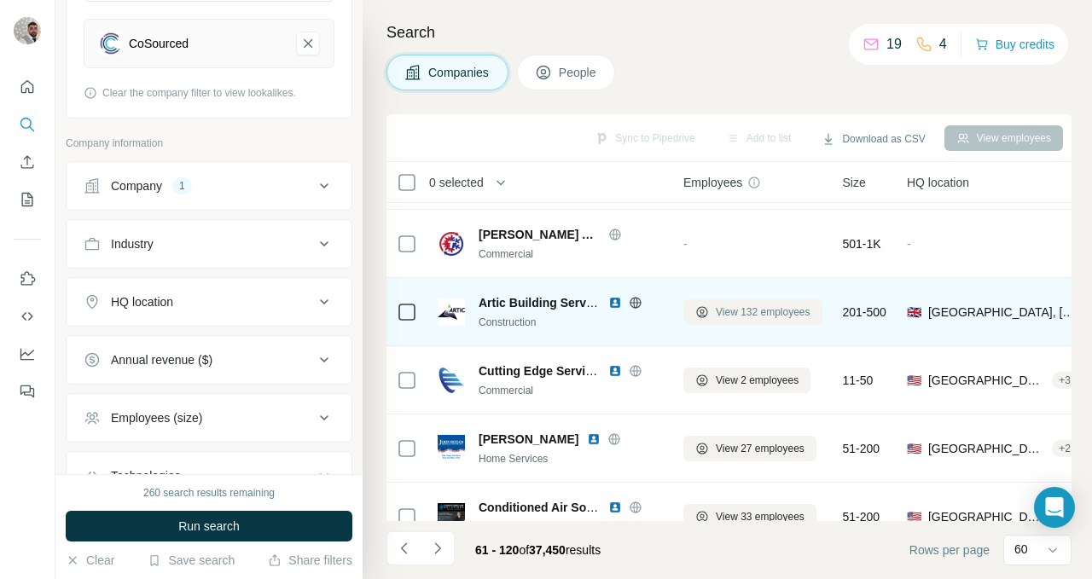
click at [741, 307] on span "View 132 employees" at bounding box center [763, 312] width 95 height 15
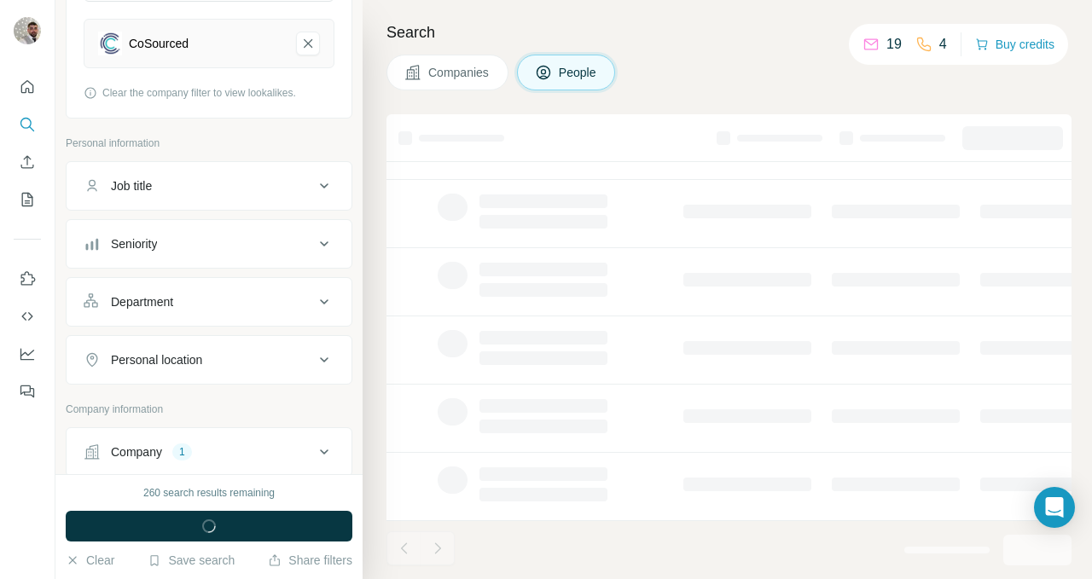
scroll to position [364, 0]
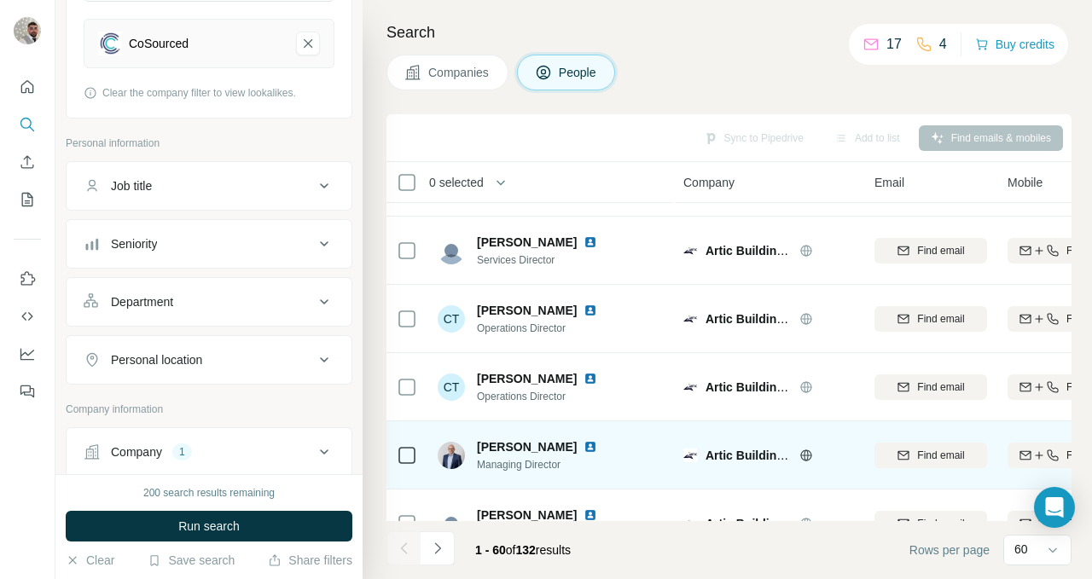
scroll to position [235, 0]
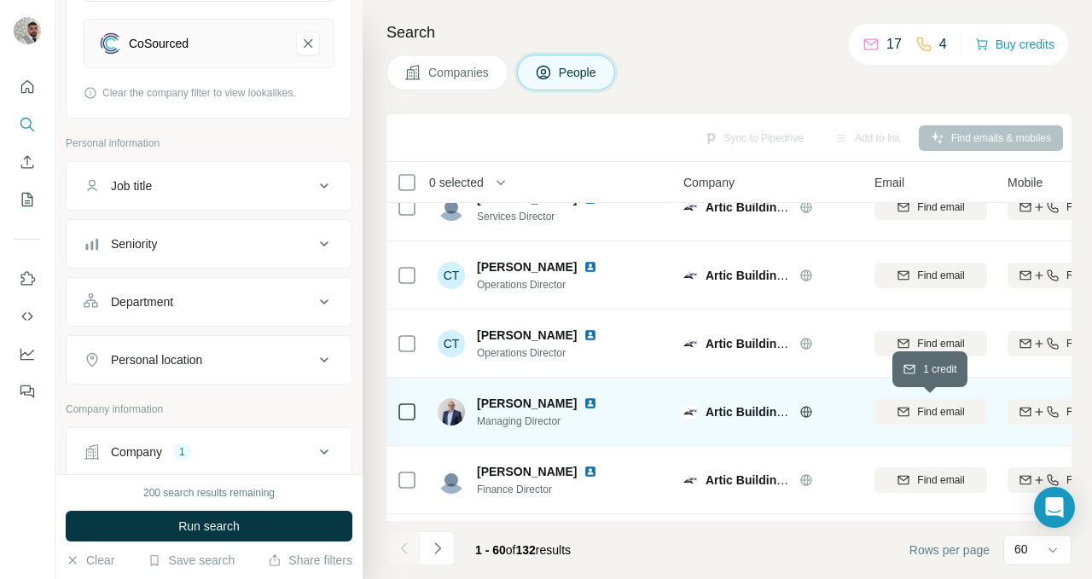
click at [909, 407] on div "Find email" at bounding box center [930, 411] width 113 height 15
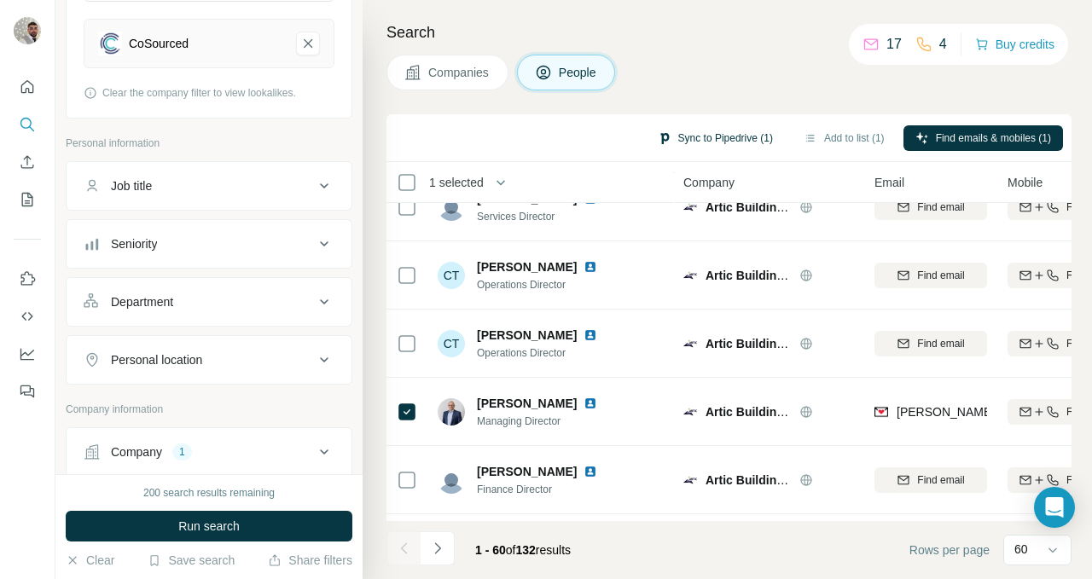
click at [722, 141] on button "Sync to Pipedrive (1)" at bounding box center [715, 138] width 139 height 26
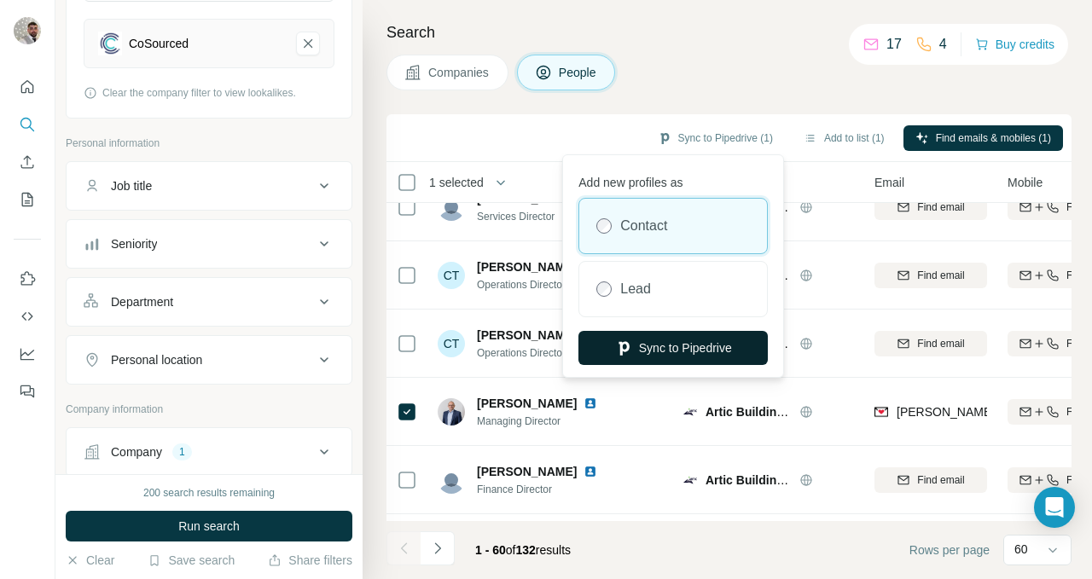
click at [711, 353] on button "Sync to Pipedrive" at bounding box center [672, 348] width 189 height 34
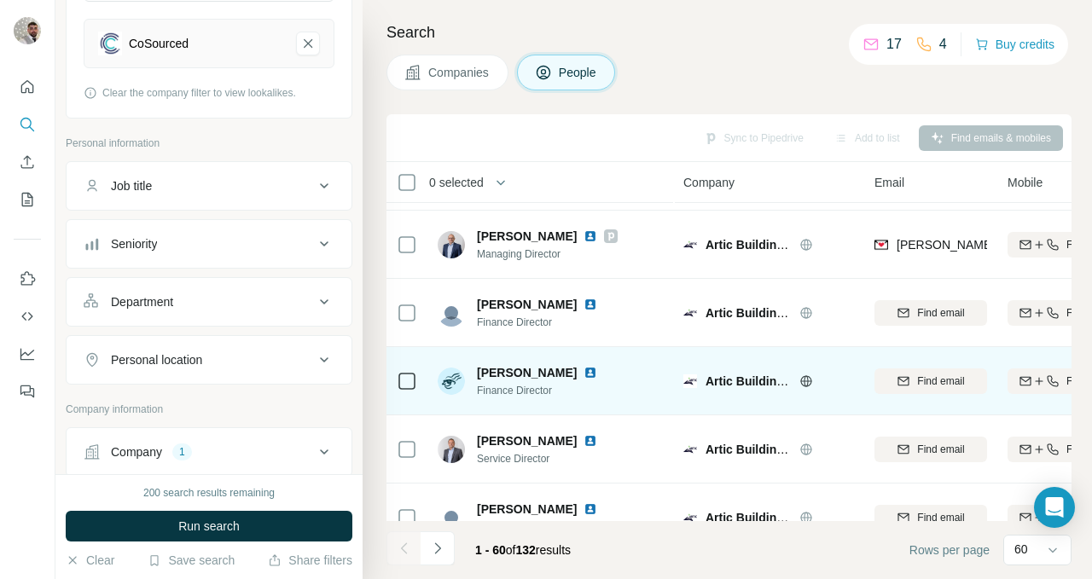
scroll to position [485, 0]
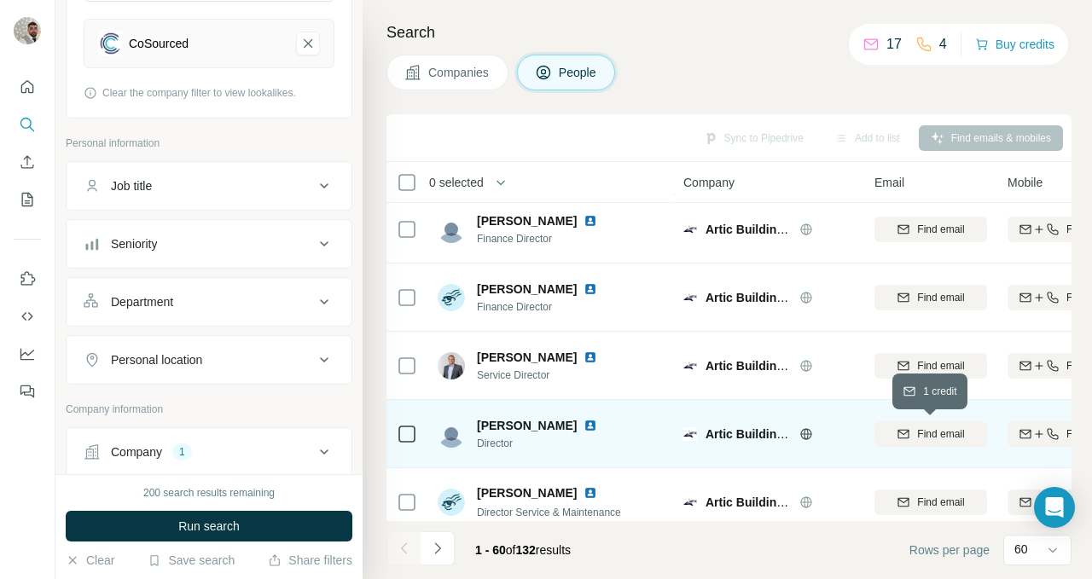
click at [911, 427] on div "Find email" at bounding box center [930, 434] width 113 height 15
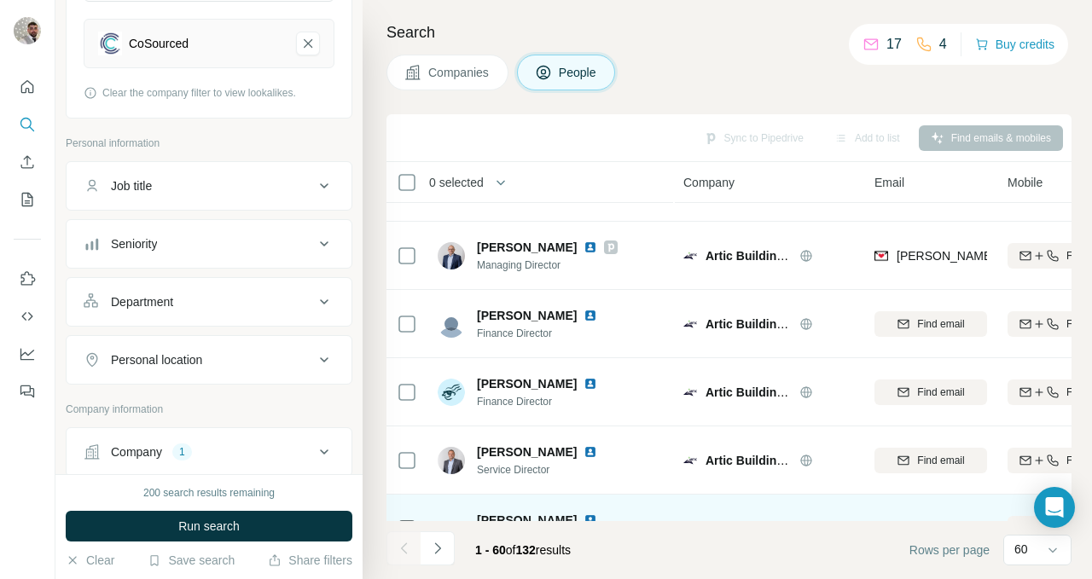
scroll to position [548, 0]
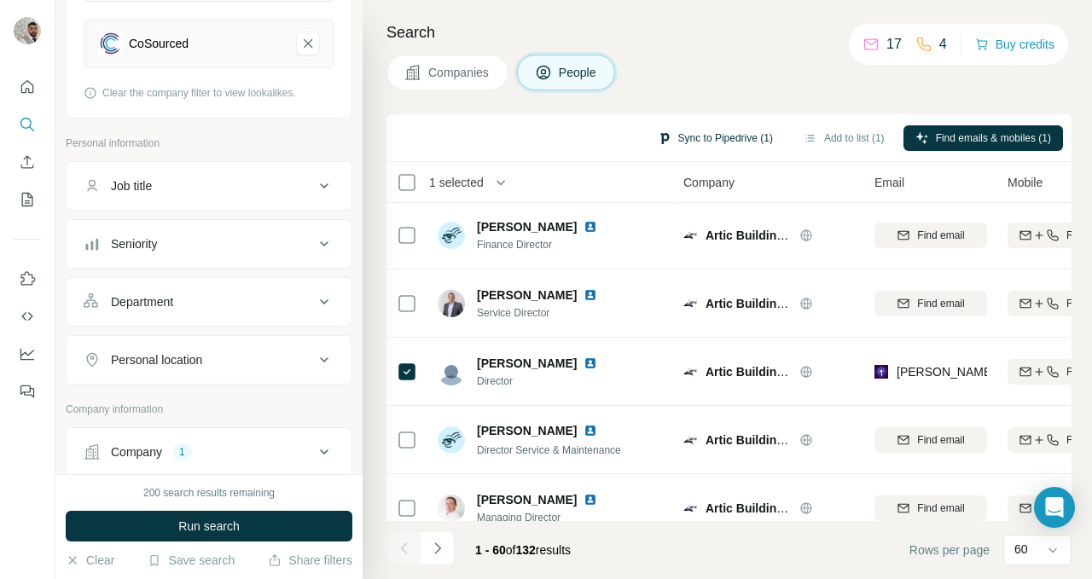
click at [709, 141] on button "Sync to Pipedrive (1)" at bounding box center [715, 138] width 139 height 26
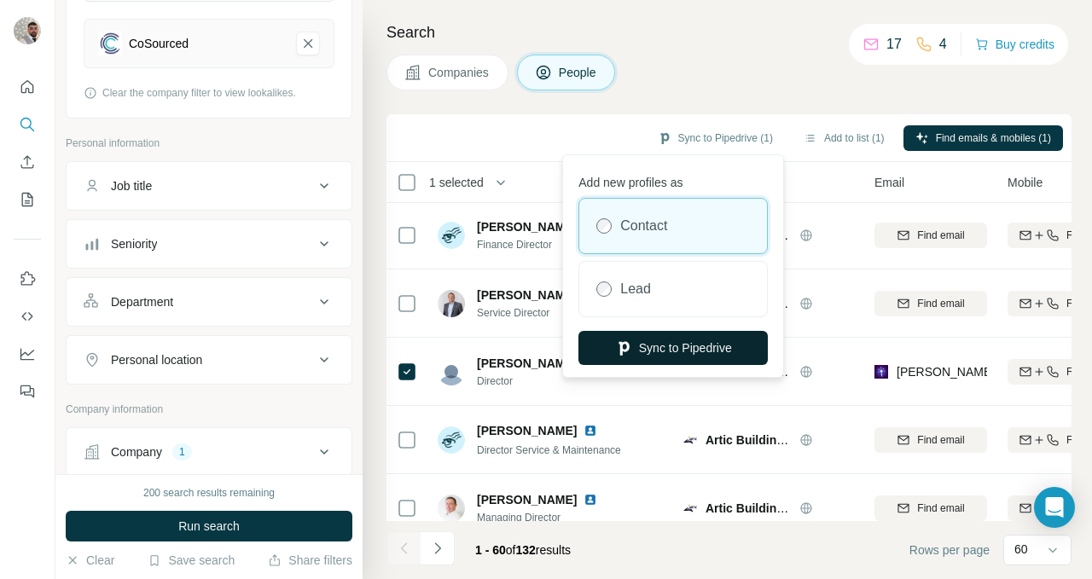
click at [694, 349] on button "Sync to Pipedrive" at bounding box center [672, 348] width 189 height 34
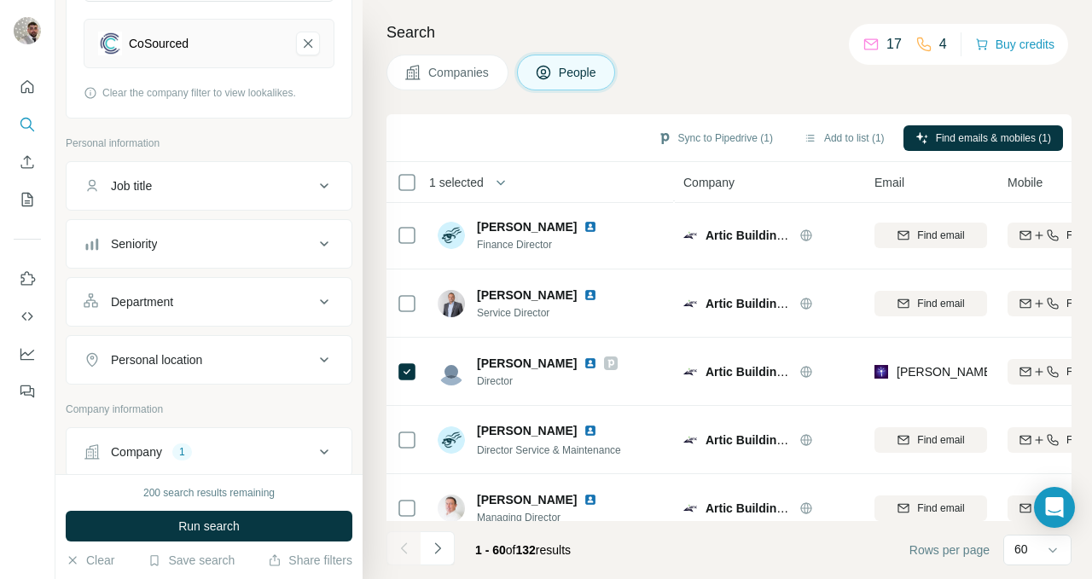
click at [481, 77] on span "Companies" at bounding box center [459, 72] width 62 height 17
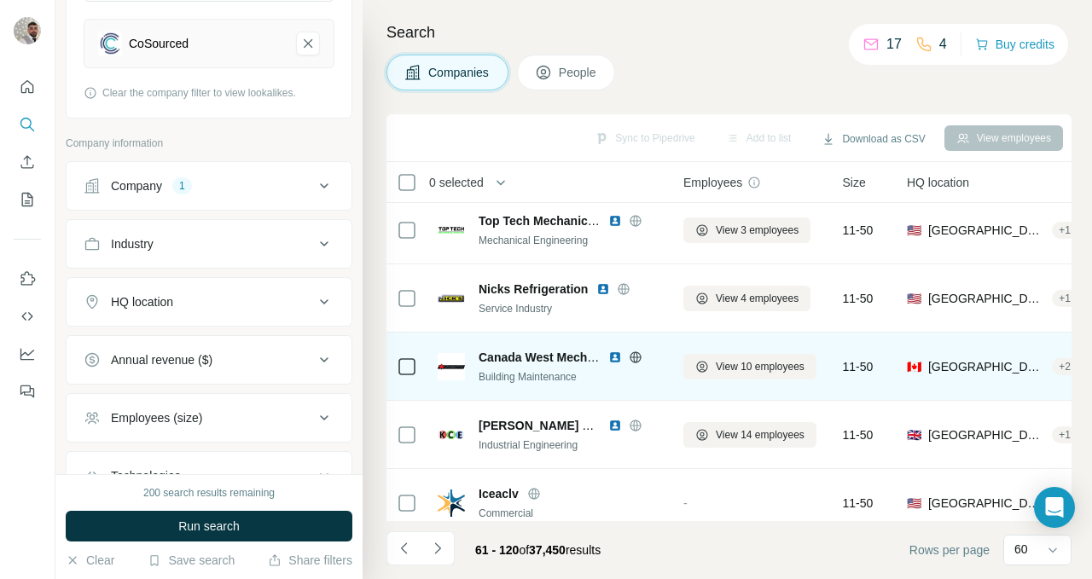
scroll to position [3496, 0]
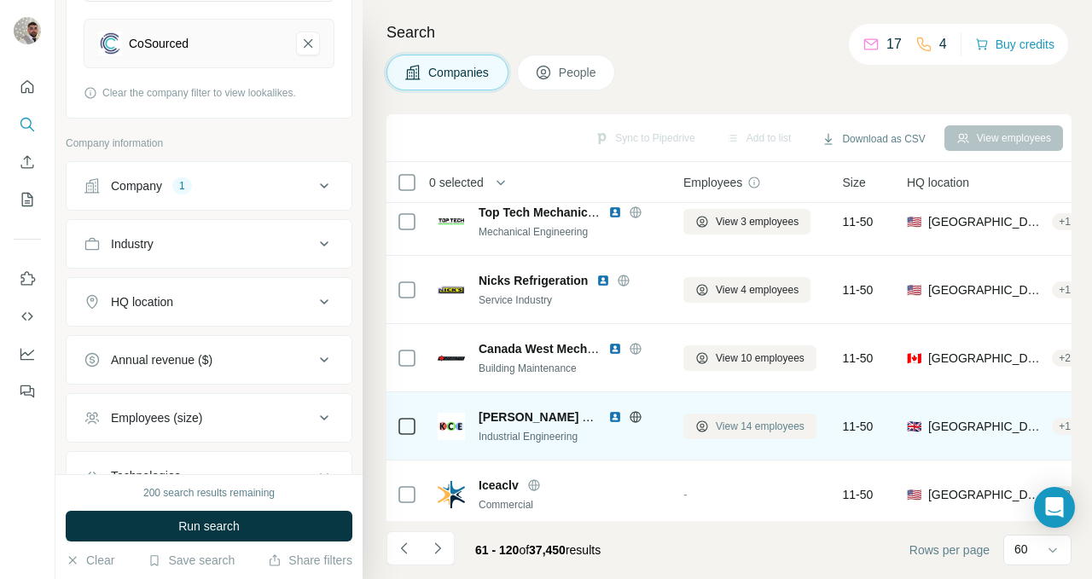
click at [724, 427] on span "View 14 employees" at bounding box center [760, 426] width 89 height 15
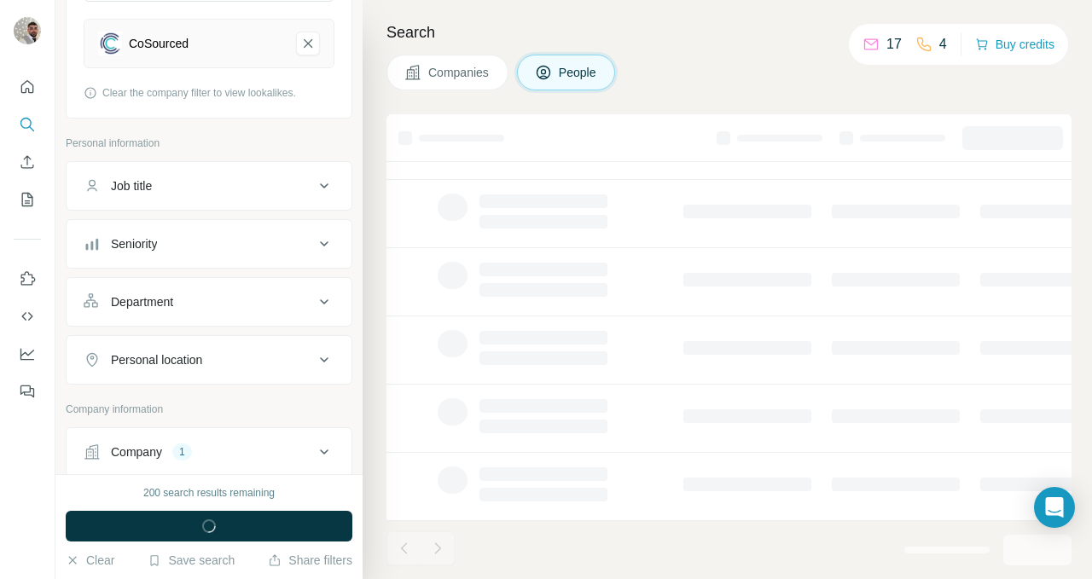
scroll to position [364, 0]
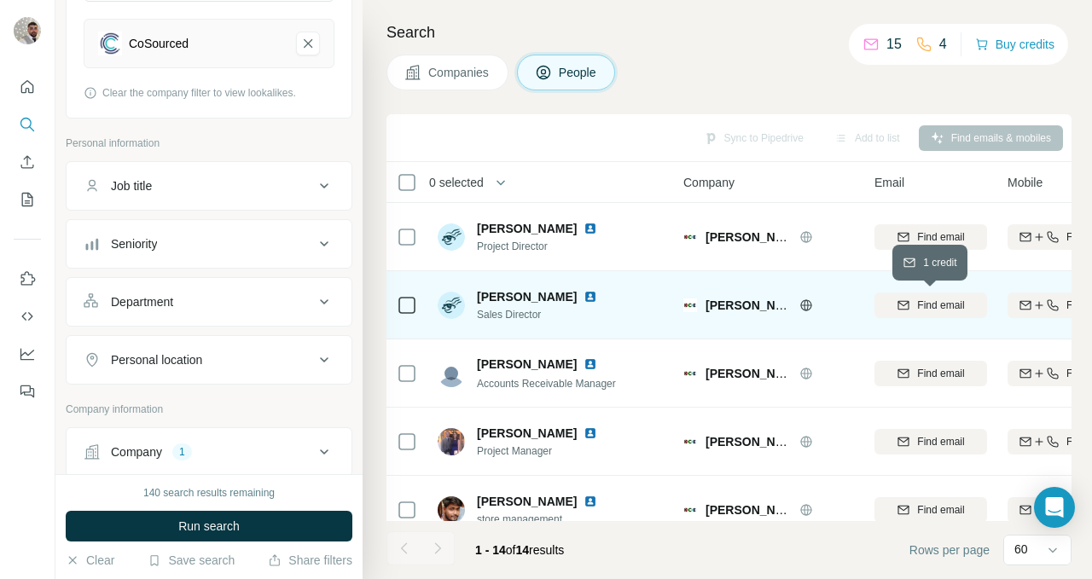
click at [901, 300] on icon "button" at bounding box center [903, 304] width 11 height 9
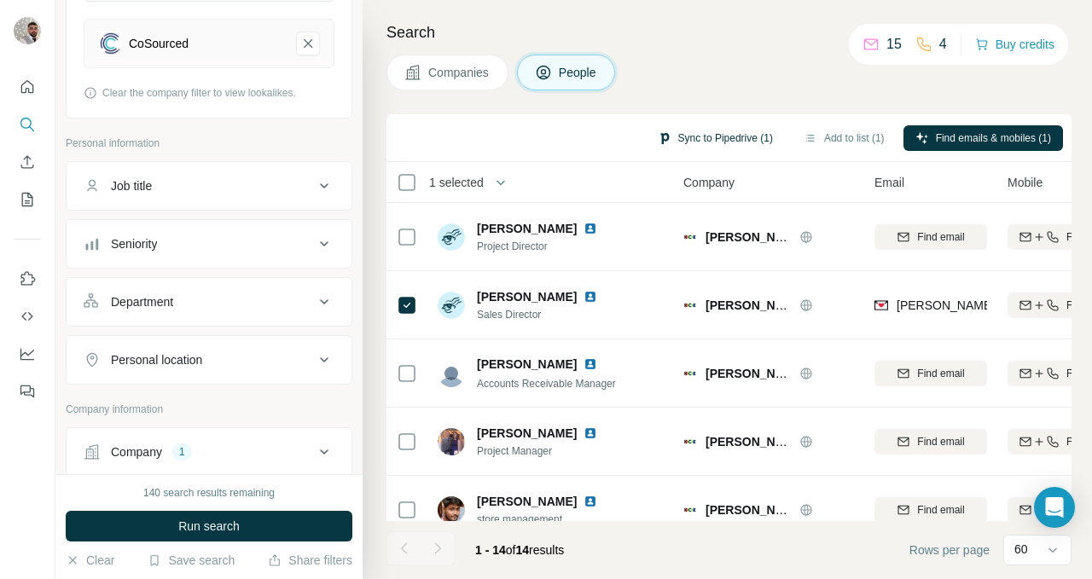
click at [704, 136] on button "Sync to Pipedrive (1)" at bounding box center [715, 138] width 139 height 26
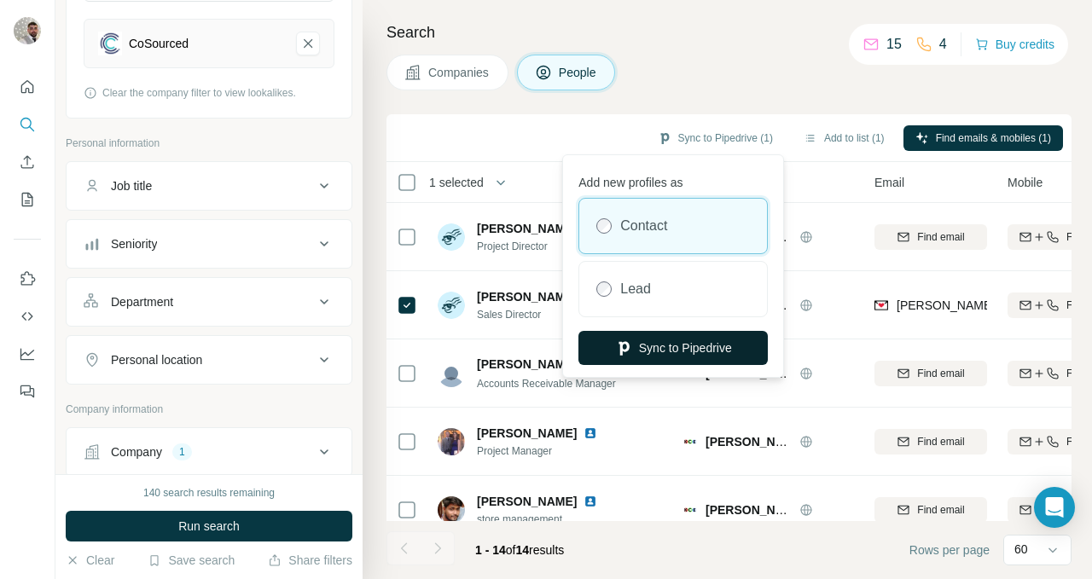
click at [695, 354] on button "Sync to Pipedrive" at bounding box center [672, 348] width 189 height 34
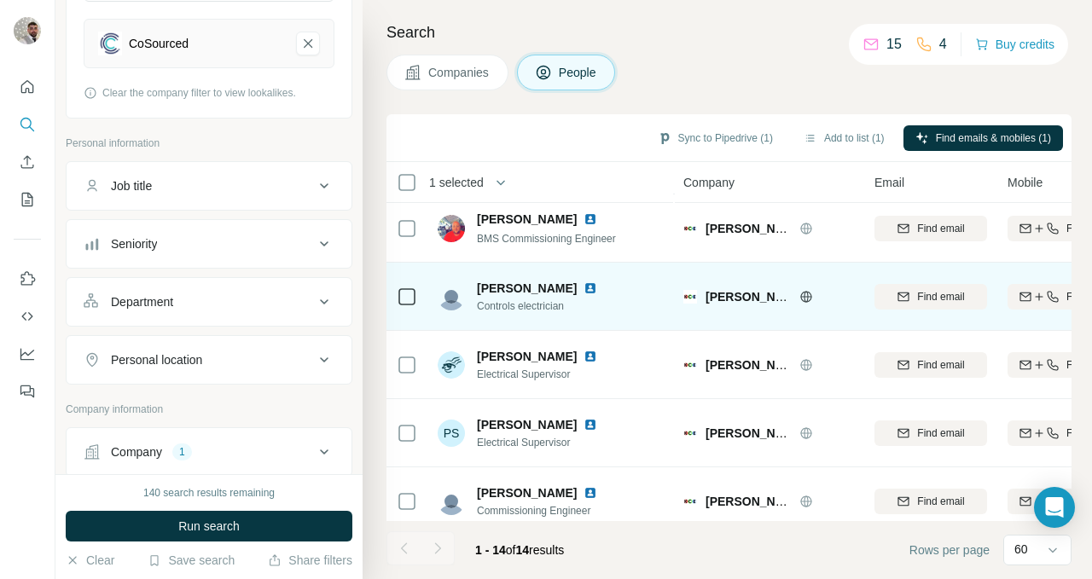
scroll to position [637, 0]
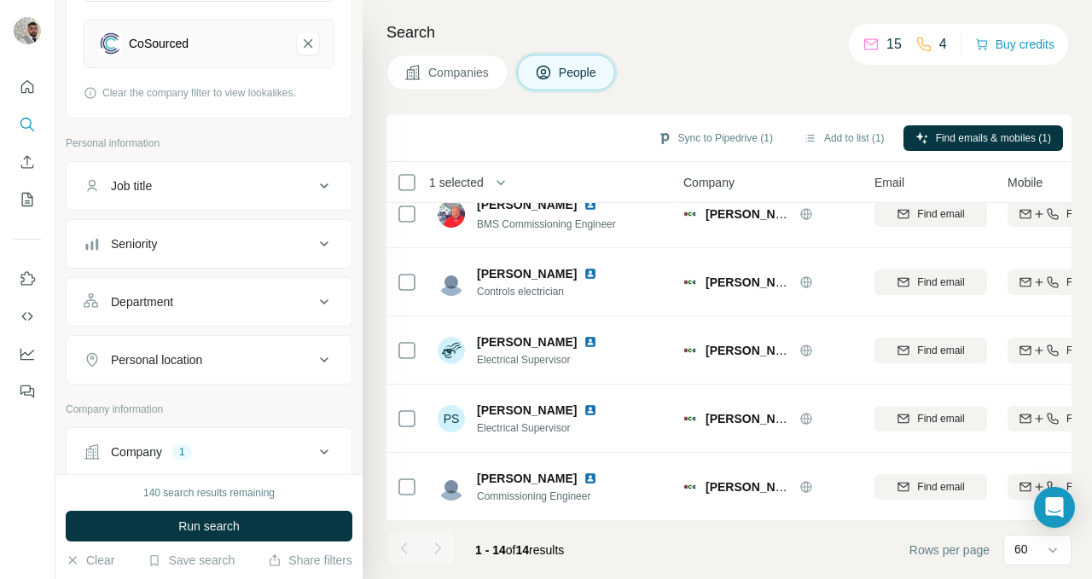
click at [457, 62] on button "Companies" at bounding box center [447, 73] width 122 height 36
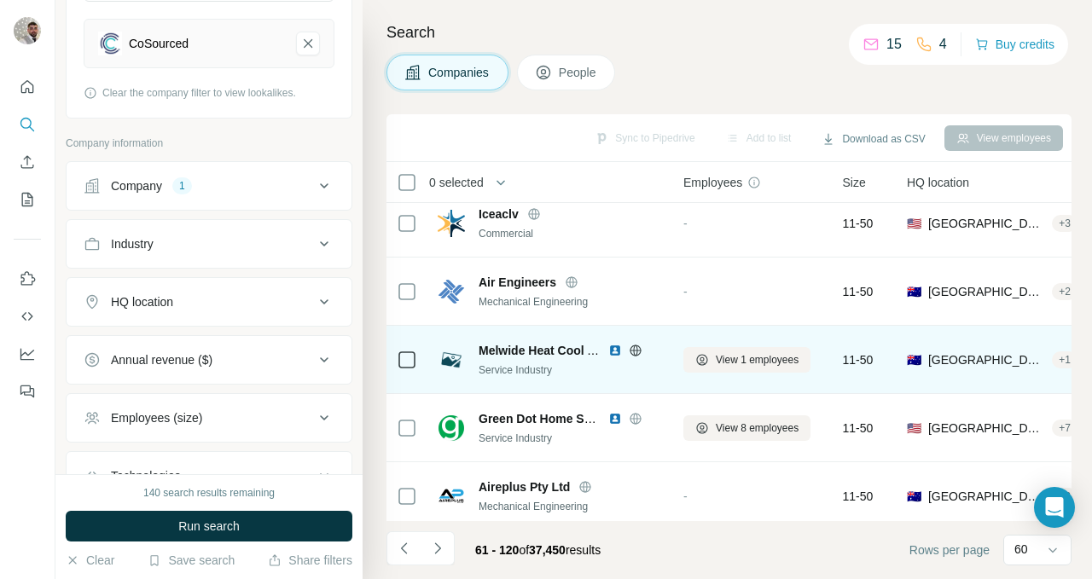
scroll to position [3777, 0]
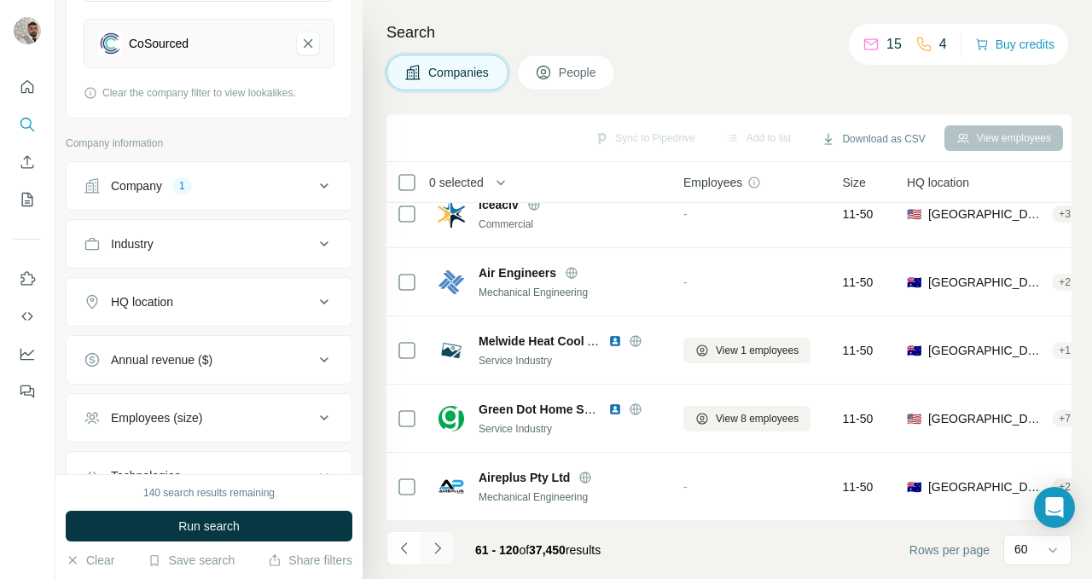
click at [443, 547] on icon "Navigate to next page" at bounding box center [437, 548] width 17 height 17
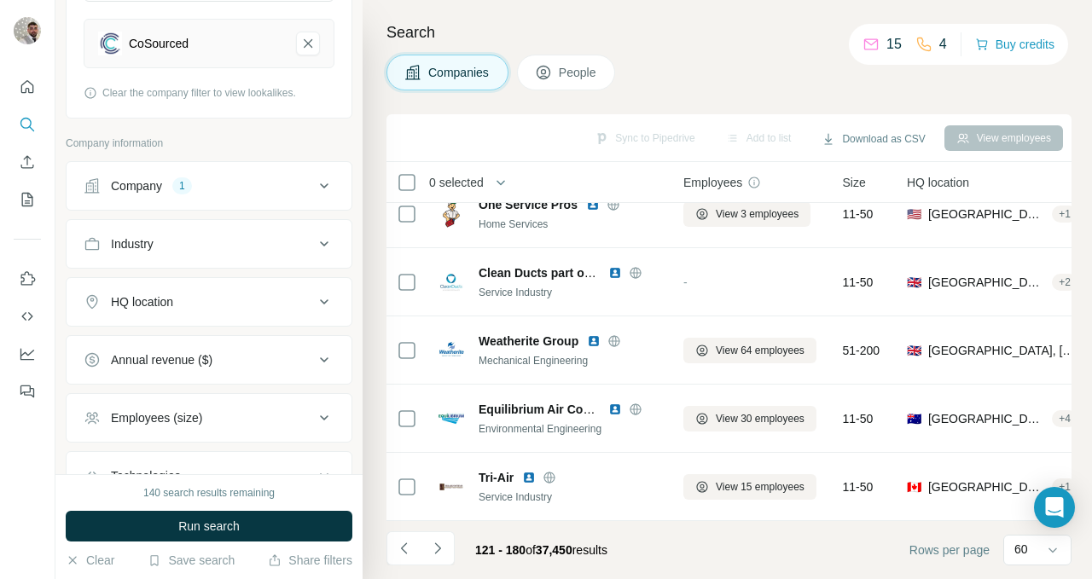
click at [229, 311] on button "HQ location" at bounding box center [209, 302] width 285 height 41
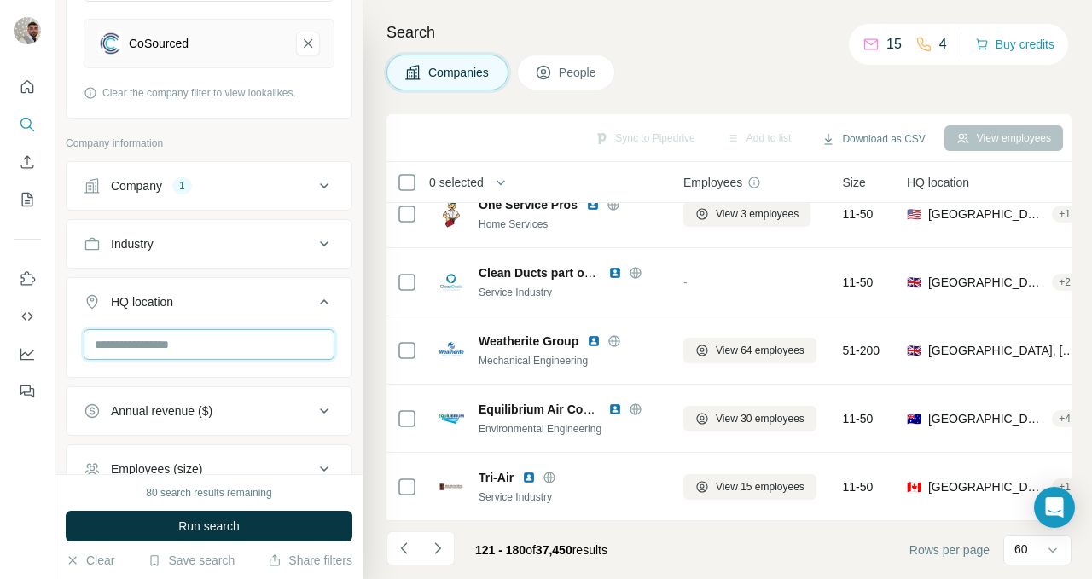
click at [204, 341] on input "text" at bounding box center [209, 344] width 251 height 31
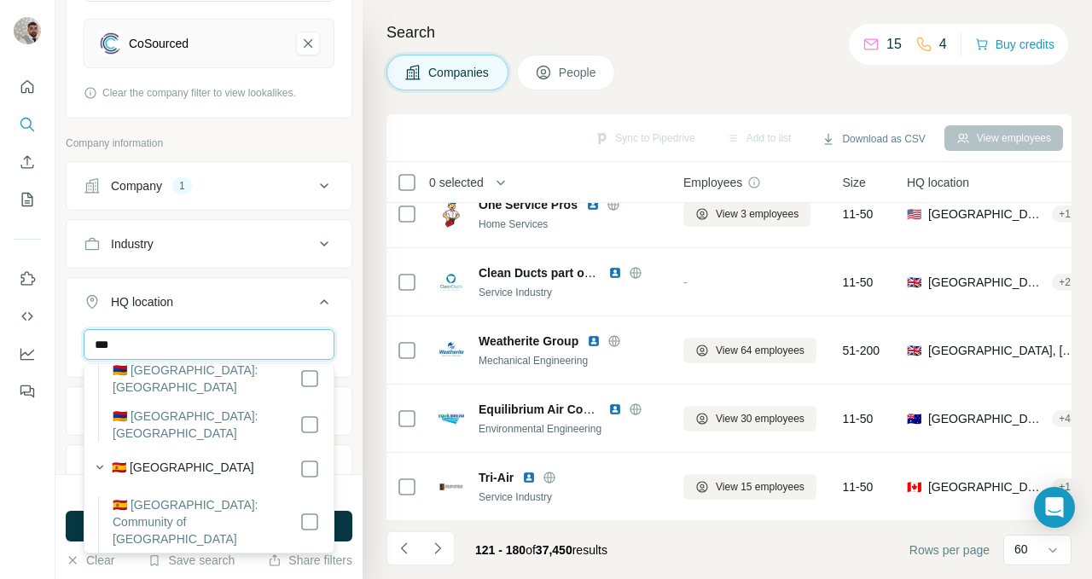
scroll to position [0, 0]
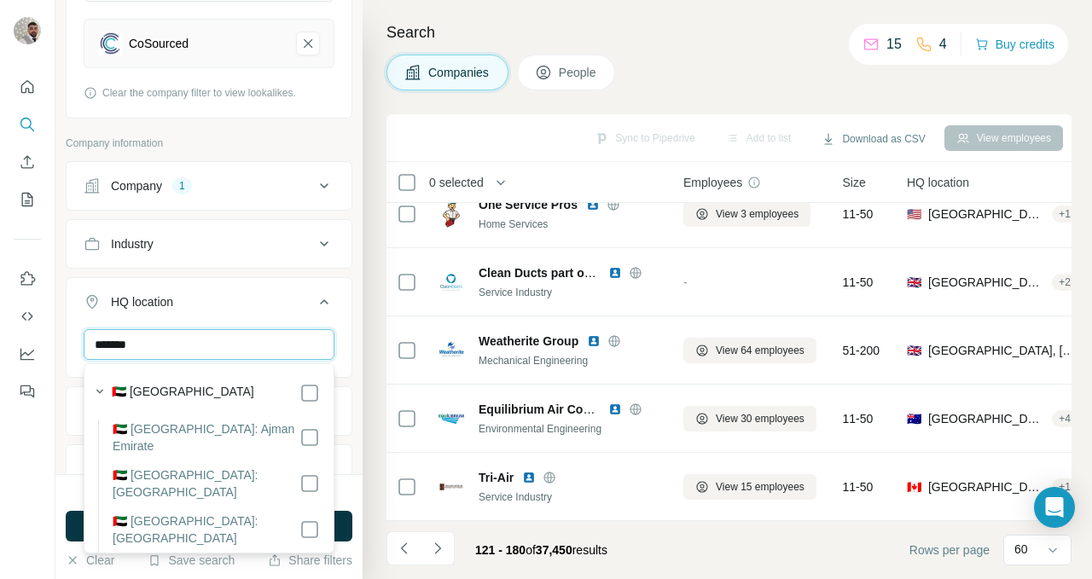
type input "********"
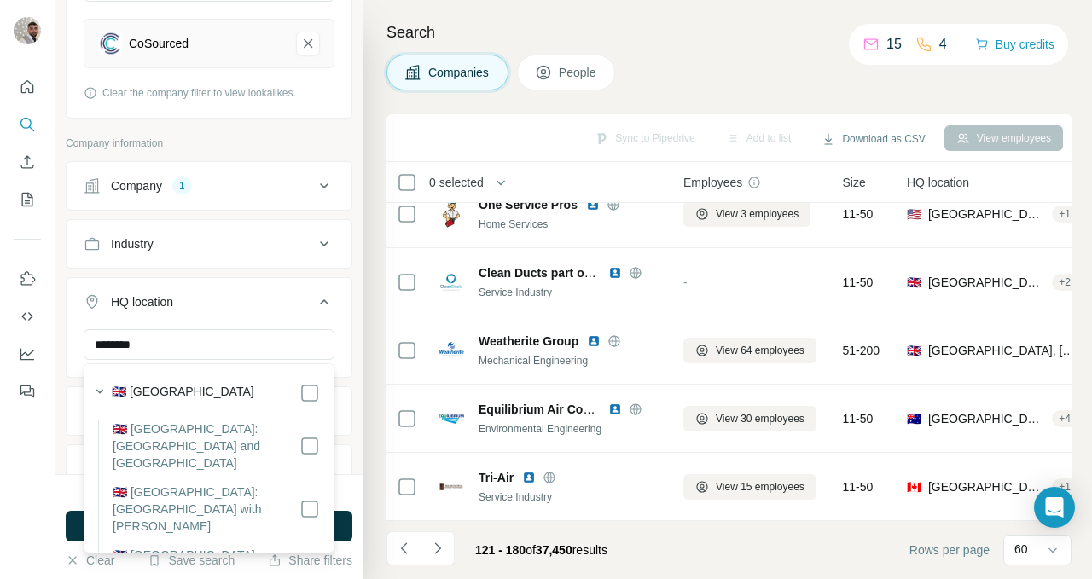
click at [149, 392] on label "🇬🇧 [GEOGRAPHIC_DATA]" at bounding box center [183, 393] width 142 height 20
click at [194, 305] on div "HQ location" at bounding box center [199, 301] width 230 height 17
click at [312, 390] on ul "Company 1 Industry HQ location ******** Annual revenue ($) Employees (size) Tec…" at bounding box center [209, 385] width 287 height 449
click at [310, 392] on ul "Company 1 Industry HQ location ******** Annual revenue ($) Employees (size) Tec…" at bounding box center [209, 385] width 287 height 449
click at [311, 392] on ul "Company 1 Industry HQ location ******** Annual revenue ($) Employees (size) Tec…" at bounding box center [209, 385] width 287 height 449
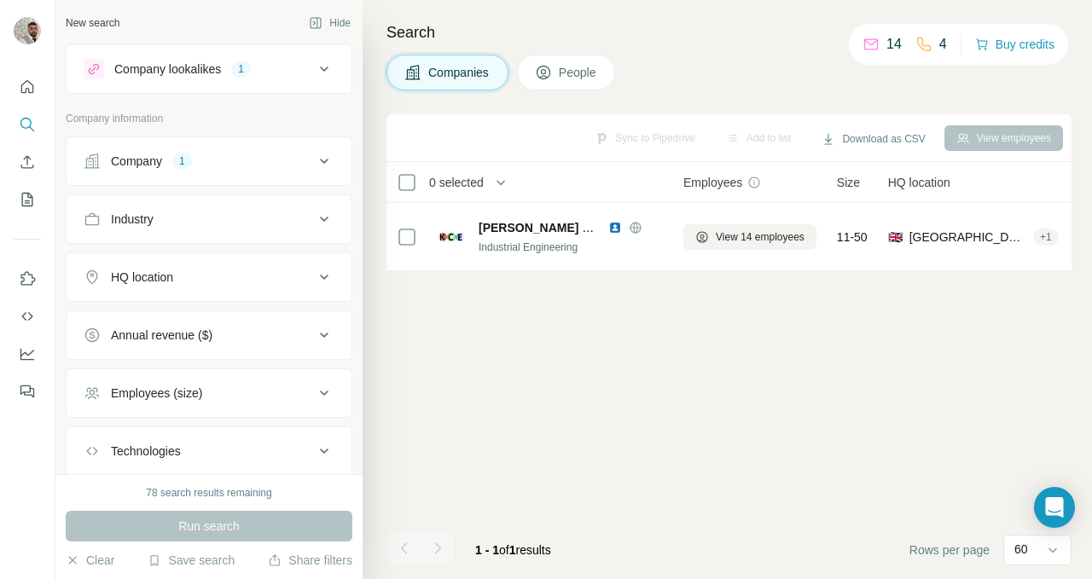
click at [315, 73] on icon at bounding box center [324, 69] width 20 height 20
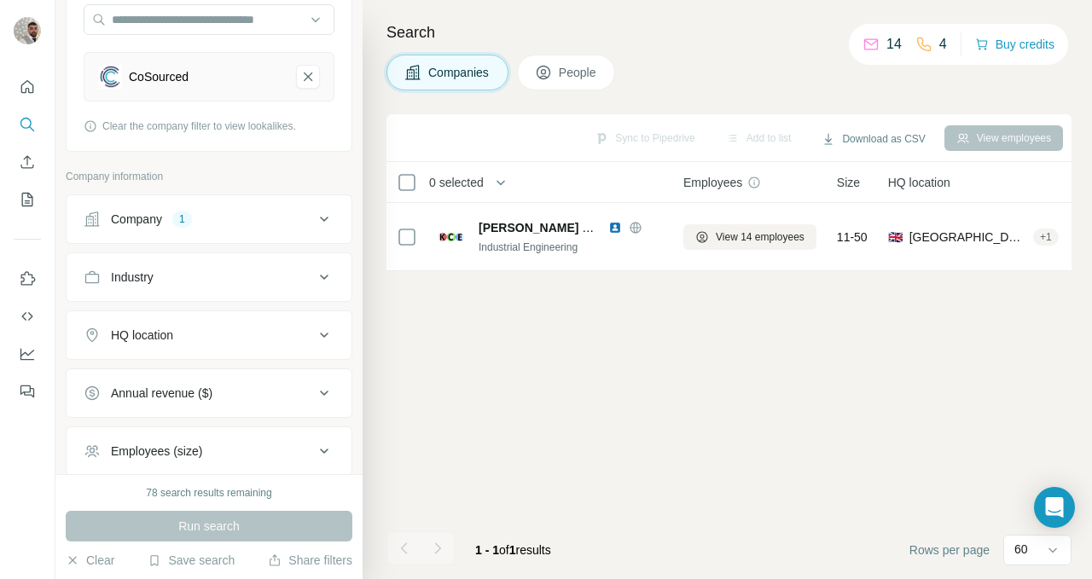
scroll to position [178, 0]
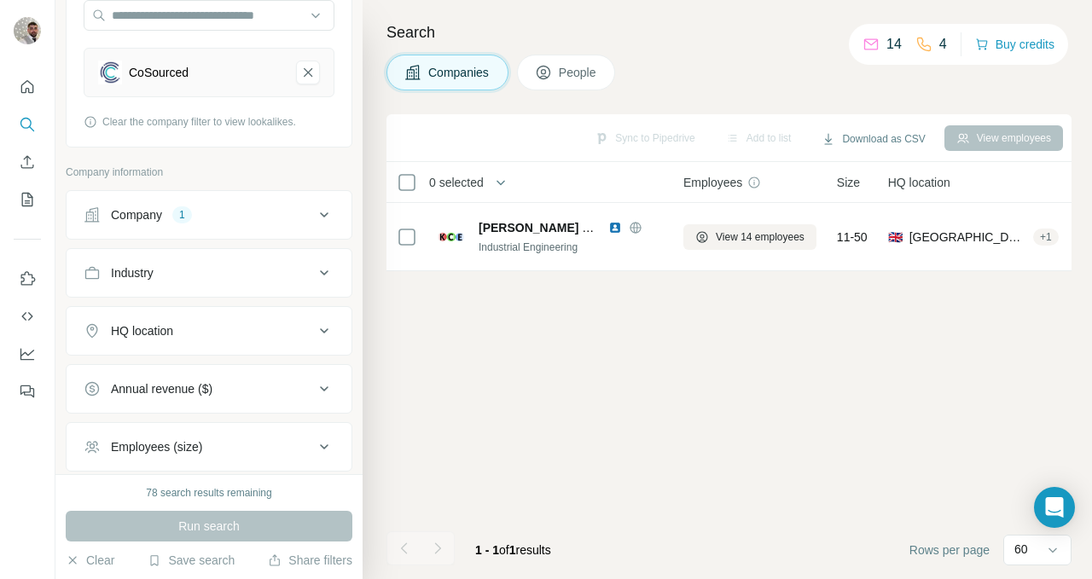
click at [255, 213] on div "Company 1" at bounding box center [199, 214] width 230 height 17
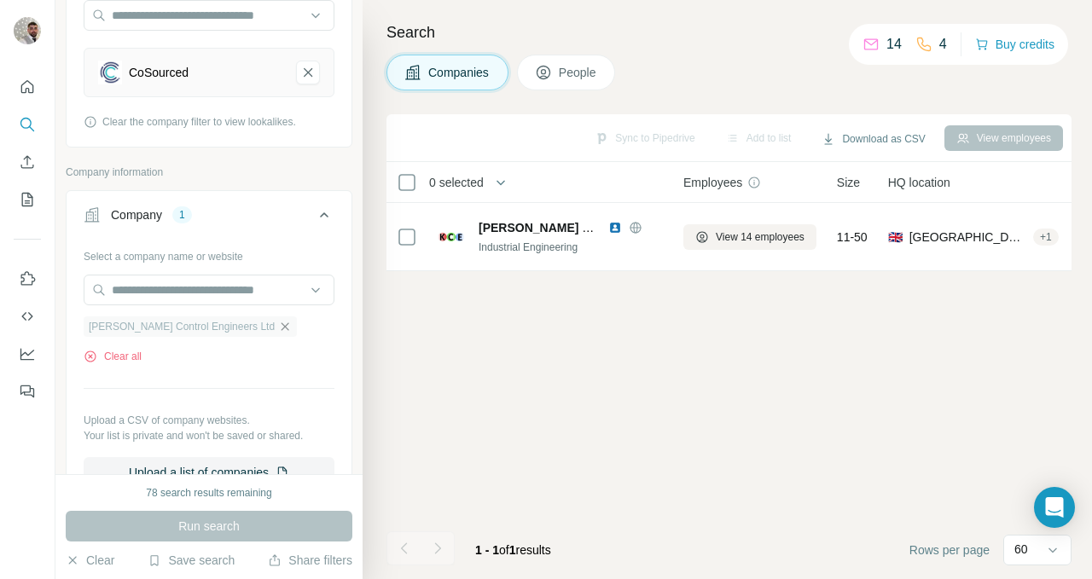
click at [278, 328] on icon "button" at bounding box center [285, 327] width 14 height 14
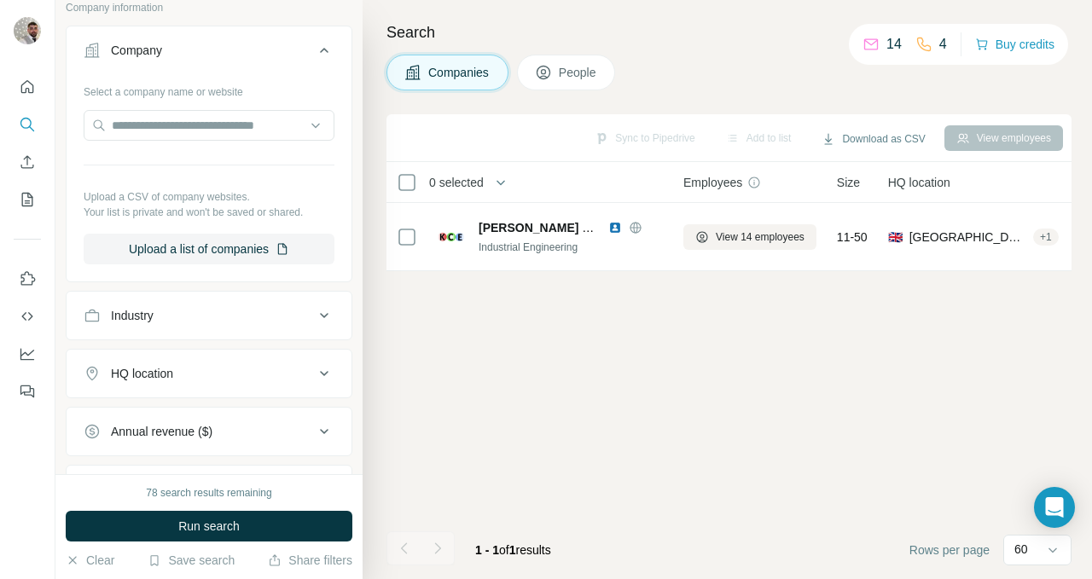
scroll to position [340, 0]
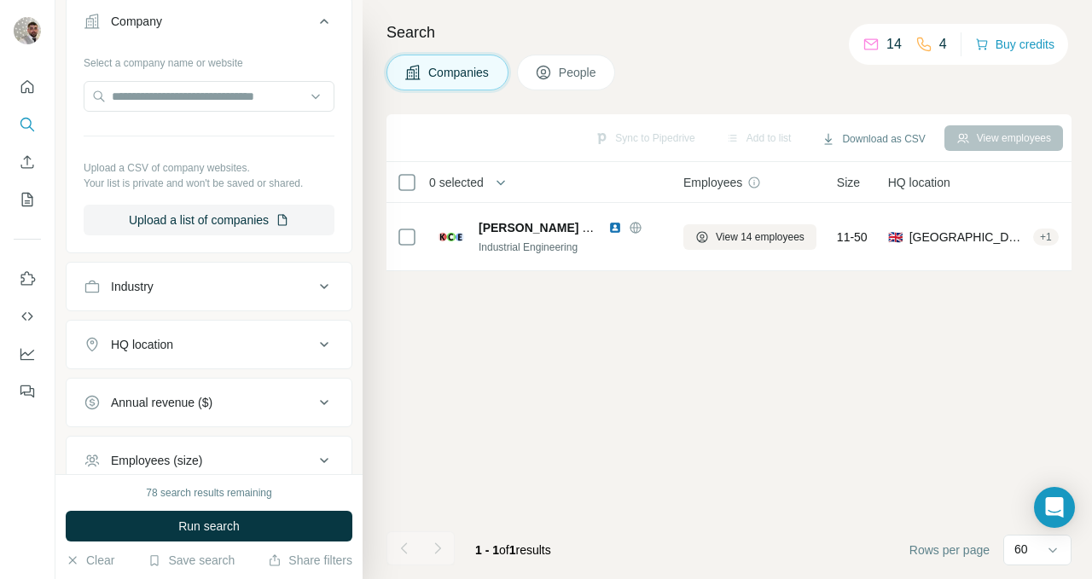
click at [229, 343] on div "HQ location" at bounding box center [199, 344] width 230 height 17
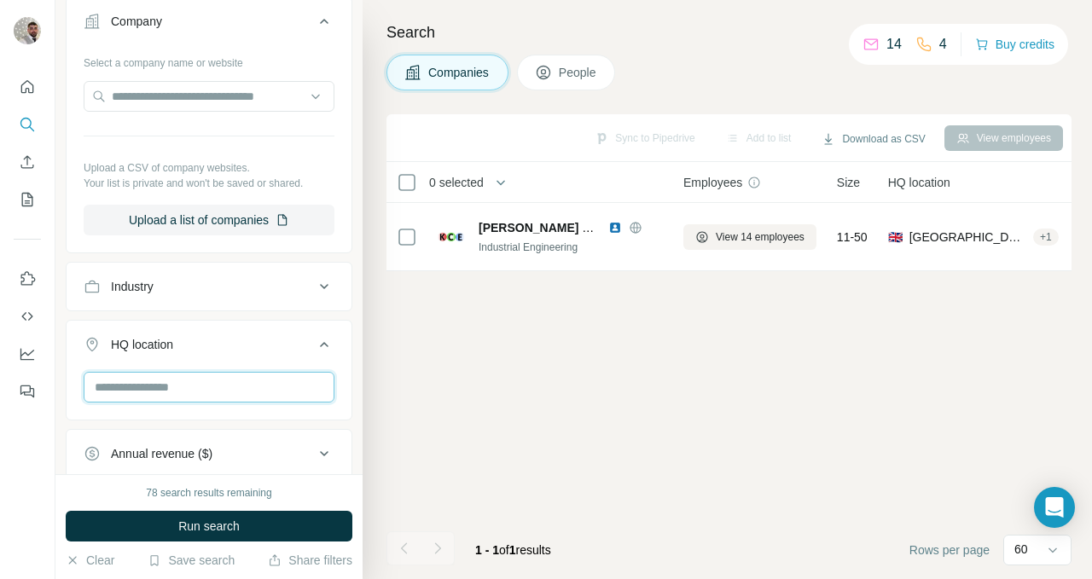
click at [191, 392] on input "text" at bounding box center [209, 387] width 251 height 31
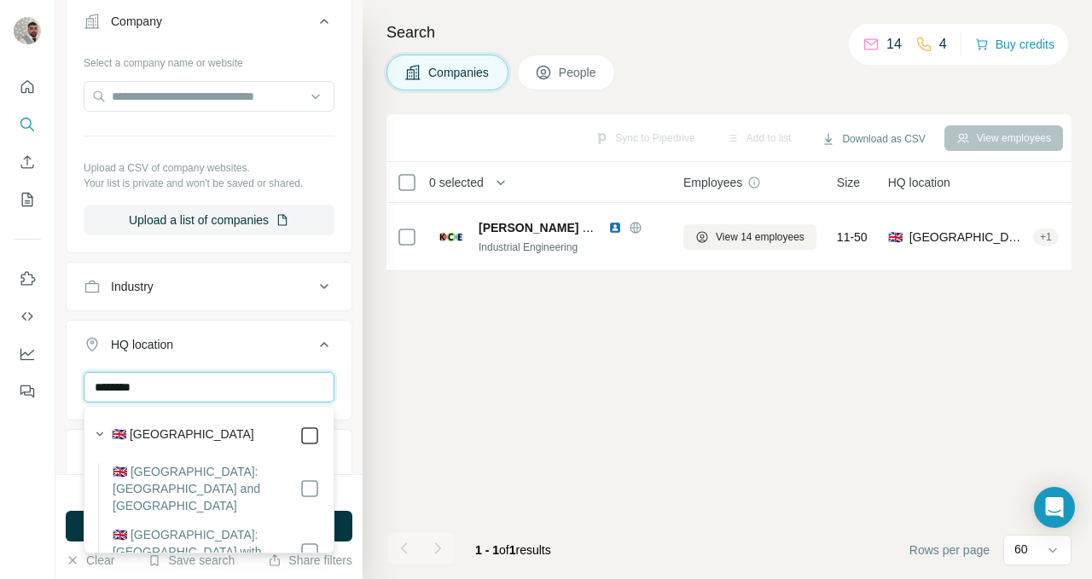
type input "********"
click at [275, 343] on div "HQ location 1" at bounding box center [199, 344] width 230 height 17
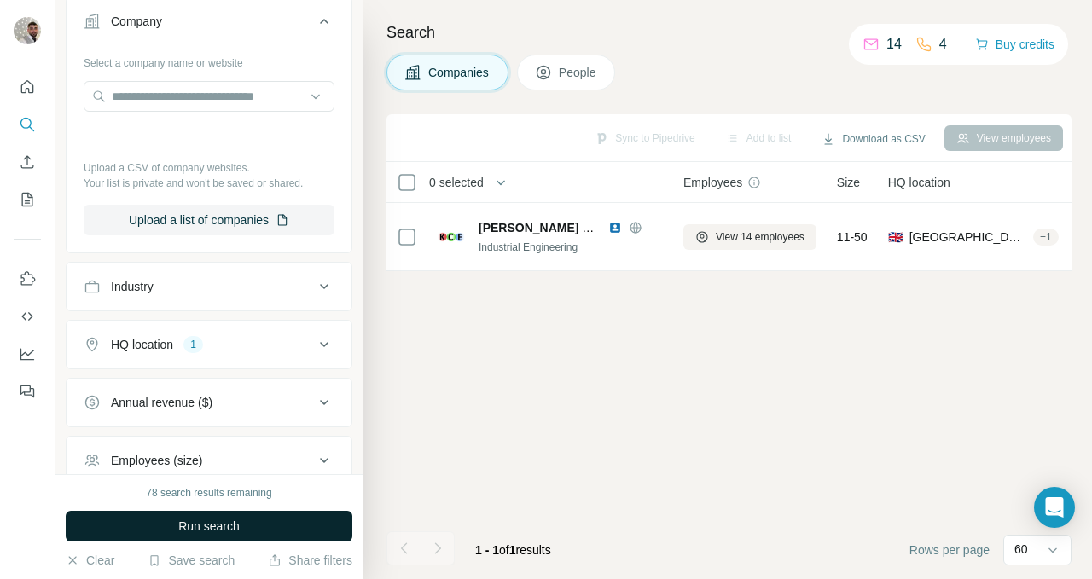
click at [283, 522] on button "Run search" at bounding box center [209, 526] width 287 height 31
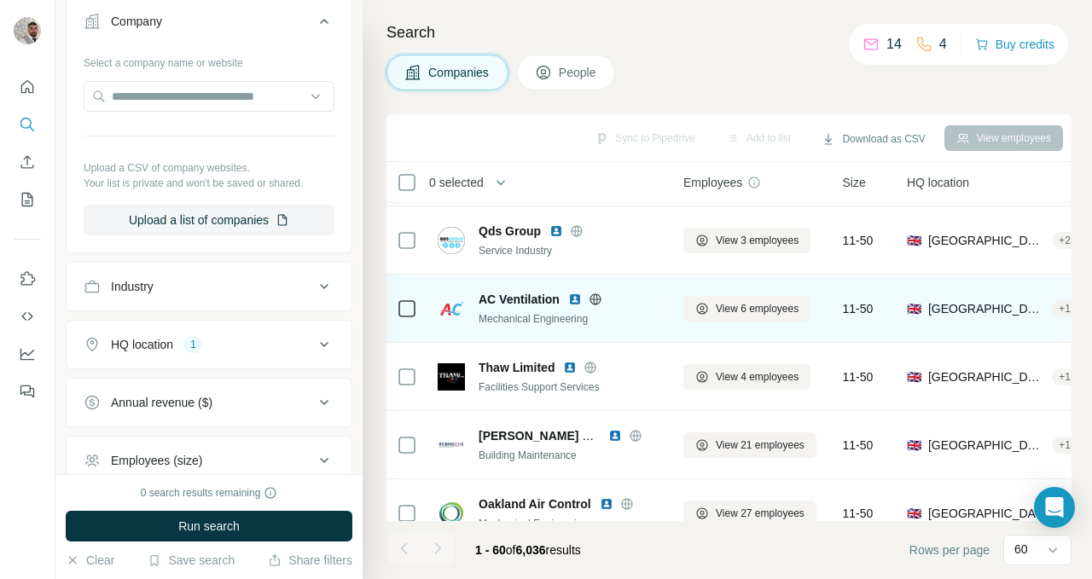
scroll to position [1256, 0]
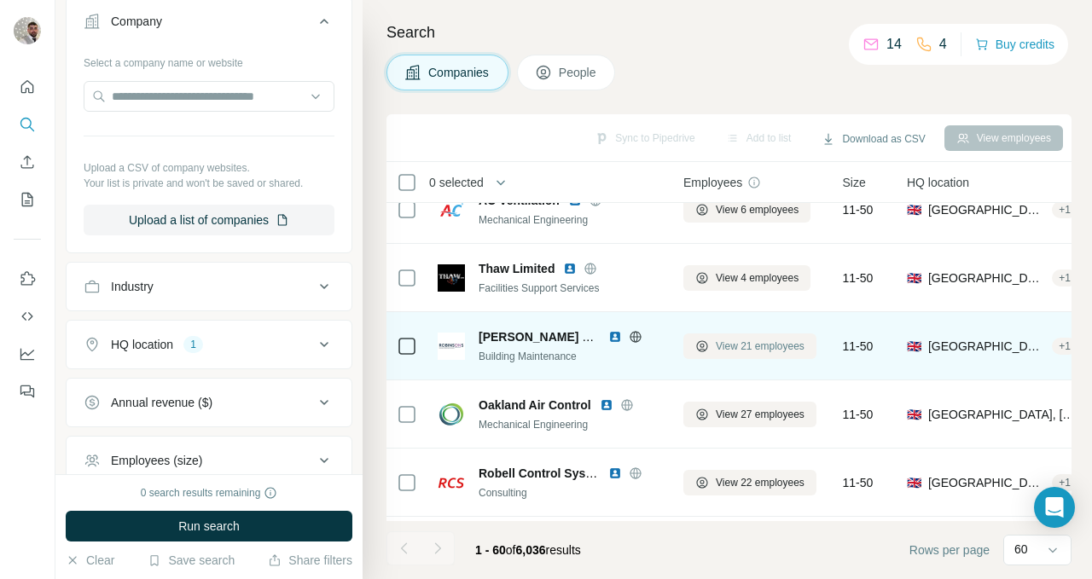
click at [731, 348] on span "View 21 employees" at bounding box center [760, 346] width 89 height 15
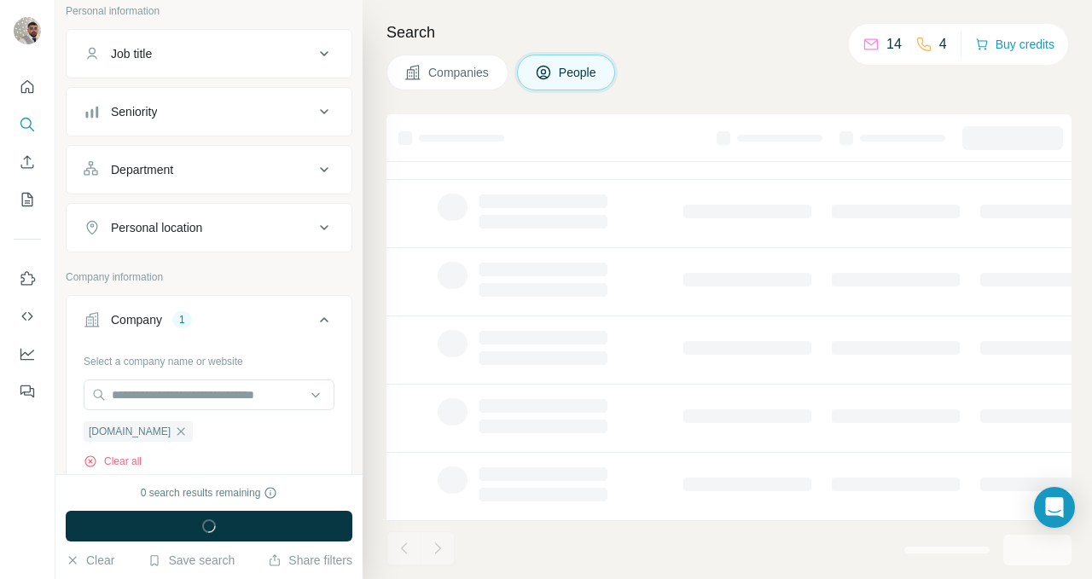
scroll to position [638, 0]
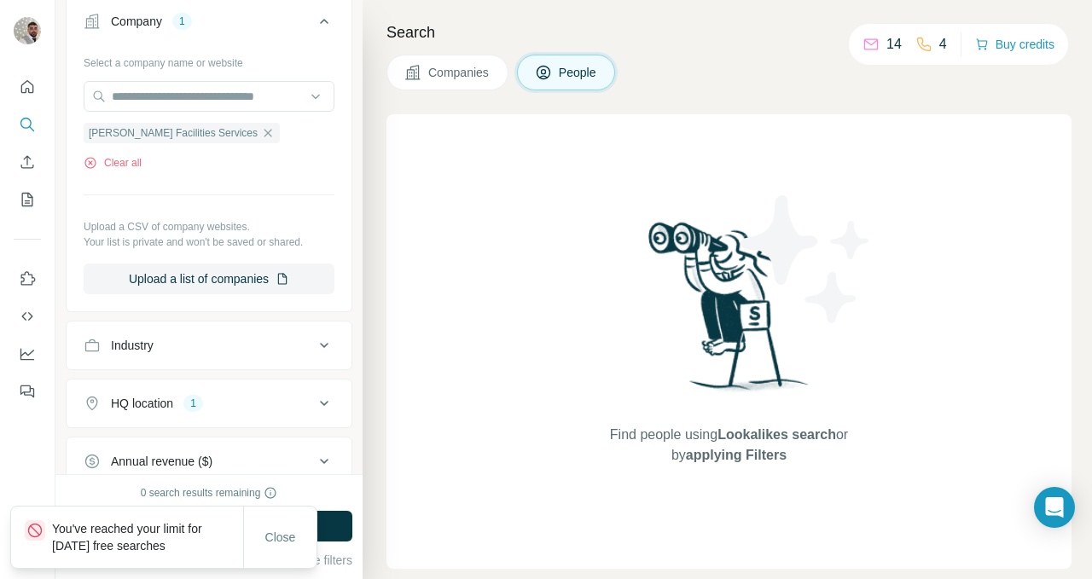
click at [467, 70] on span "Companies" at bounding box center [459, 72] width 62 height 17
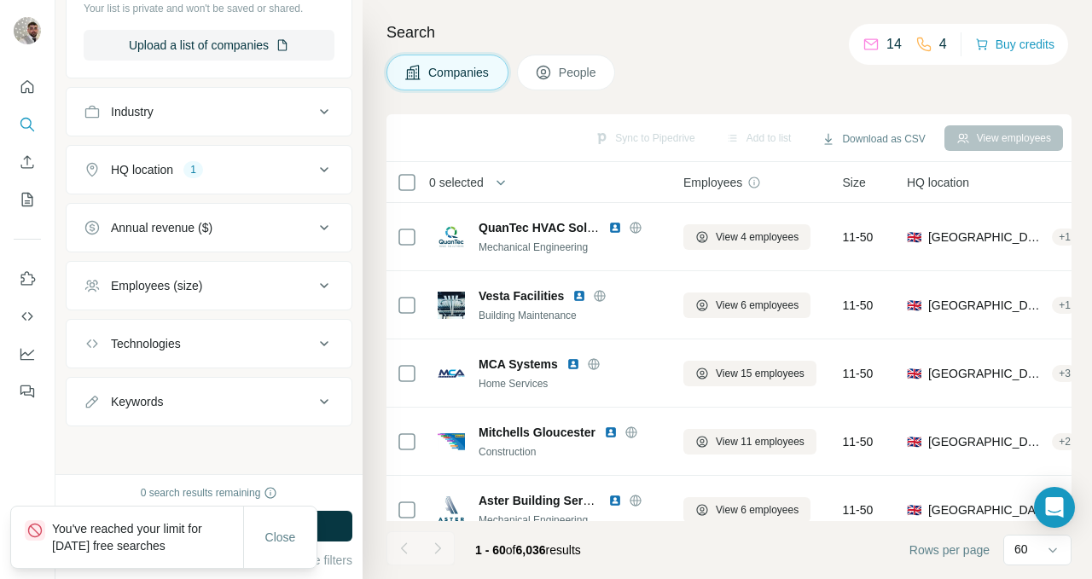
scroll to position [372, 0]
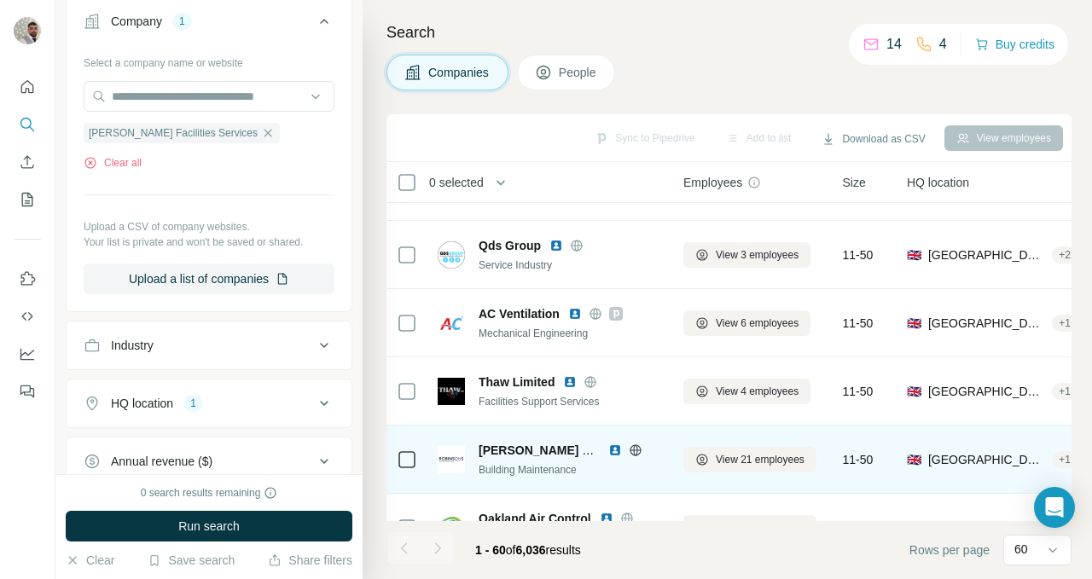
scroll to position [1228, 0]
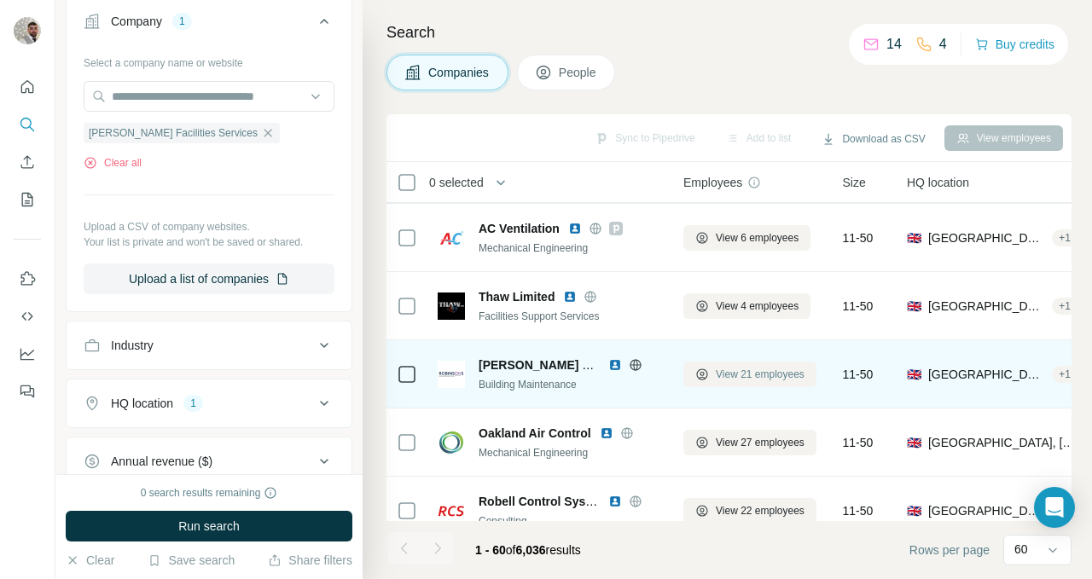
click at [729, 379] on span "View 21 employees" at bounding box center [760, 374] width 89 height 15
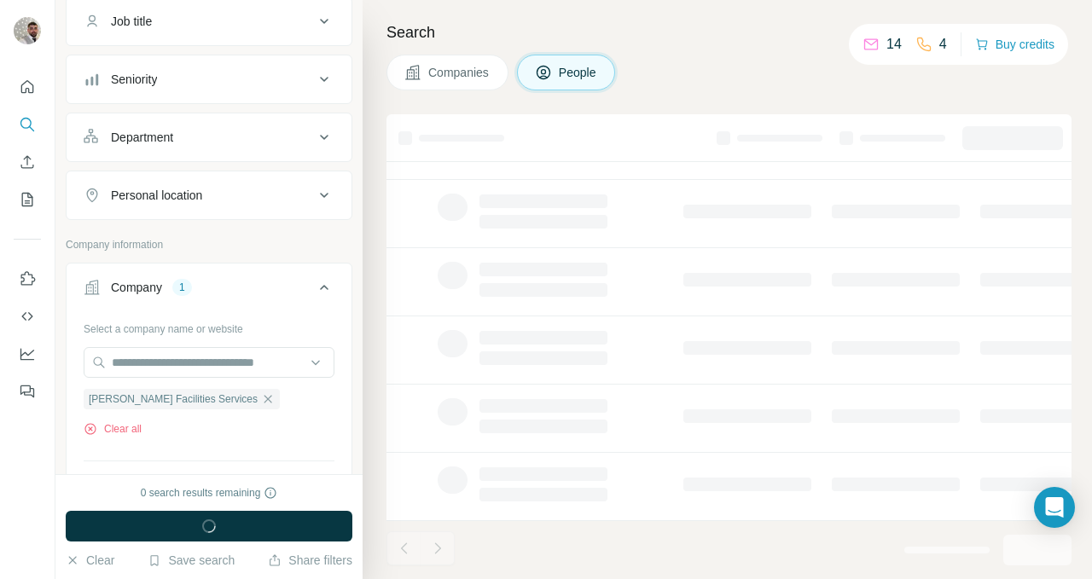
scroll to position [638, 0]
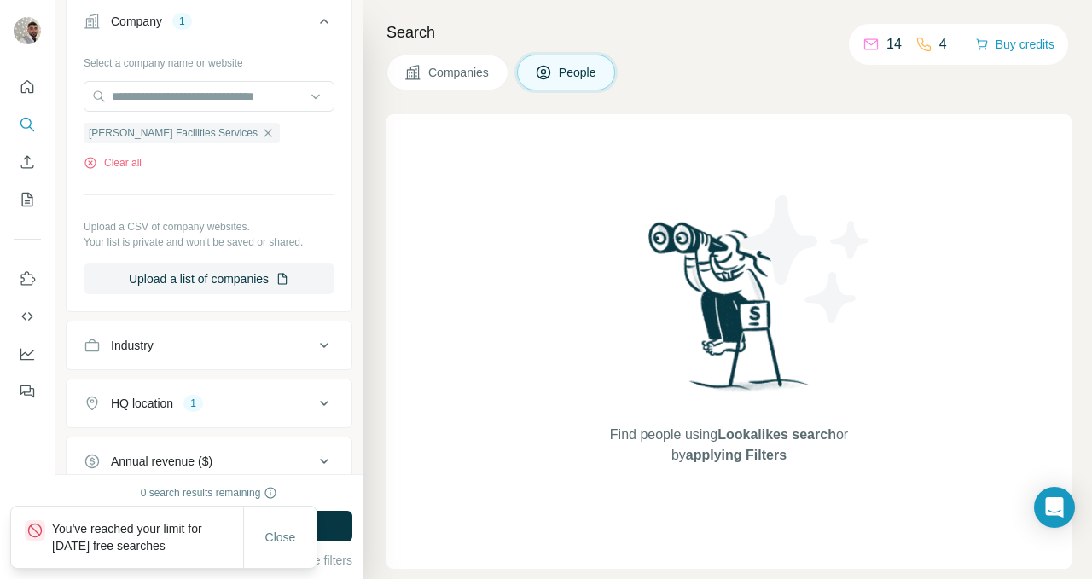
click at [463, 73] on span "Companies" at bounding box center [459, 72] width 62 height 17
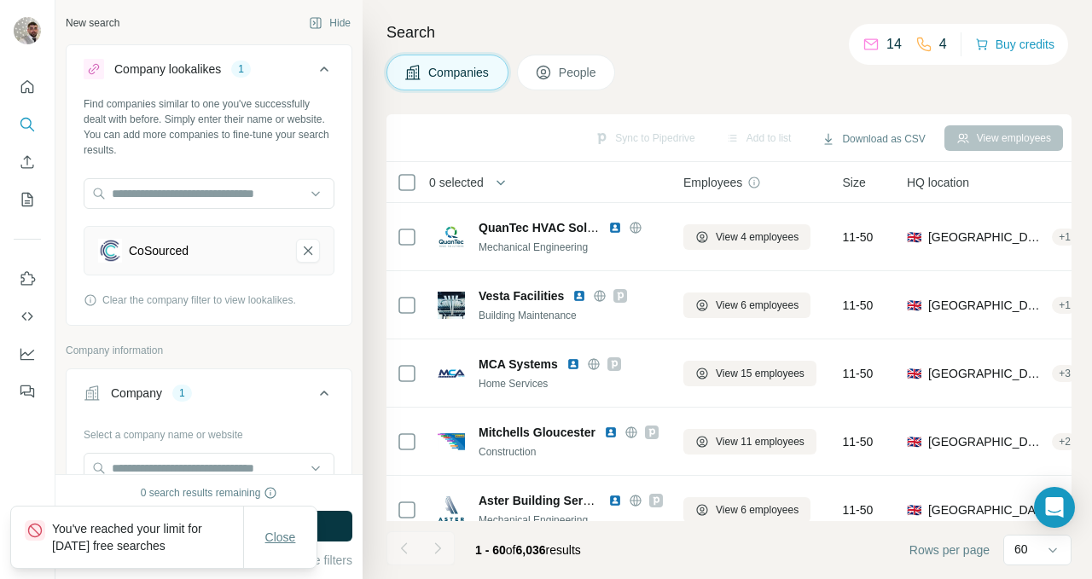
click at [287, 532] on span "Close" at bounding box center [280, 537] width 31 height 17
